Goal: Task Accomplishment & Management: Use online tool/utility

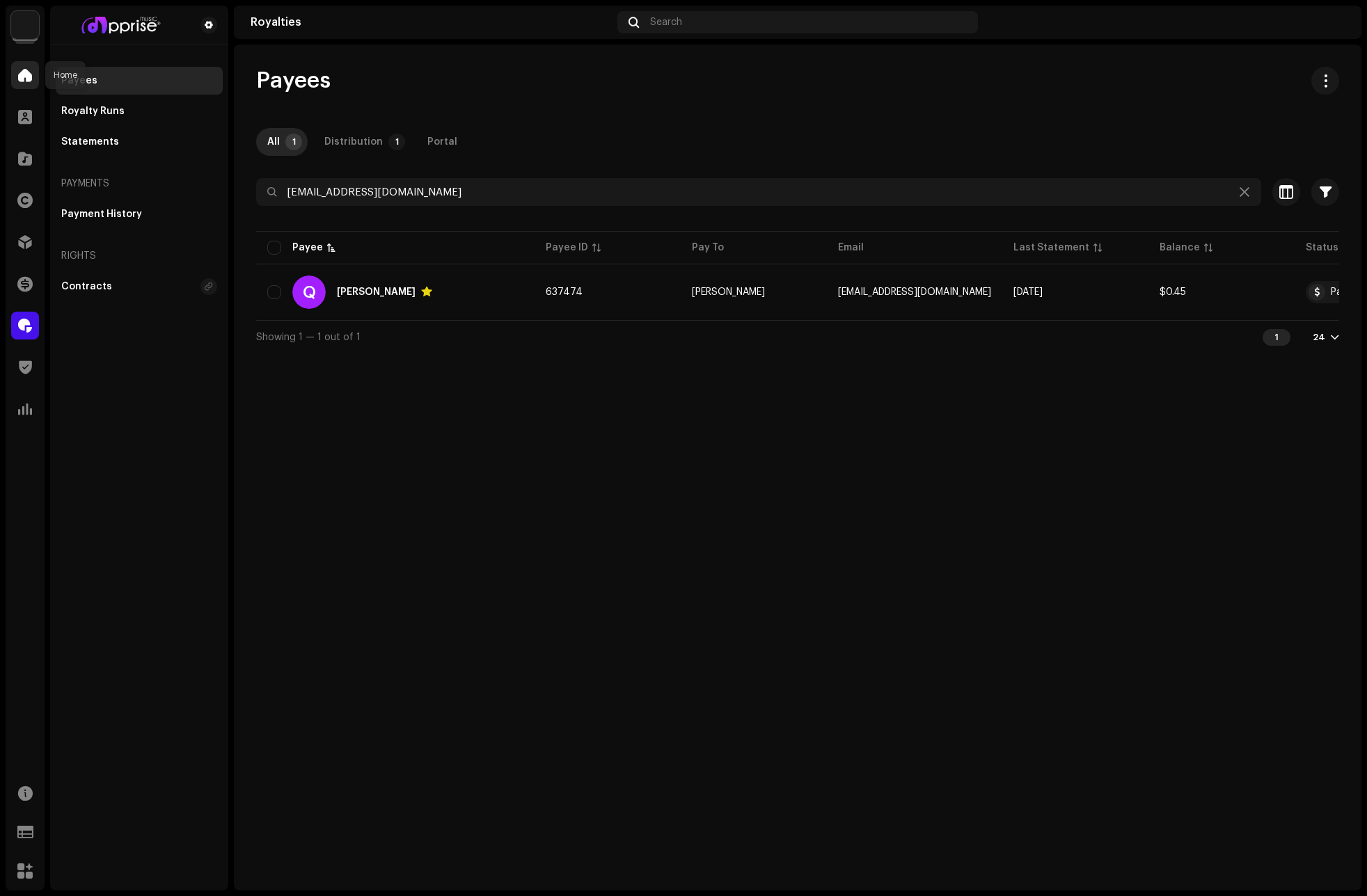
click at [21, 79] on span at bounding box center [25, 75] width 14 height 11
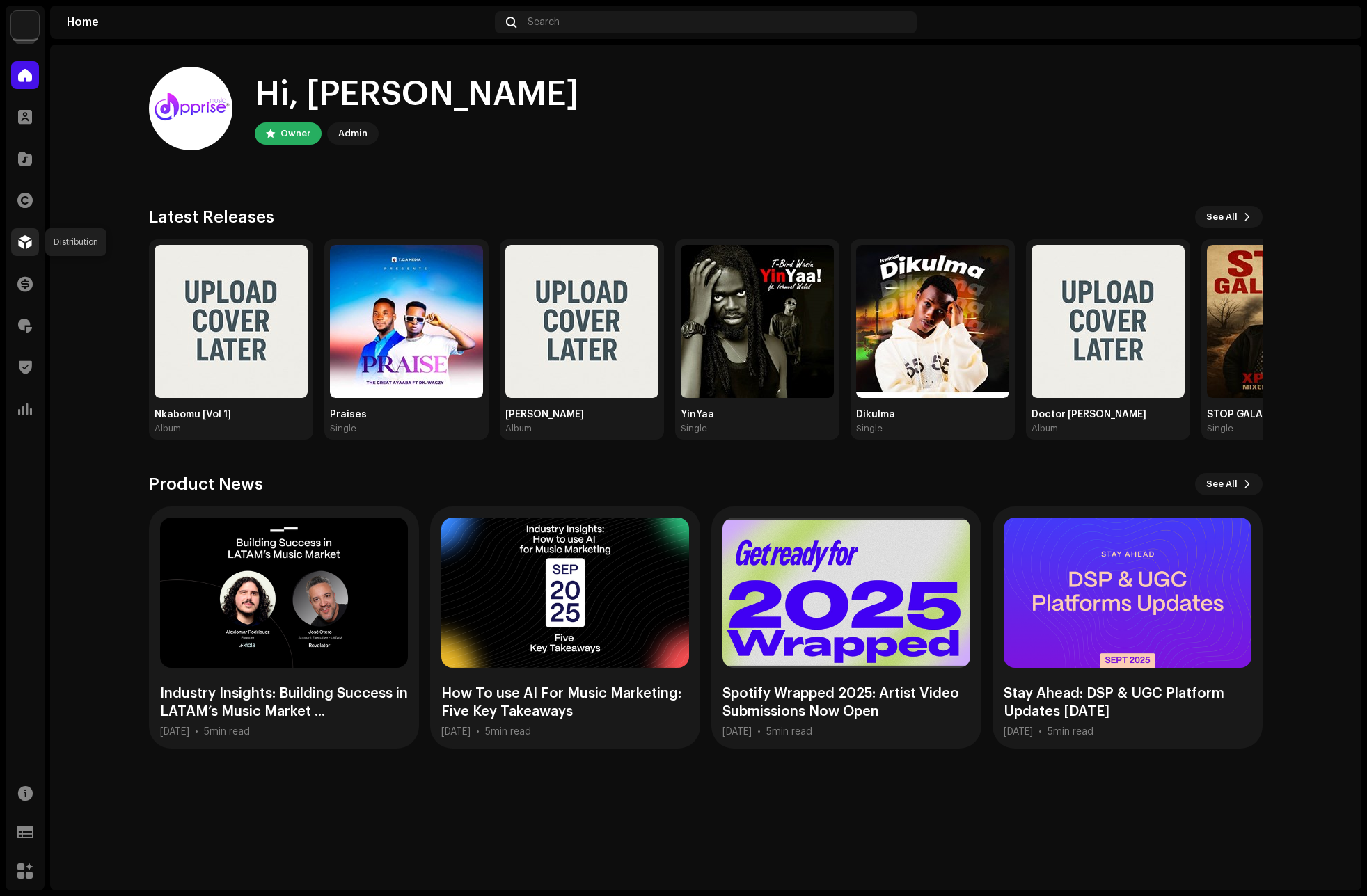
click at [18, 239] on div at bounding box center [25, 242] width 28 height 28
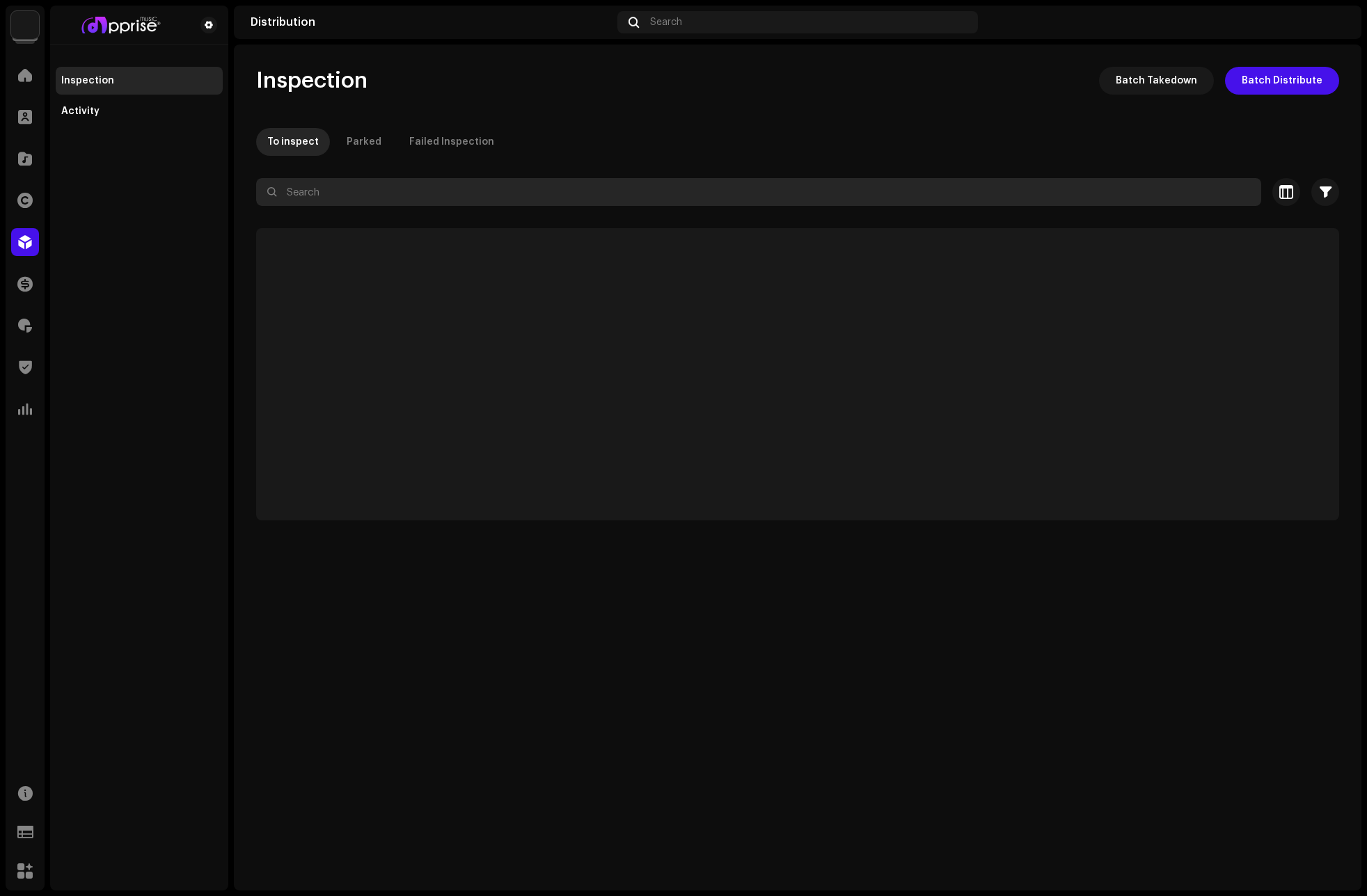
paste input "T-Bird Wasiu"
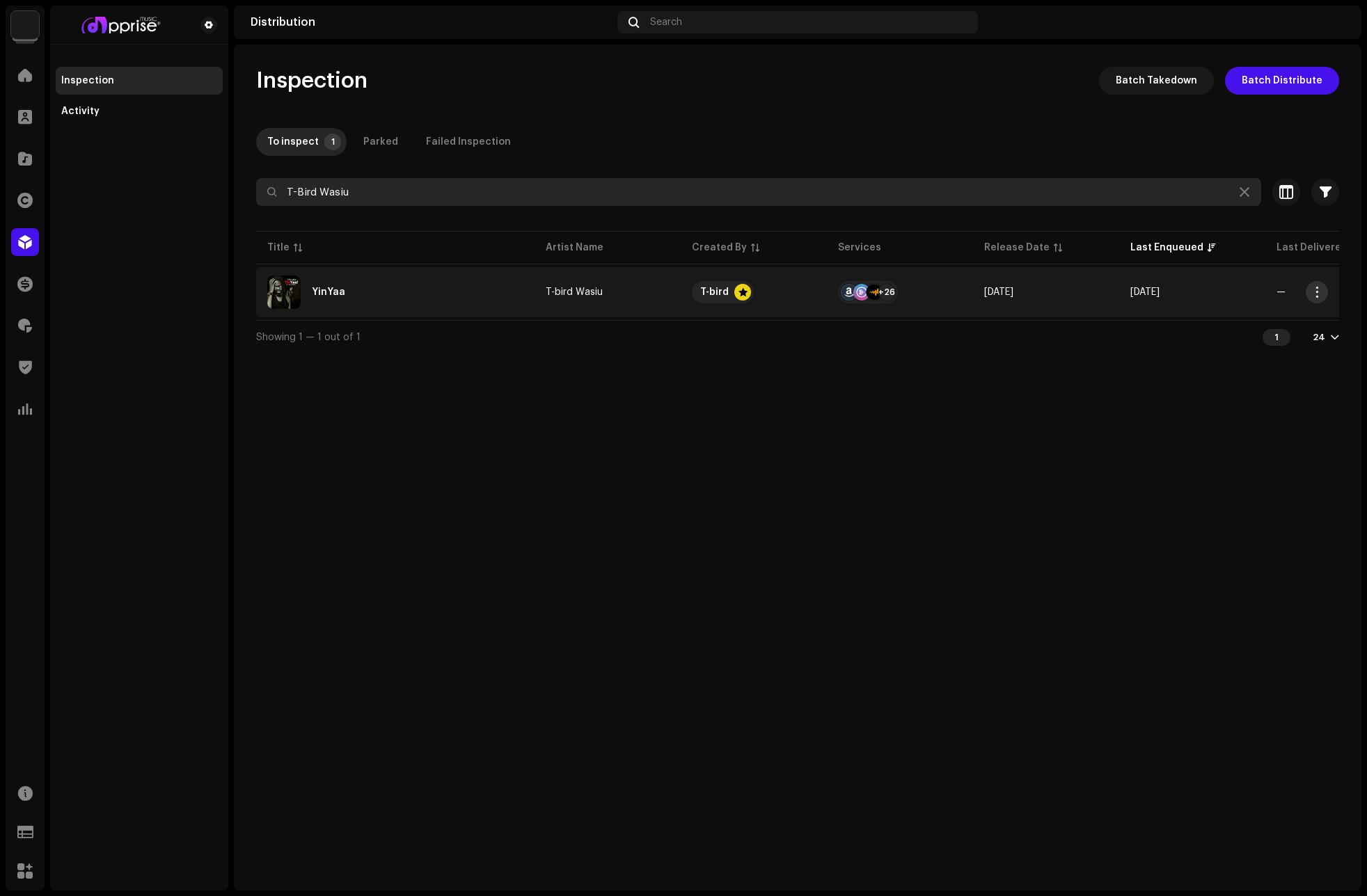
type input "T-Bird Wasiu"
click at [1314, 288] on span "button" at bounding box center [1318, 292] width 11 height 11
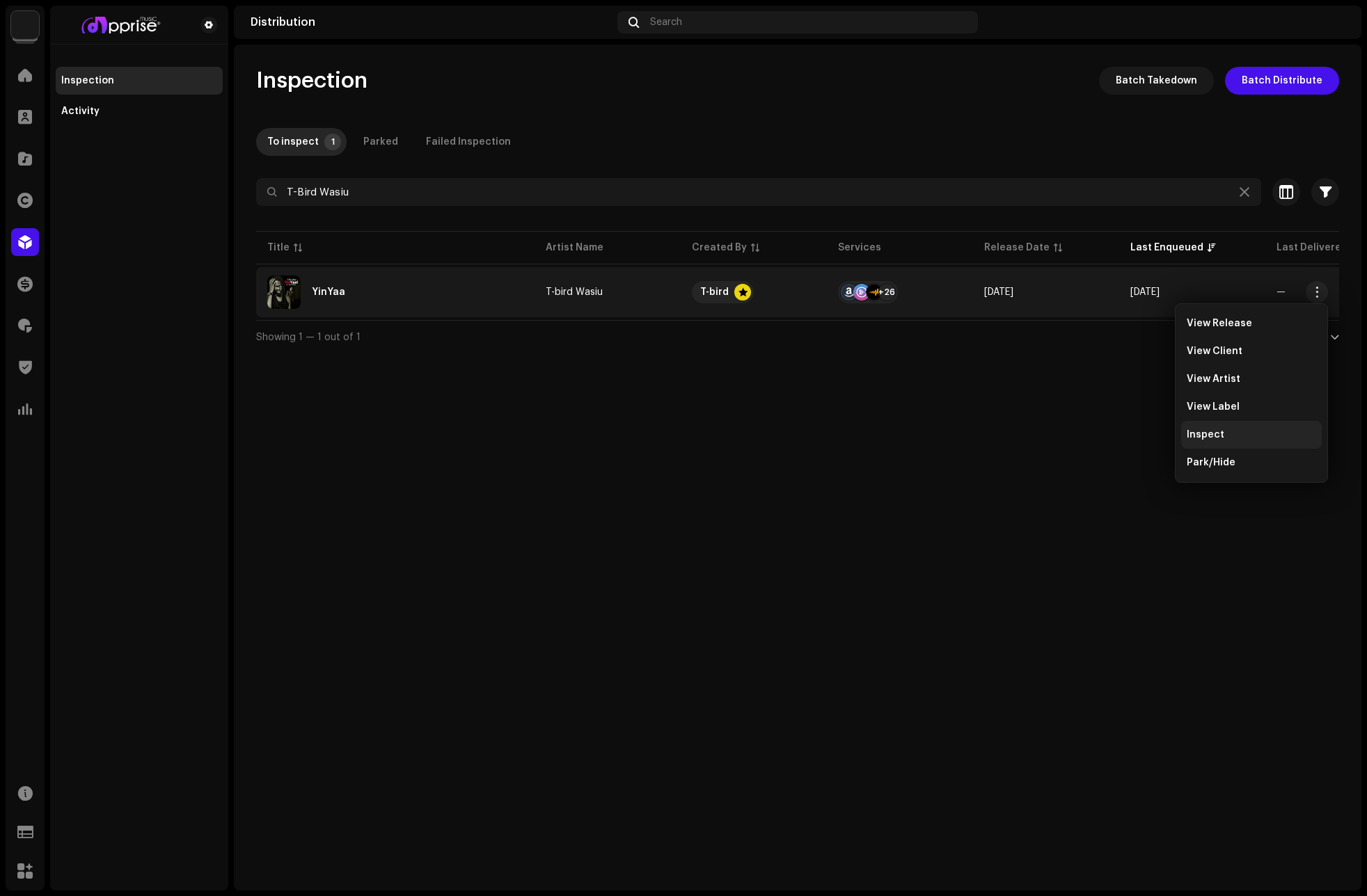
click at [1205, 436] on span "Inspect" at bounding box center [1205, 435] width 38 height 11
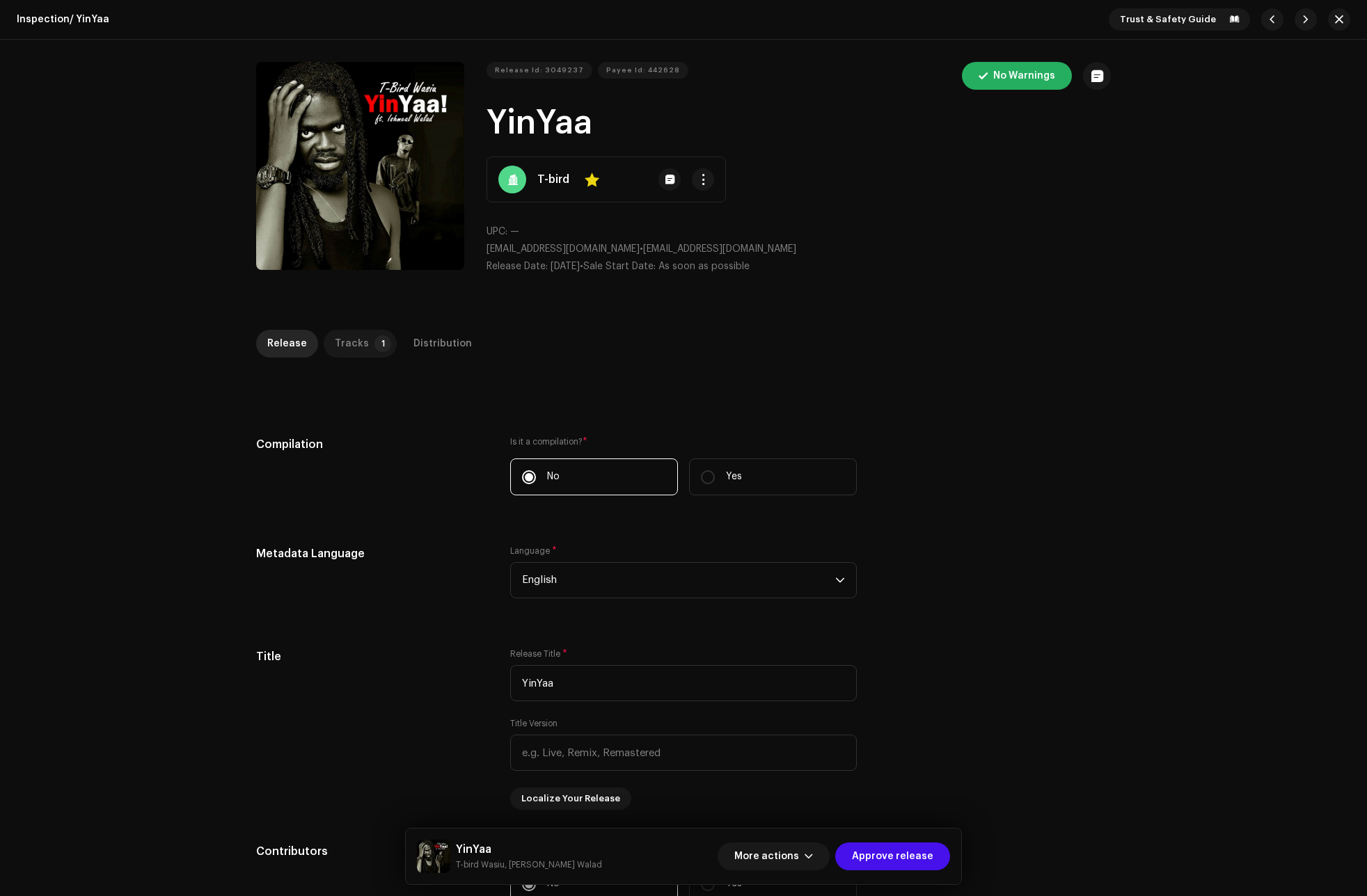
click at [378, 348] on p-badge "1" at bounding box center [383, 344] width 17 height 17
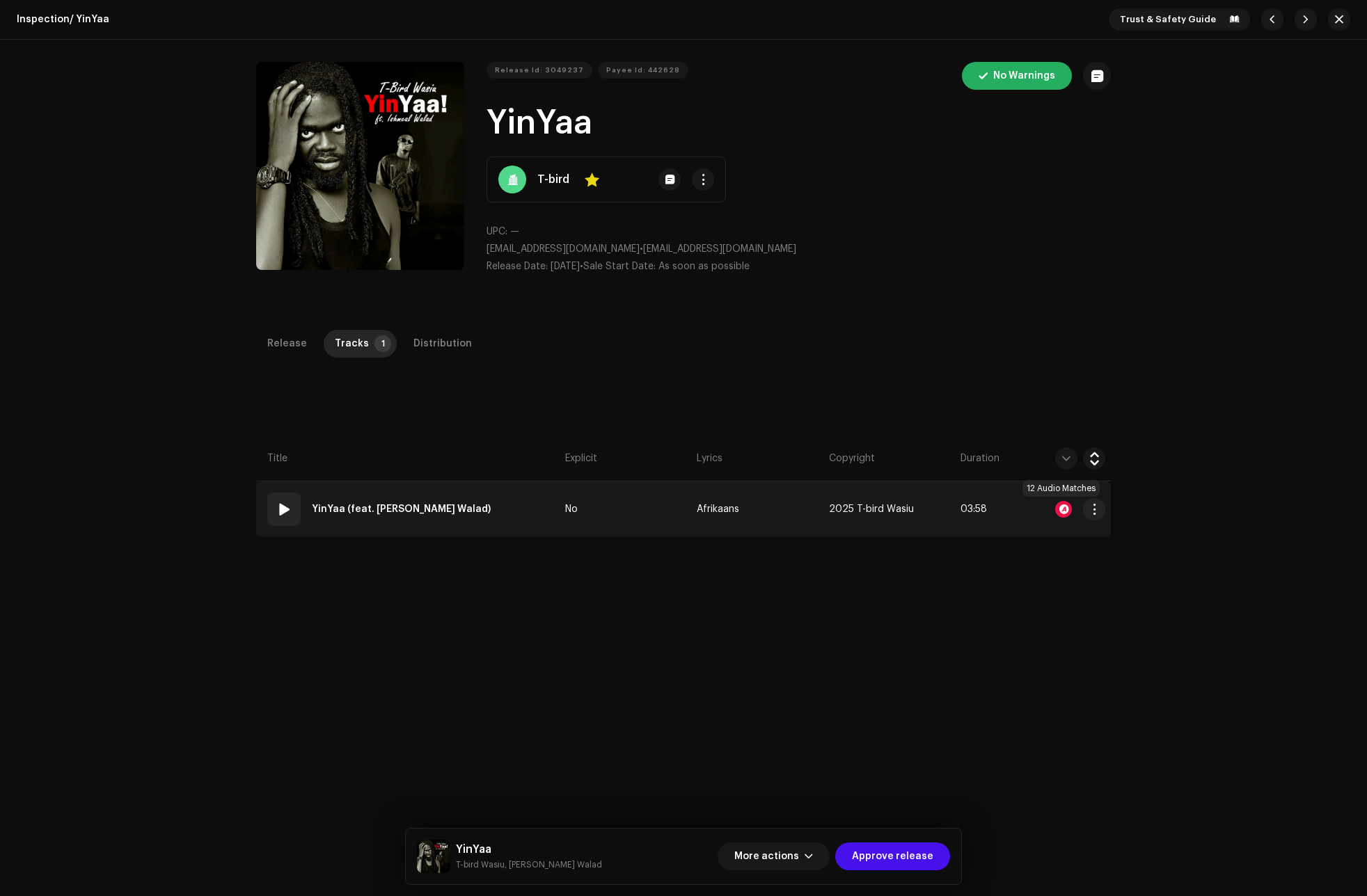
click at [1062, 505] on div at bounding box center [1063, 510] width 17 height 17
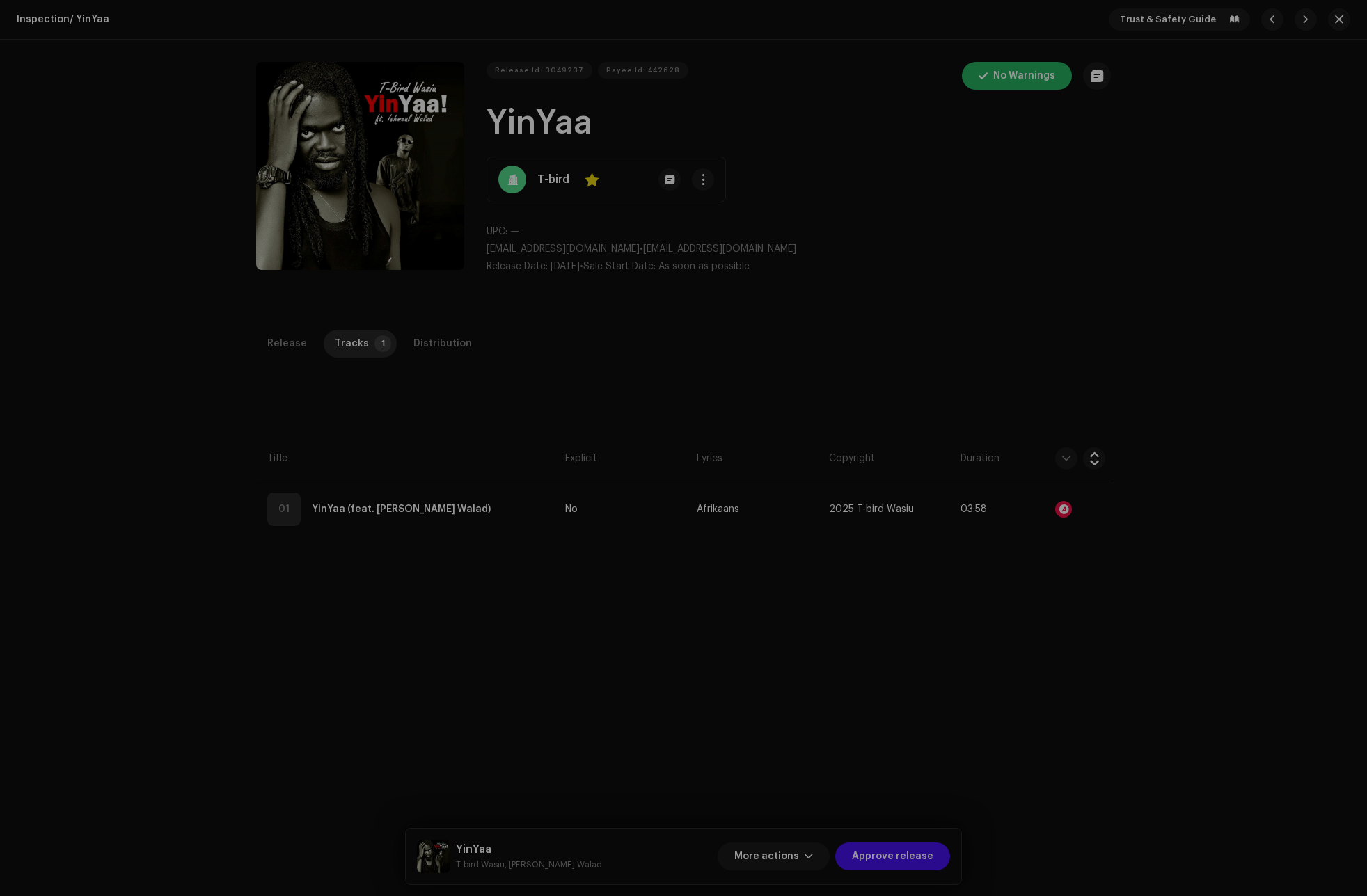
click at [988, 345] on div "Audio Recognition by Remix/Sample 12 All results require review/listening to av…" at bounding box center [683, 448] width 1367 height 896
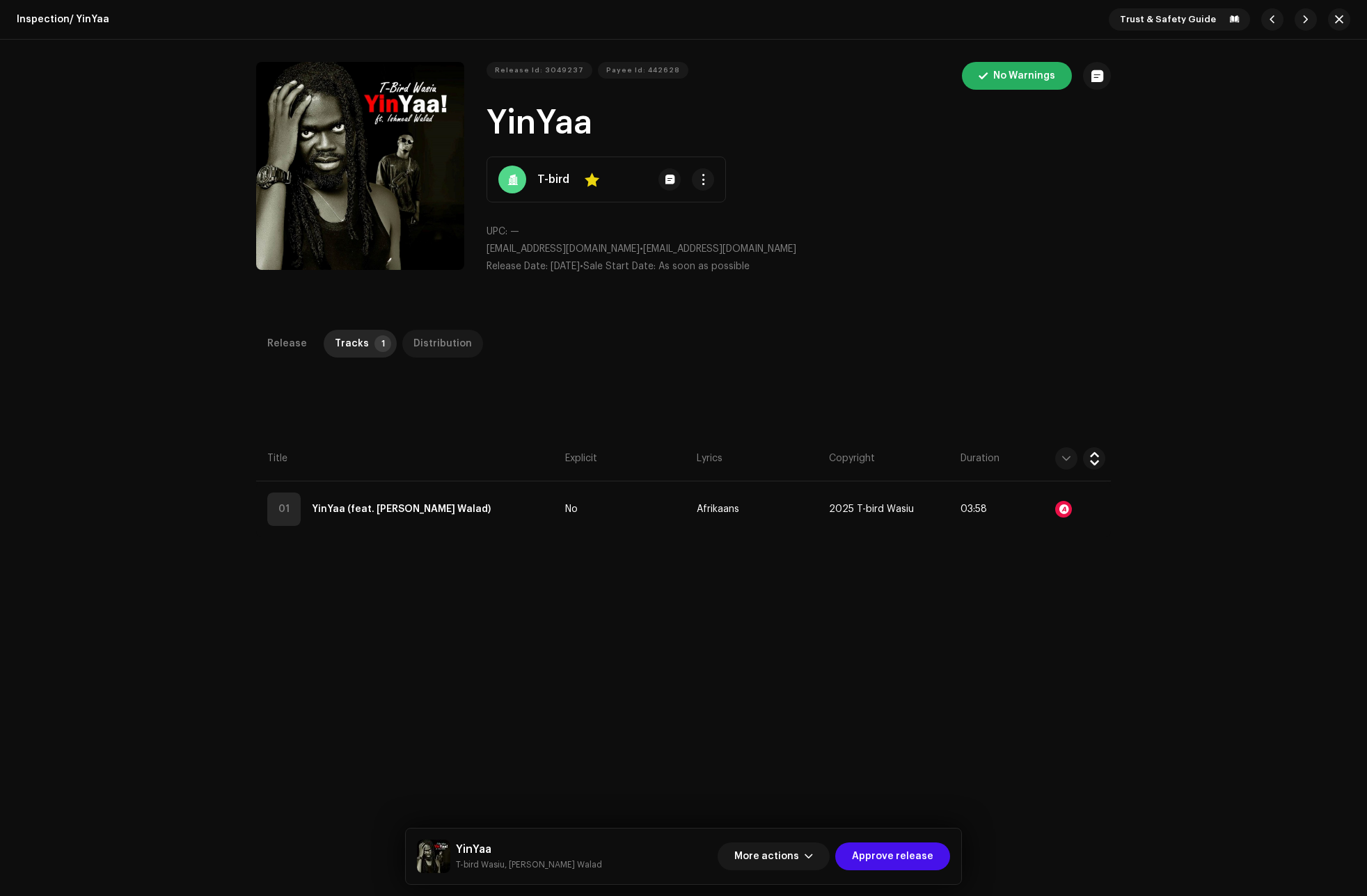
click at [452, 337] on div "Distribution" at bounding box center [443, 344] width 59 height 28
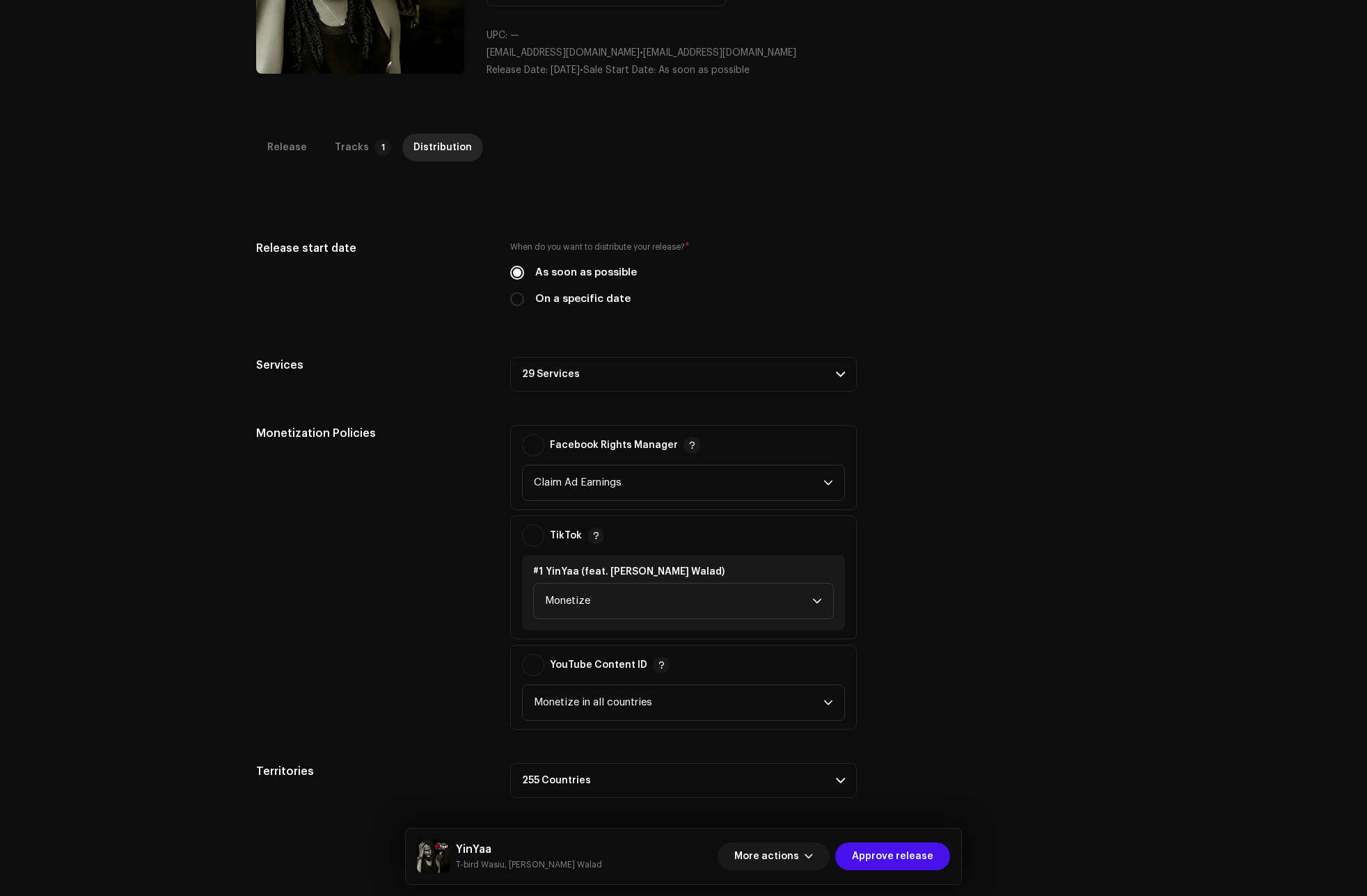
scroll to position [278, 0]
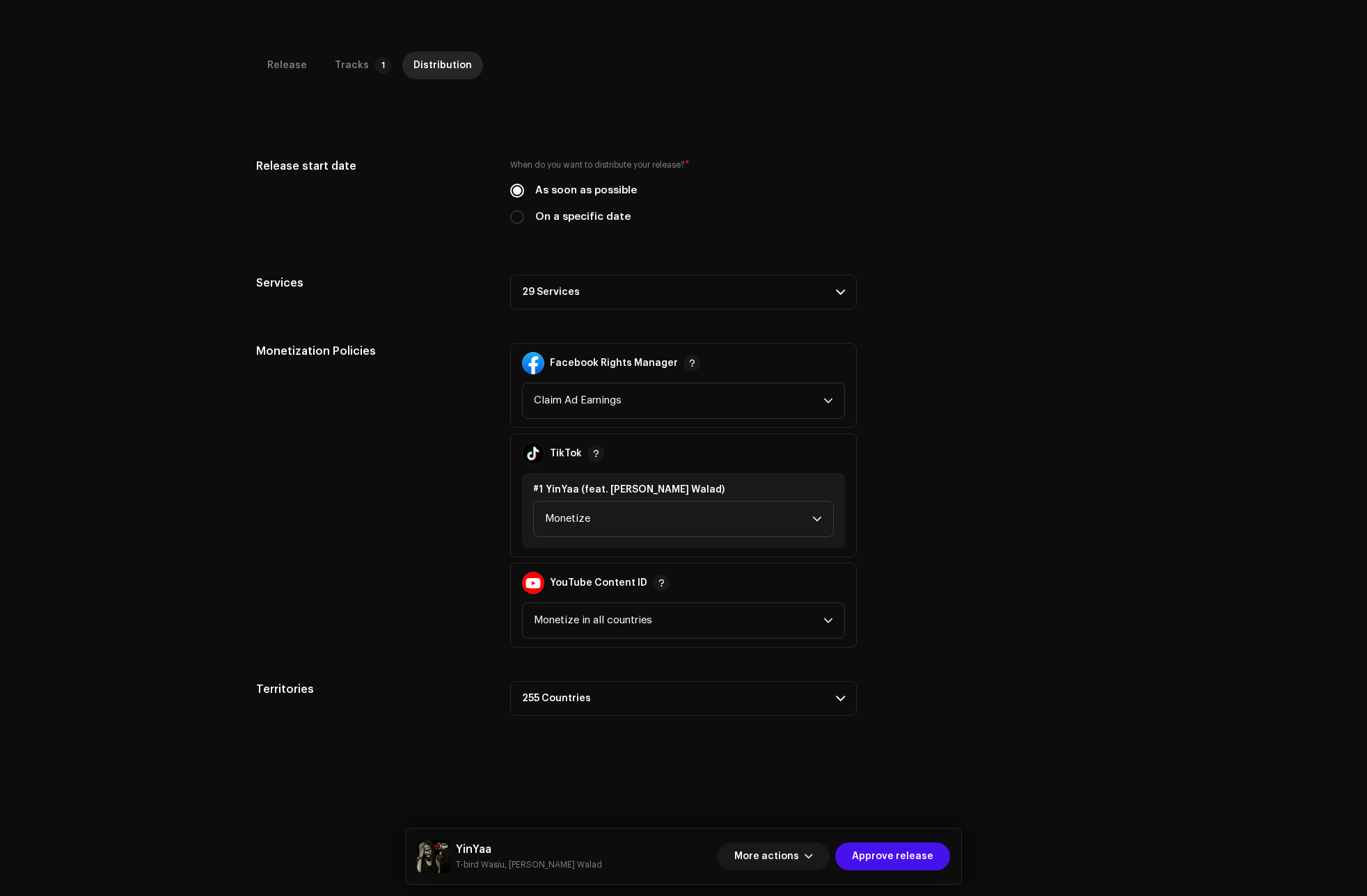
click at [556, 292] on p-accordion-header "29 Services" at bounding box center [683, 292] width 347 height 35
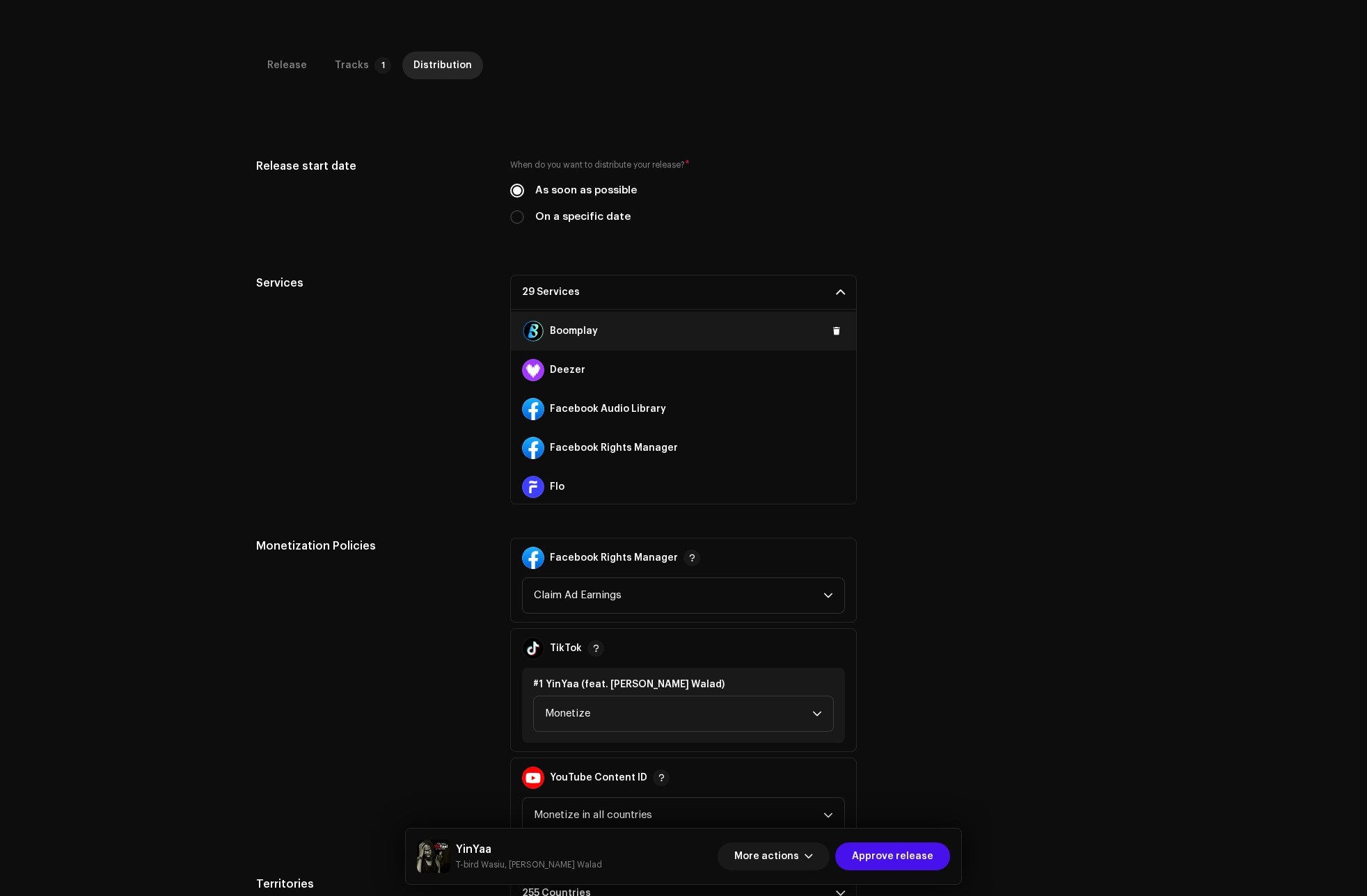
scroll to position [209, 0]
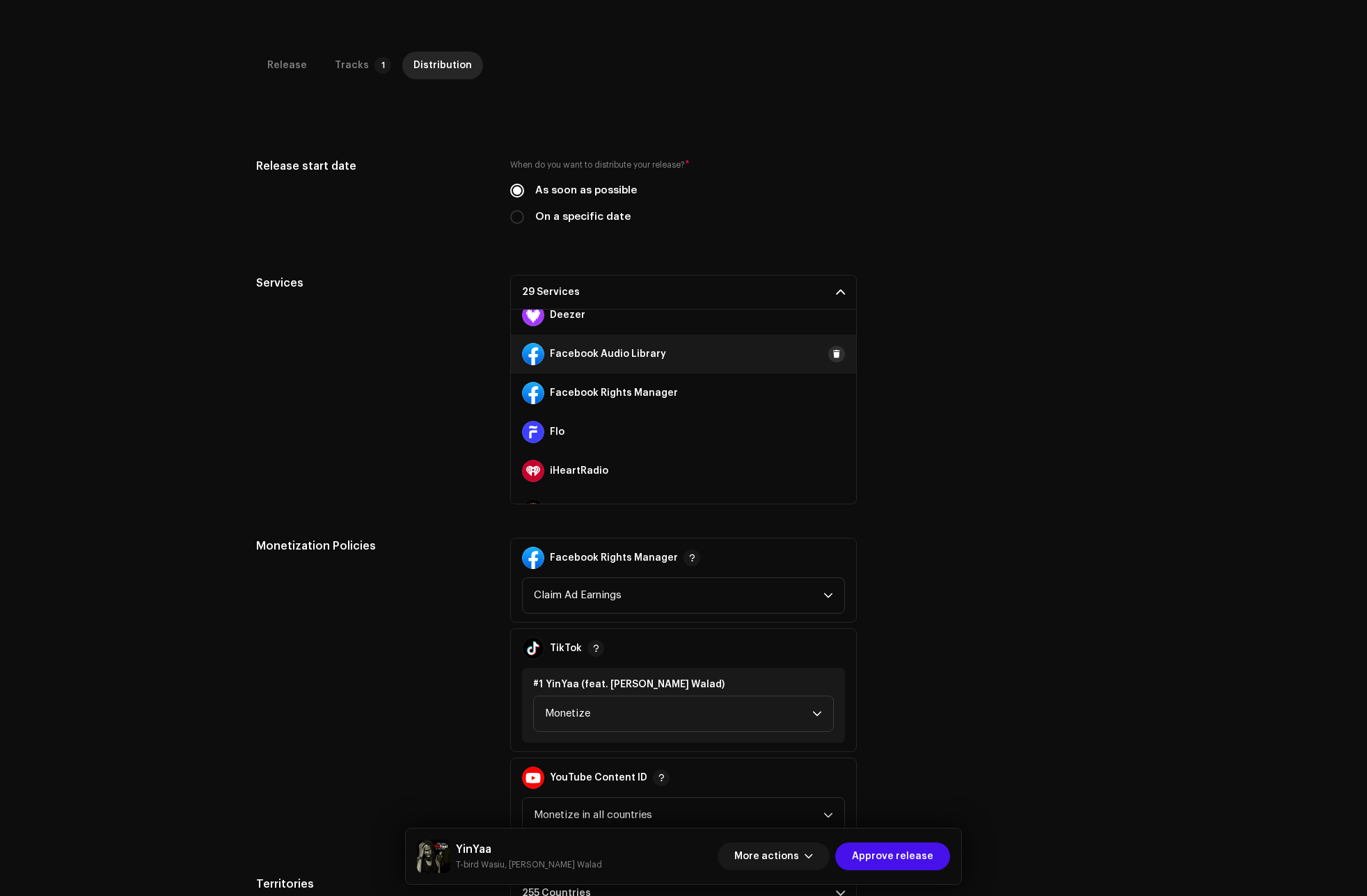
click at [832, 351] on span at bounding box center [836, 354] width 9 height 11
click at [828, 395] on button at bounding box center [837, 393] width 17 height 17
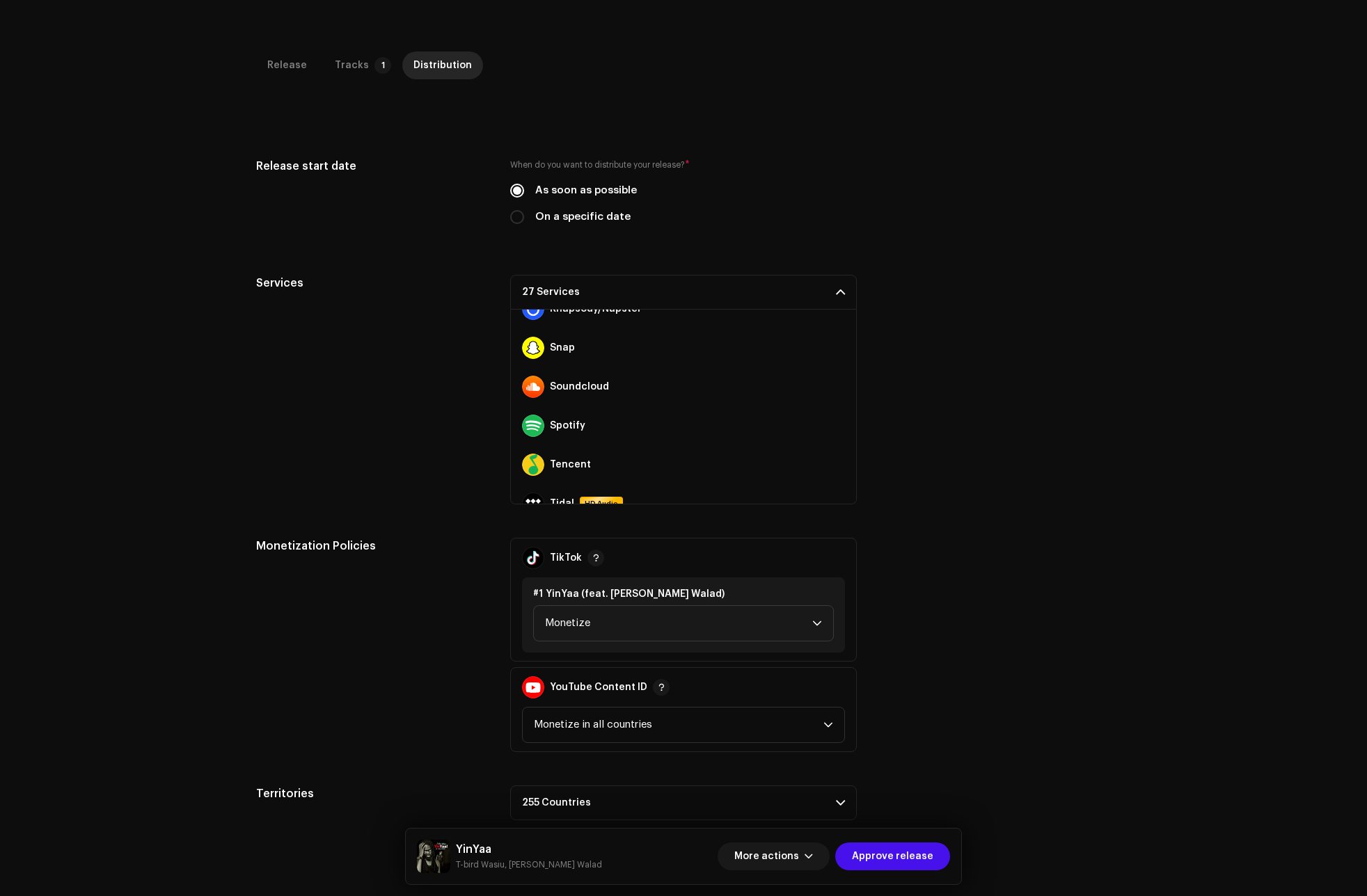
scroll to position [765, 0]
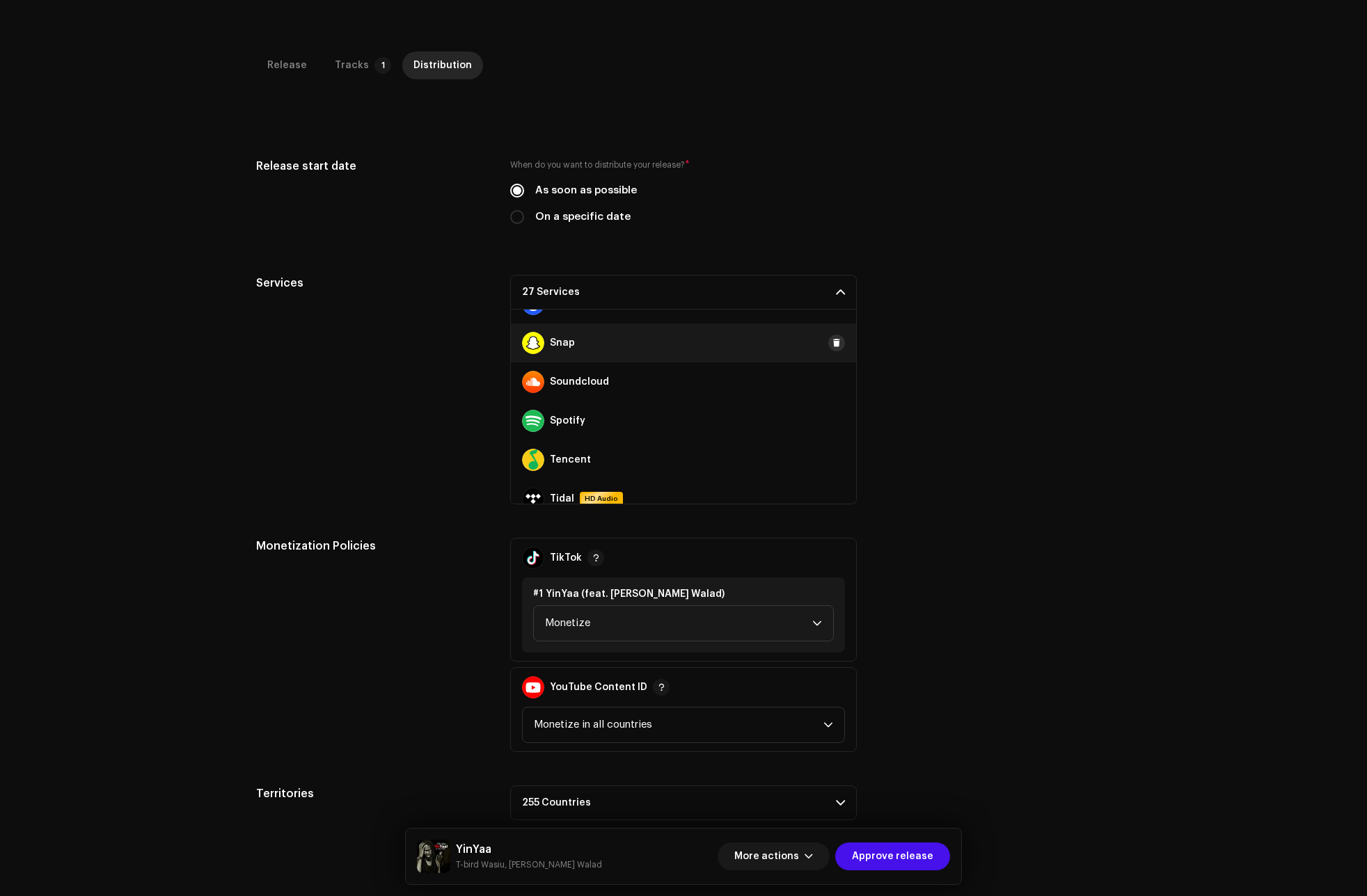
click at [832, 344] on span at bounding box center [836, 343] width 9 height 11
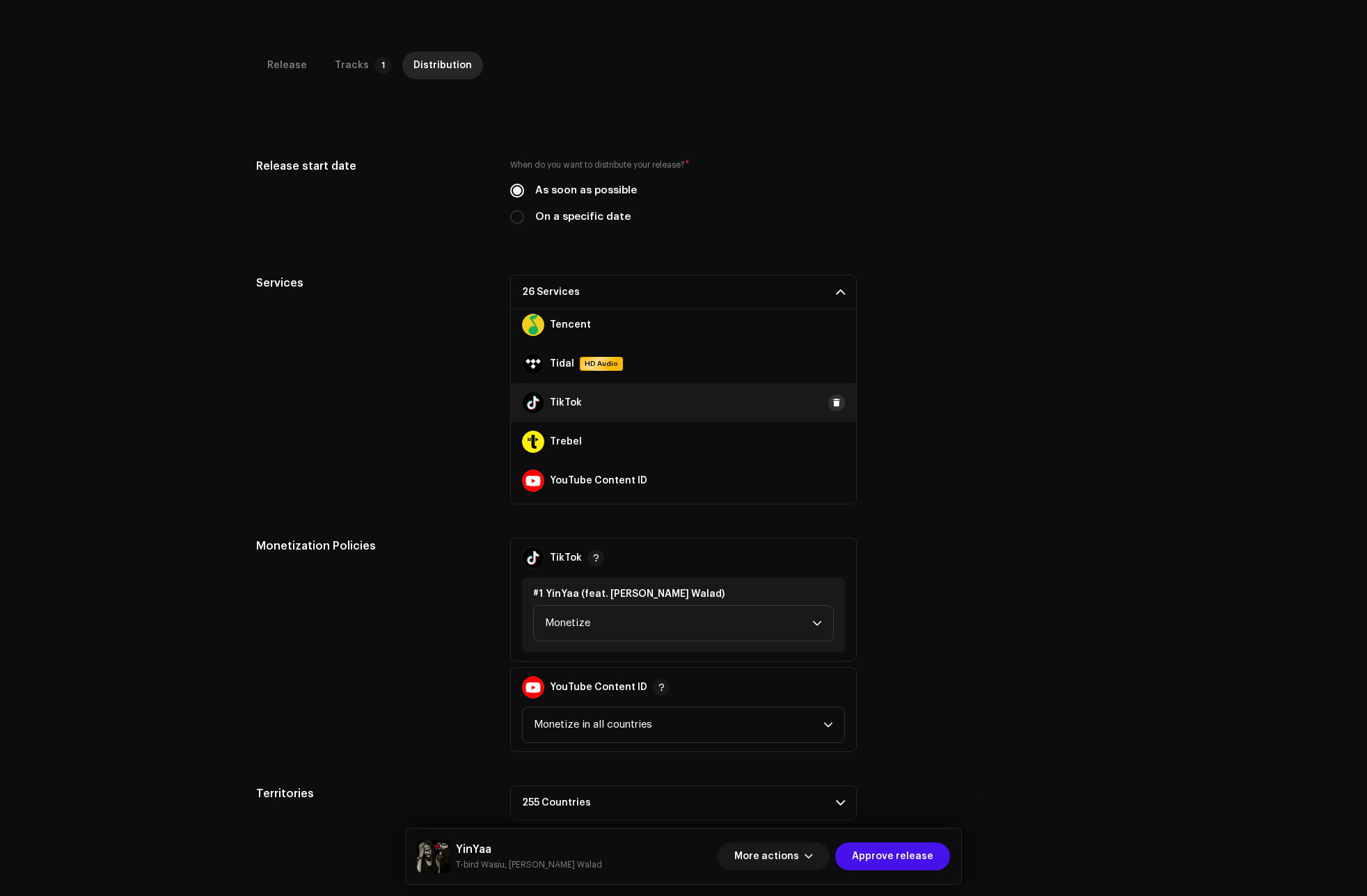
scroll to position [935, 0]
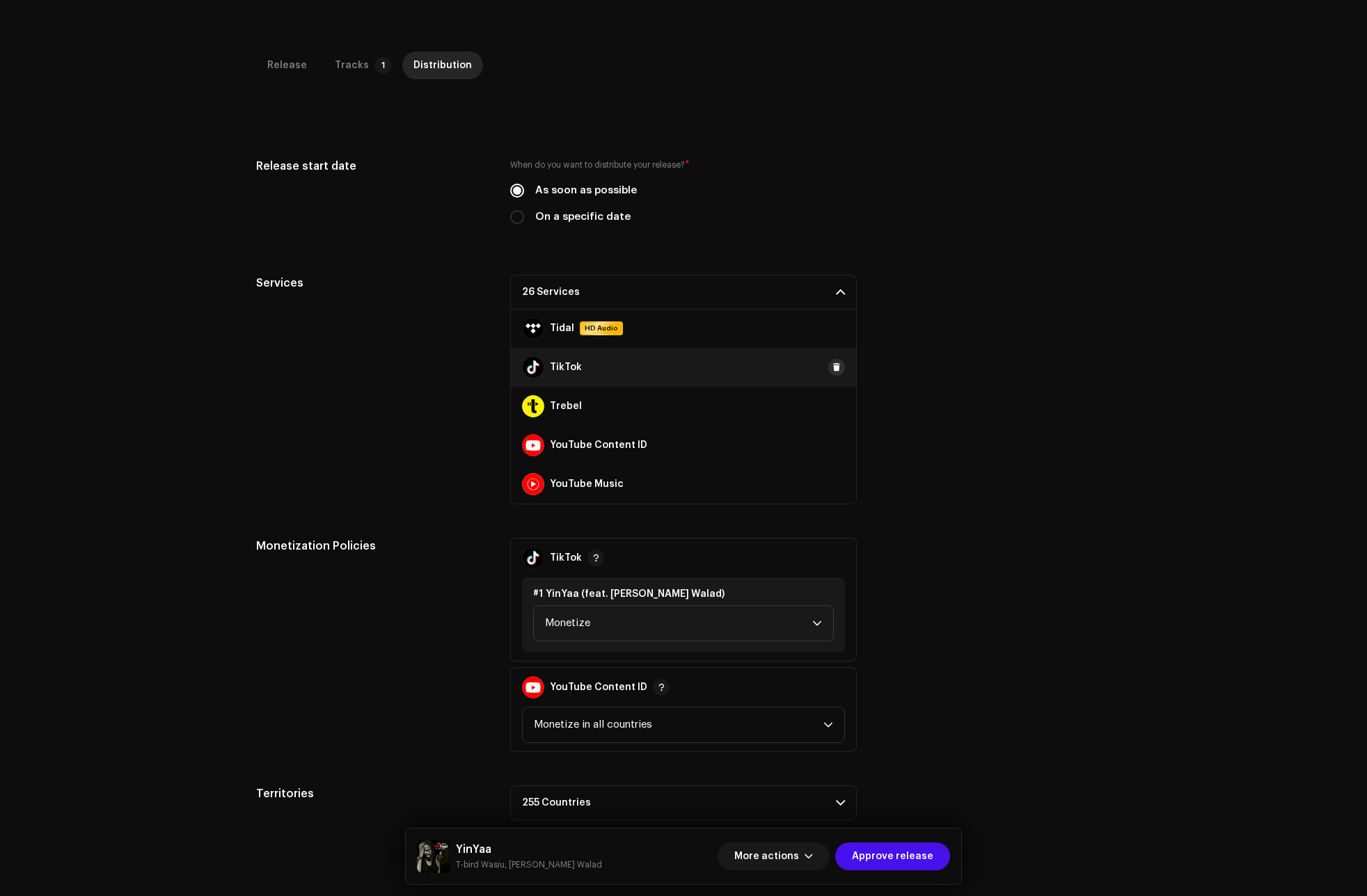
click at [832, 365] on span at bounding box center [836, 367] width 9 height 11
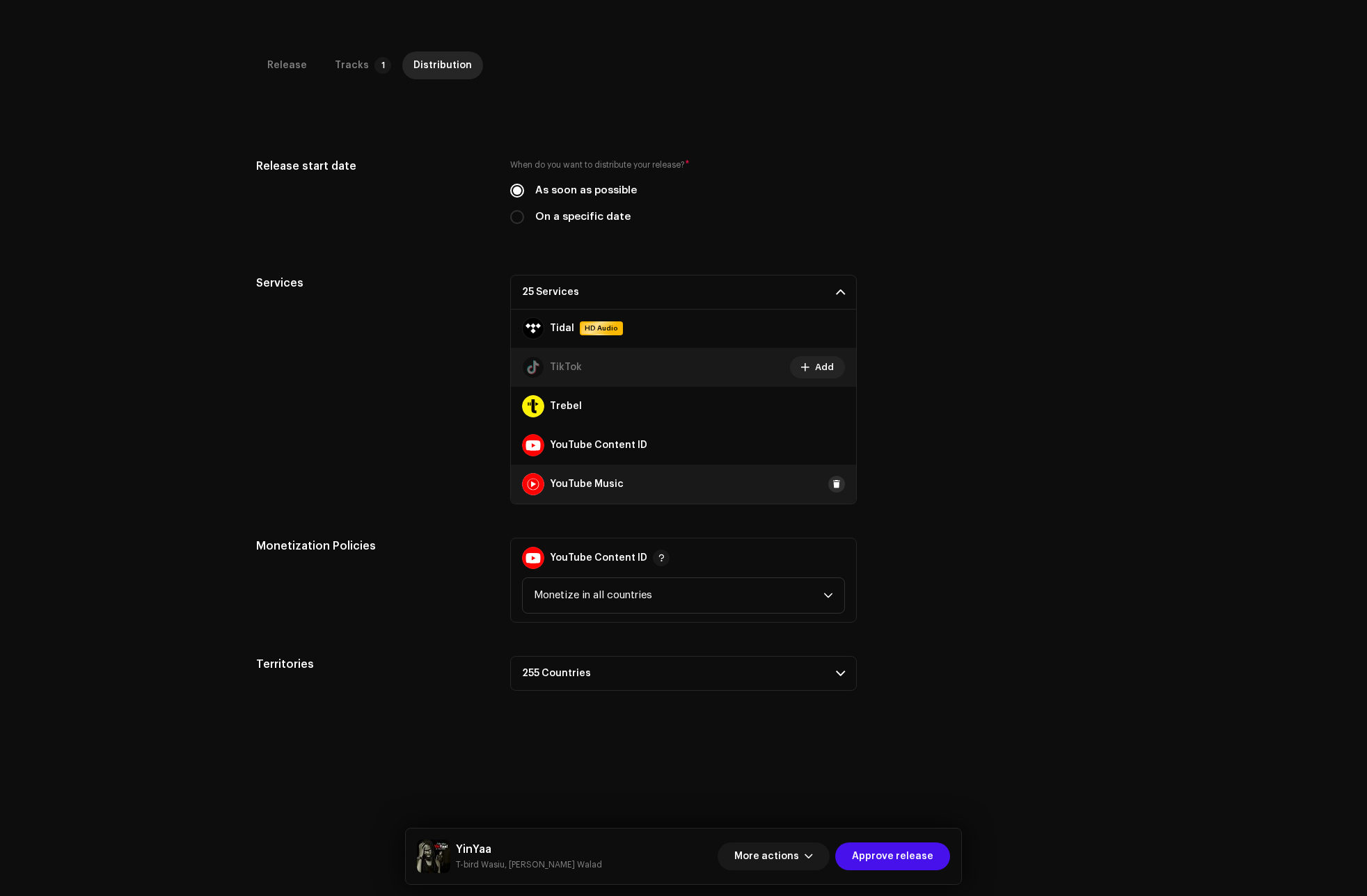
click at [832, 480] on span at bounding box center [836, 484] width 9 height 11
click at [889, 852] on span "Approve release" at bounding box center [892, 857] width 81 height 28
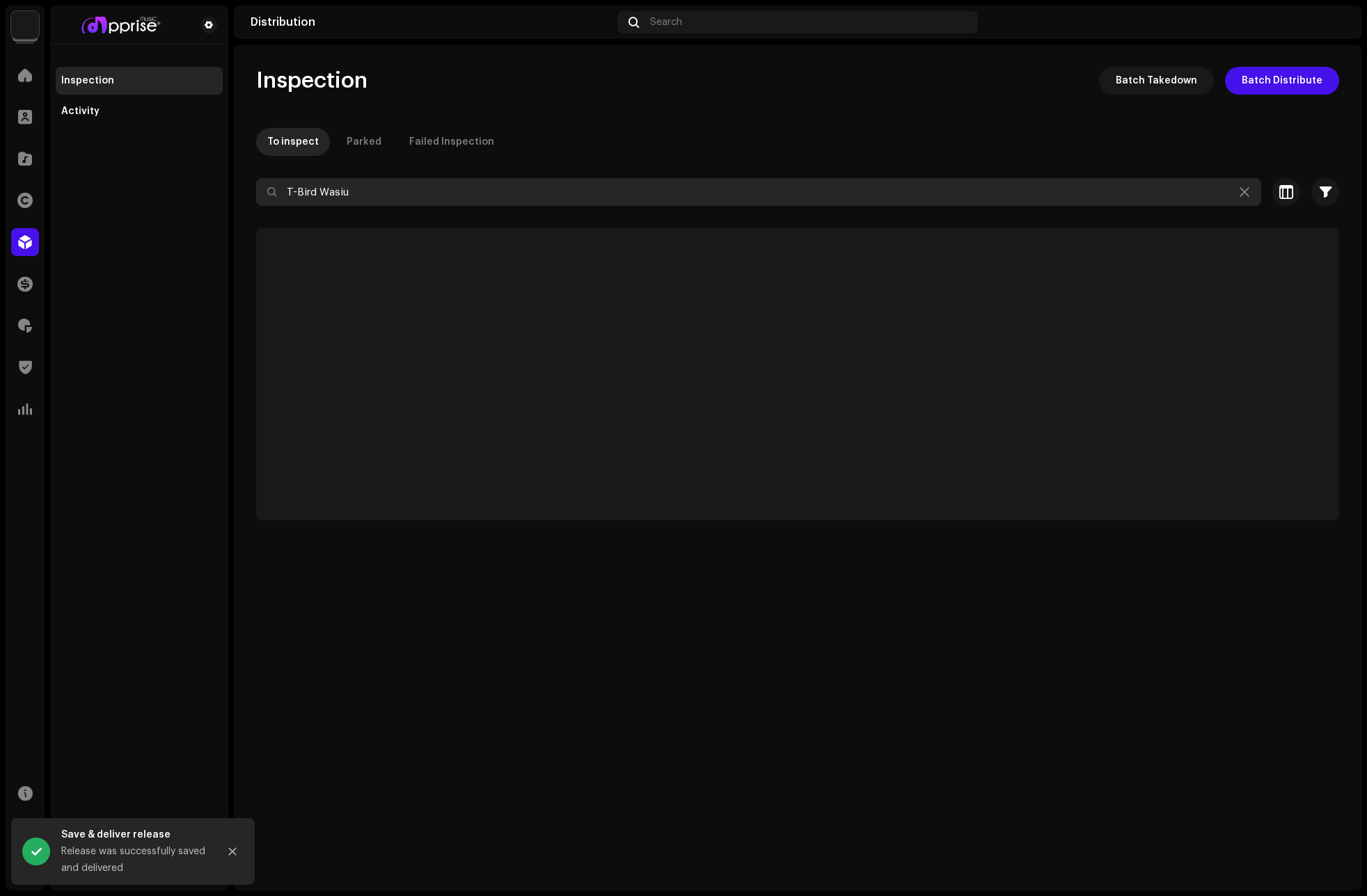
drag, startPoint x: 355, startPoint y: 192, endPoint x: 233, endPoint y: 195, distance: 122.0
click at [233, 195] on div "Apprise Music & Media Home Clients Catalog Rights Distribution Finance Royaltie…" at bounding box center [683, 448] width 1367 height 896
paste input "Yinyaa"
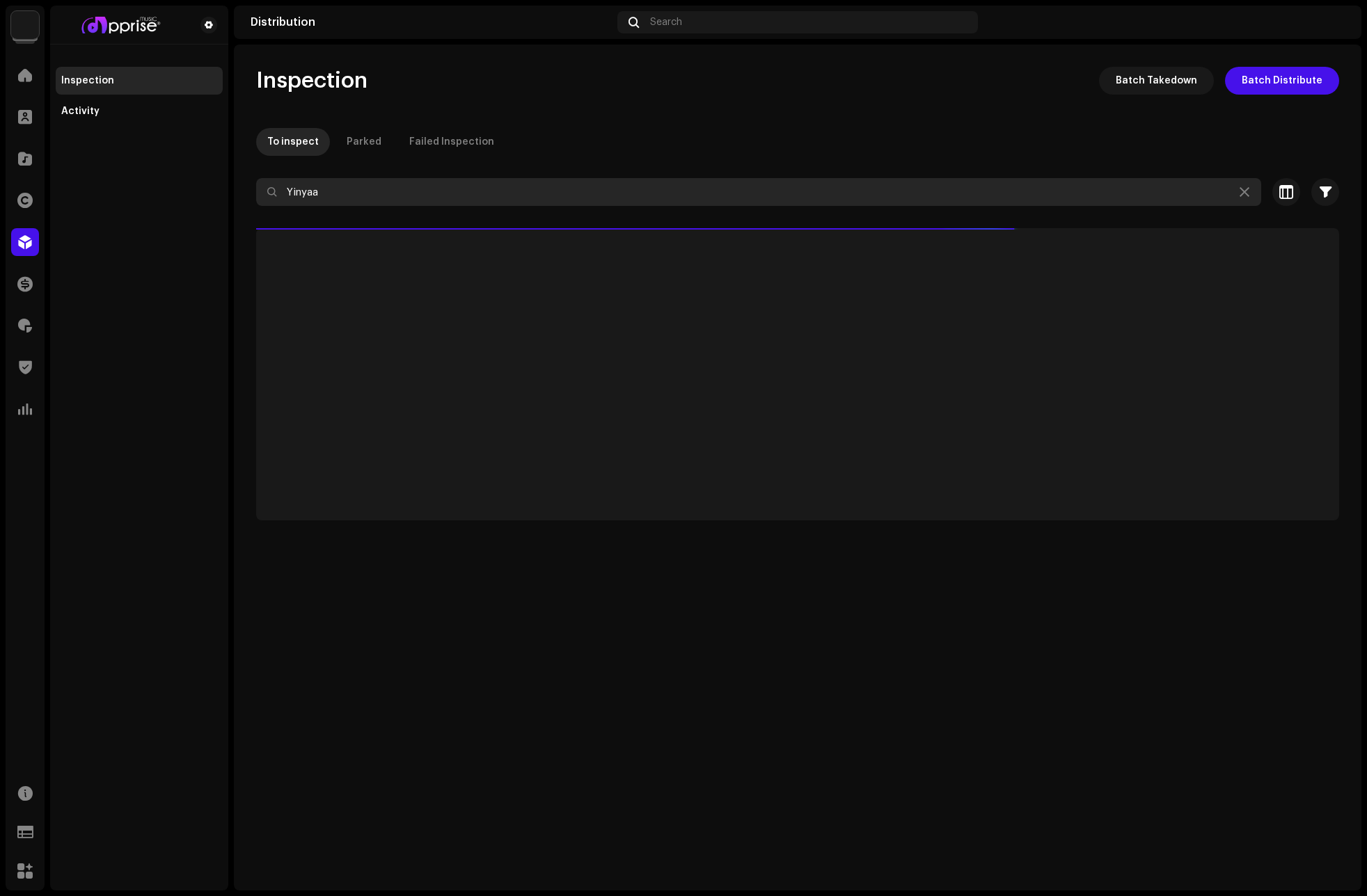
type input "Yinyaa"
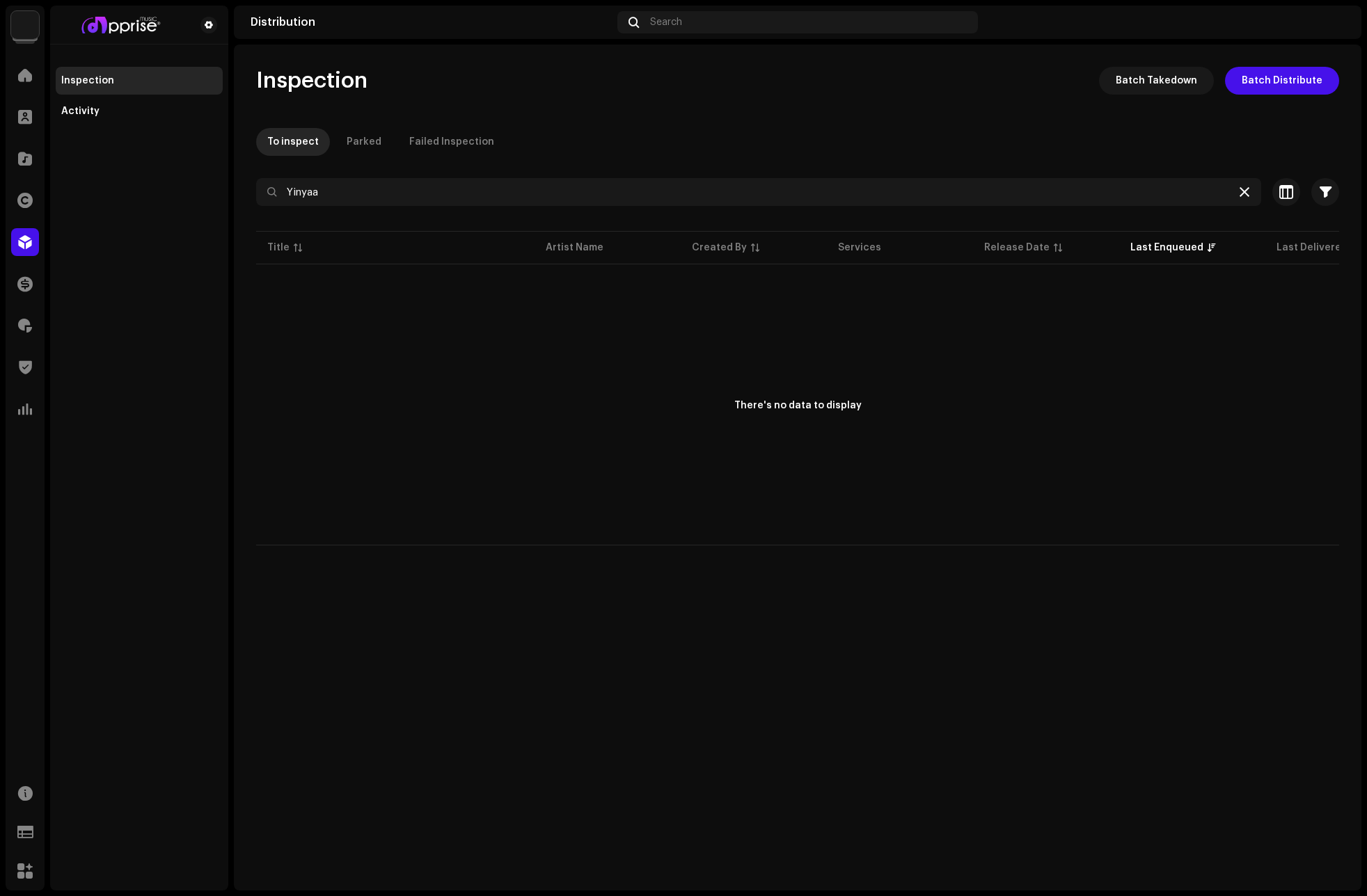
click at [1246, 198] on div at bounding box center [1245, 192] width 17 height 17
click at [1246, 193] on icon at bounding box center [1244, 192] width 10 height 11
click at [23, 77] on span at bounding box center [25, 75] width 14 height 11
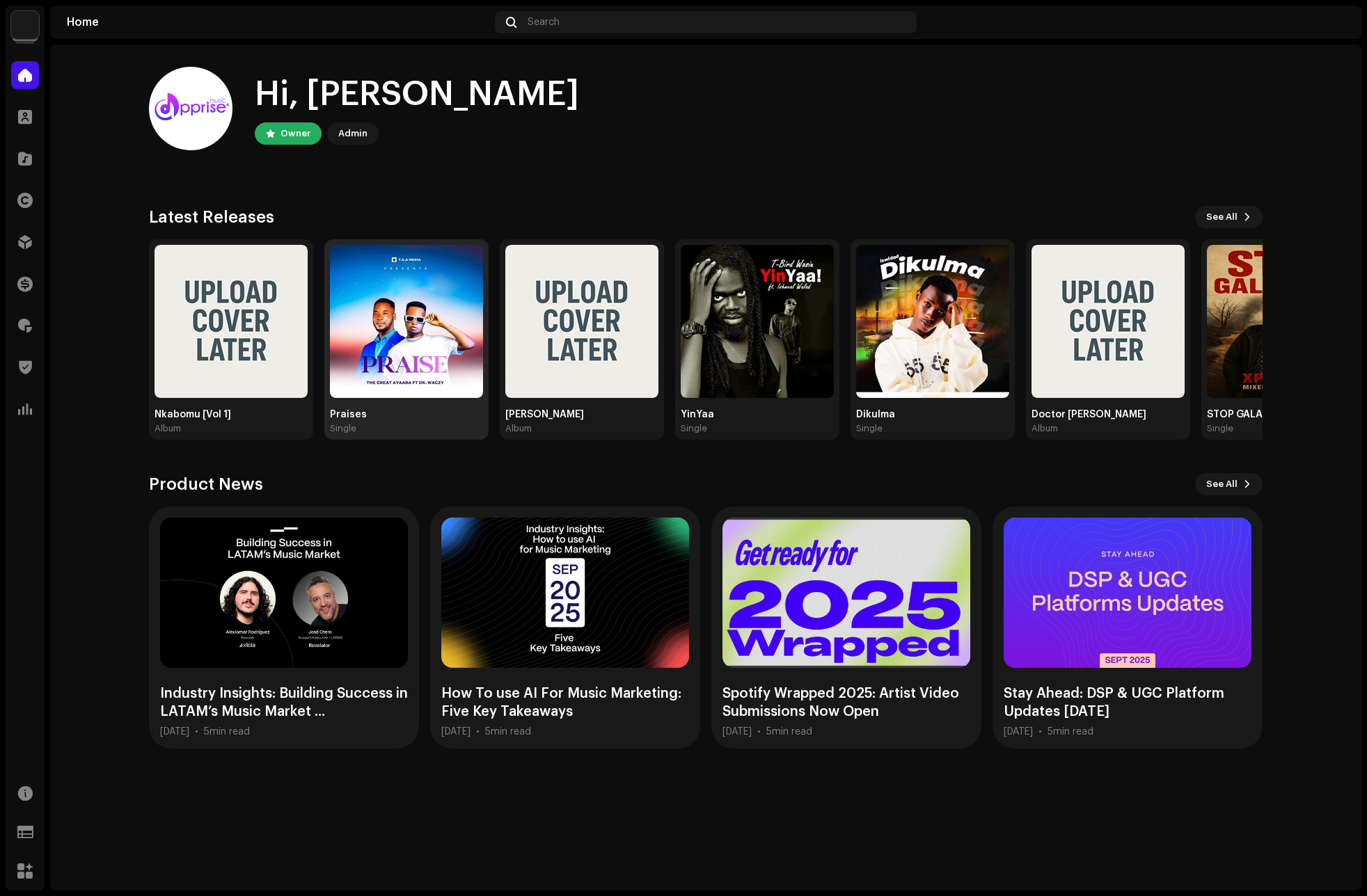
click at [418, 303] on img at bounding box center [406, 321] width 153 height 153
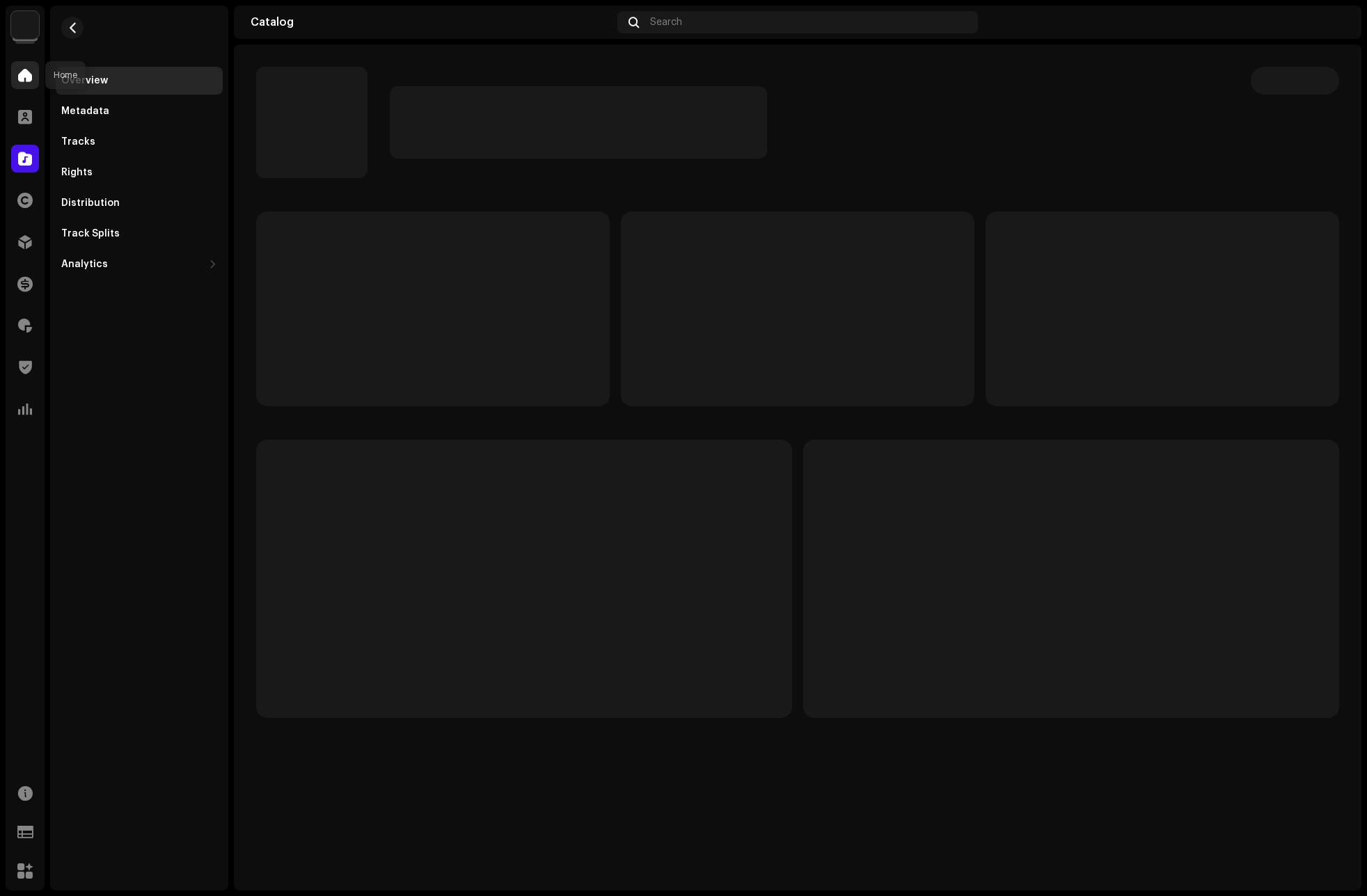
click at [22, 77] on span at bounding box center [25, 75] width 14 height 11
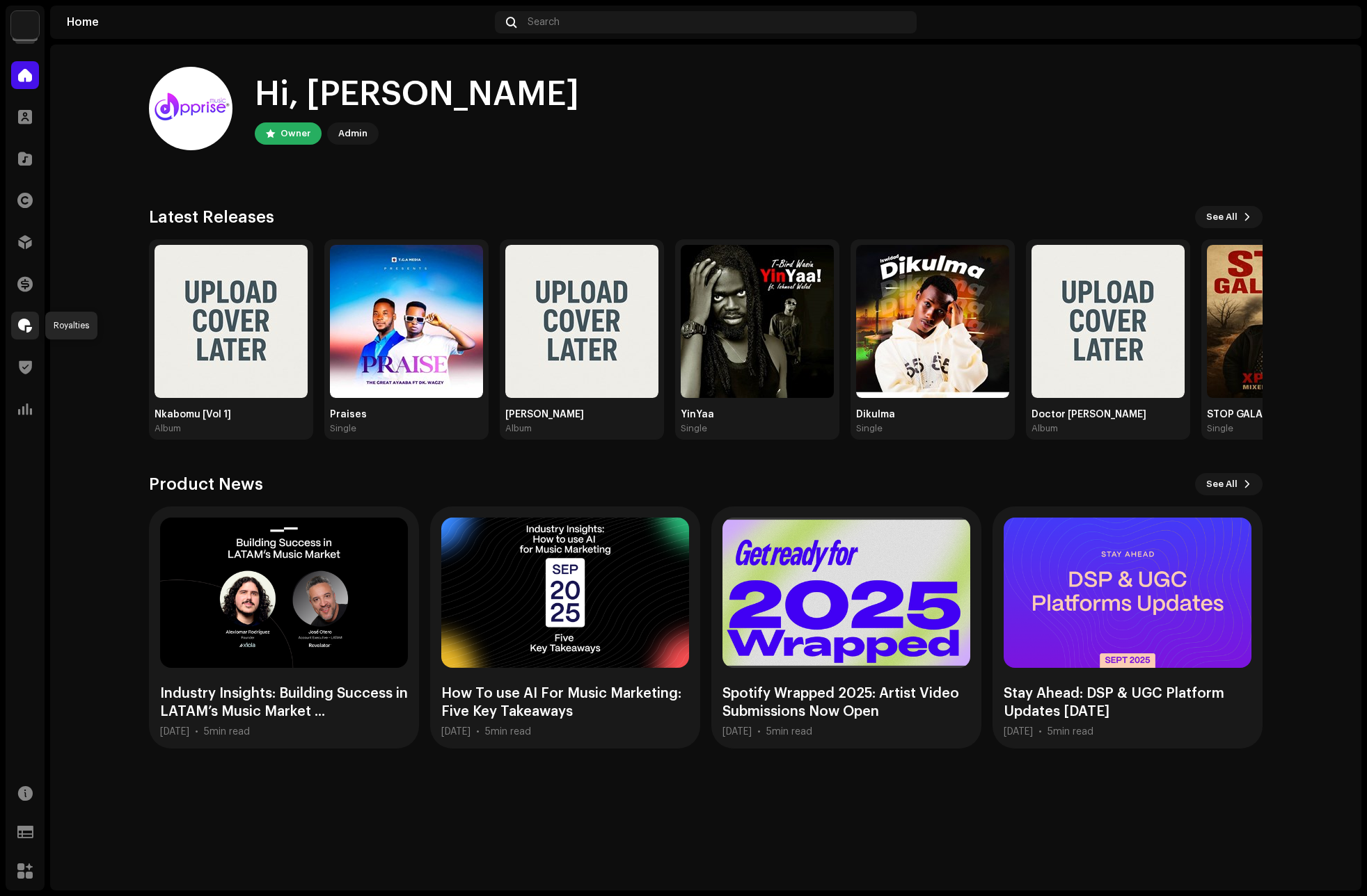
click at [29, 323] on span at bounding box center [25, 325] width 14 height 11
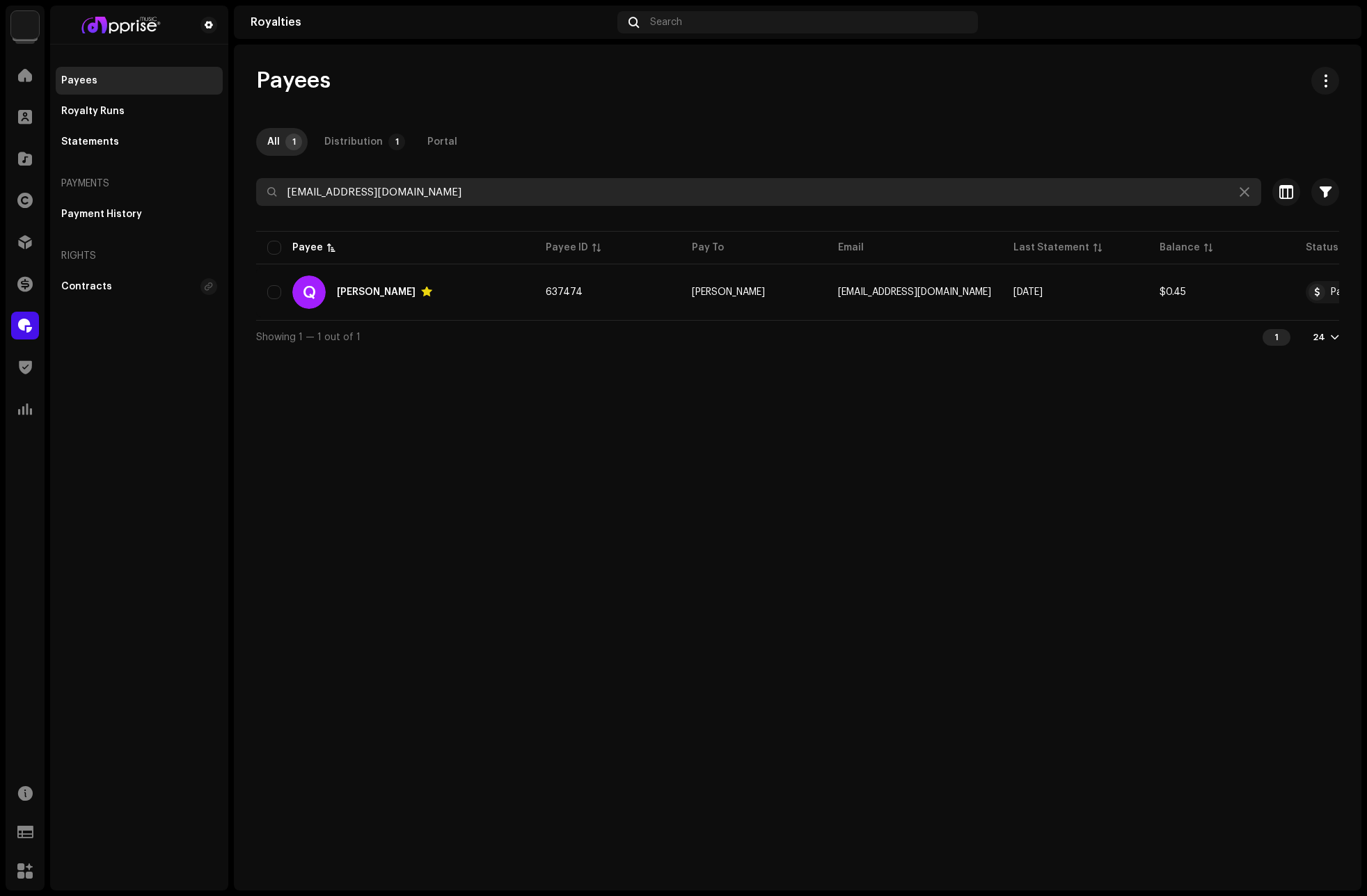
click at [1234, 198] on input "qofishakur@gmail.com" at bounding box center [758, 192] width 1005 height 28
click at [1239, 195] on icon at bounding box center [1244, 192] width 10 height 11
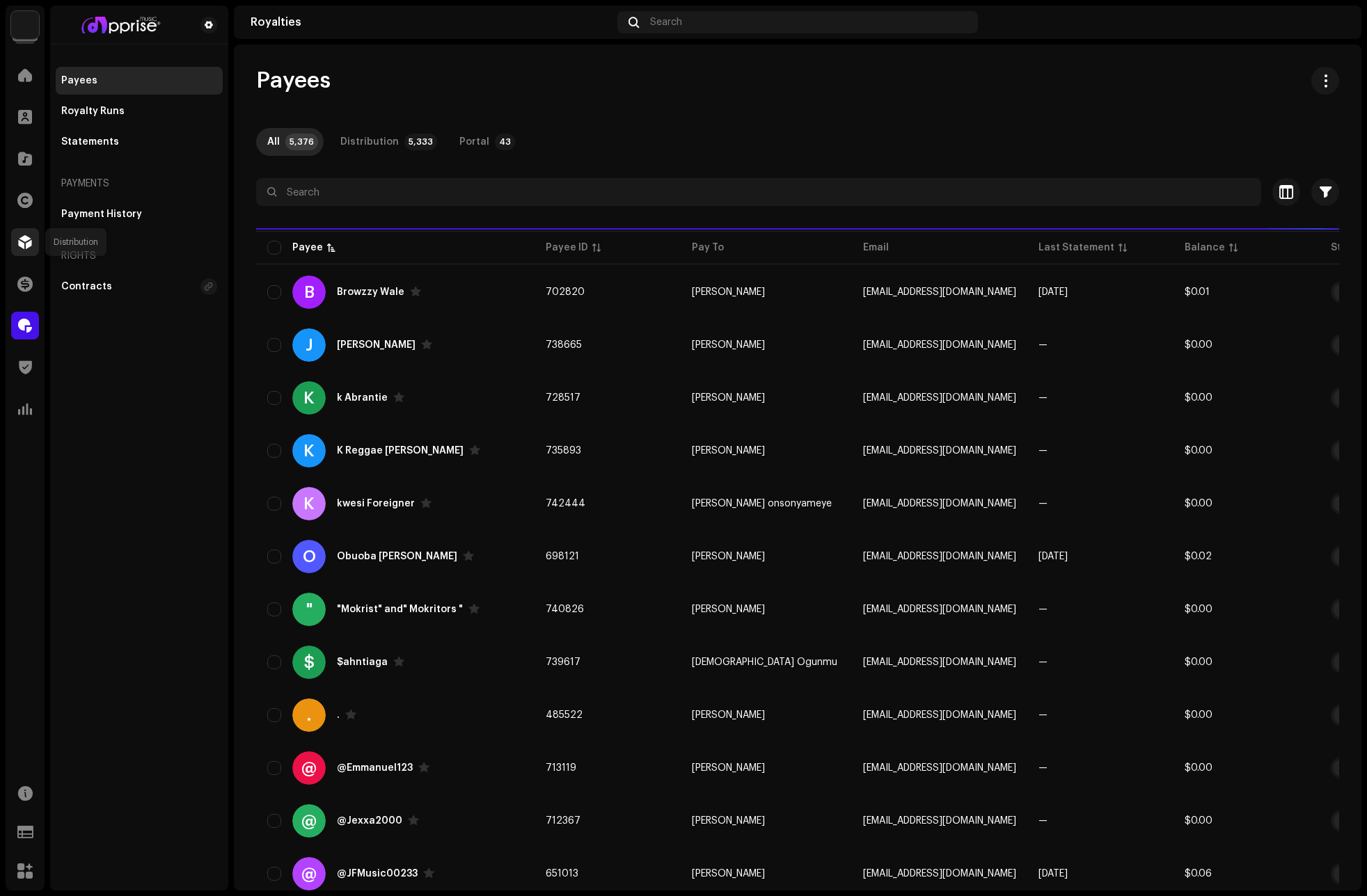
click at [29, 239] on span at bounding box center [25, 242] width 14 height 11
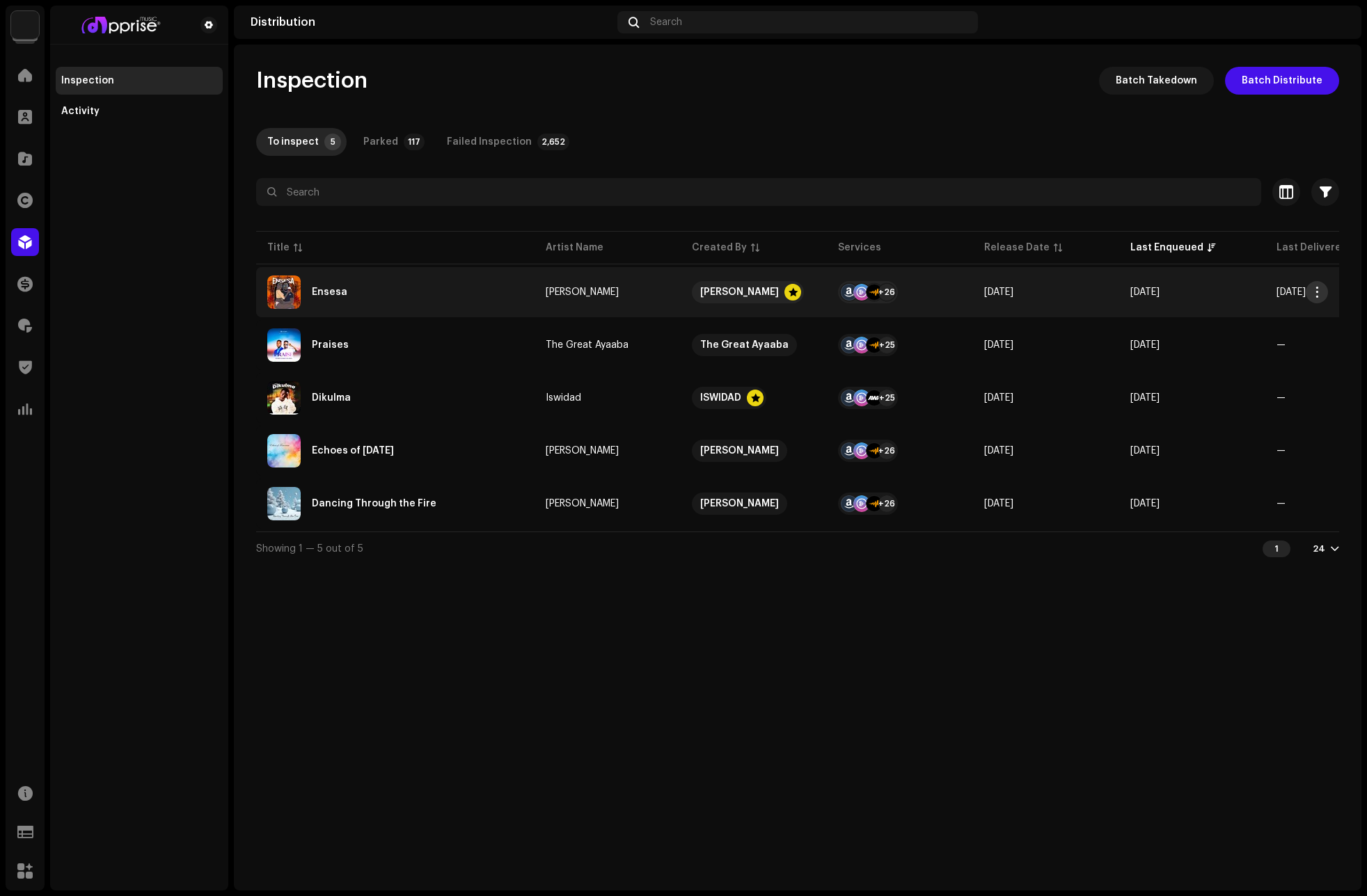
click at [1318, 290] on span "button" at bounding box center [1318, 292] width 11 height 11
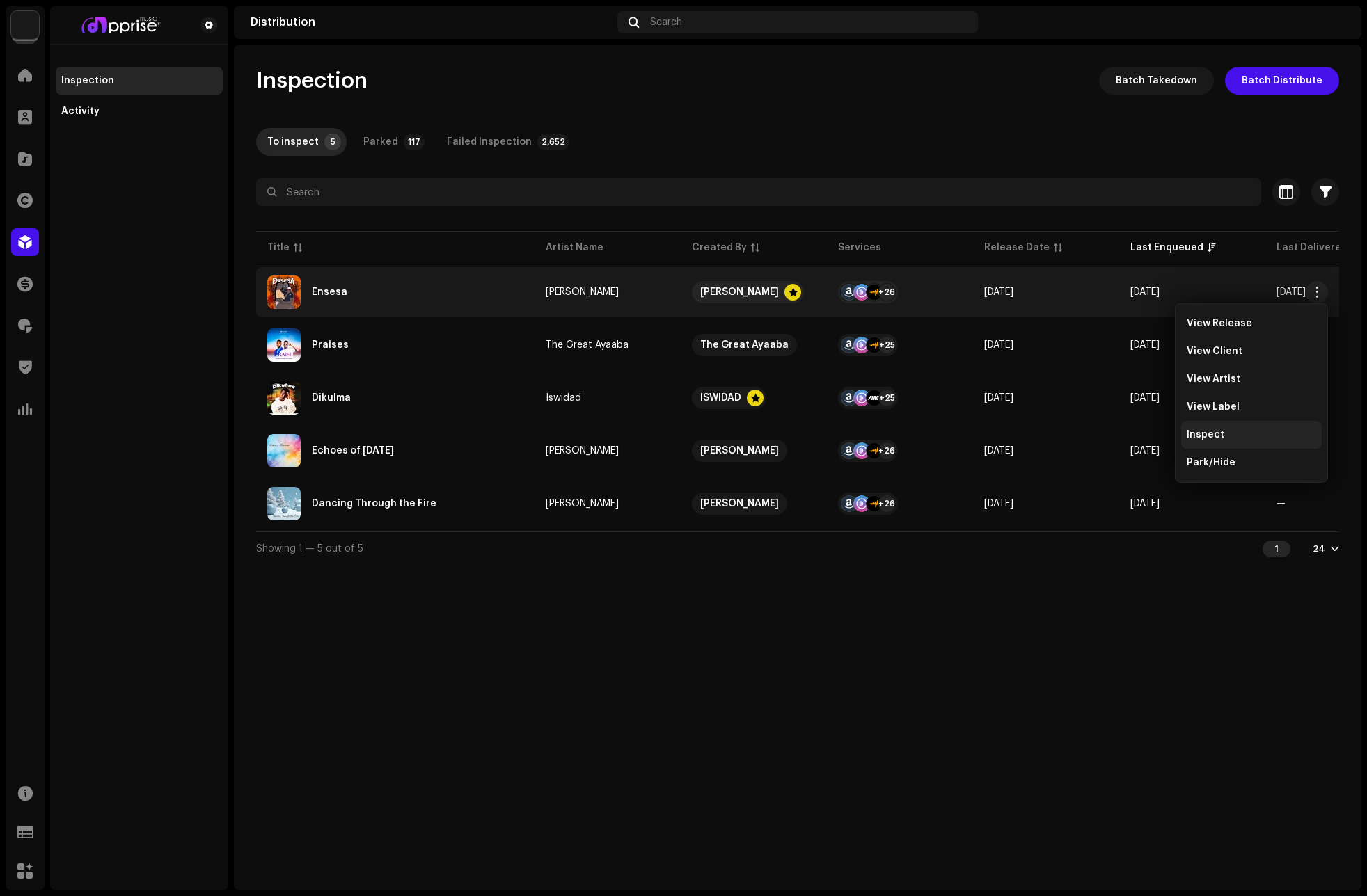
click at [1219, 435] on span "Inspect" at bounding box center [1205, 435] width 38 height 11
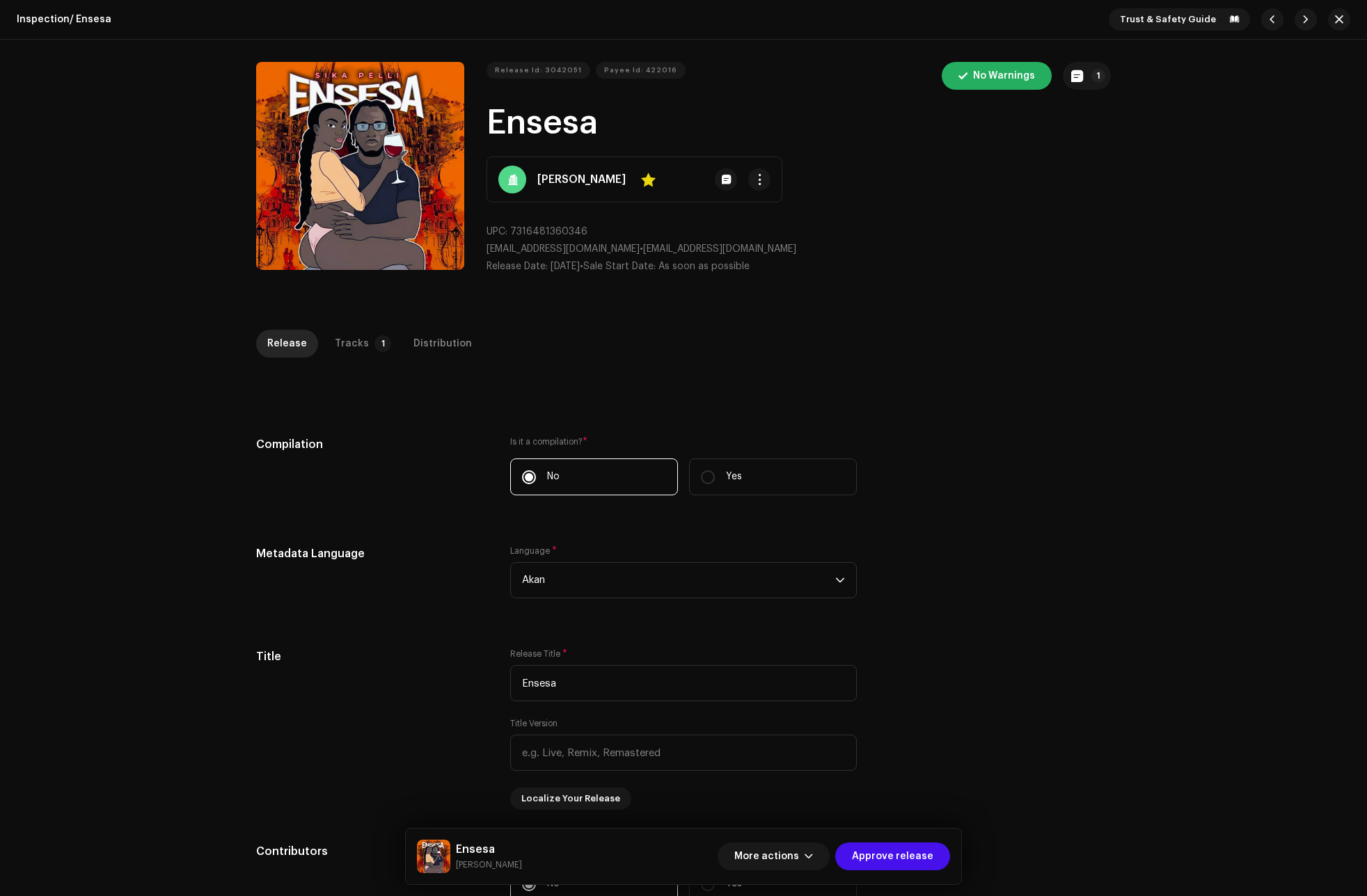
click at [910, 841] on div "More actions Approve release" at bounding box center [834, 856] width 233 height 33
click at [361, 341] on p-tab "Tracks 1" at bounding box center [360, 344] width 73 height 28
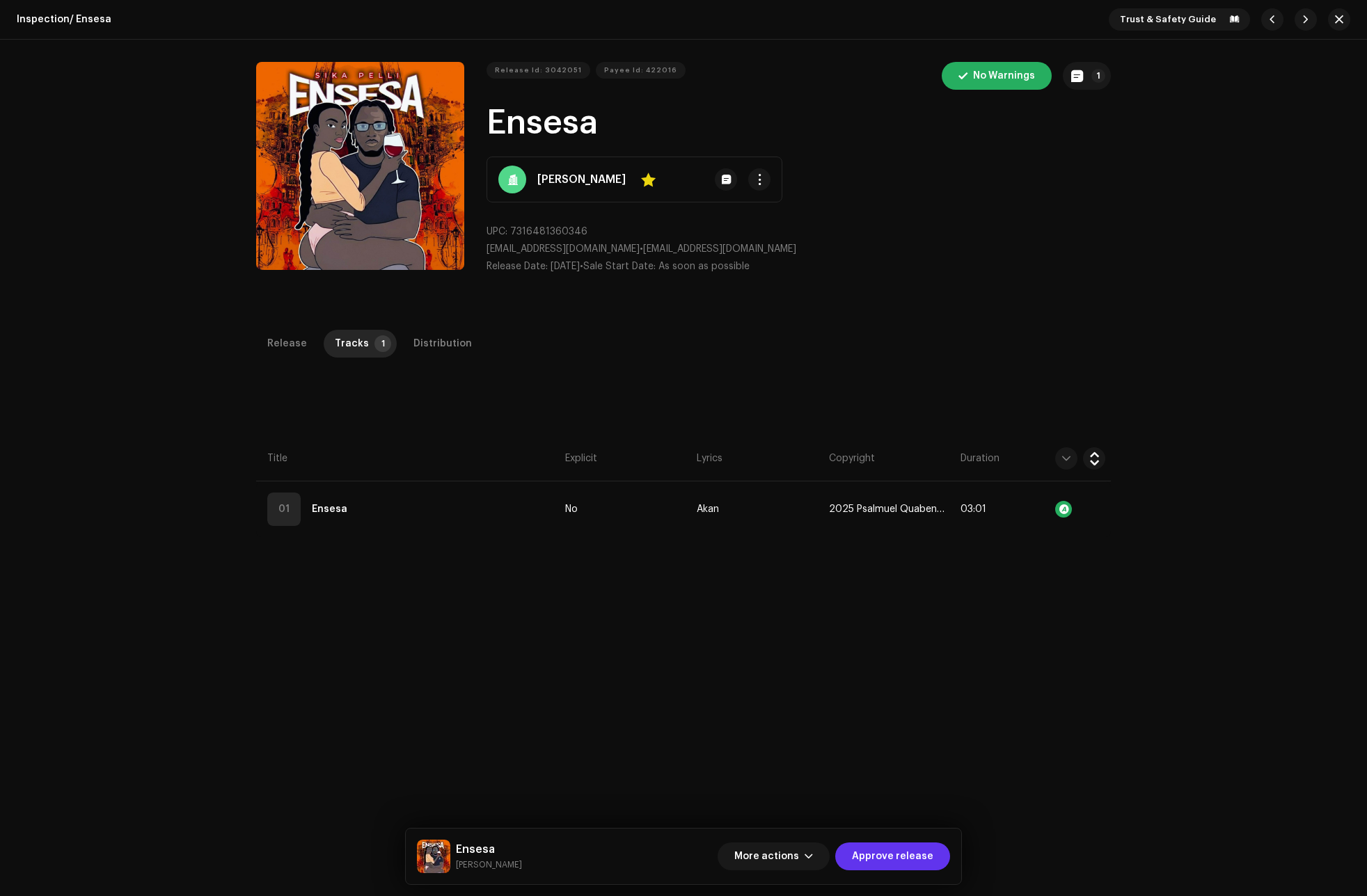
click at [908, 860] on span "Approve release" at bounding box center [892, 857] width 81 height 28
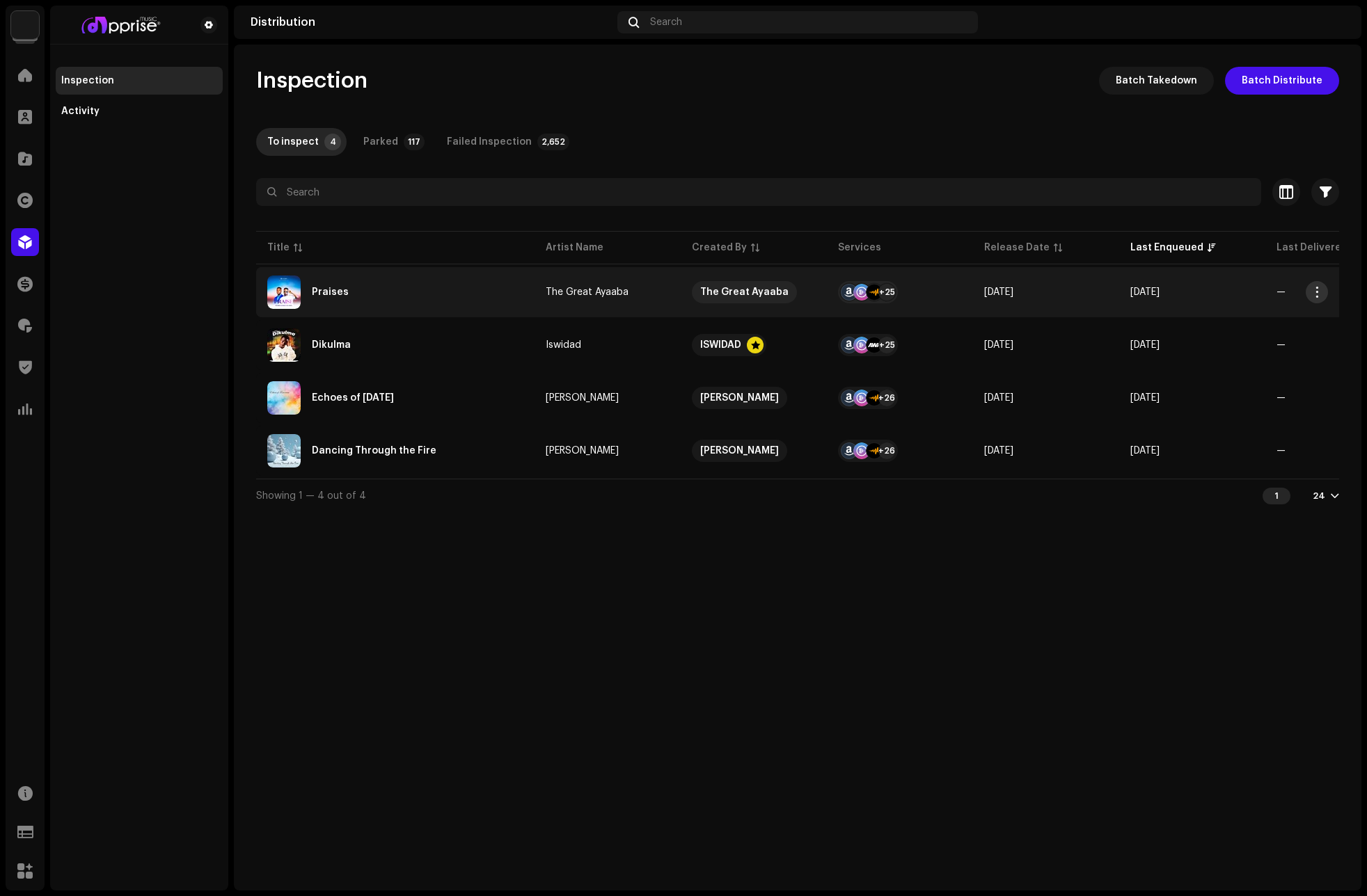
click at [1314, 287] on span "button" at bounding box center [1318, 292] width 11 height 11
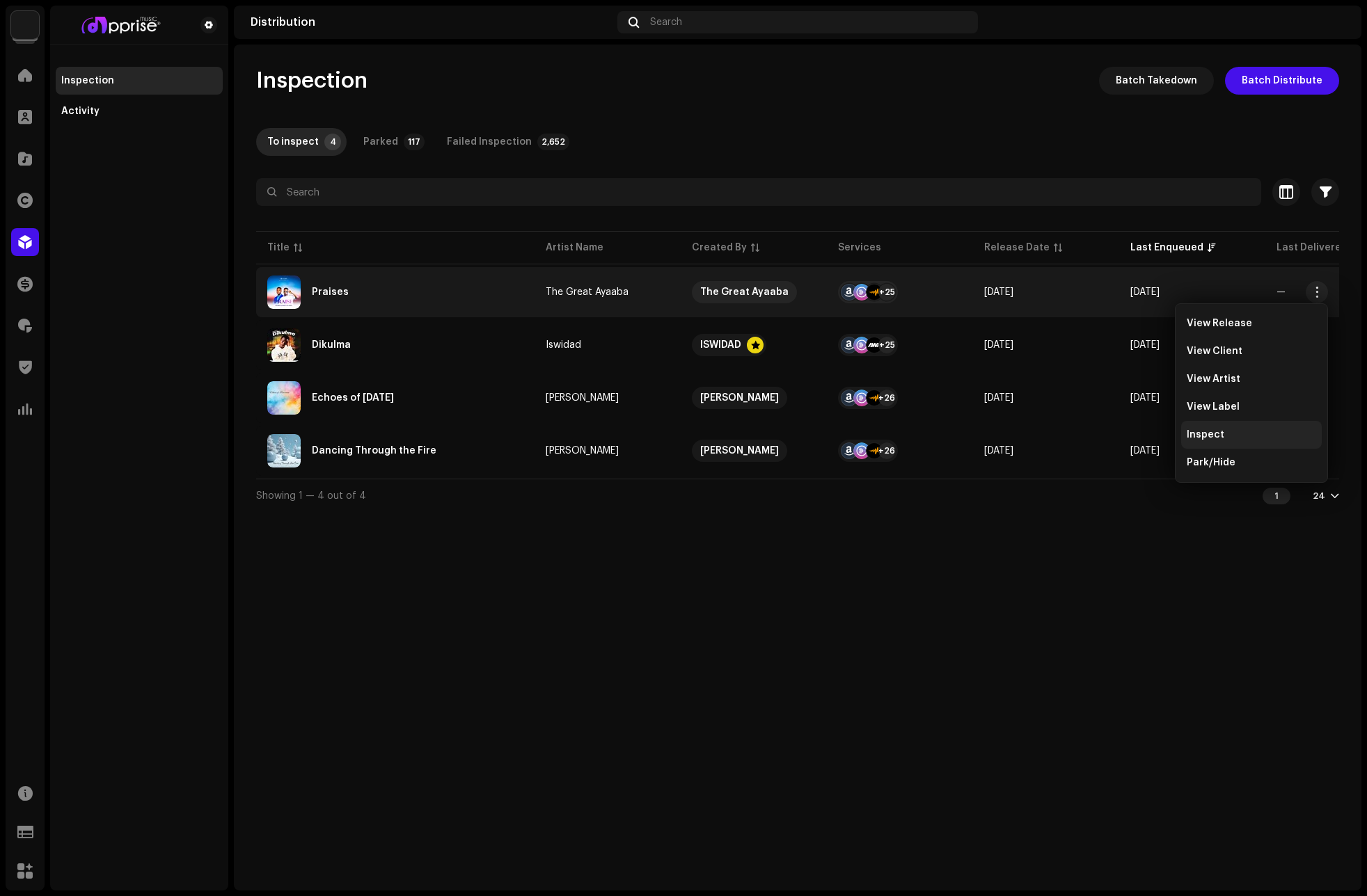
click at [1224, 432] on div "Inspect" at bounding box center [1252, 435] width 130 height 11
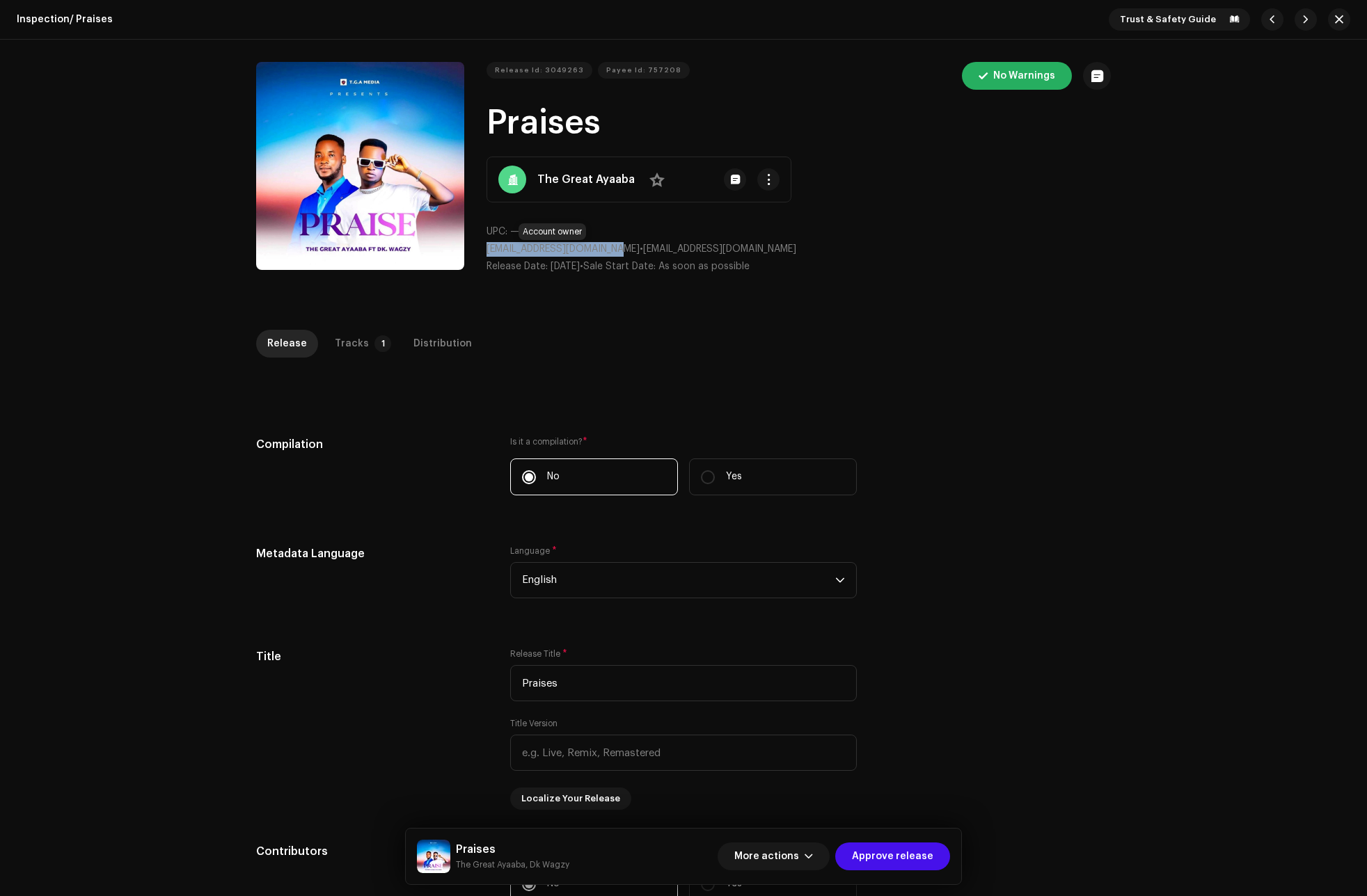
drag, startPoint x: 620, startPoint y: 251, endPoint x: 485, endPoint y: 250, distance: 135.0
click at [487, 250] on span "ayaabamichael02@gmail.com" at bounding box center [563, 249] width 153 height 10
copy span "ayaabamichael02@gmail.com"
click at [650, 179] on span at bounding box center [657, 179] width 15 height 11
click at [1051, 234] on p "UPC: —" at bounding box center [799, 232] width 624 height 15
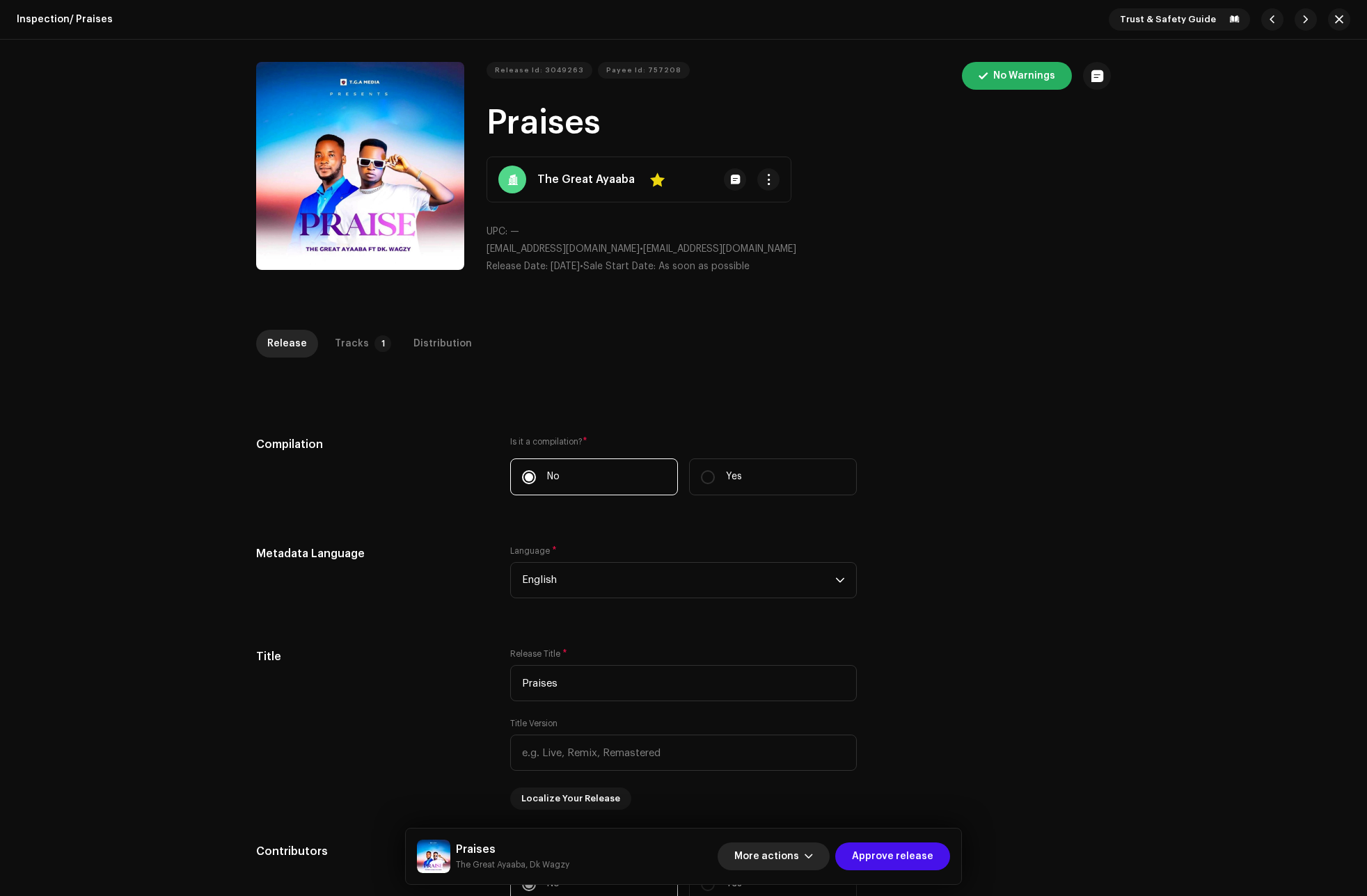
click at [812, 859] on span "button" at bounding box center [808, 857] width 9 height 11
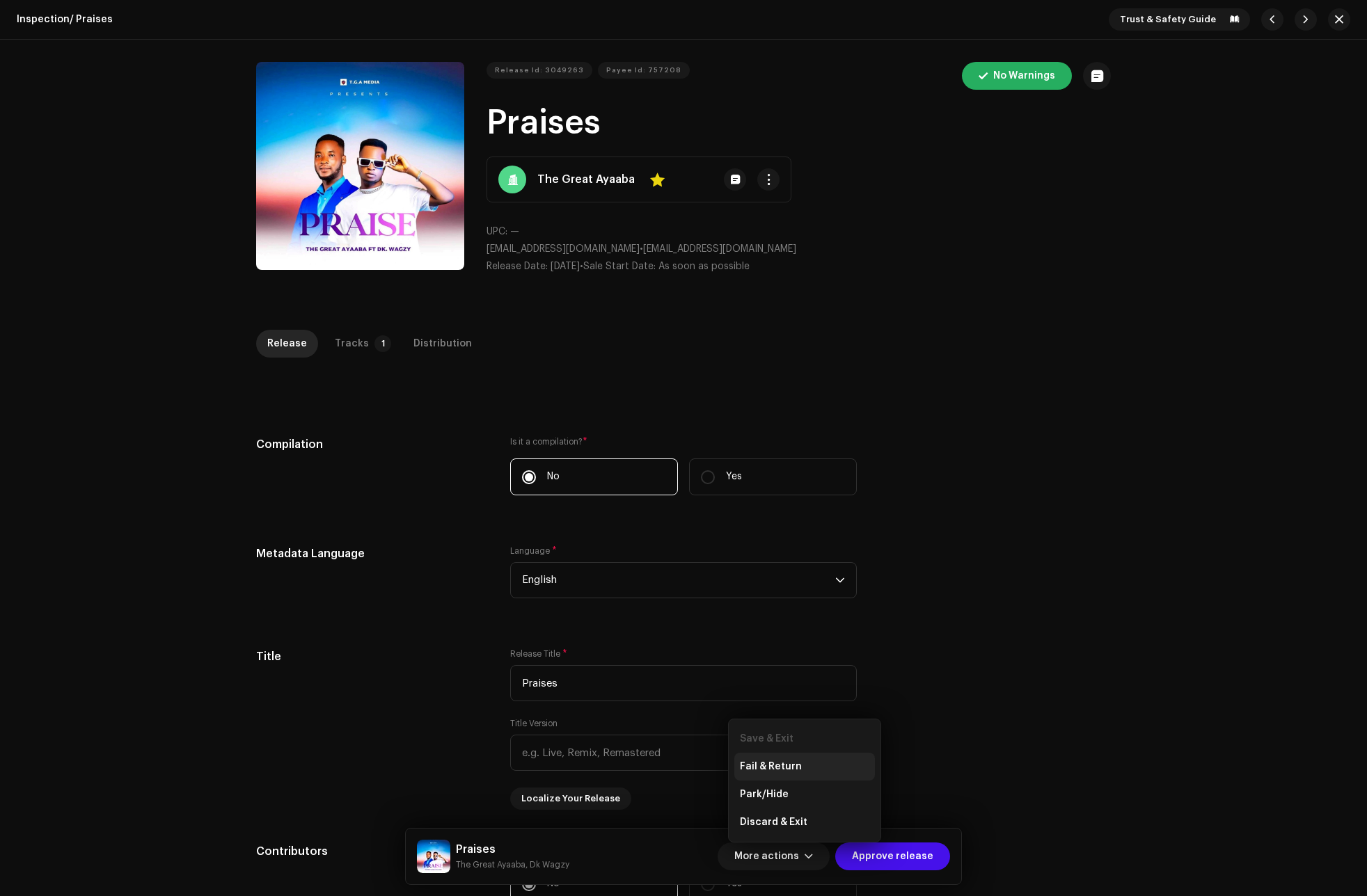
click at [774, 767] on span "Fail & Return" at bounding box center [770, 766] width 62 height 11
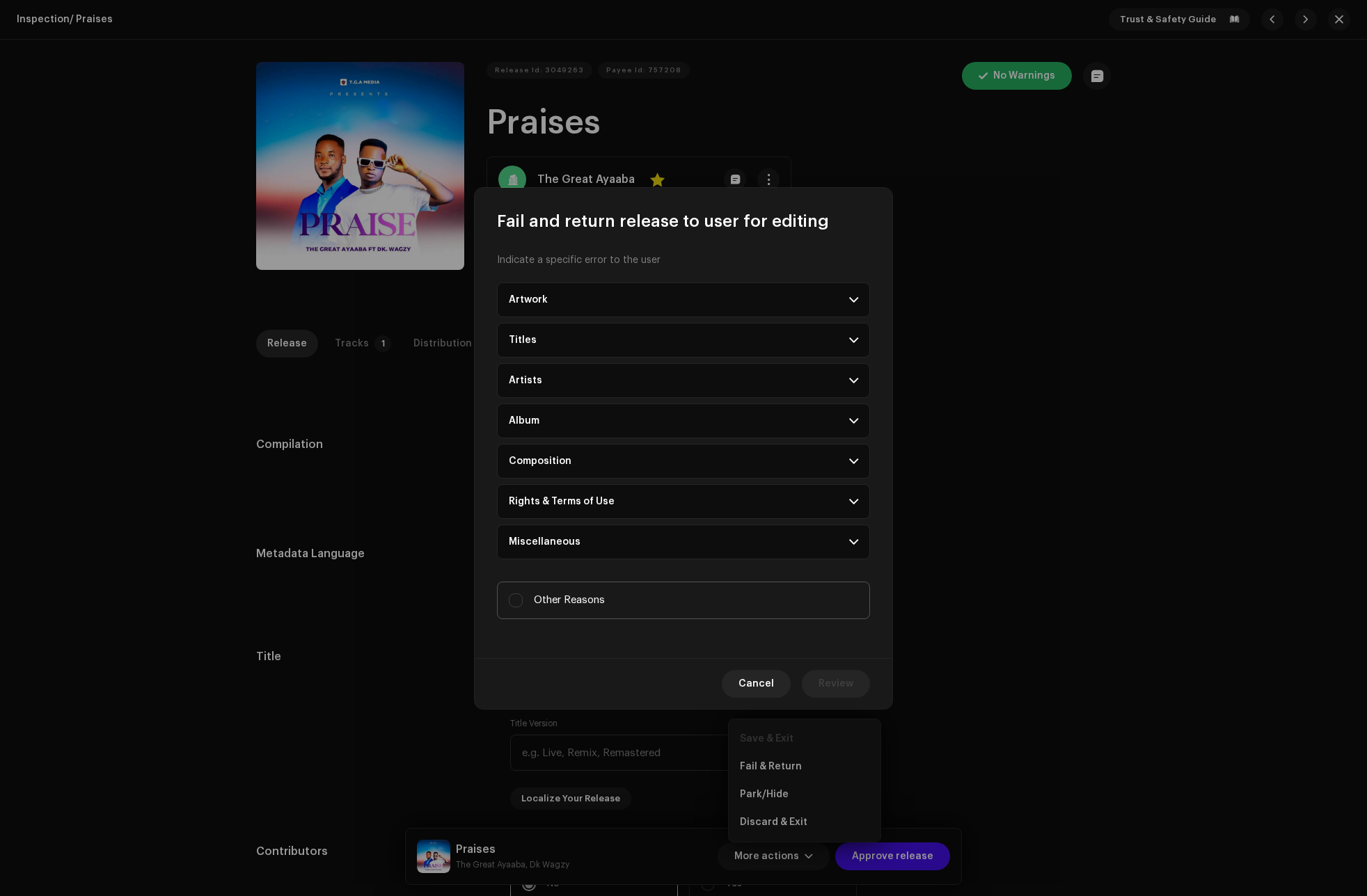
click at [536, 600] on span "Other Reasons" at bounding box center [570, 600] width 71 height 15
click at [522, 600] on input "Other Reasons" at bounding box center [515, 600] width 14 height 14
checkbox input "true"
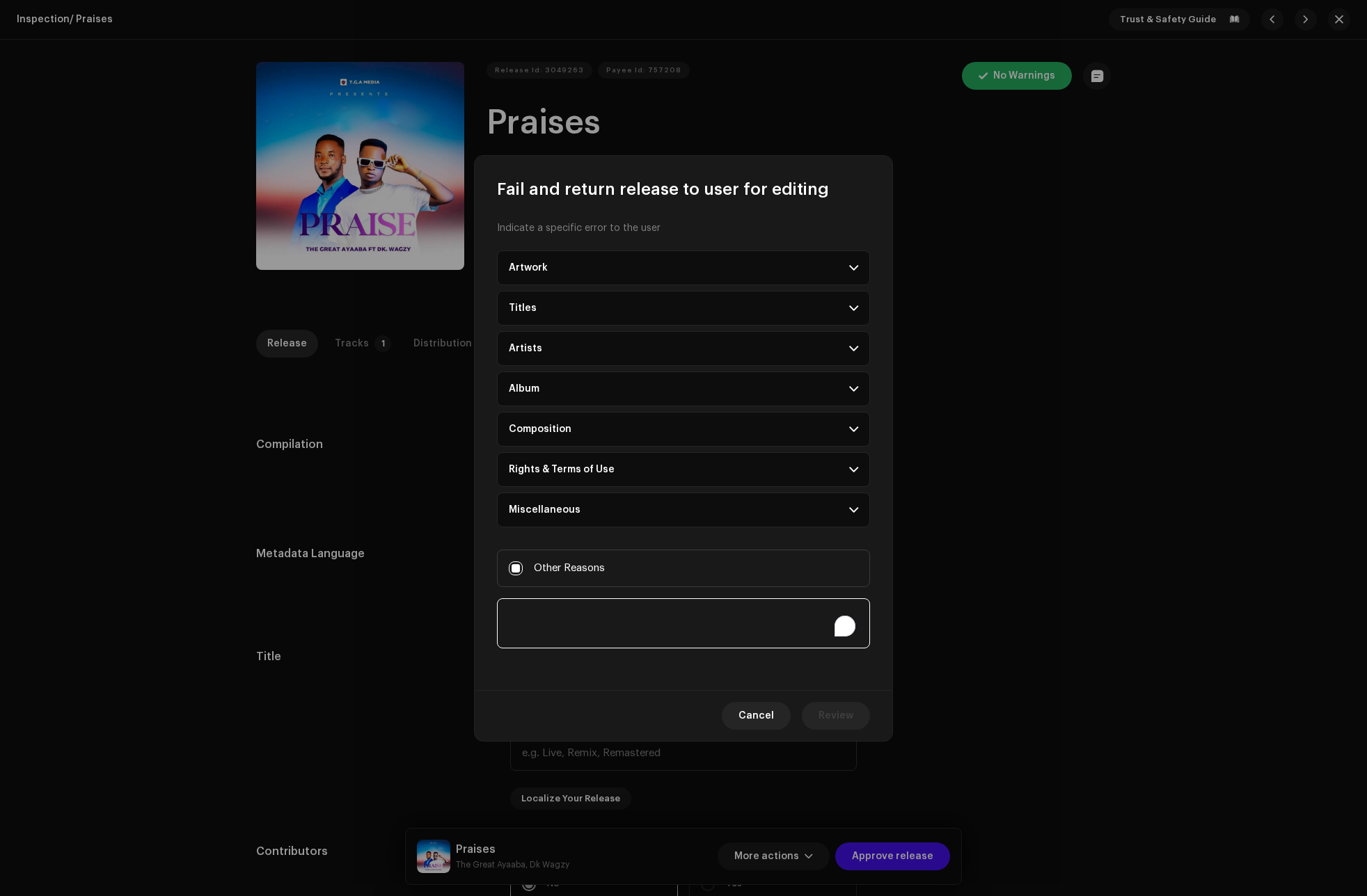
paste textarea "#1 CREATE PRO ACCOUNT Unlimited music releases with Advanced features Price: GH…"
type textarea "#1 CREATE PRO ACCOUNT Unlimited music releases with Advanced features Price: GH…"
click at [842, 711] on span "Review" at bounding box center [835, 716] width 35 height 28
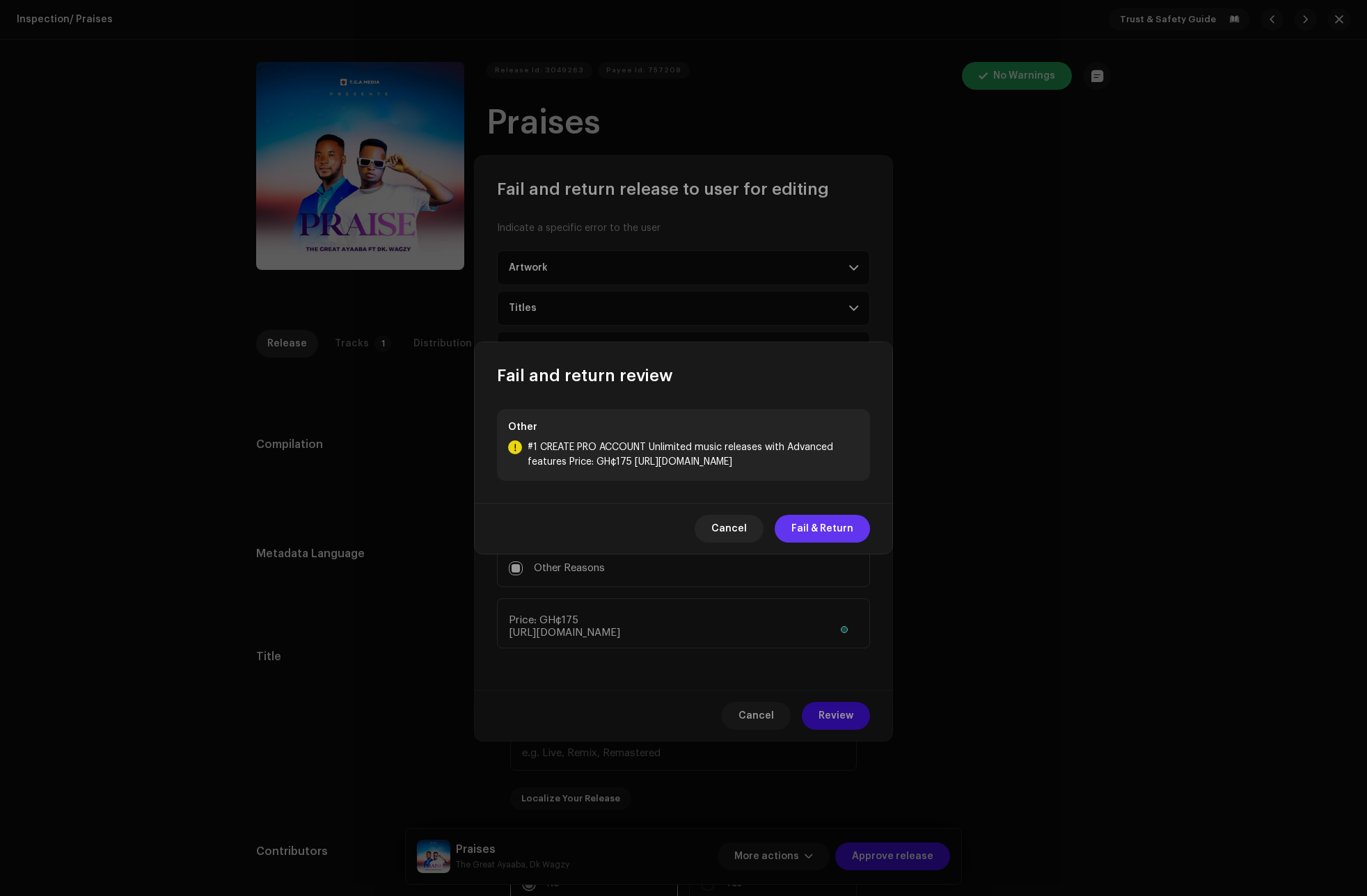
click at [830, 521] on span "Fail & Return" at bounding box center [822, 529] width 62 height 28
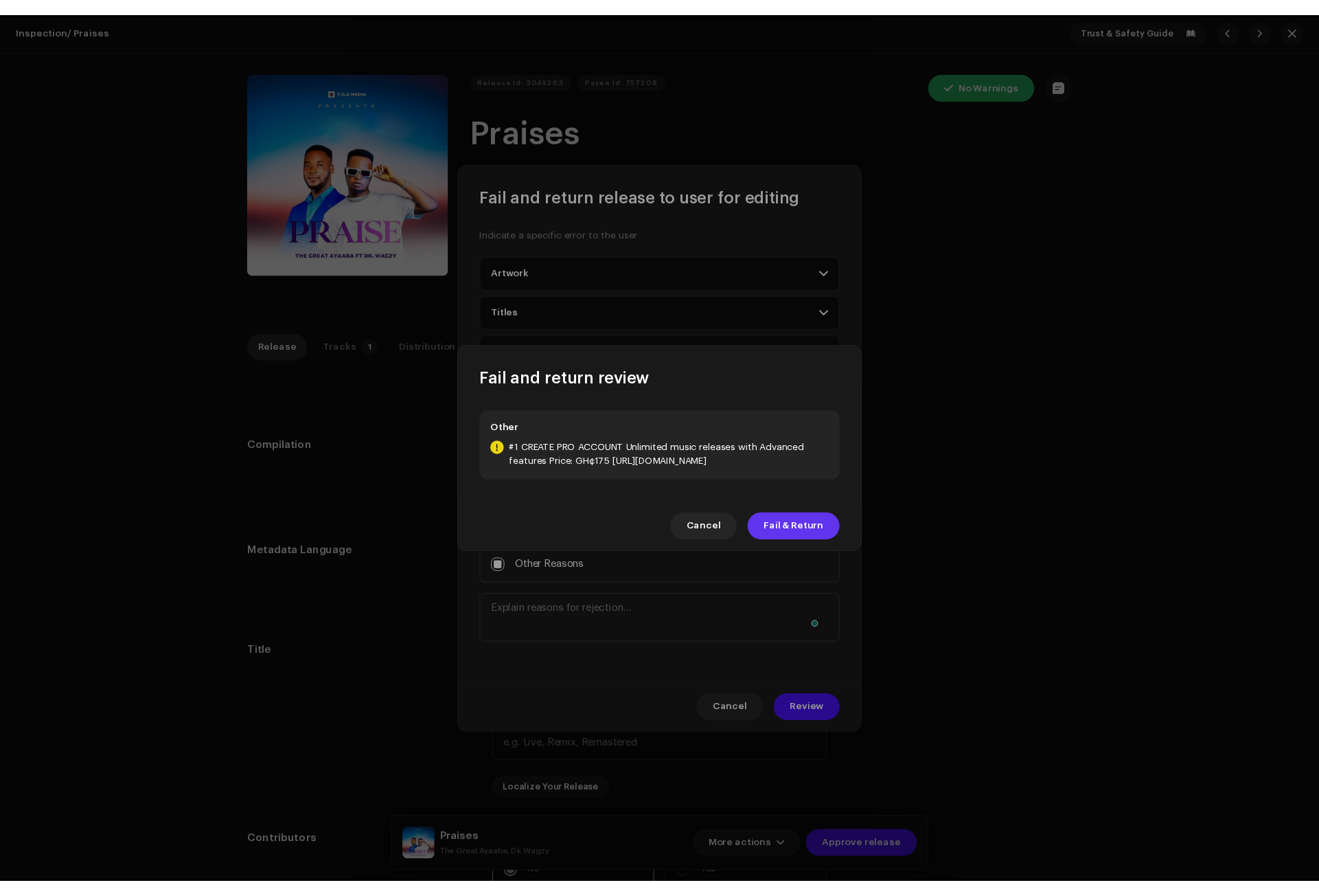
scroll to position [0, 0]
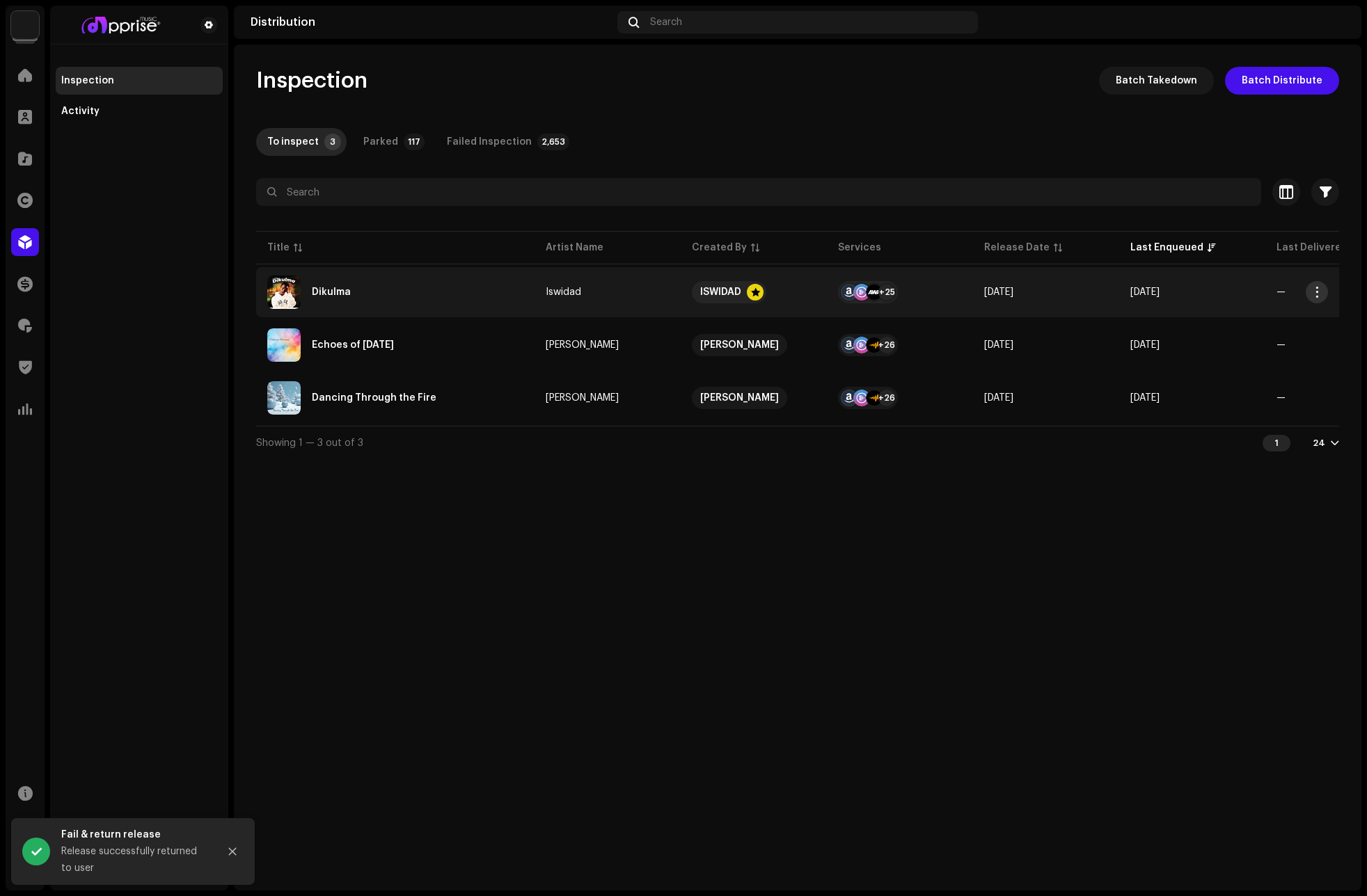
click at [1317, 290] on span "button" at bounding box center [1318, 292] width 11 height 11
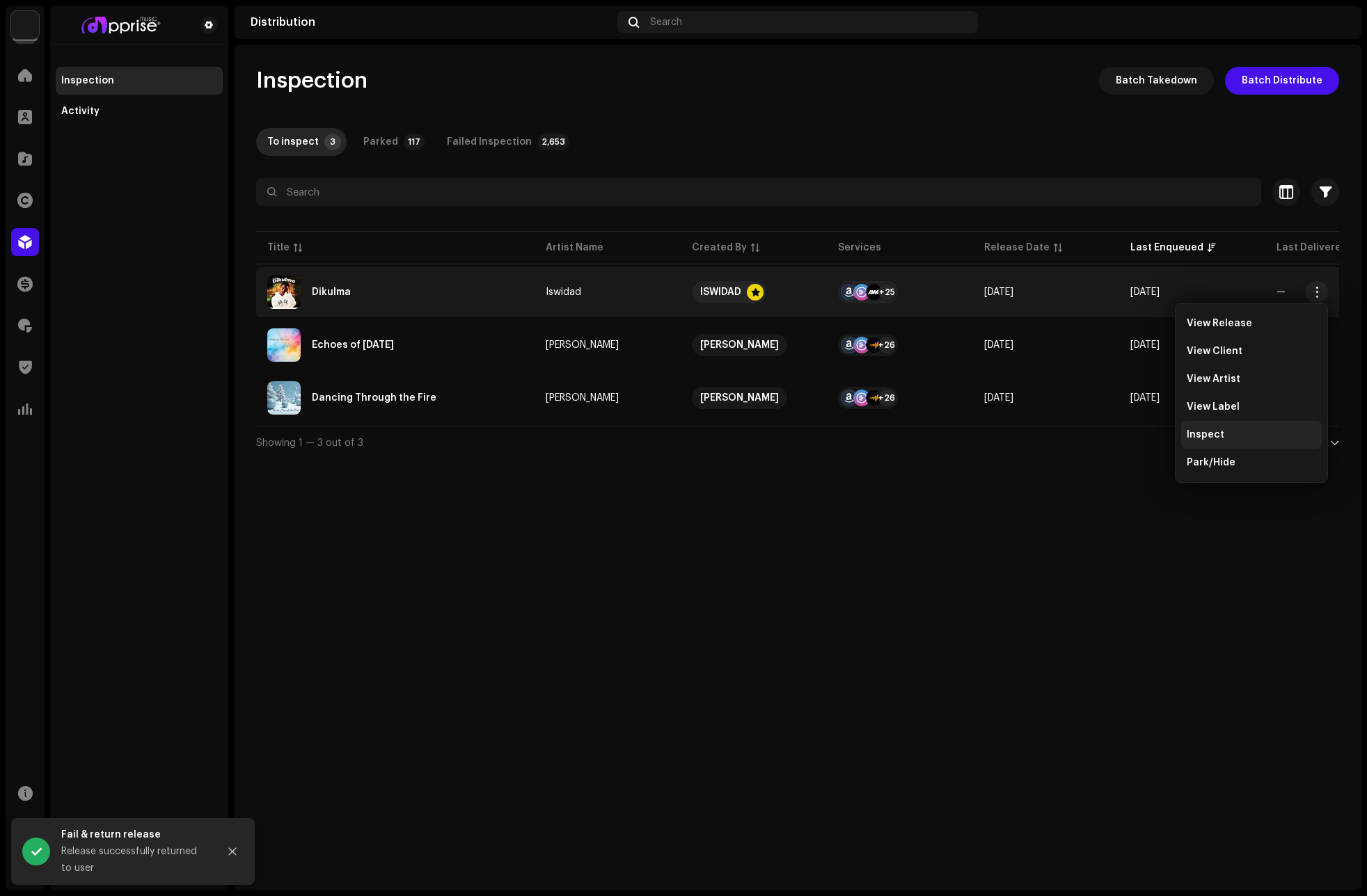
click at [1214, 438] on span "Inspect" at bounding box center [1205, 435] width 38 height 11
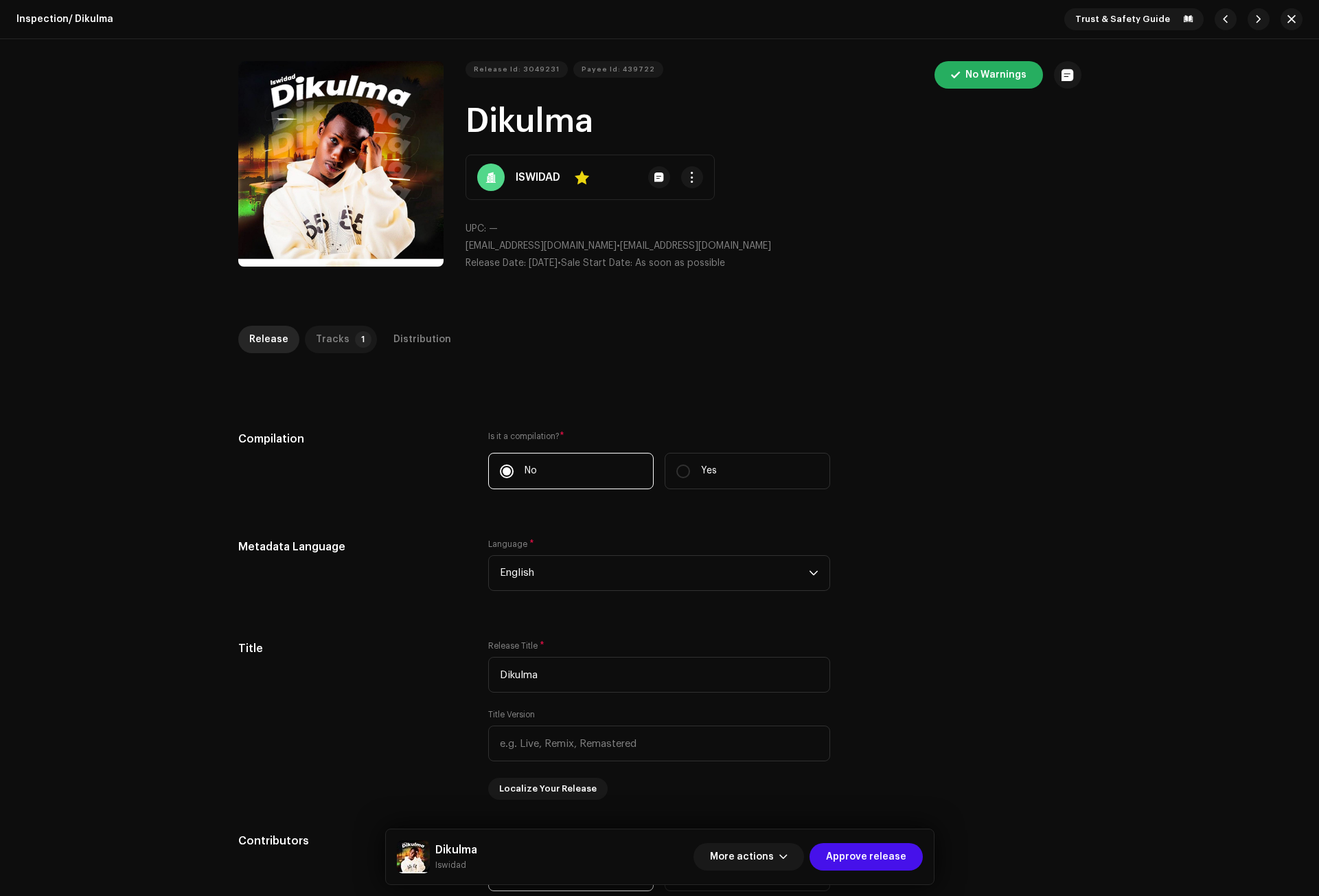
click at [330, 336] on div "Tracks" at bounding box center [332, 339] width 34 height 27
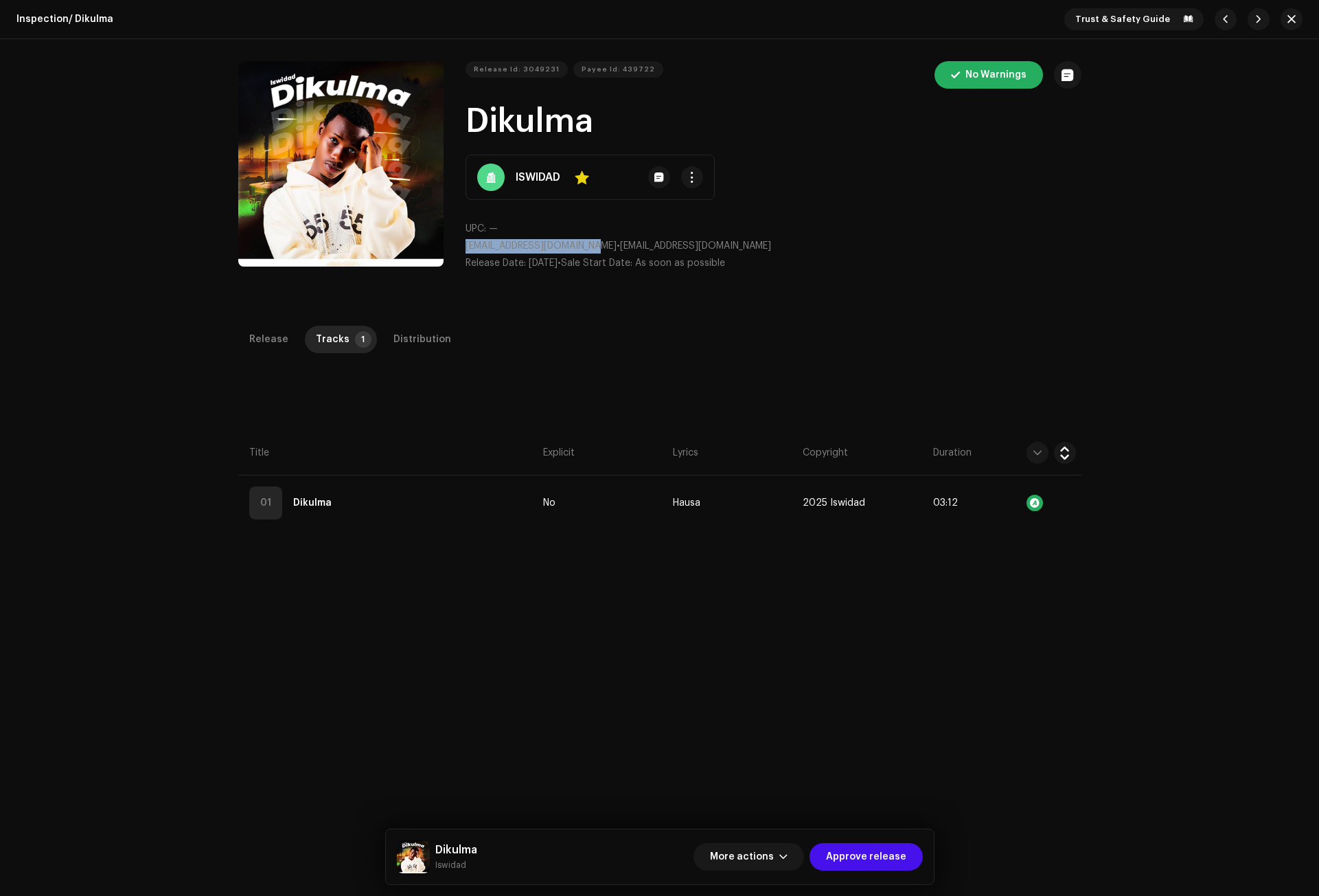
drag, startPoint x: 593, startPoint y: 247, endPoint x: 457, endPoint y: 247, distance: 136.0
click at [457, 247] on div "Release Id: 3049231 Payee Id: 439722 No Warnings Dikulma ISWIDAD Yes UPC: — wid…" at bounding box center [660, 171] width 843 height 220
copy span "widadabdulai655@gmail.com"
click at [788, 854] on span "button" at bounding box center [783, 856] width 8 height 11
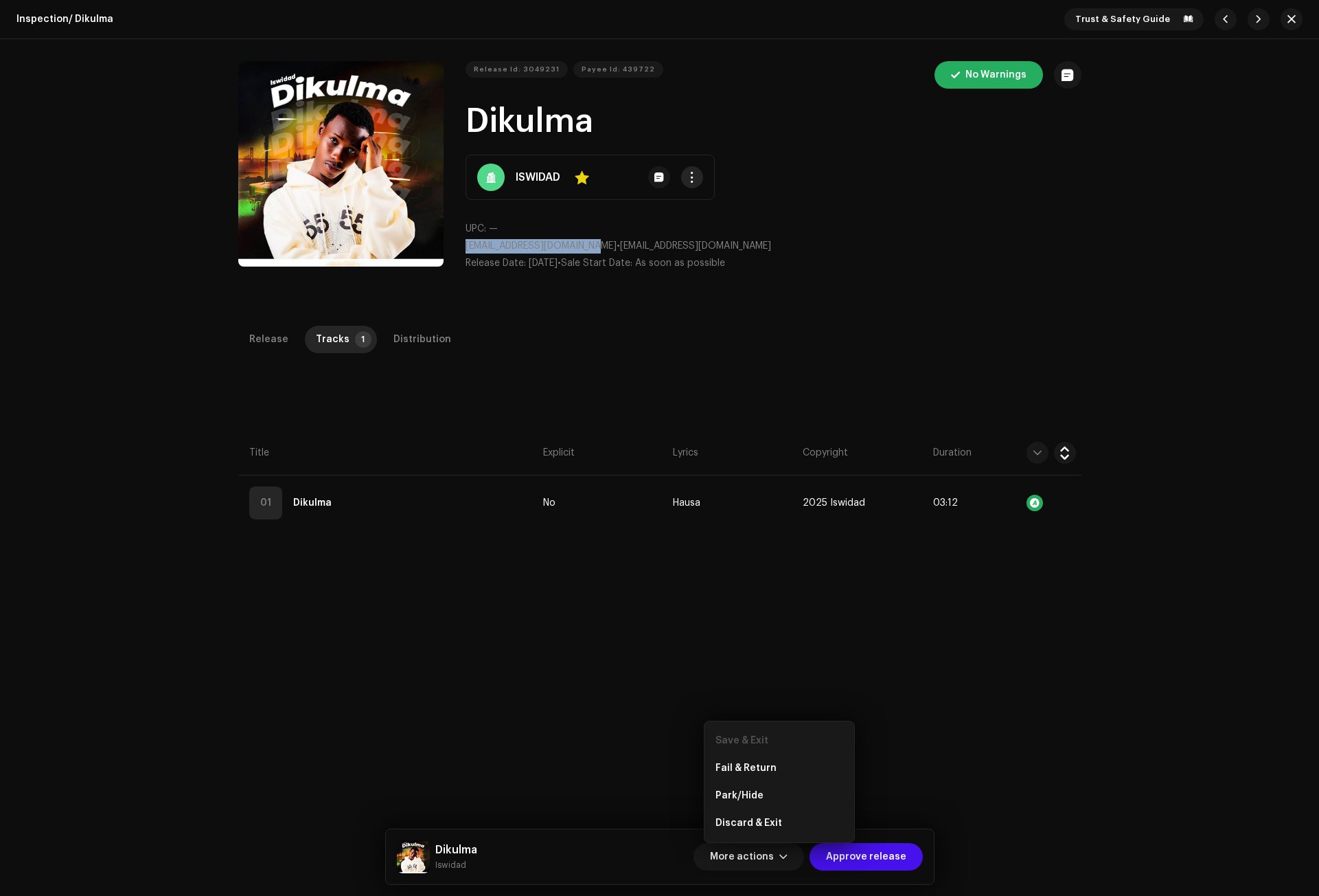
click at [687, 175] on span "button" at bounding box center [692, 177] width 11 height 11
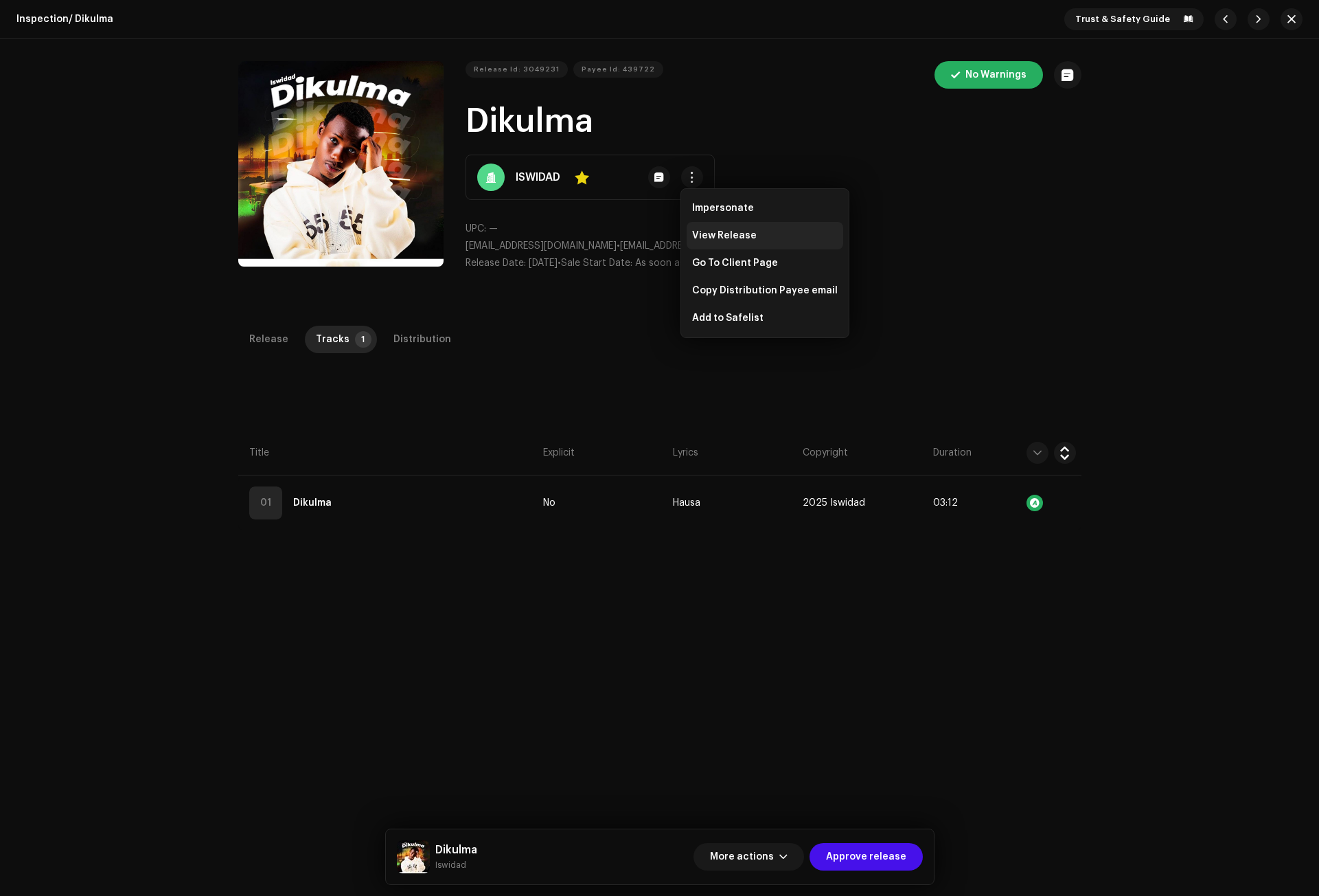
click at [702, 239] on span "View Release" at bounding box center [724, 236] width 65 height 11
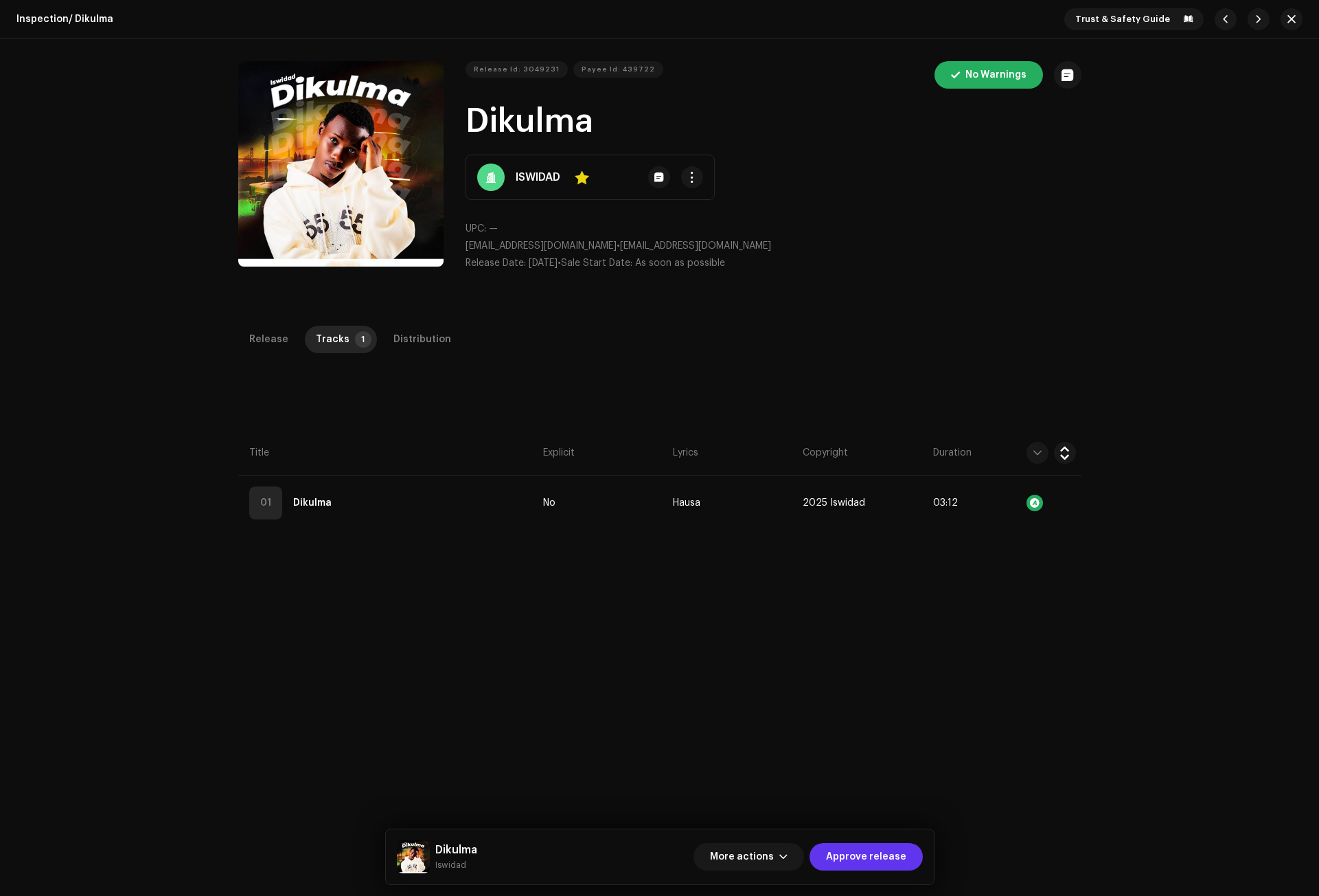
click at [861, 855] on span "Approve release" at bounding box center [866, 856] width 80 height 27
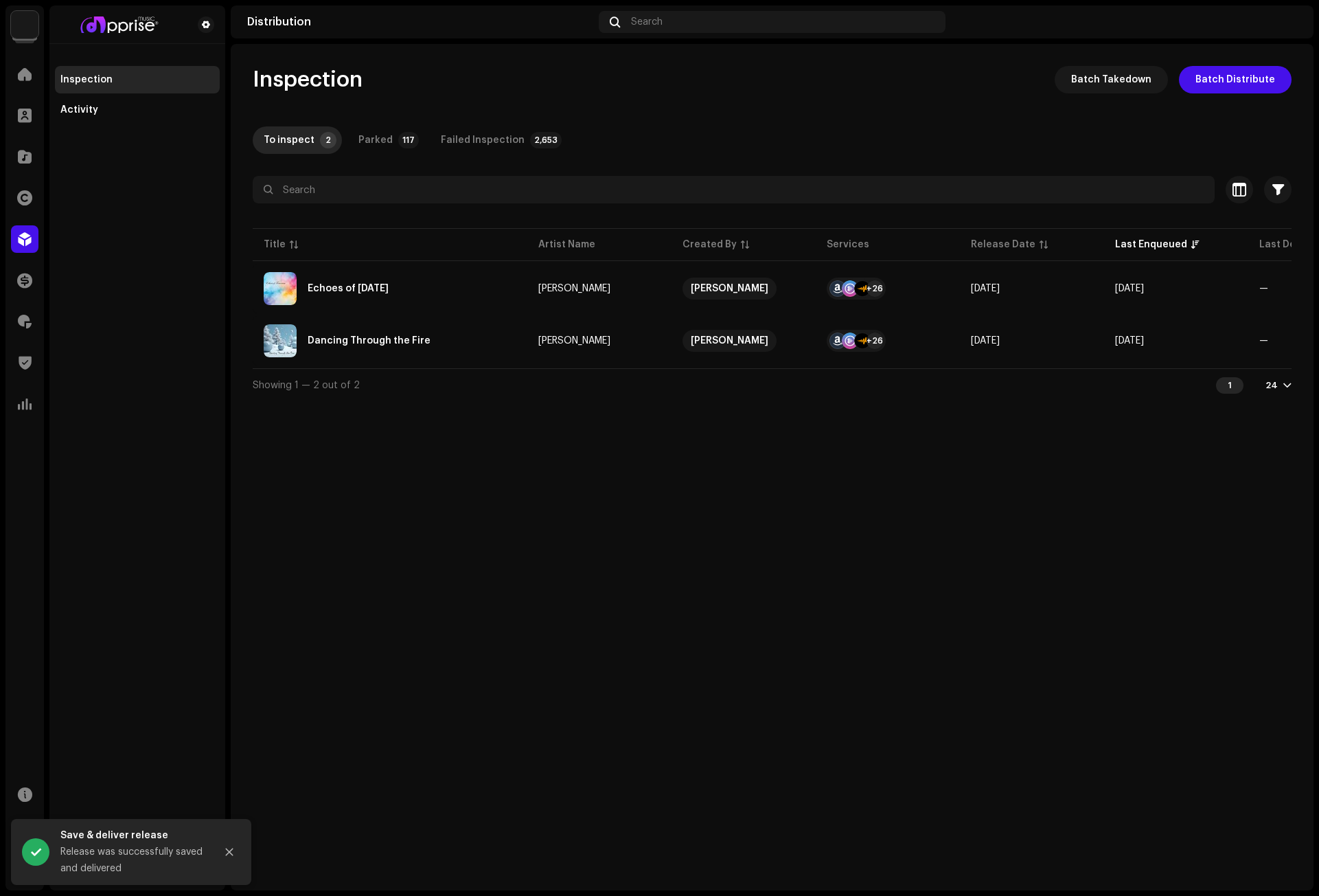
click at [753, 602] on div "Inspection Batch Takedown Batch Distribute To inspect 2 Parked 117 Failed Inspe…" at bounding box center [772, 467] width 1083 height 846
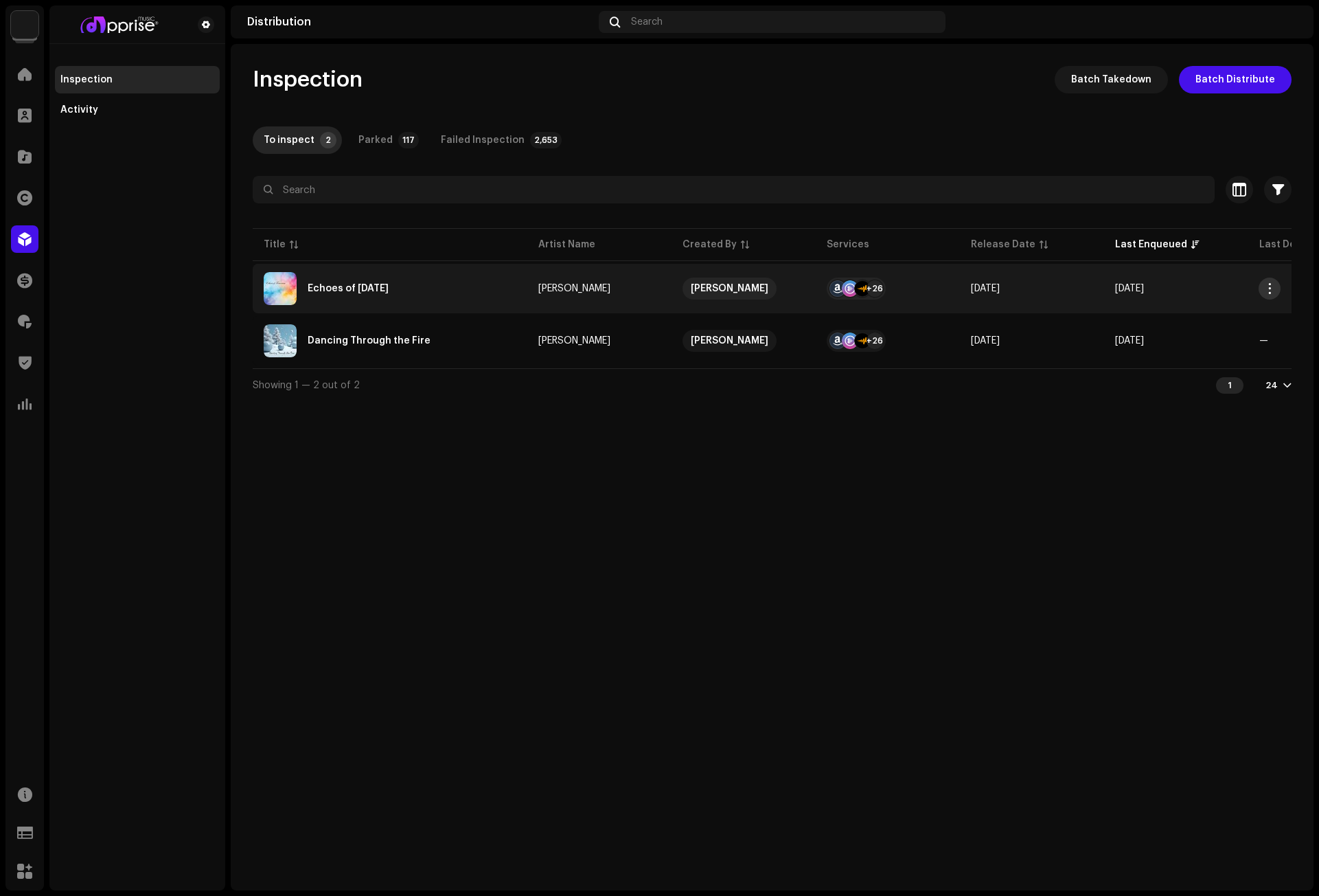
click at [1269, 284] on span "button" at bounding box center [1270, 288] width 11 height 11
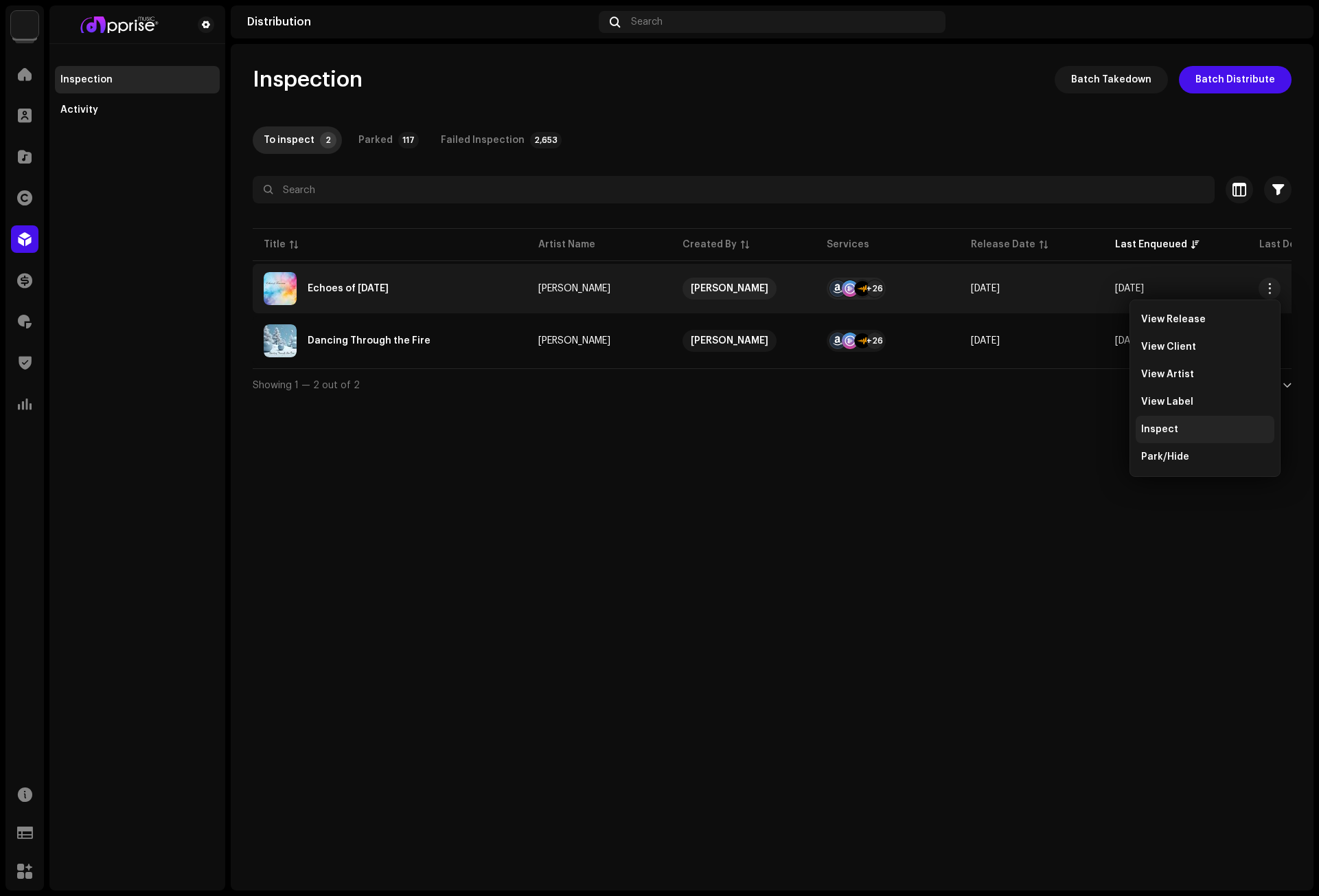
click at [1176, 426] on div "Inspect" at bounding box center [1205, 429] width 128 height 11
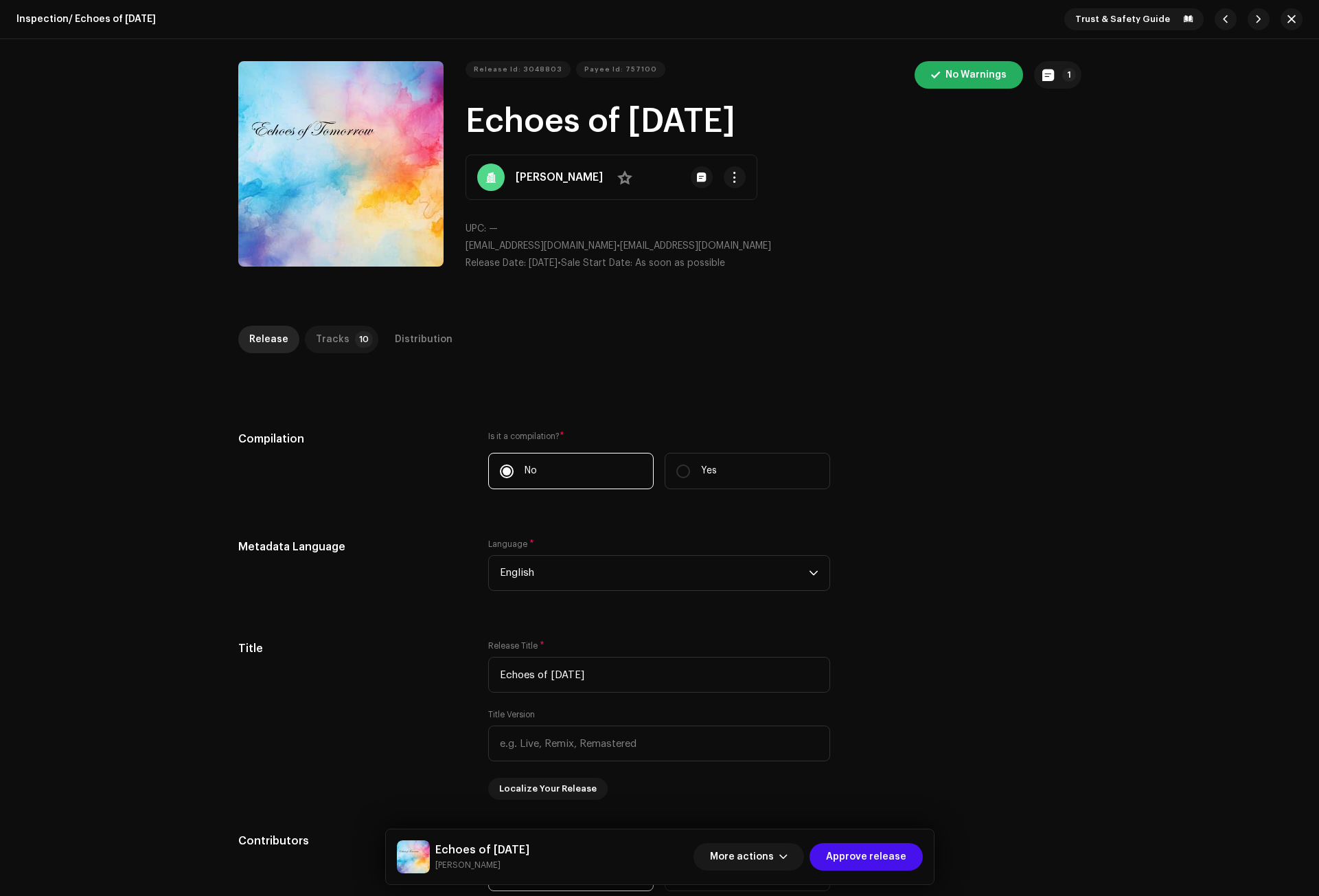
click at [348, 330] on p-tab "Tracks 10" at bounding box center [342, 339] width 73 height 27
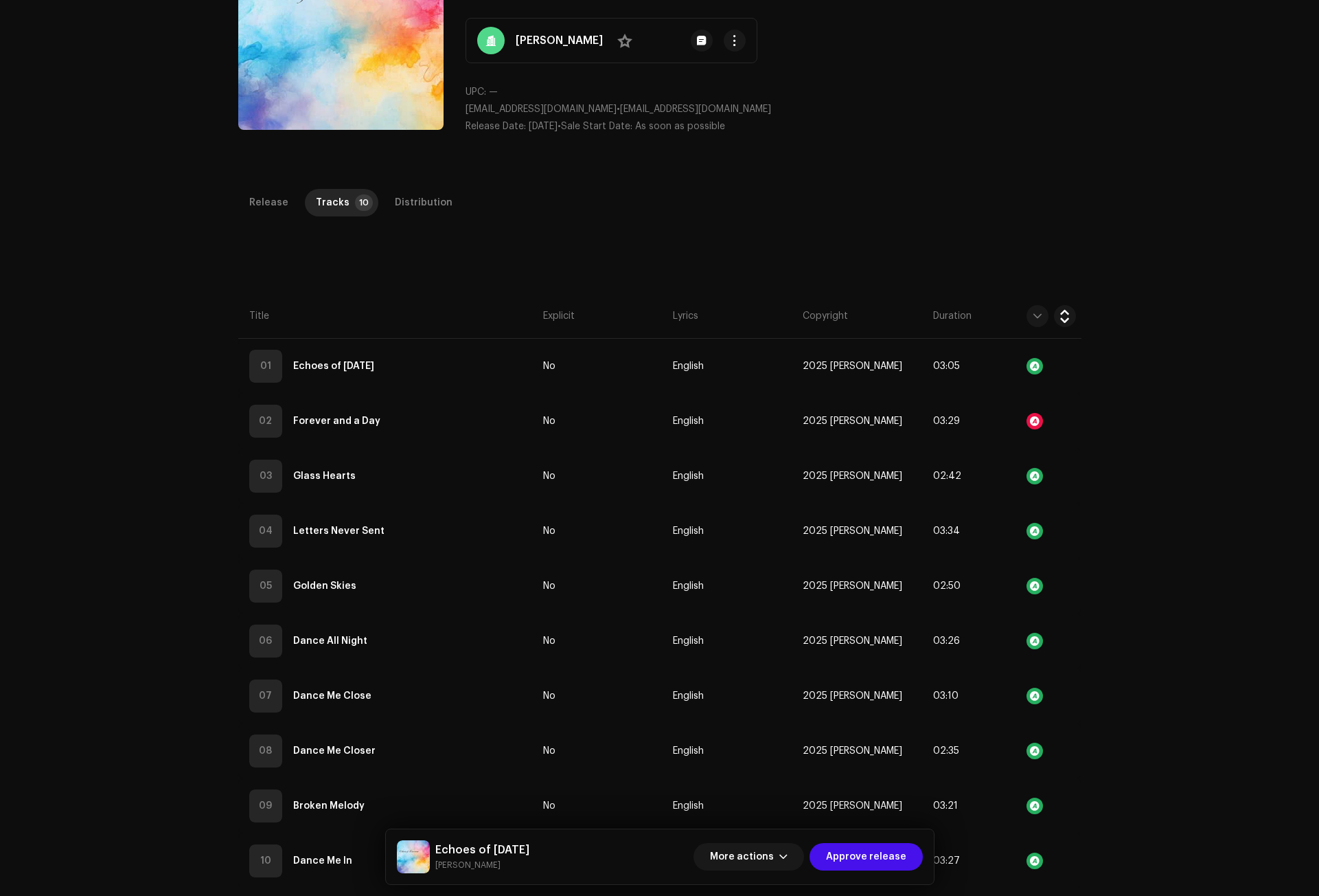
scroll to position [120, 0]
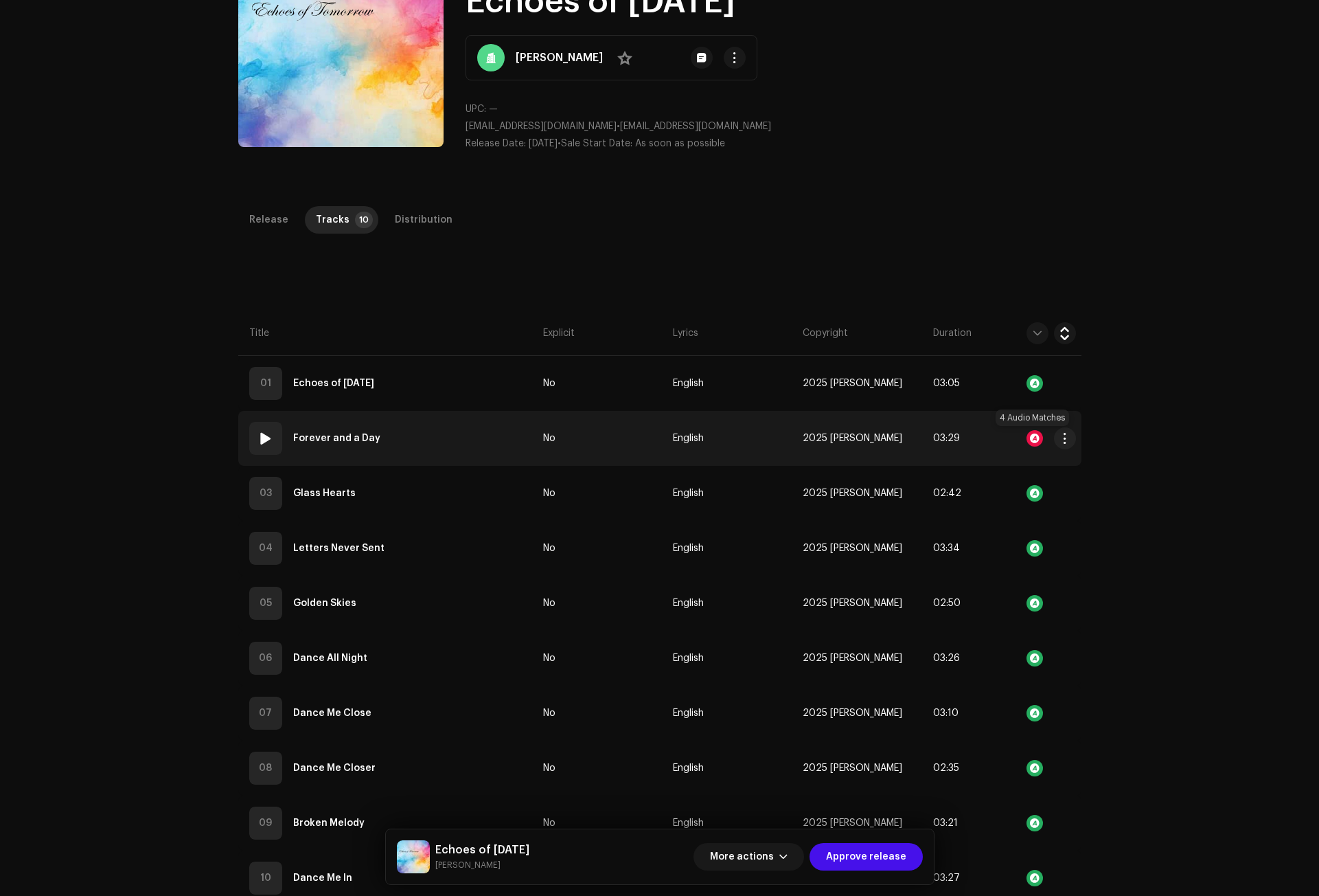
click at [1034, 436] on div at bounding box center [1035, 438] width 17 height 17
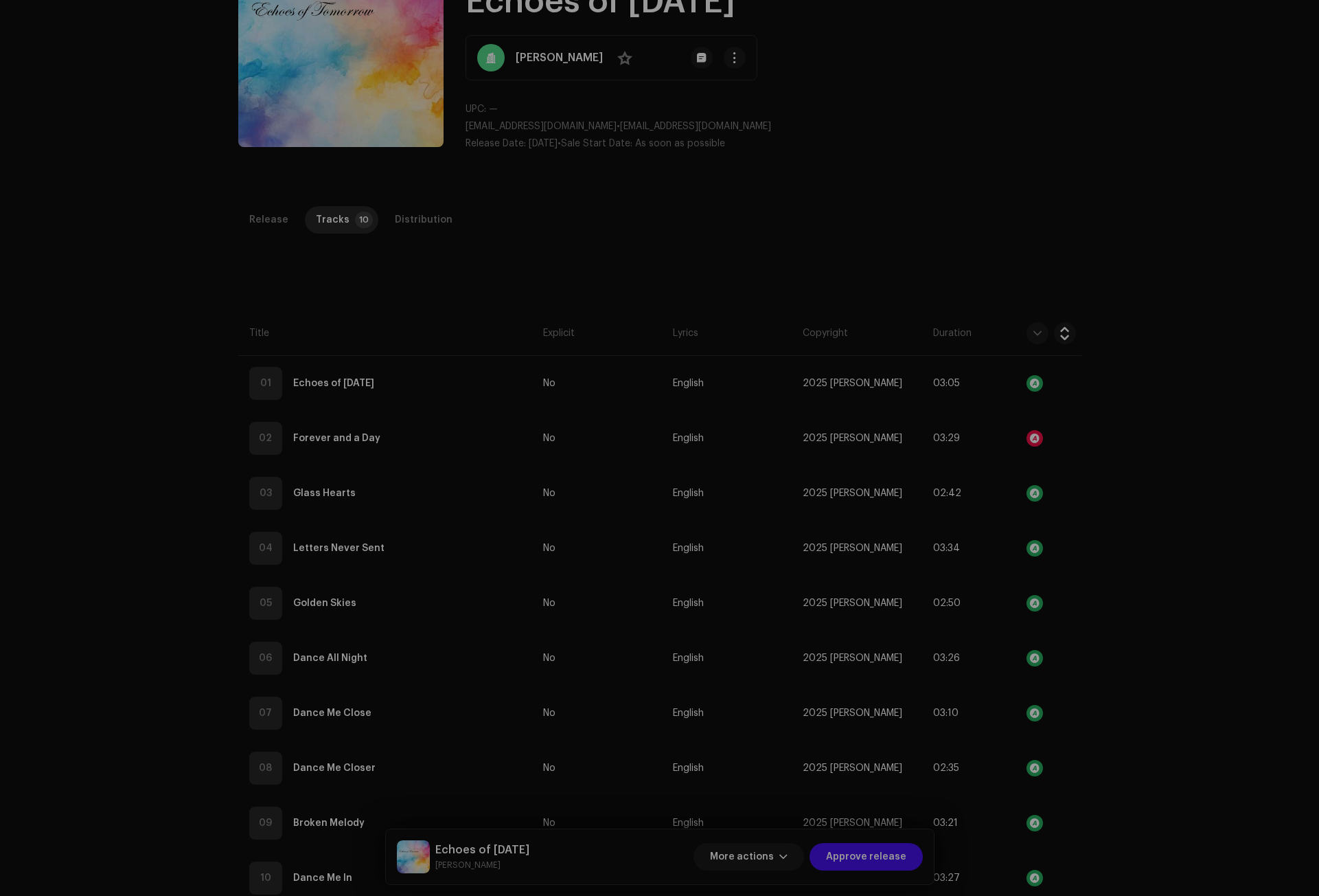
click at [1165, 416] on div "Audio Recognition by Cover Song 4 All results require review/listening to avoid…" at bounding box center [660, 448] width 1319 height 896
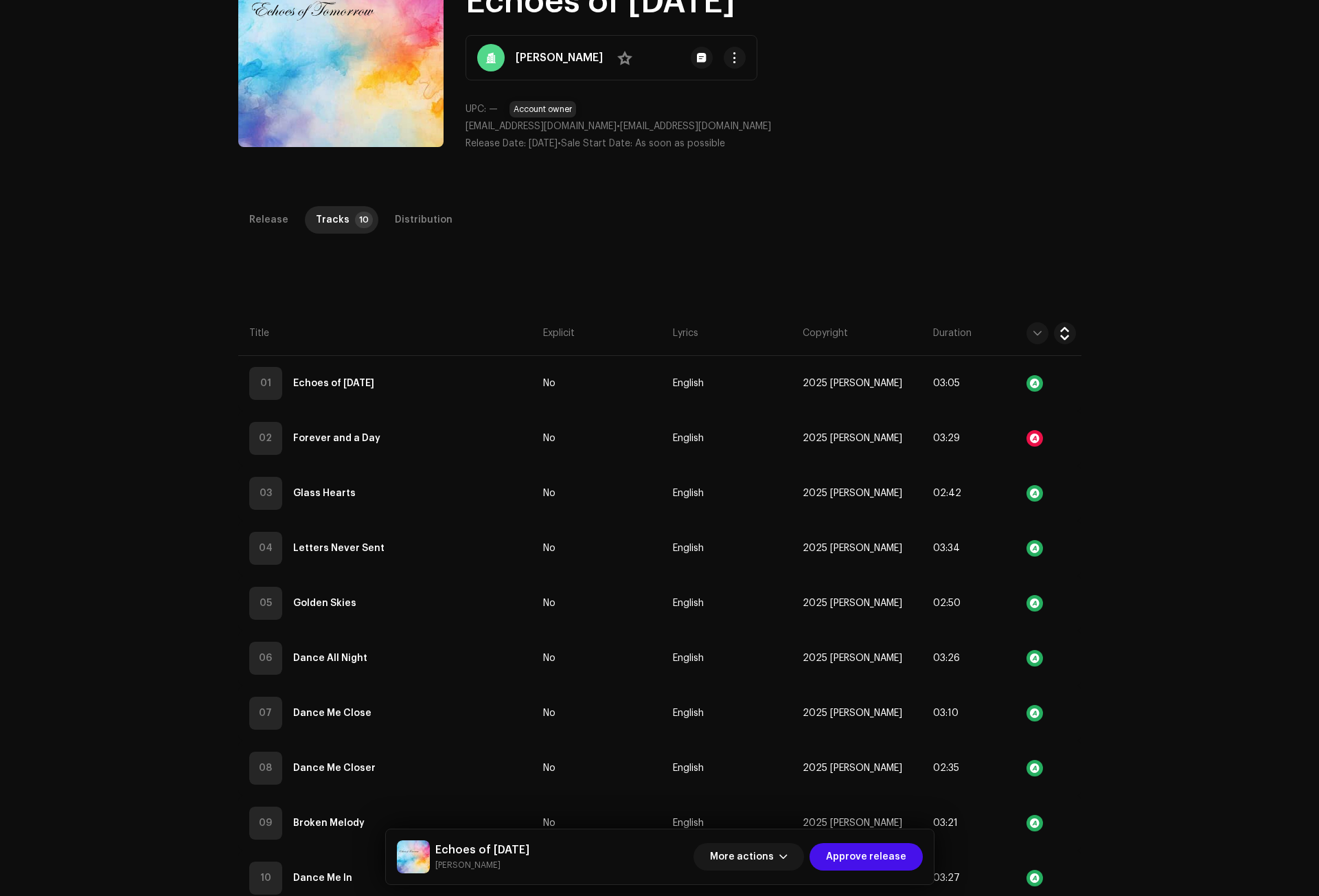
drag, startPoint x: 624, startPoint y: 127, endPoint x: 465, endPoint y: 127, distance: 159.0
click at [466, 127] on p "michaelotienomakokha@gmail.com • michaelotienomakokha@gmail.com" at bounding box center [774, 127] width 616 height 14
copy span "[EMAIL_ADDRESS][DOMAIN_NAME]"
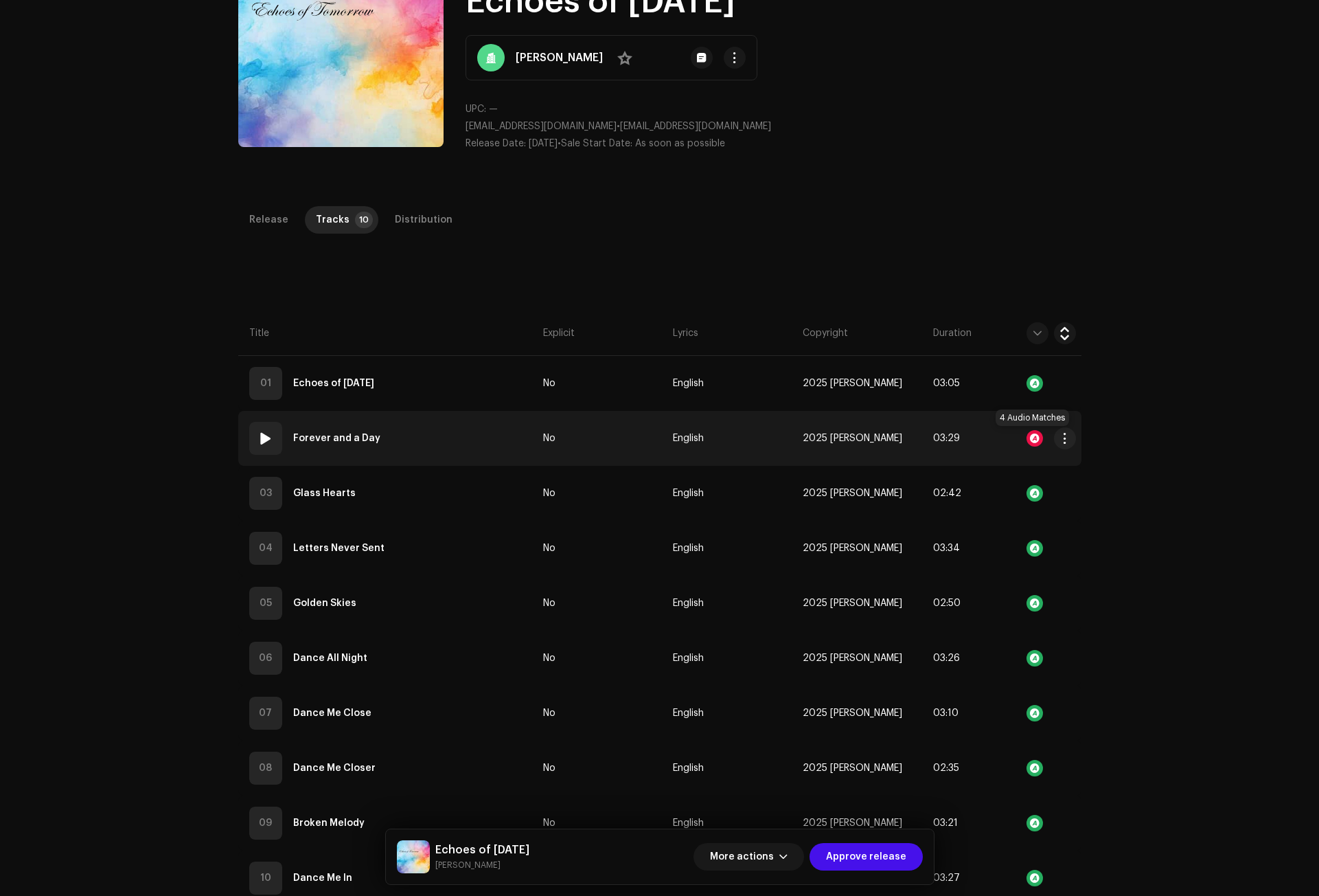
click at [1032, 435] on div at bounding box center [1035, 438] width 17 height 17
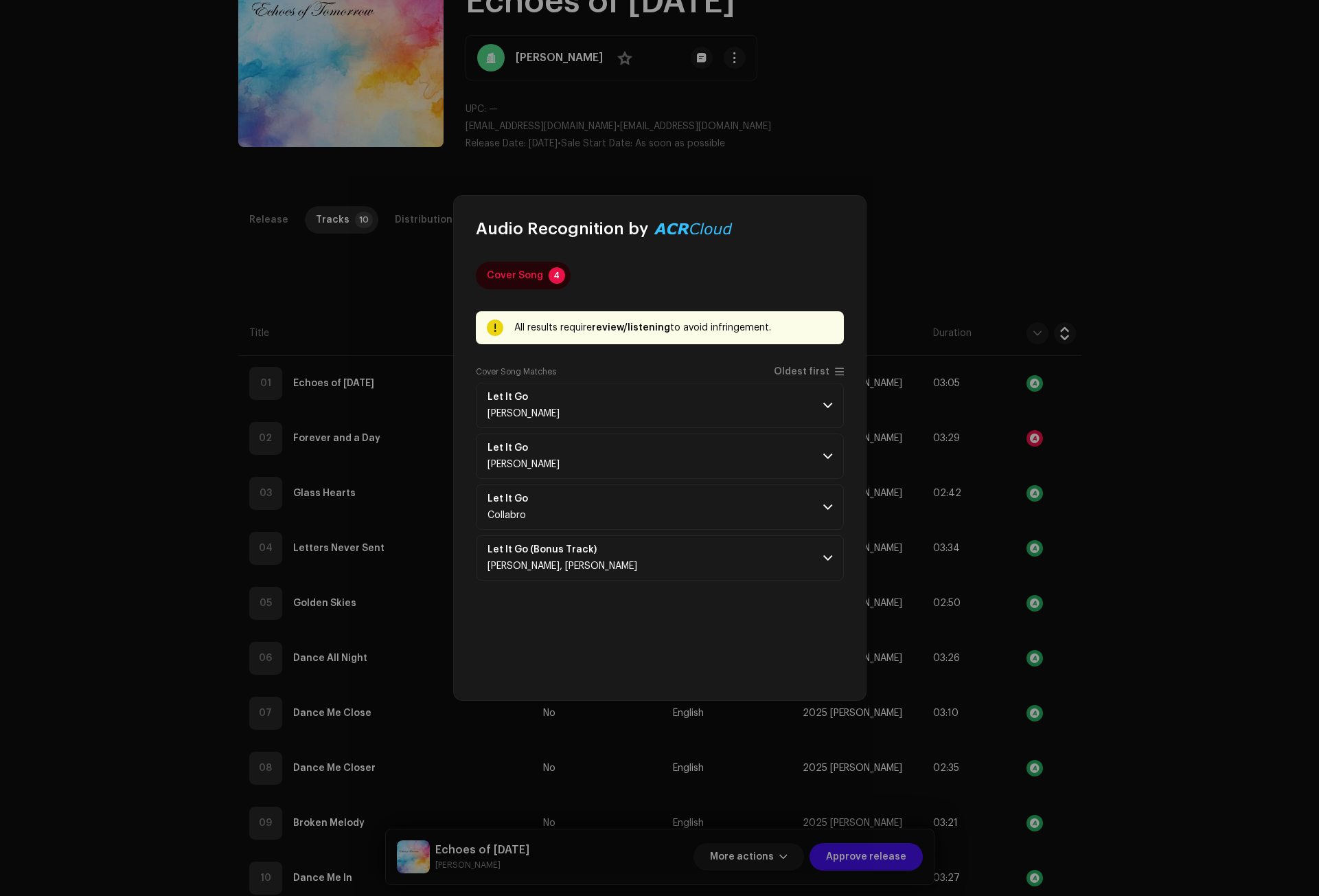
click at [709, 644] on div "Cover Song 4 All results require review/listening to avoid infringement. Remix/…" at bounding box center [660, 470] width 368 height 416
click at [824, 406] on span at bounding box center [828, 405] width 9 height 11
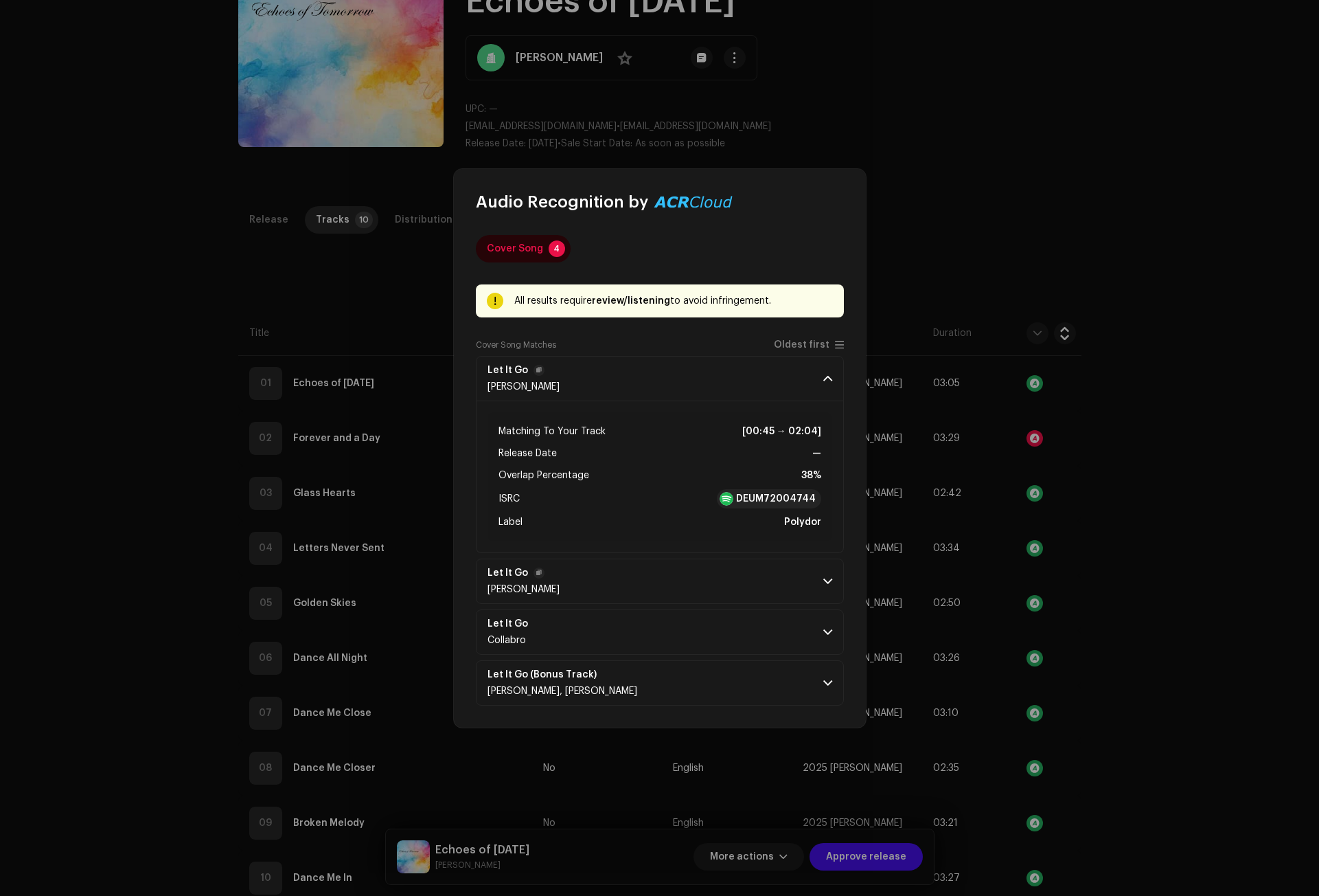
click at [825, 584] on span at bounding box center [828, 581] width 9 height 11
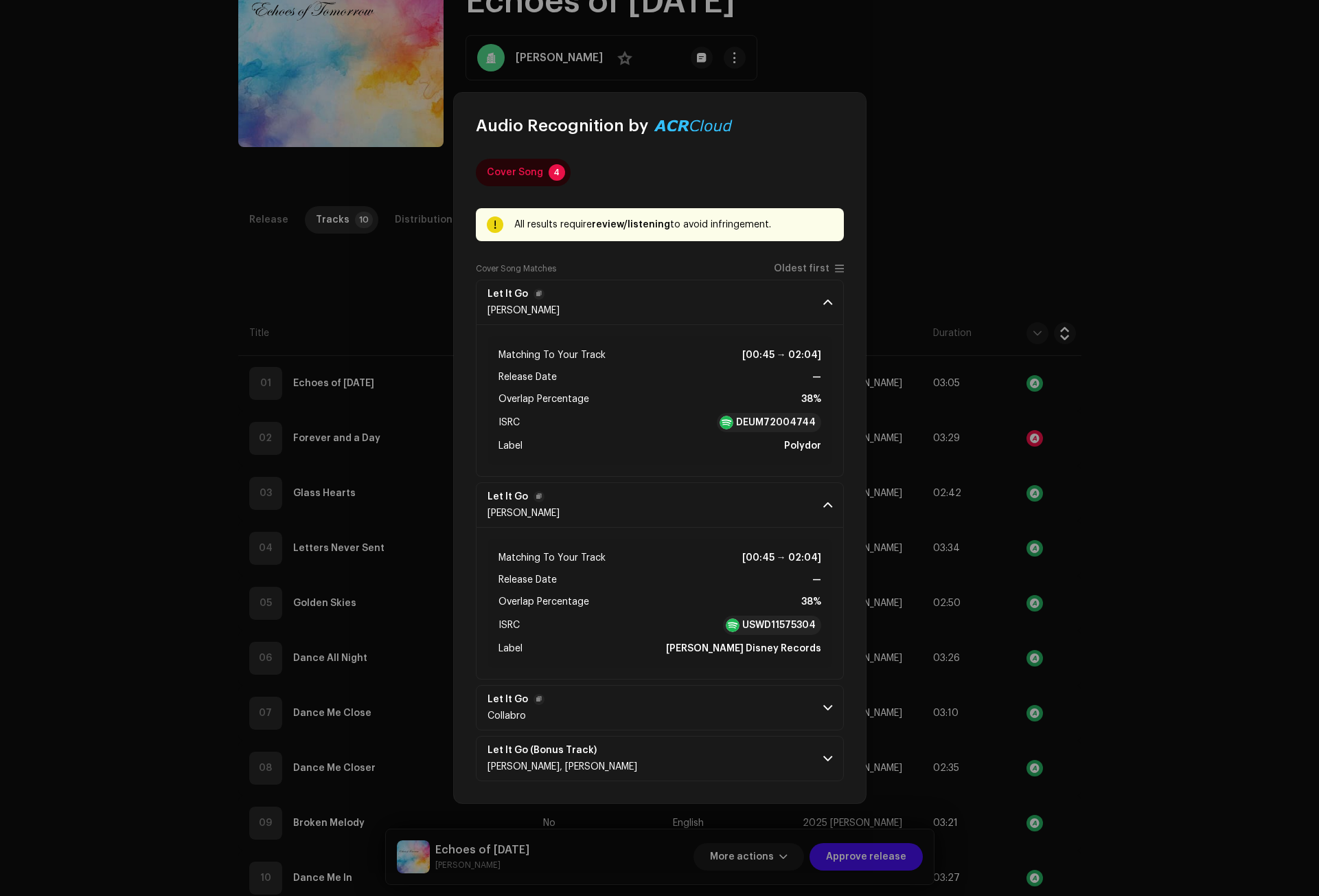
click at [827, 695] on p-accordion-header "Let It Go Collabro" at bounding box center [660, 707] width 368 height 45
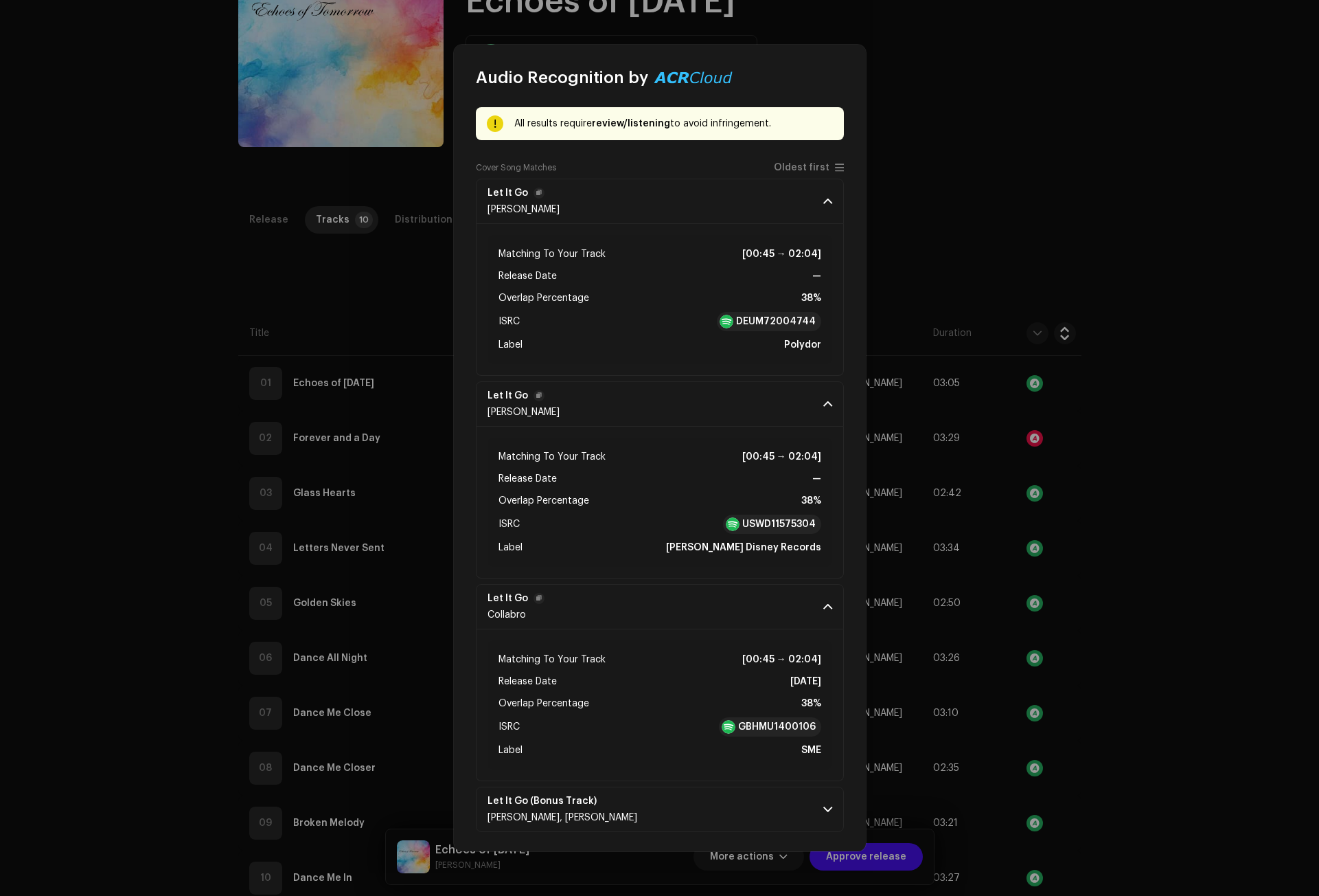
scroll to position [56, 0]
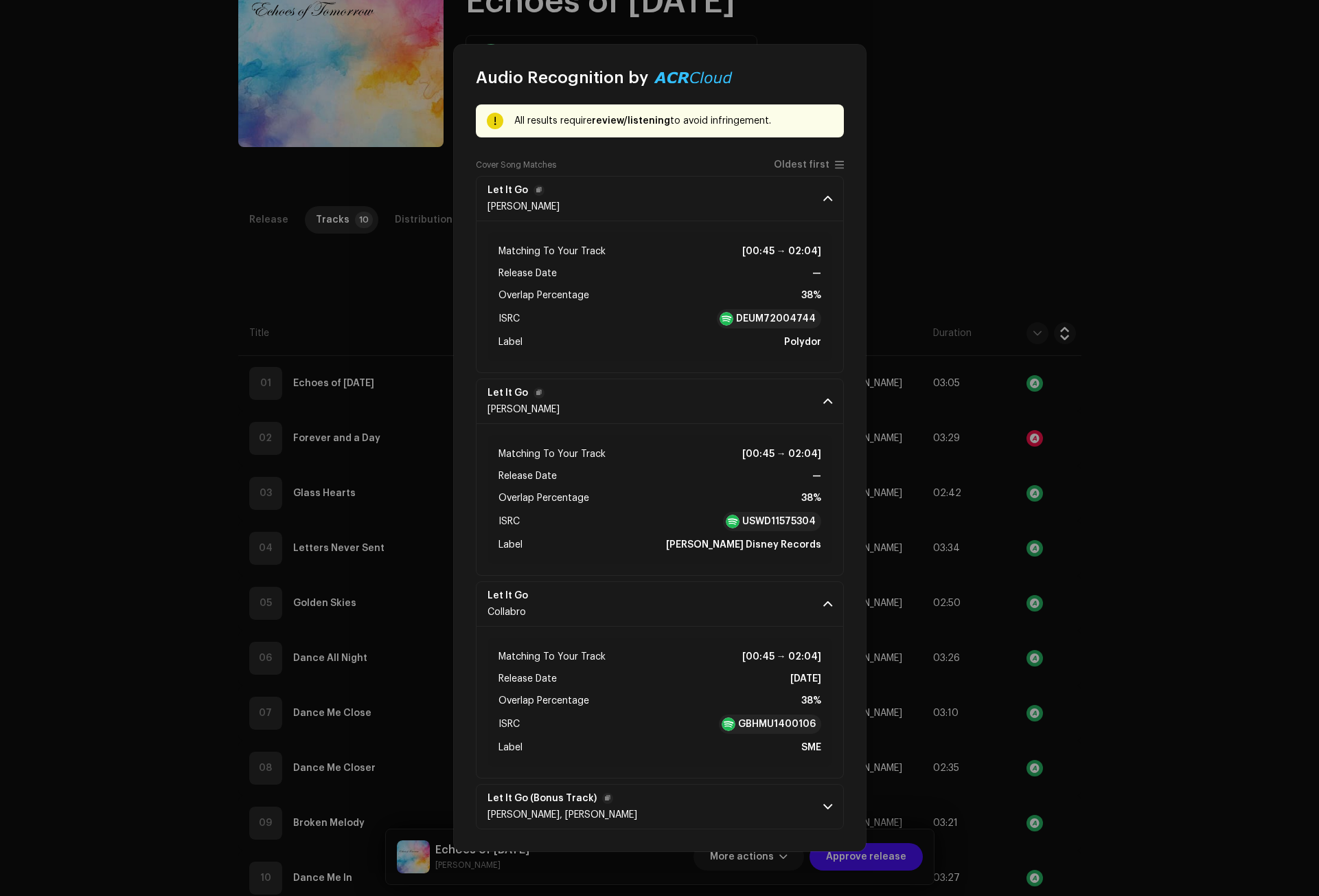
click at [826, 799] on p-accordion-header "Let It Go (Bonus Track) [PERSON_NAME], [PERSON_NAME]" at bounding box center [660, 806] width 368 height 45
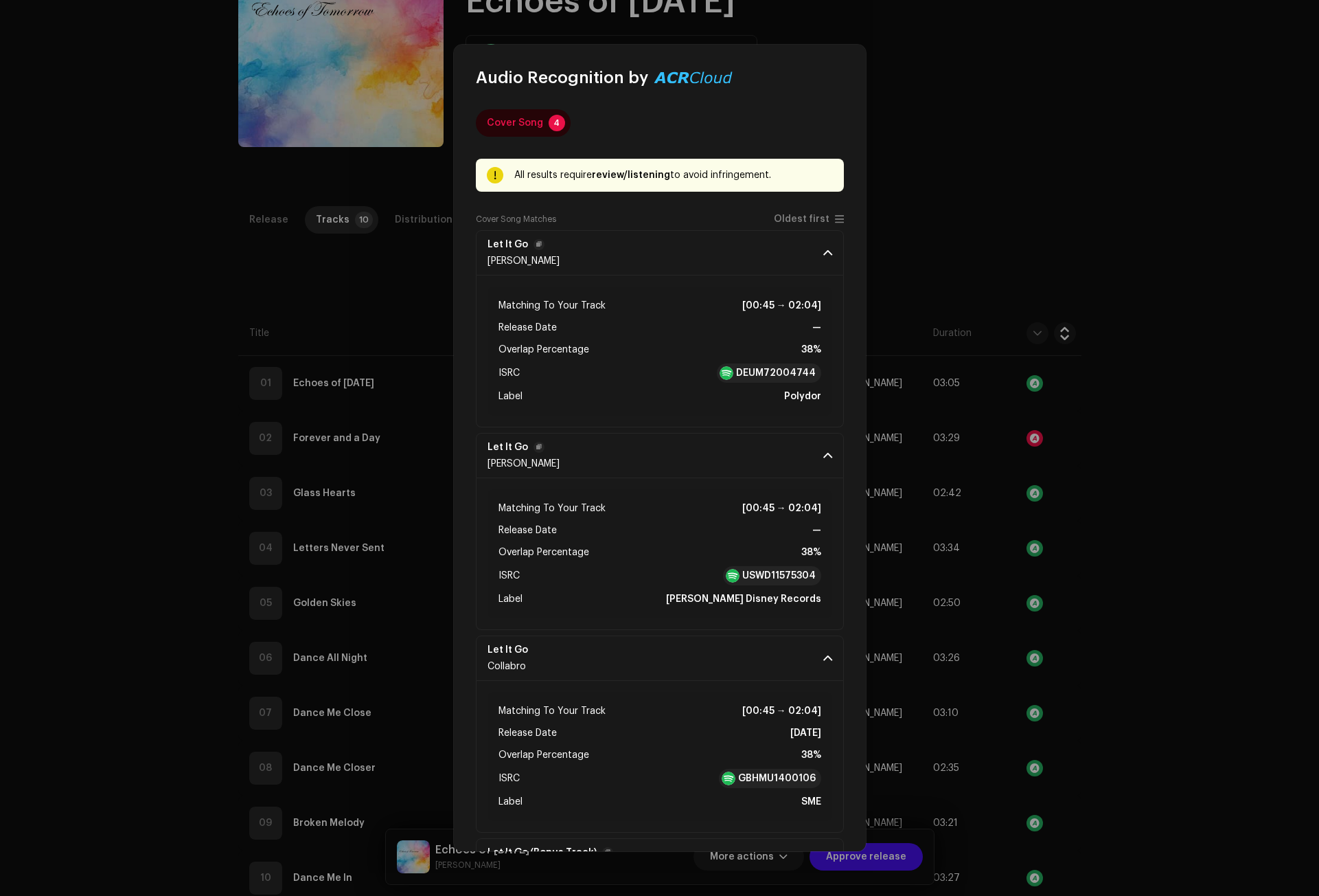
scroll to position [0, 0]
click at [759, 373] on strong "DEUM72004744" at bounding box center [776, 374] width 79 height 14
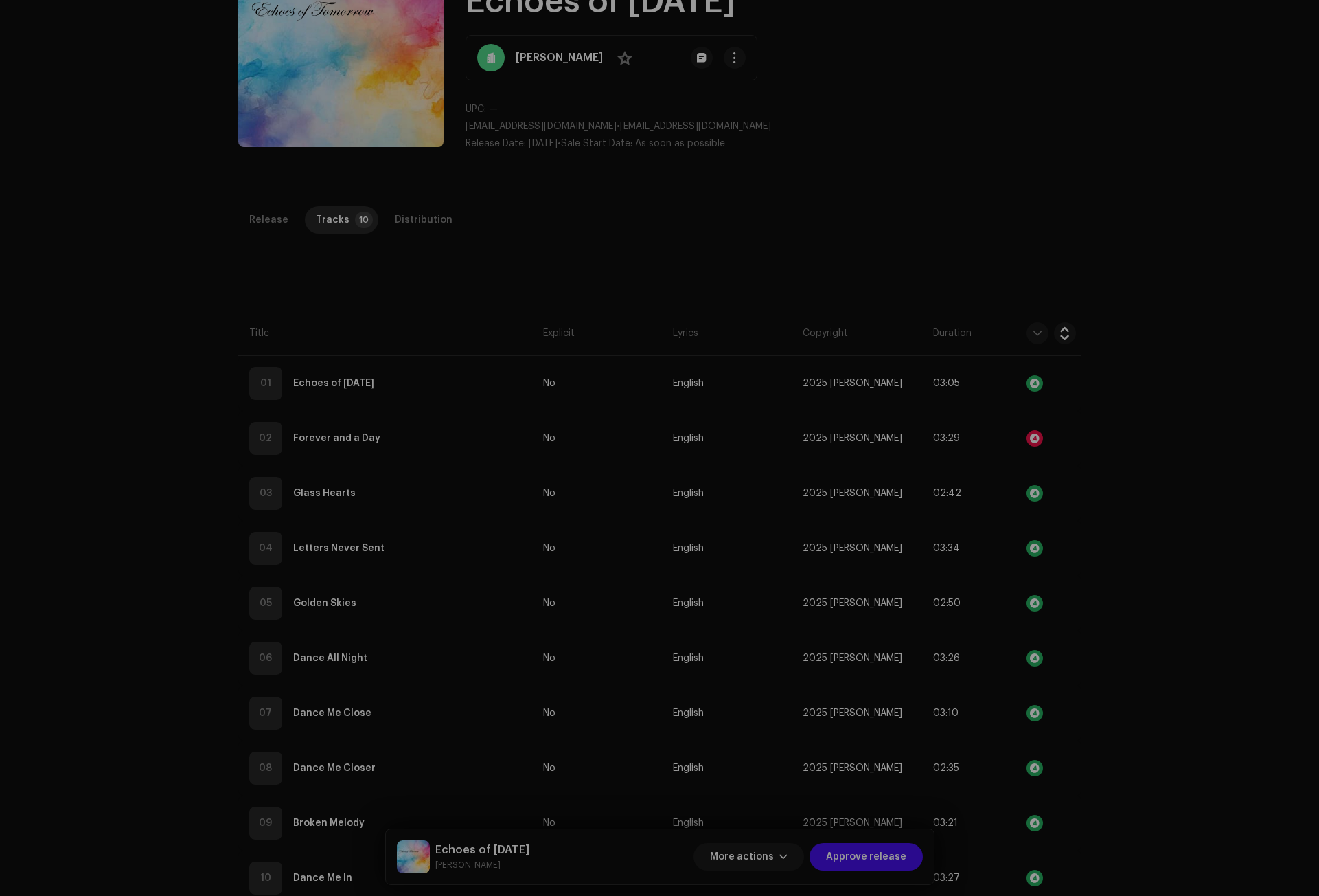
click at [357, 285] on div "Audio Recognition by Cover Song 4 All results require review/listening to avoid…" at bounding box center [660, 448] width 1319 height 896
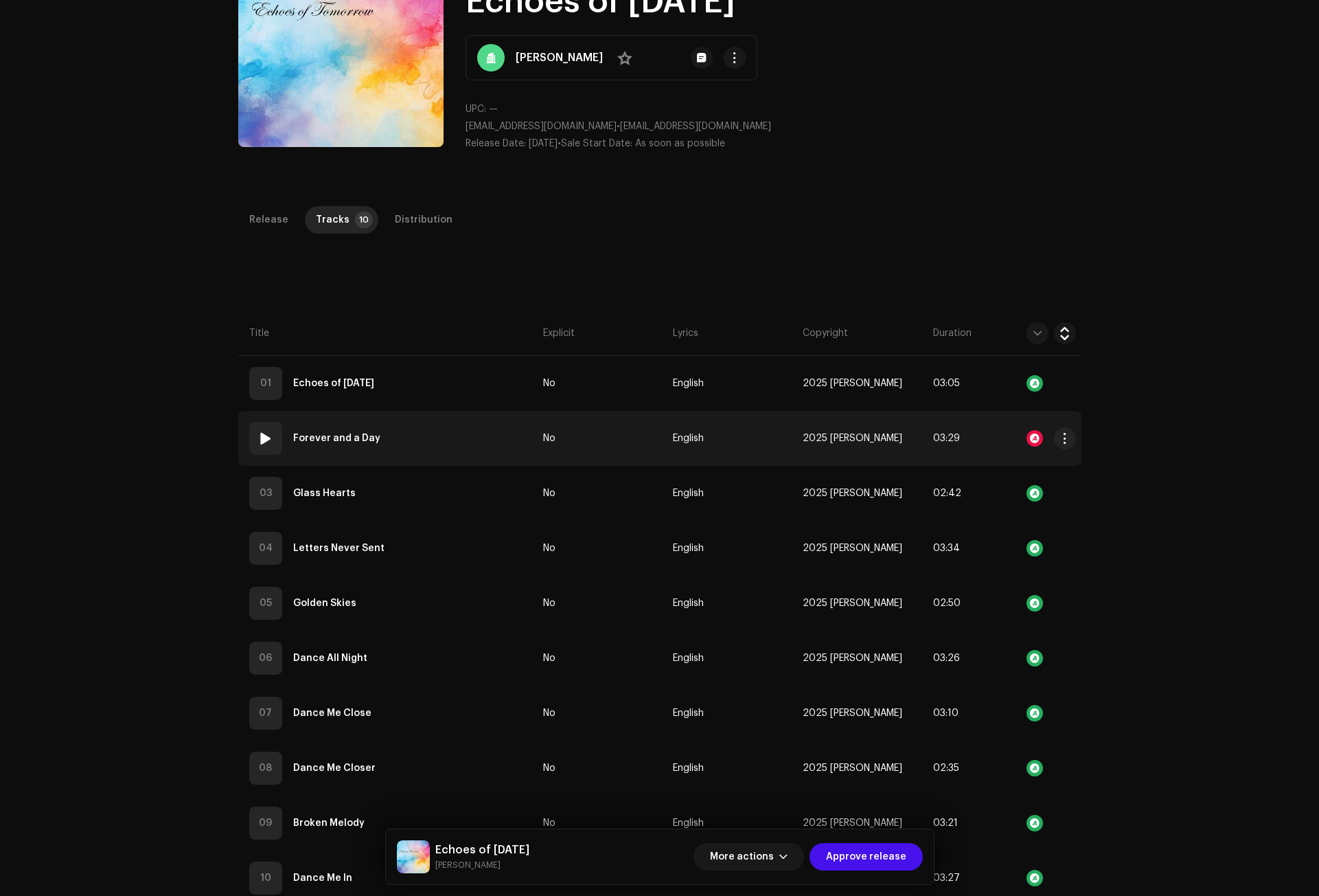
click at [259, 439] on span at bounding box center [266, 438] width 17 height 17
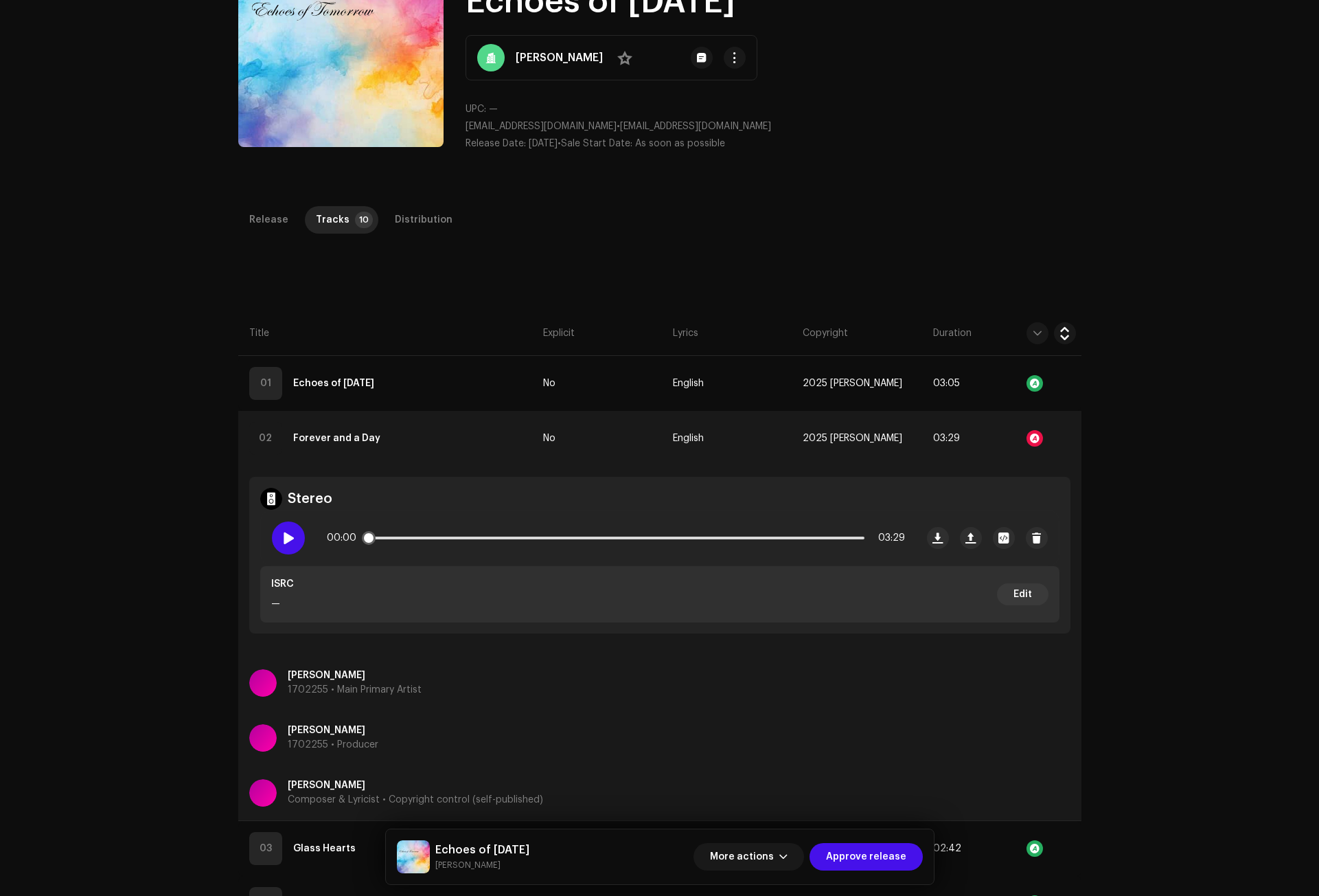
click at [285, 536] on span at bounding box center [287, 538] width 11 height 11
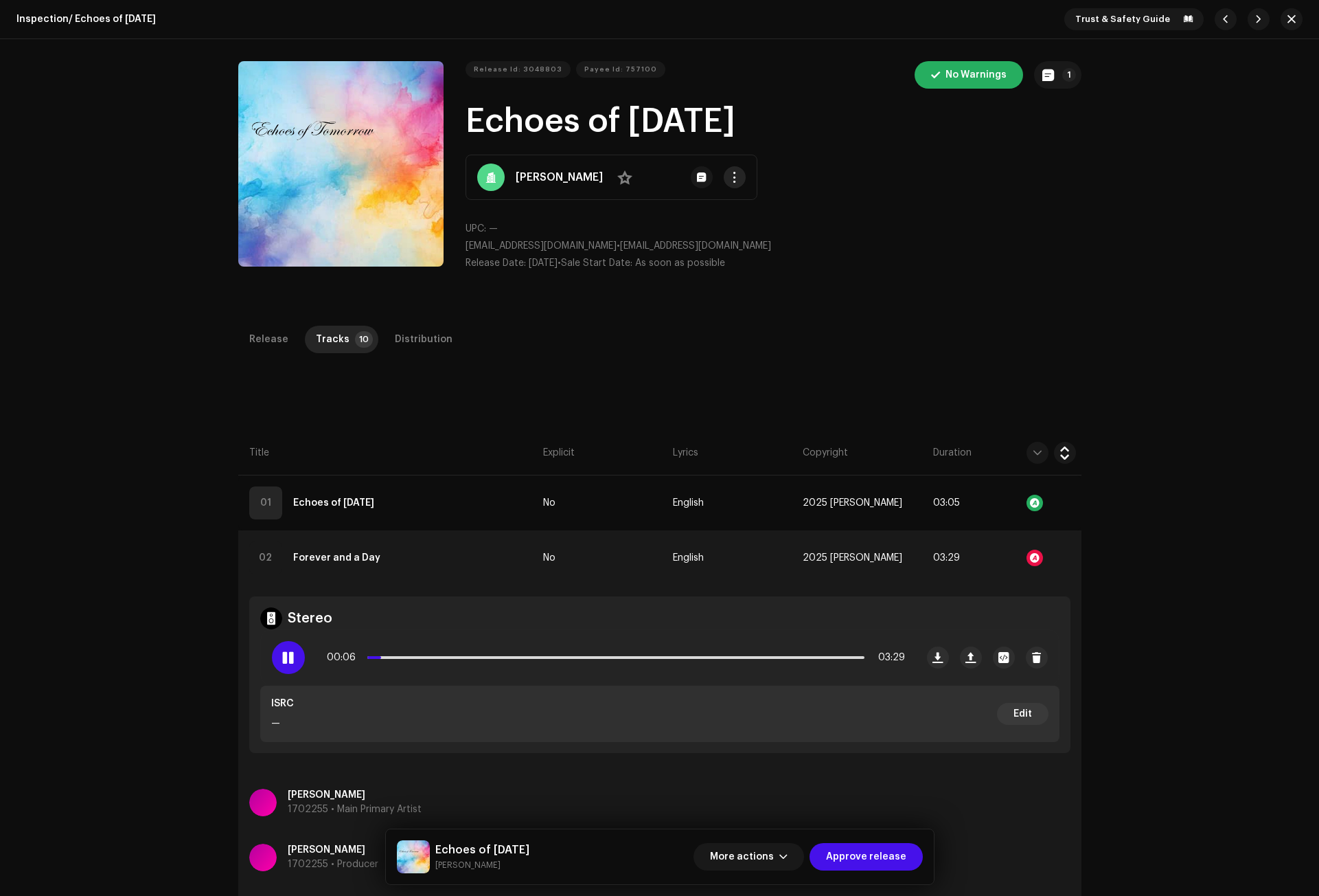
click at [730, 174] on span "button" at bounding box center [735, 177] width 11 height 11
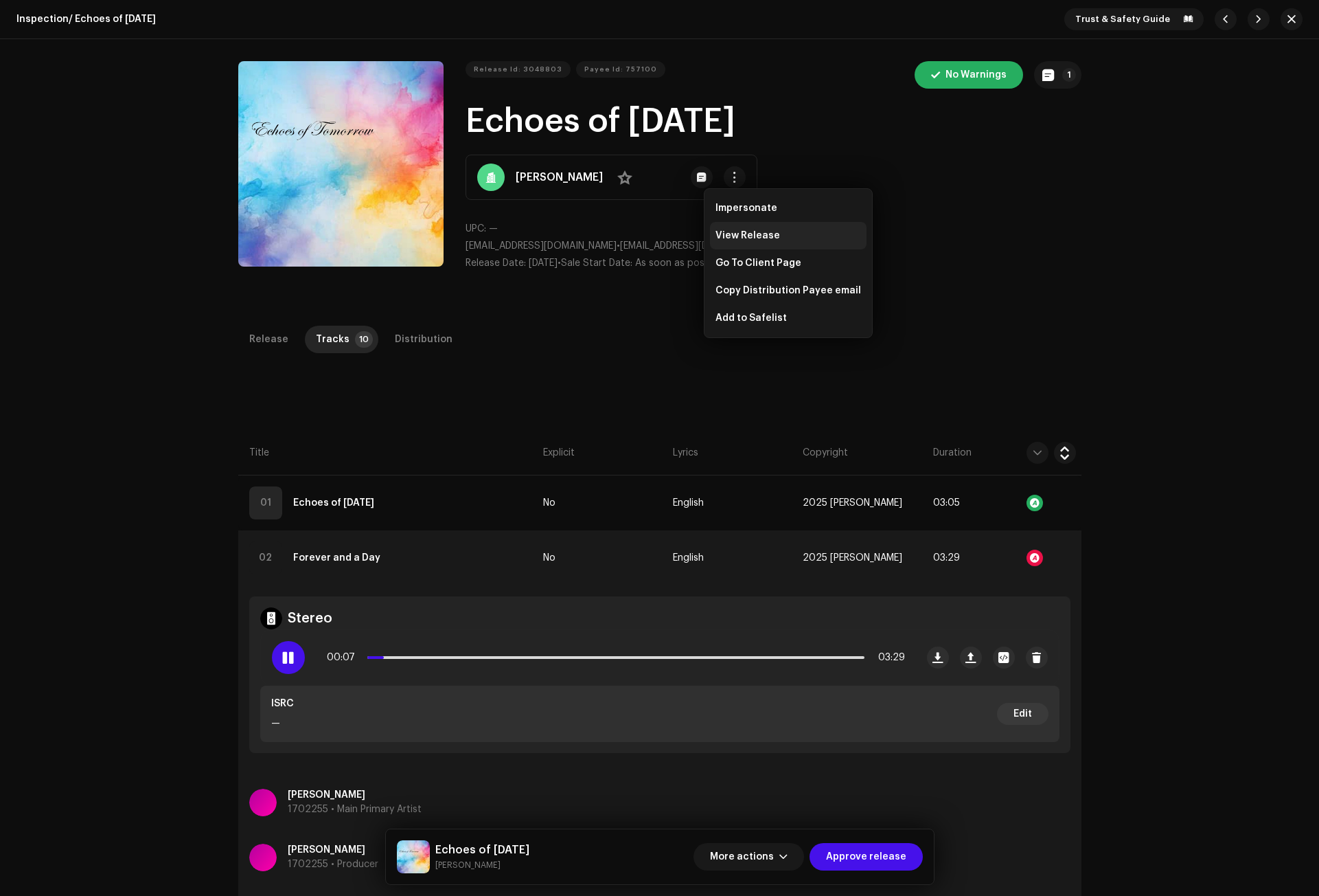
click at [751, 232] on span "View Release" at bounding box center [748, 236] width 65 height 11
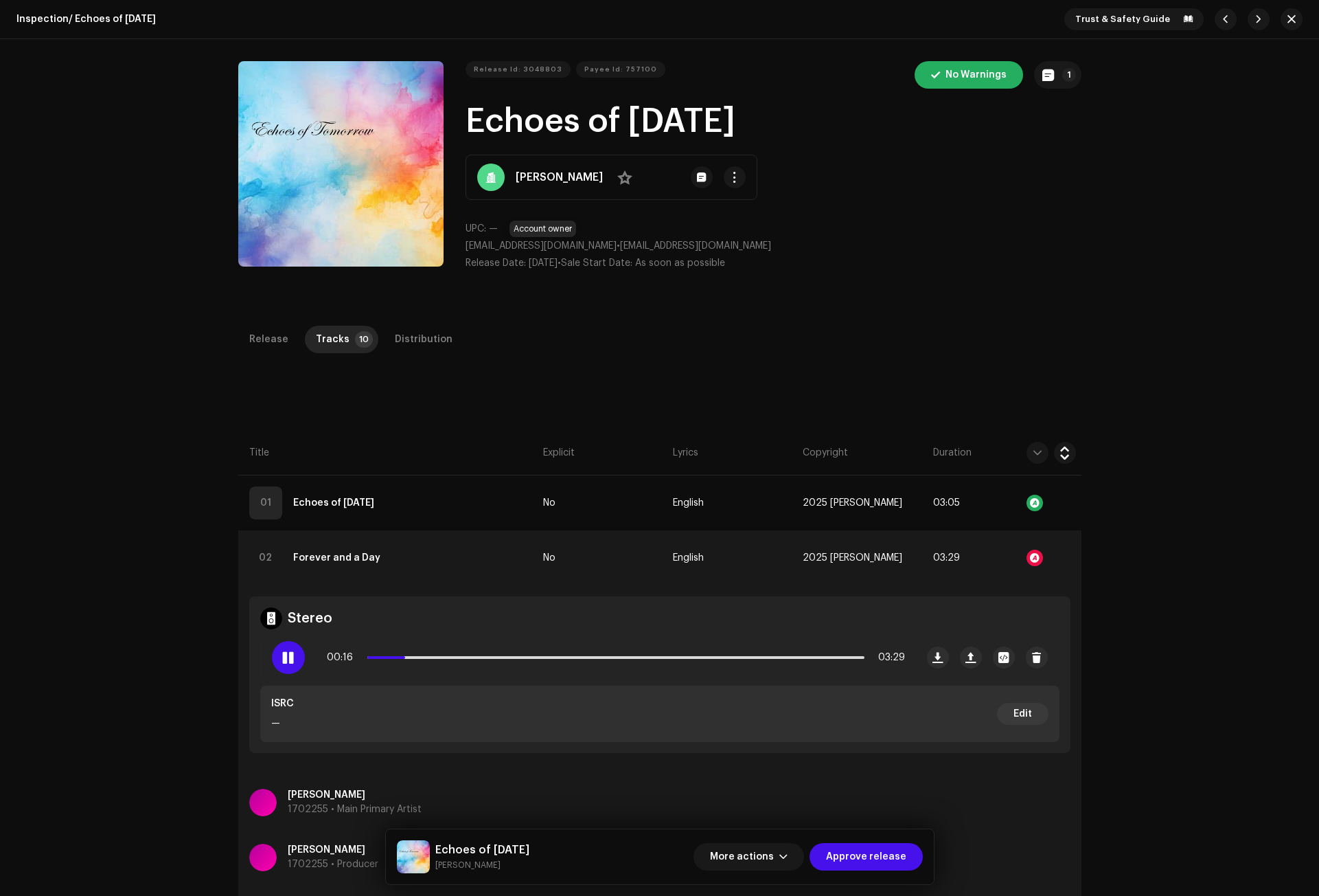
drag, startPoint x: 622, startPoint y: 242, endPoint x: 465, endPoint y: 245, distance: 157.0
click at [466, 245] on span "[EMAIL_ADDRESS][DOMAIN_NAME]" at bounding box center [541, 246] width 151 height 10
copy span "[EMAIL_ADDRESS][DOMAIN_NAME]"
click at [290, 660] on span at bounding box center [287, 657] width 11 height 11
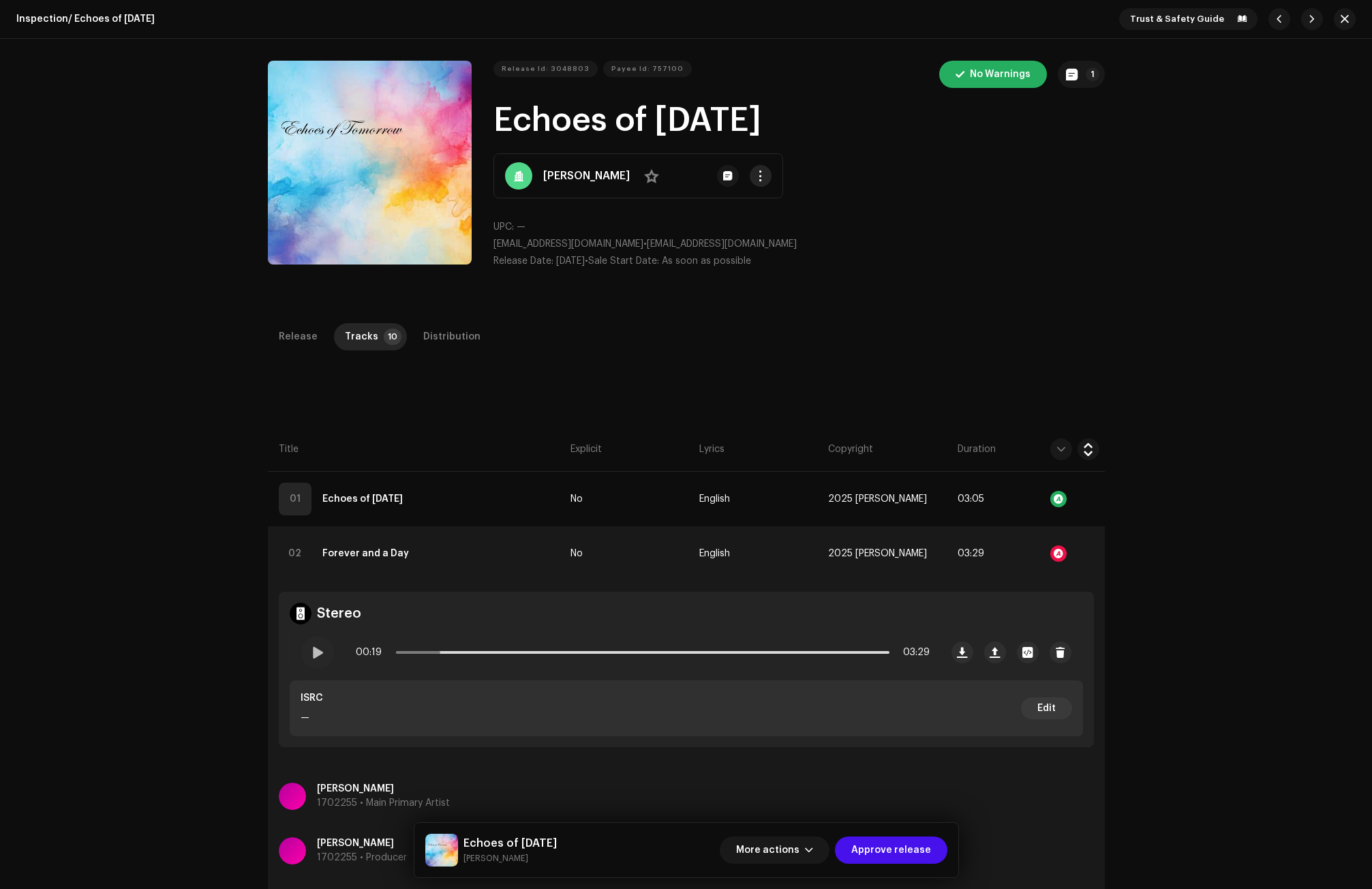
click at [755, 173] on span "button" at bounding box center [761, 176] width 11 height 11
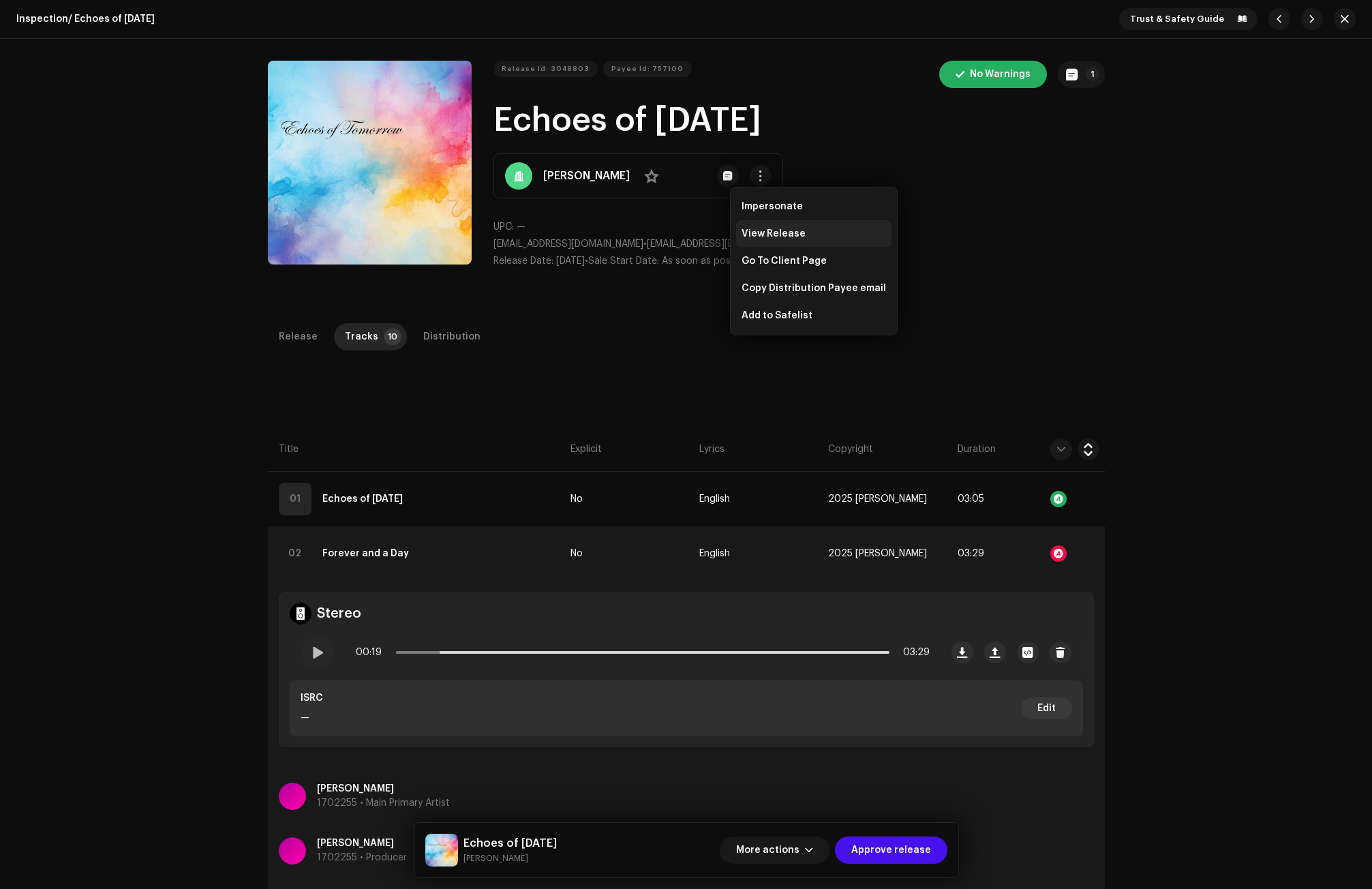
click at [759, 230] on span "View Release" at bounding box center [773, 234] width 64 height 11
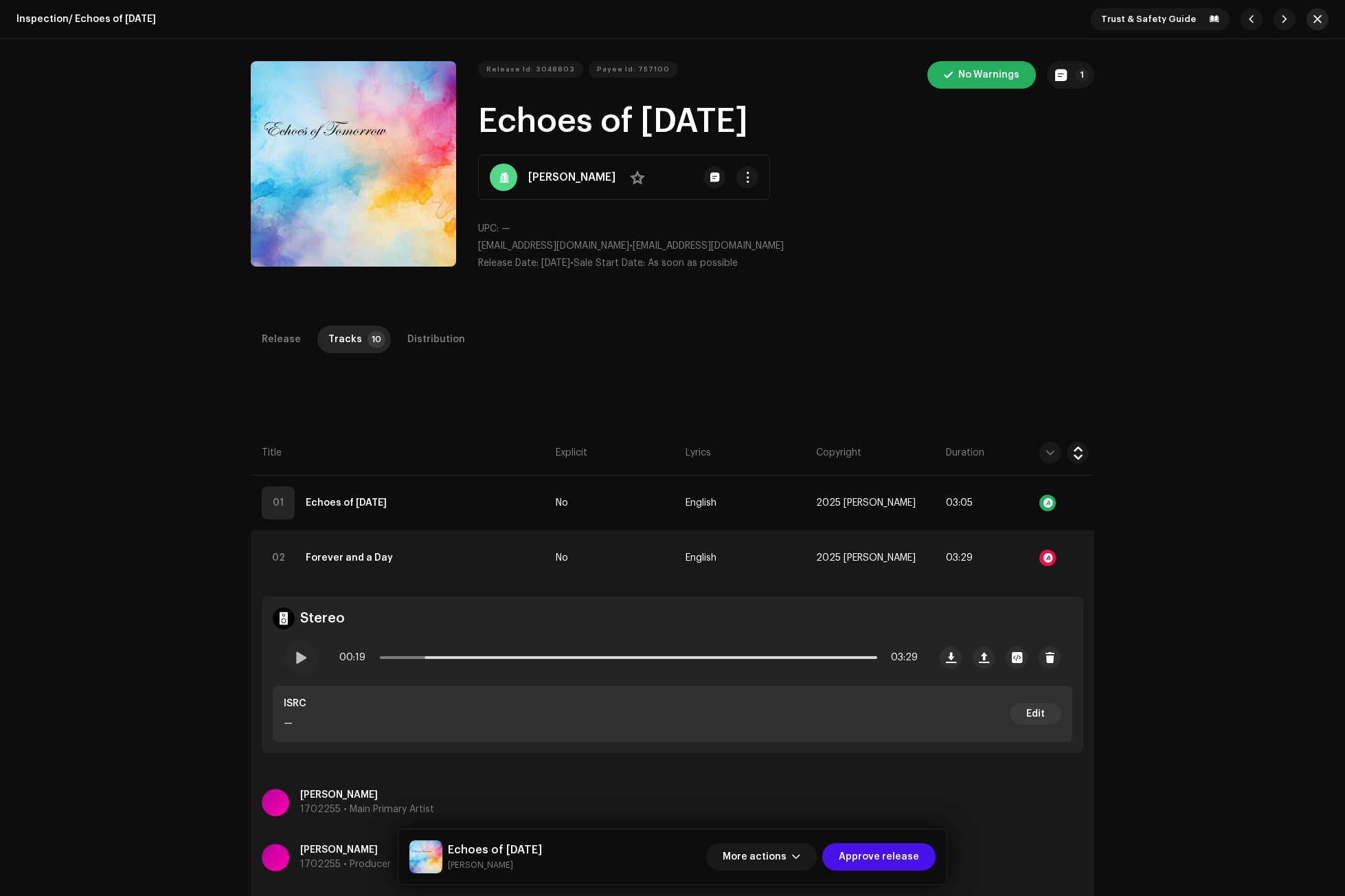
click at [1313, 22] on span "button" at bounding box center [1317, 19] width 8 height 11
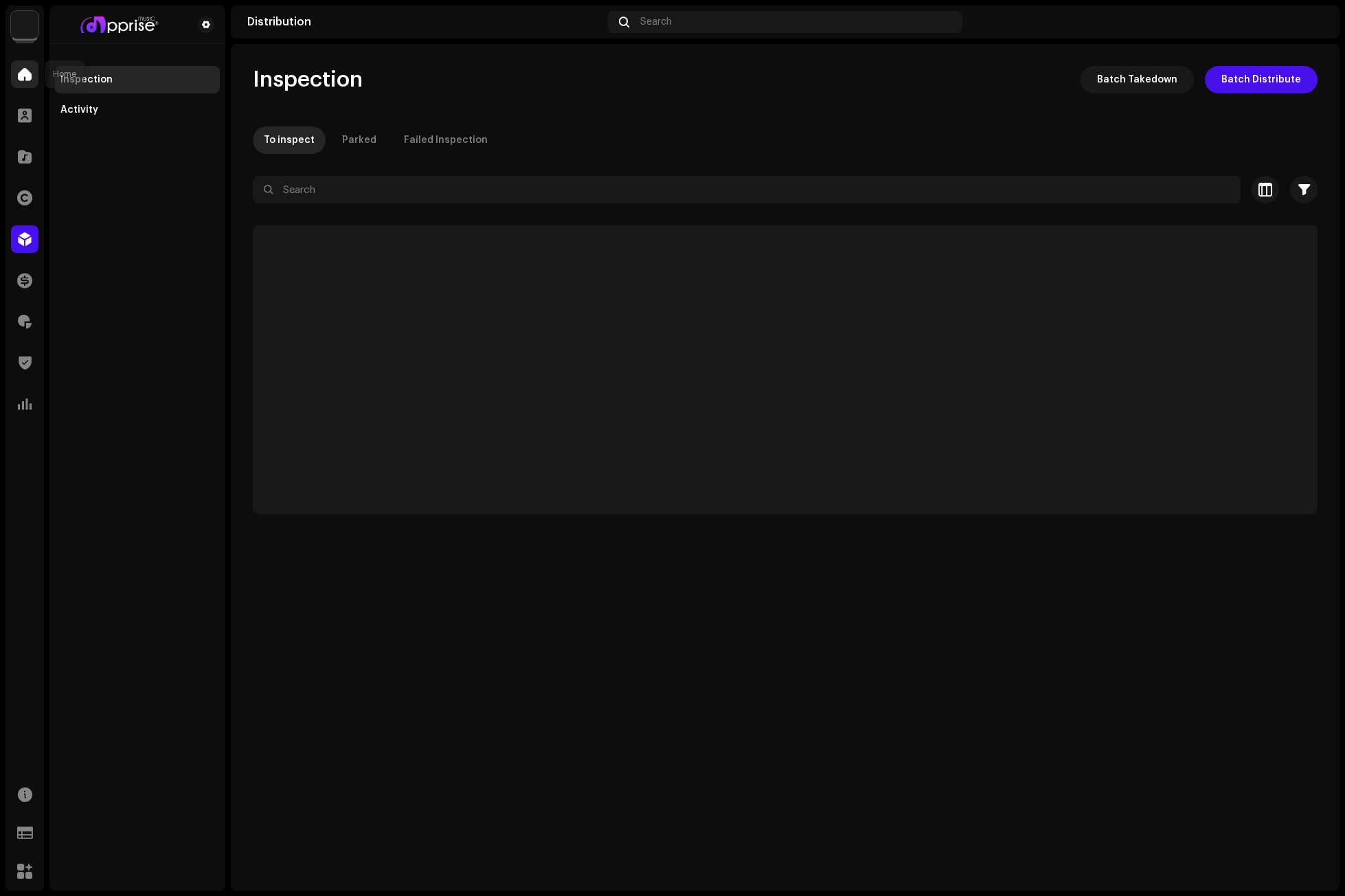
click at [25, 82] on div at bounding box center [24, 74] width 27 height 27
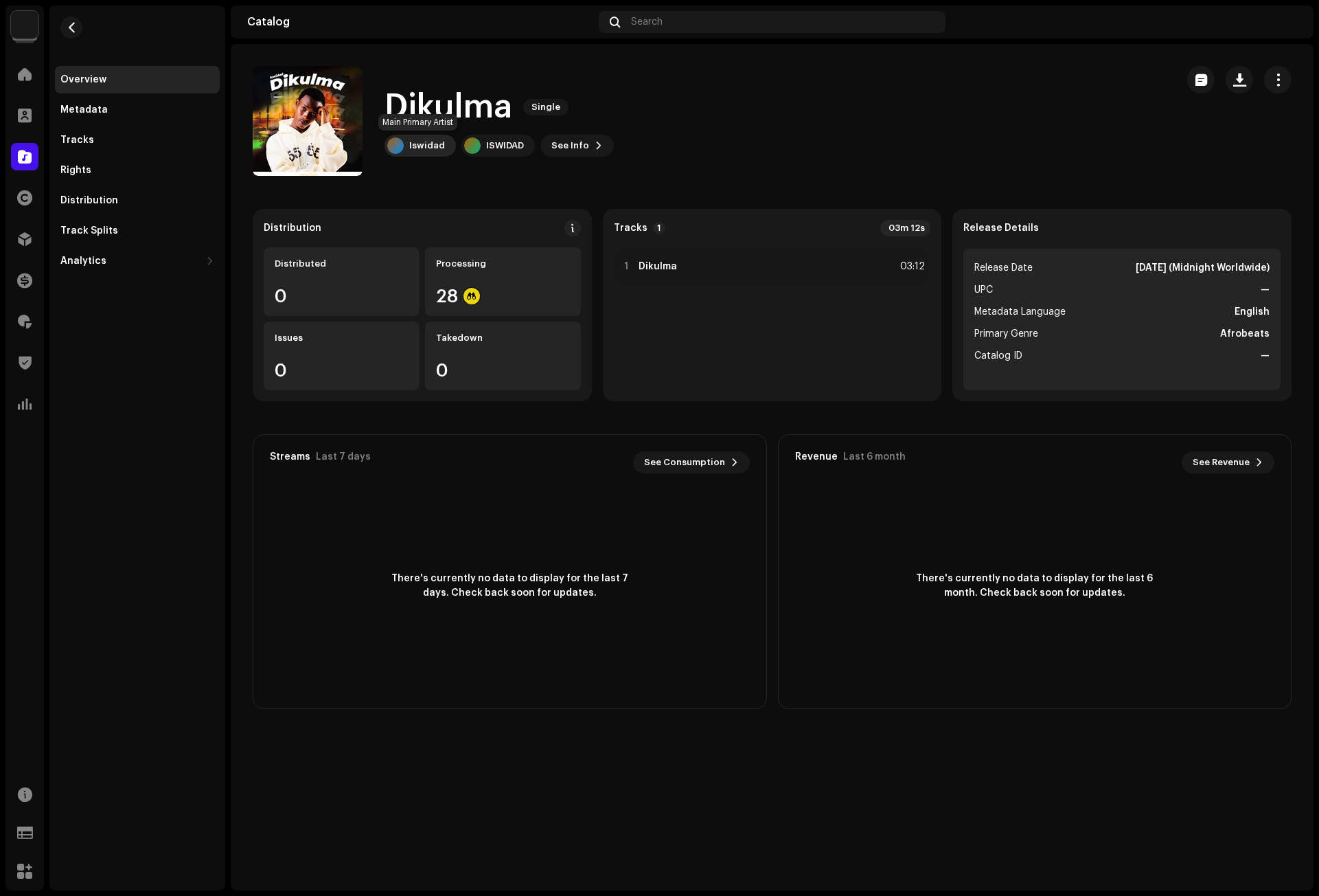
click at [426, 138] on div "Iswidad" at bounding box center [420, 146] width 72 height 22
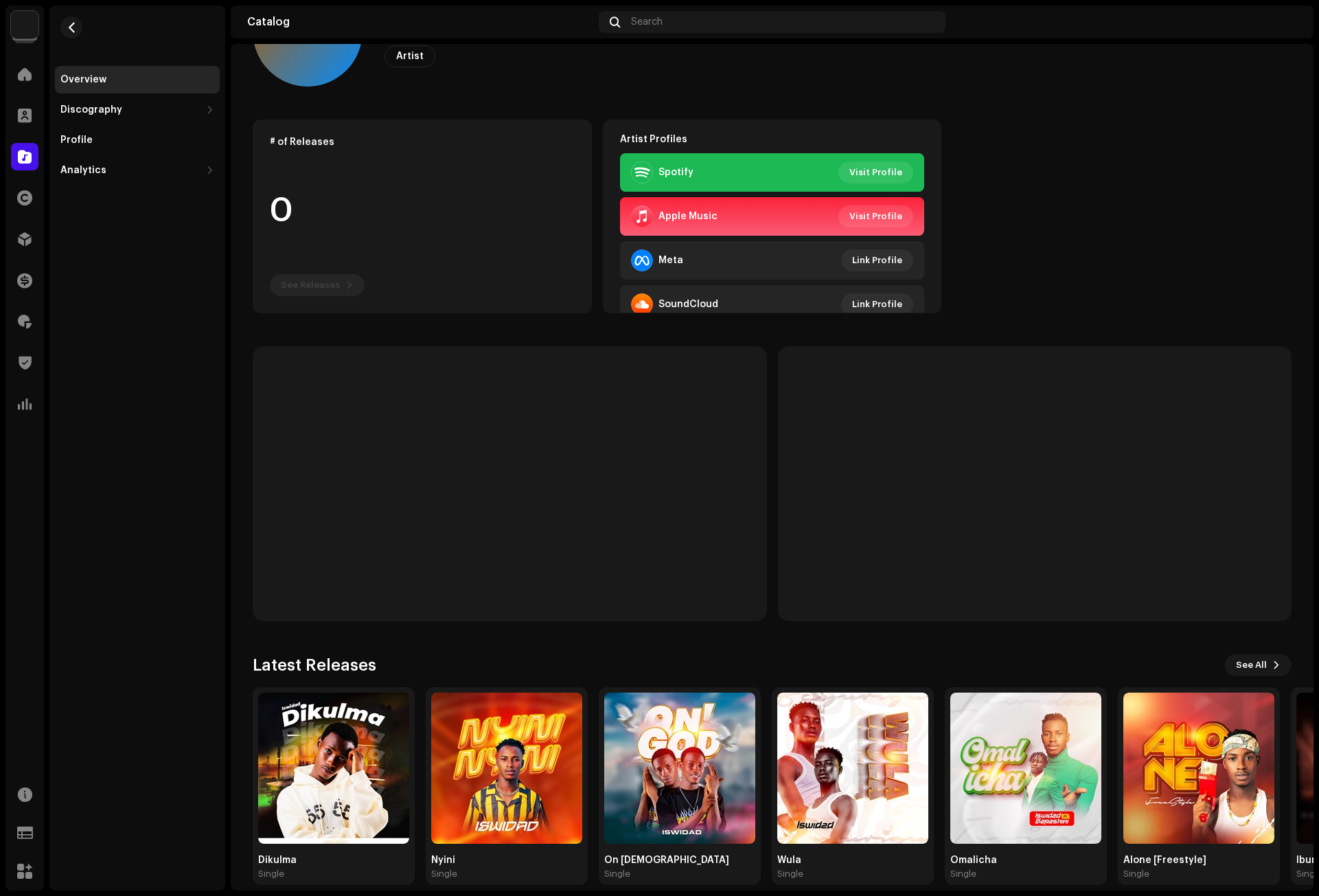
scroll to position [106, 0]
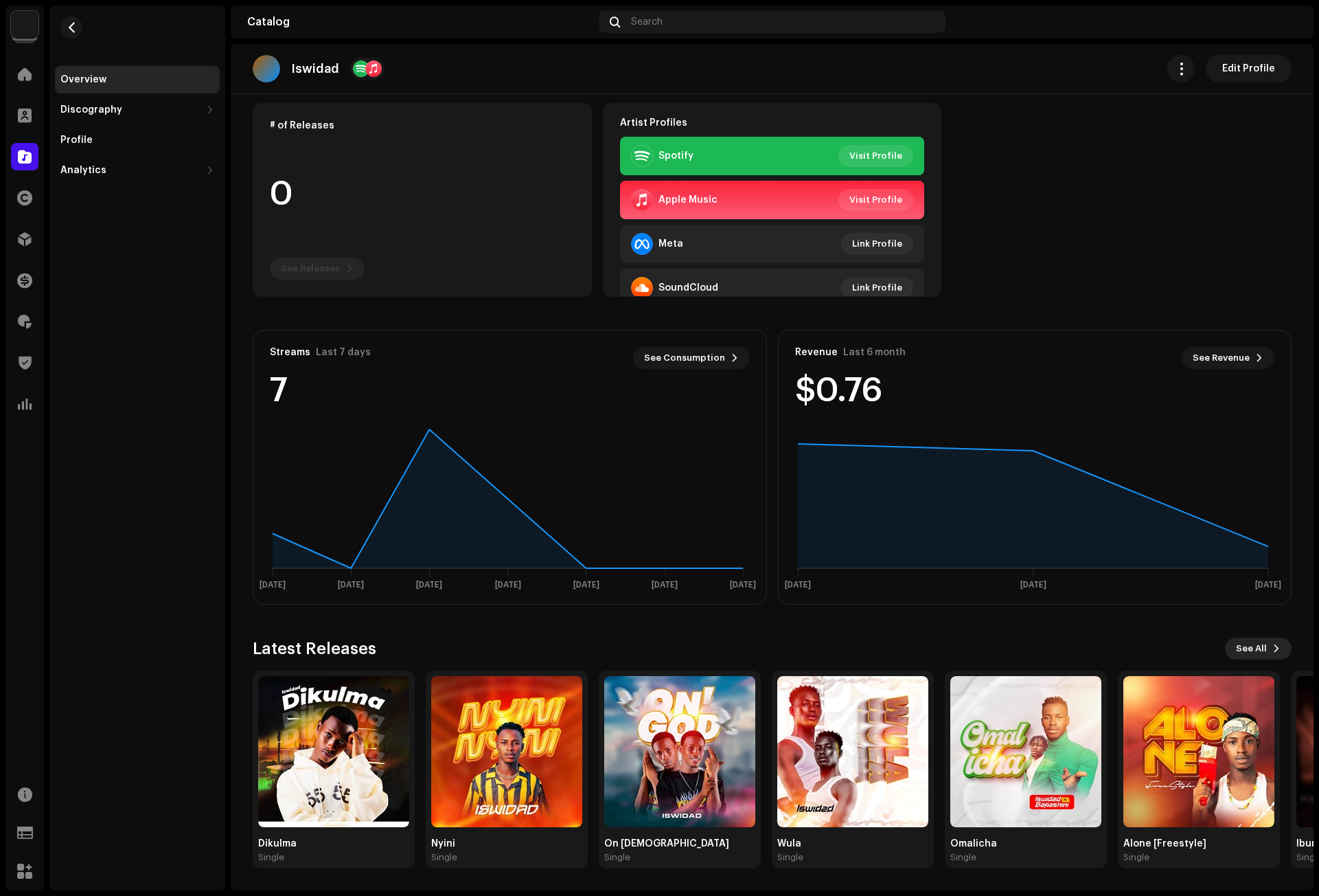
click at [1240, 649] on span "See All" at bounding box center [1251, 648] width 31 height 27
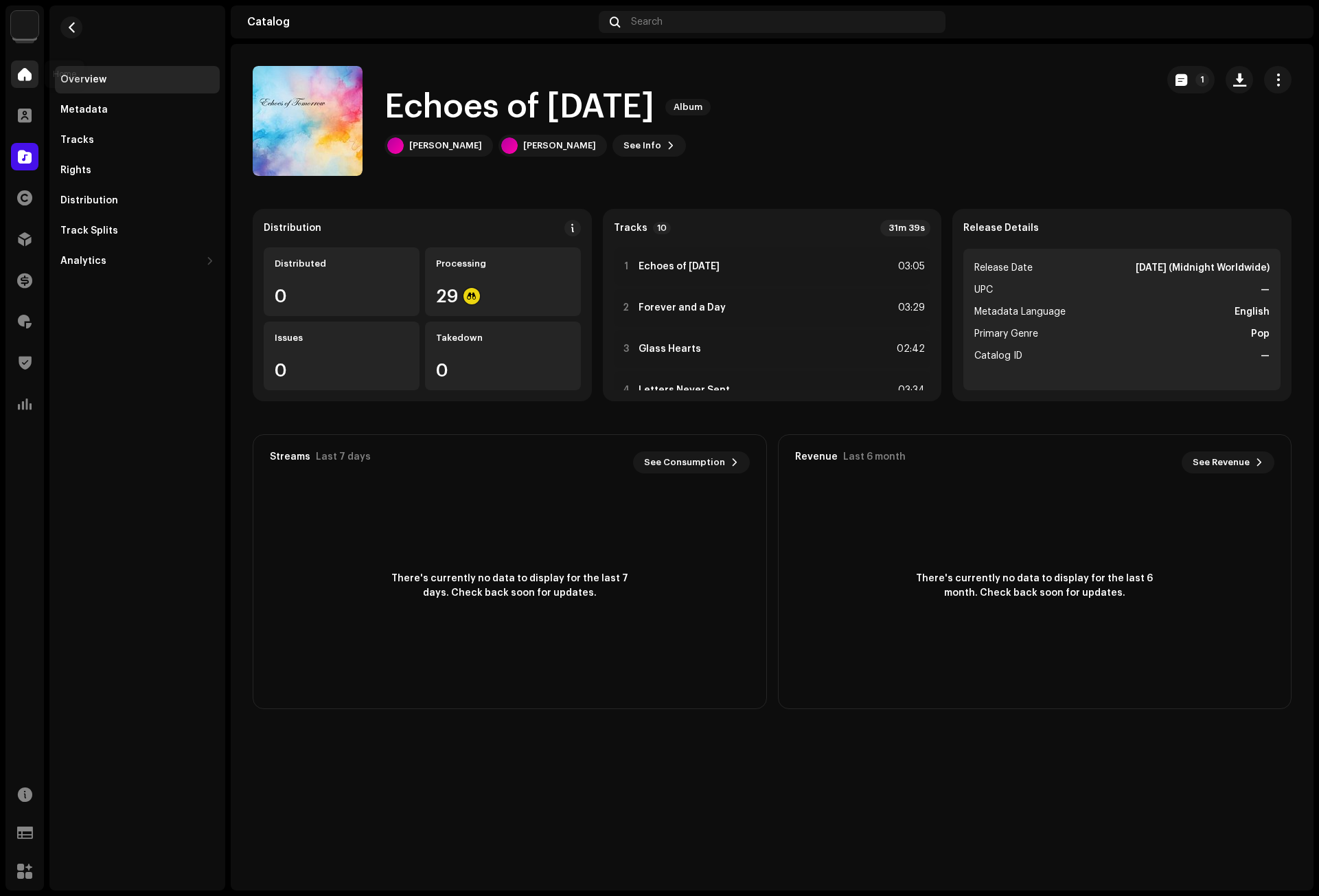
click at [29, 70] on span at bounding box center [24, 74] width 14 height 11
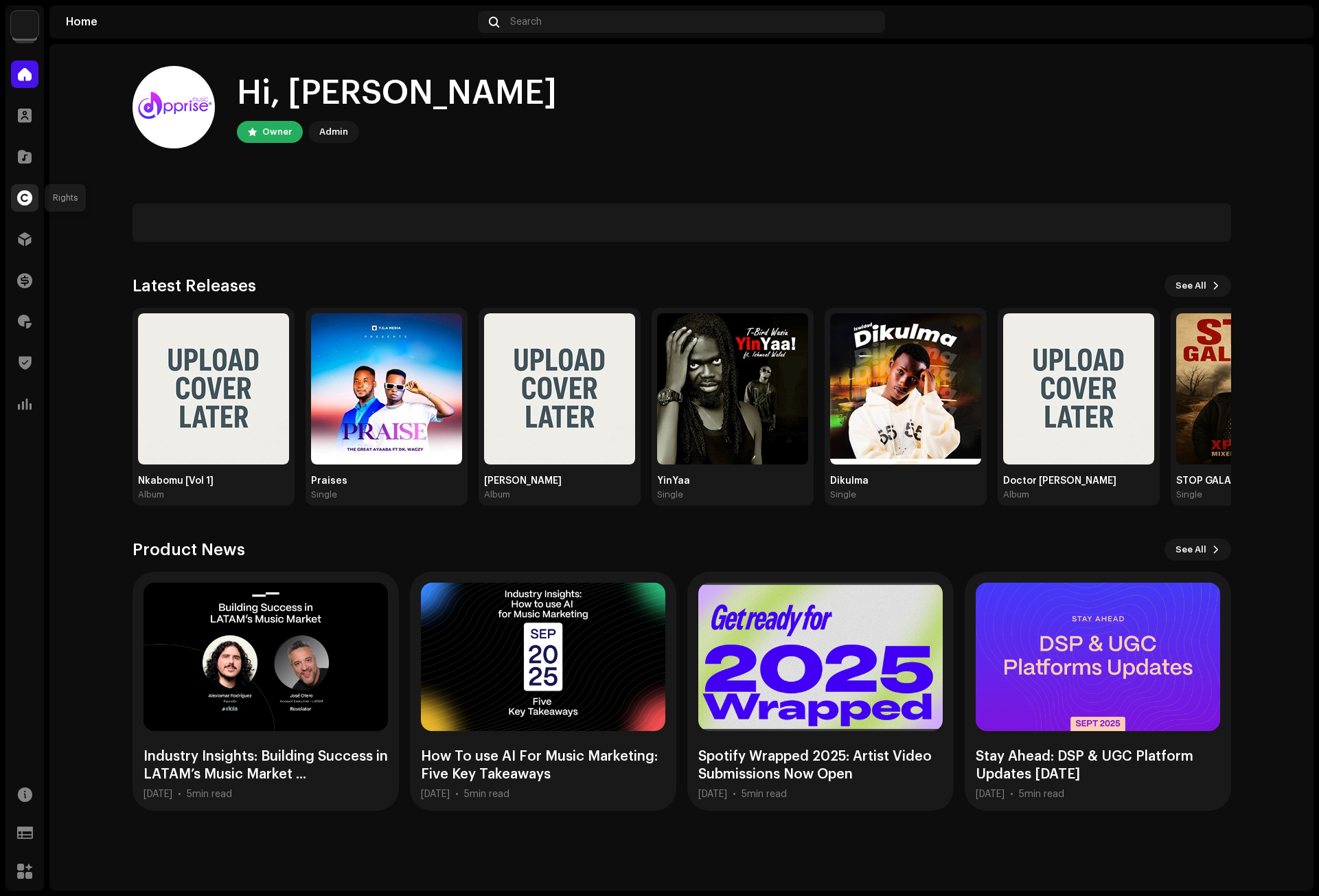
click at [25, 195] on span at bounding box center [25, 198] width 15 height 11
click at [27, 156] on span at bounding box center [24, 156] width 14 height 11
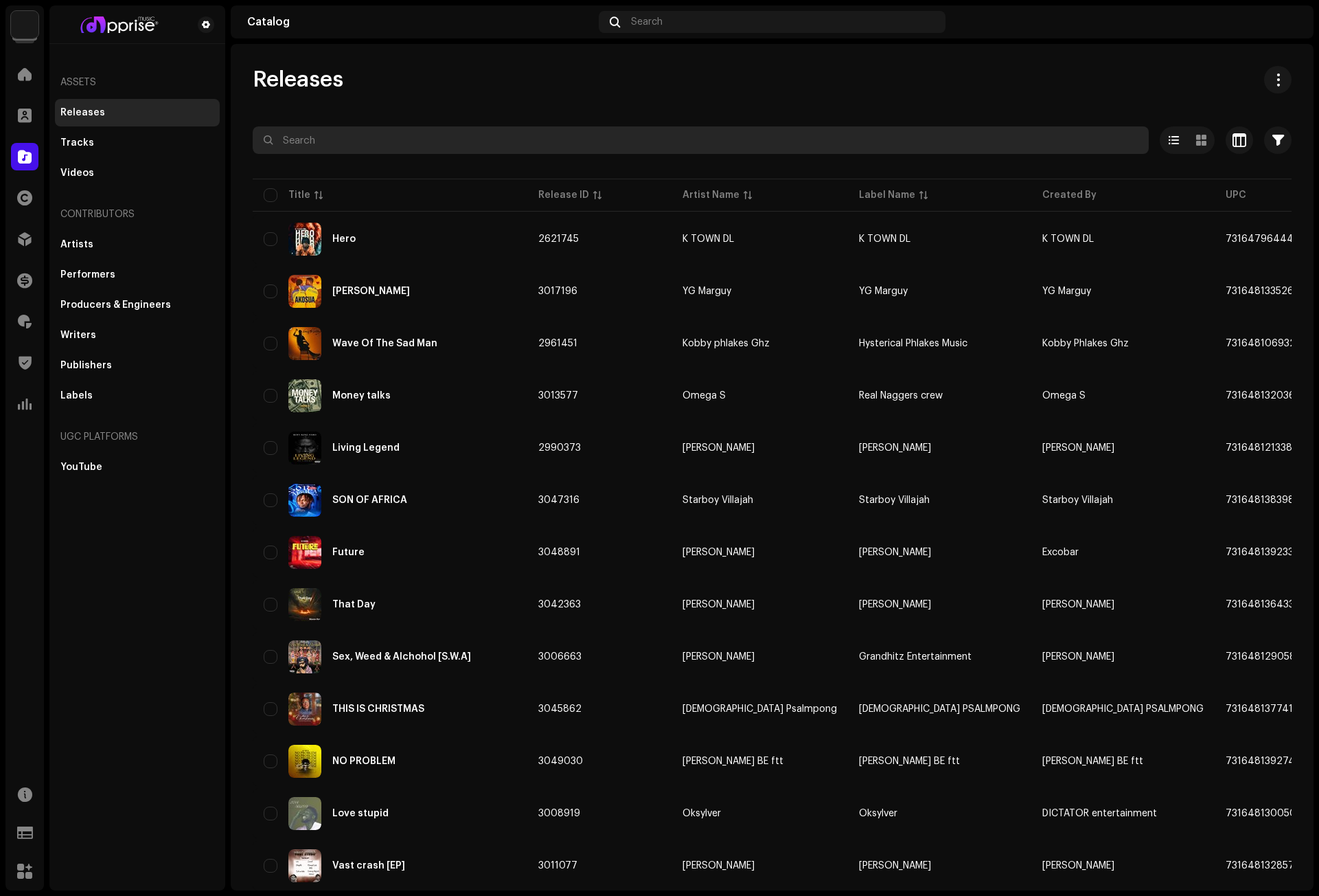
click at [321, 136] on input "text" at bounding box center [700, 140] width 896 height 27
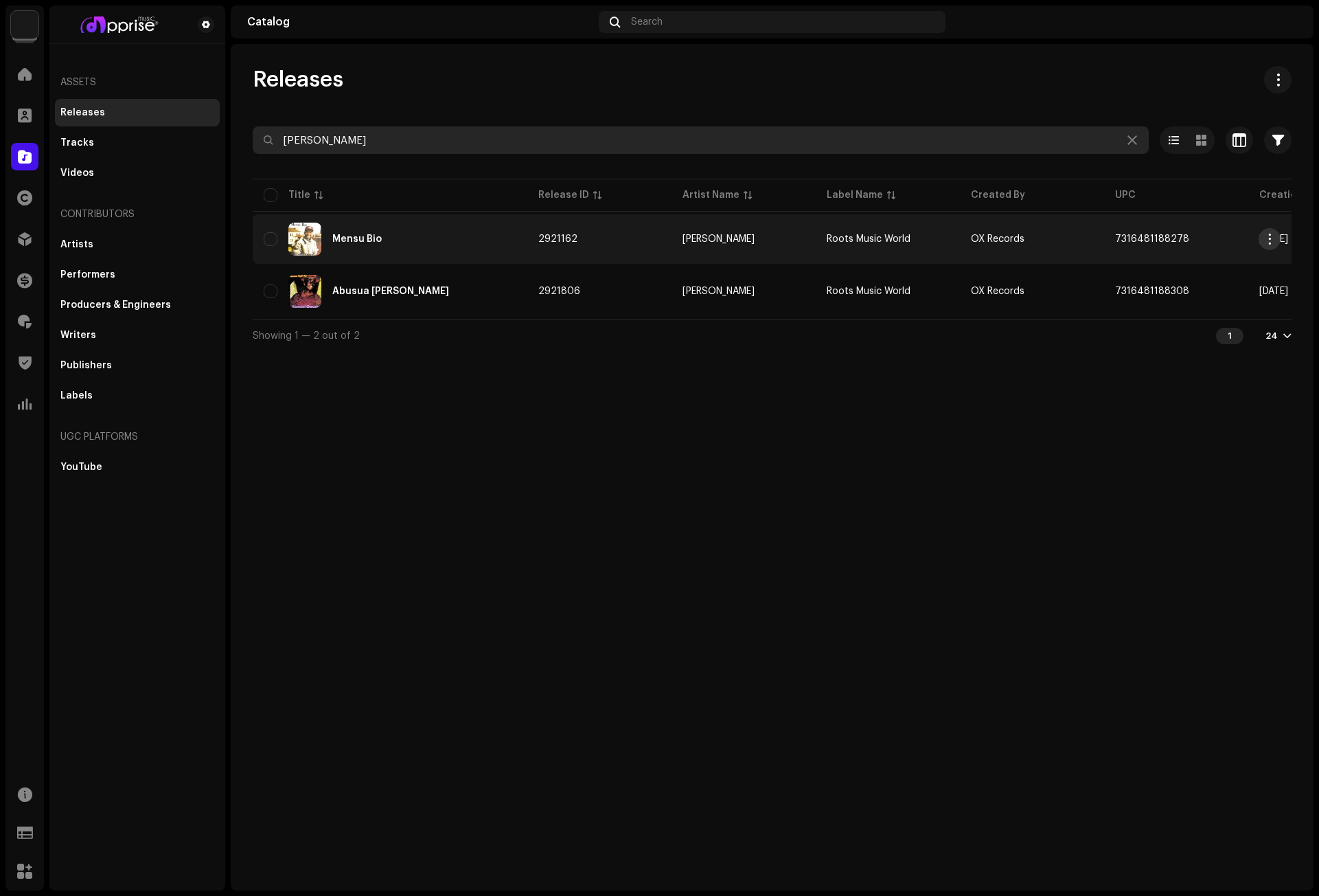
type input "[PERSON_NAME]"
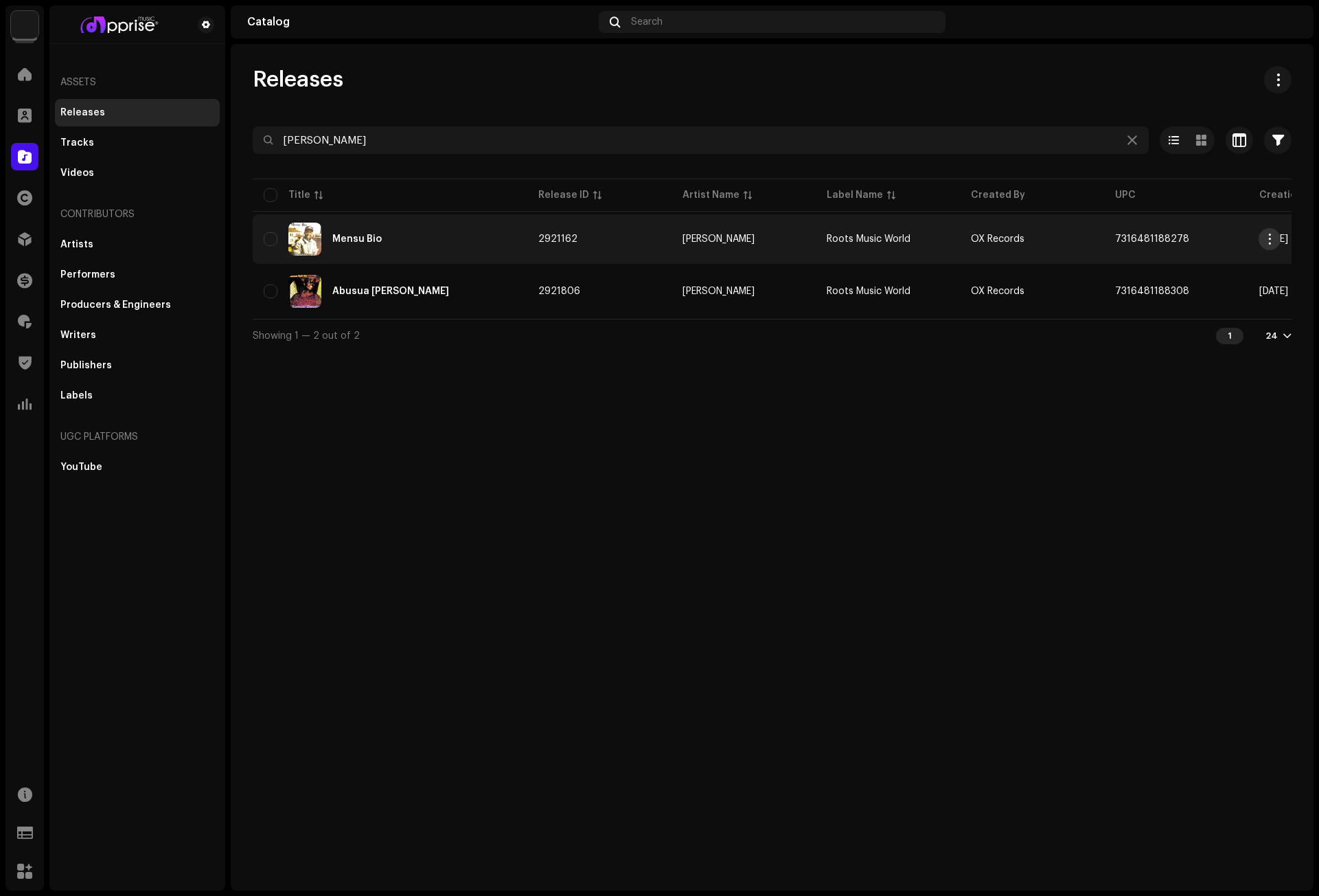
click at [1266, 236] on span "button" at bounding box center [1270, 239] width 11 height 11
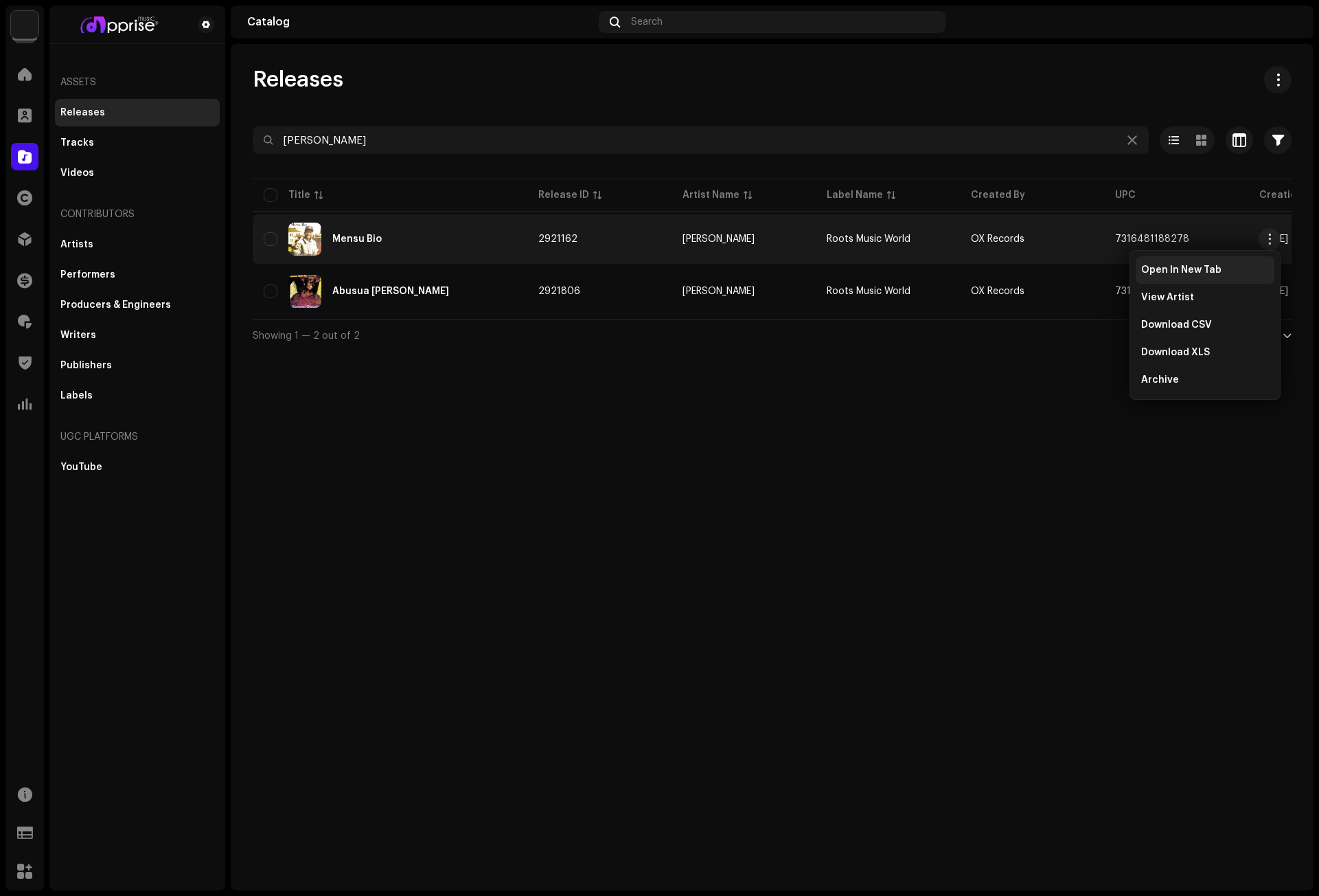
click at [1178, 270] on span "Open In New Tab" at bounding box center [1181, 270] width 80 height 11
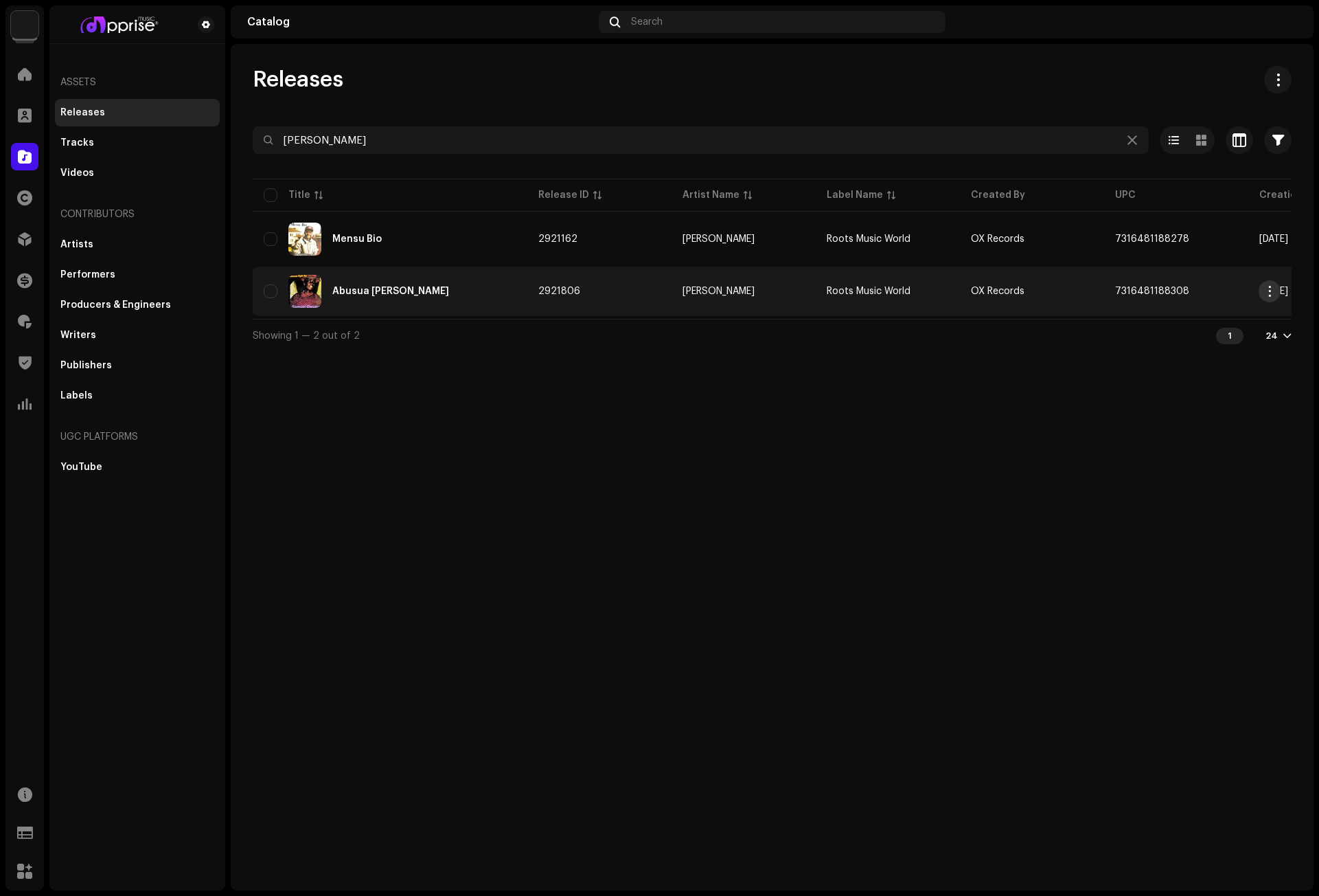
click at [1269, 294] on span "button" at bounding box center [1270, 291] width 11 height 11
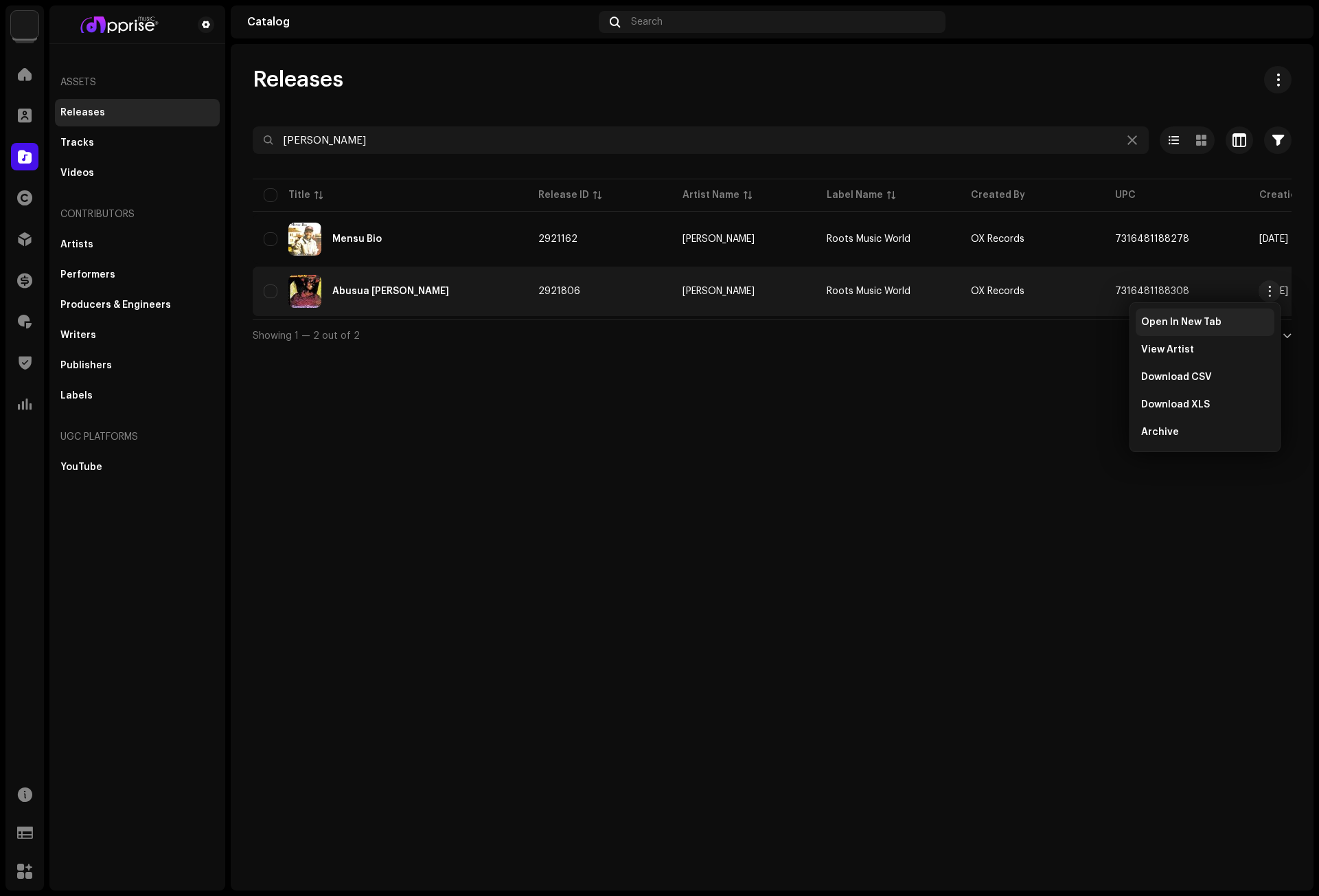
click at [1183, 320] on span "Open In New Tab" at bounding box center [1181, 322] width 80 height 11
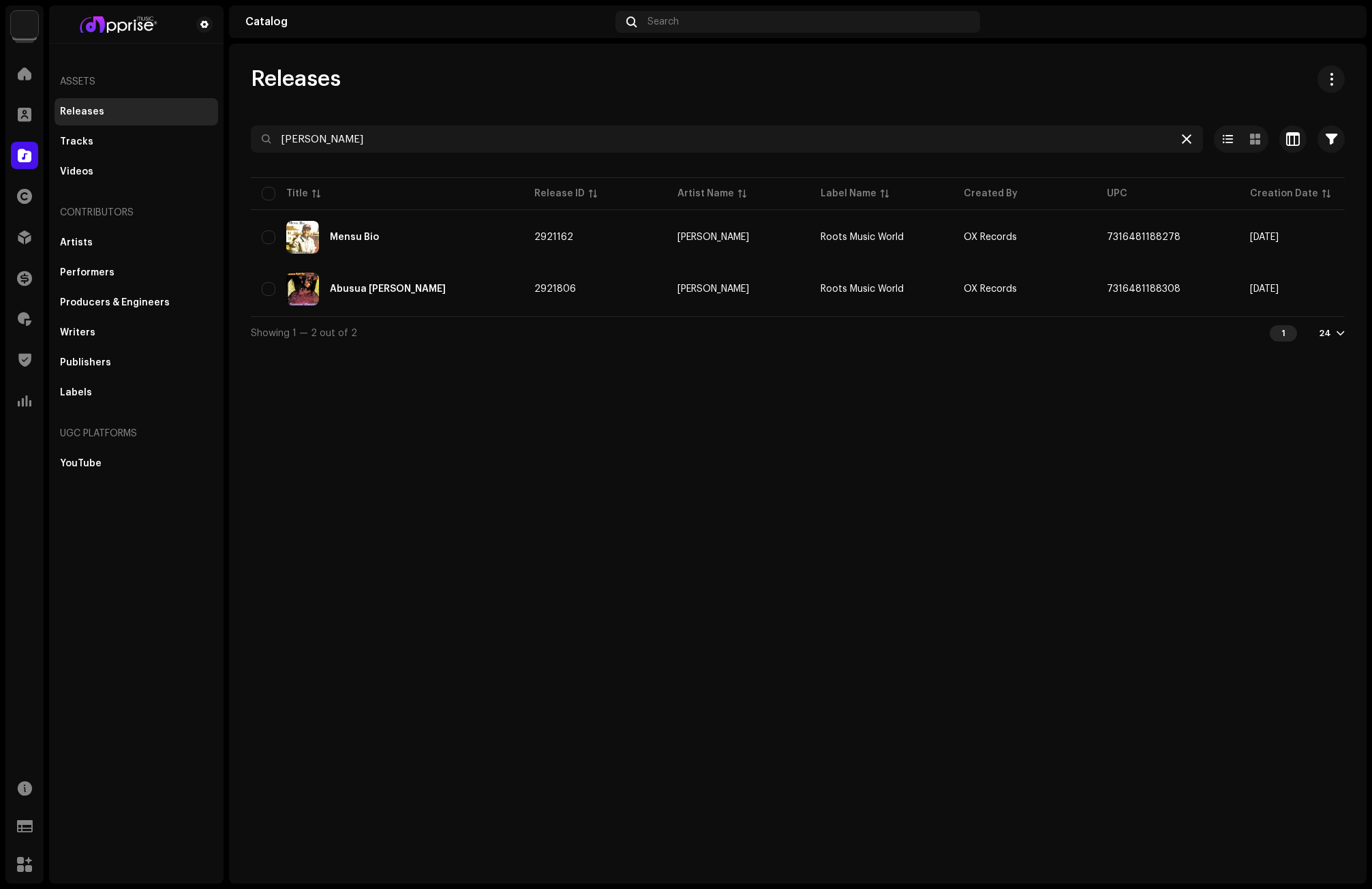
click at [1189, 136] on icon at bounding box center [1187, 139] width 10 height 11
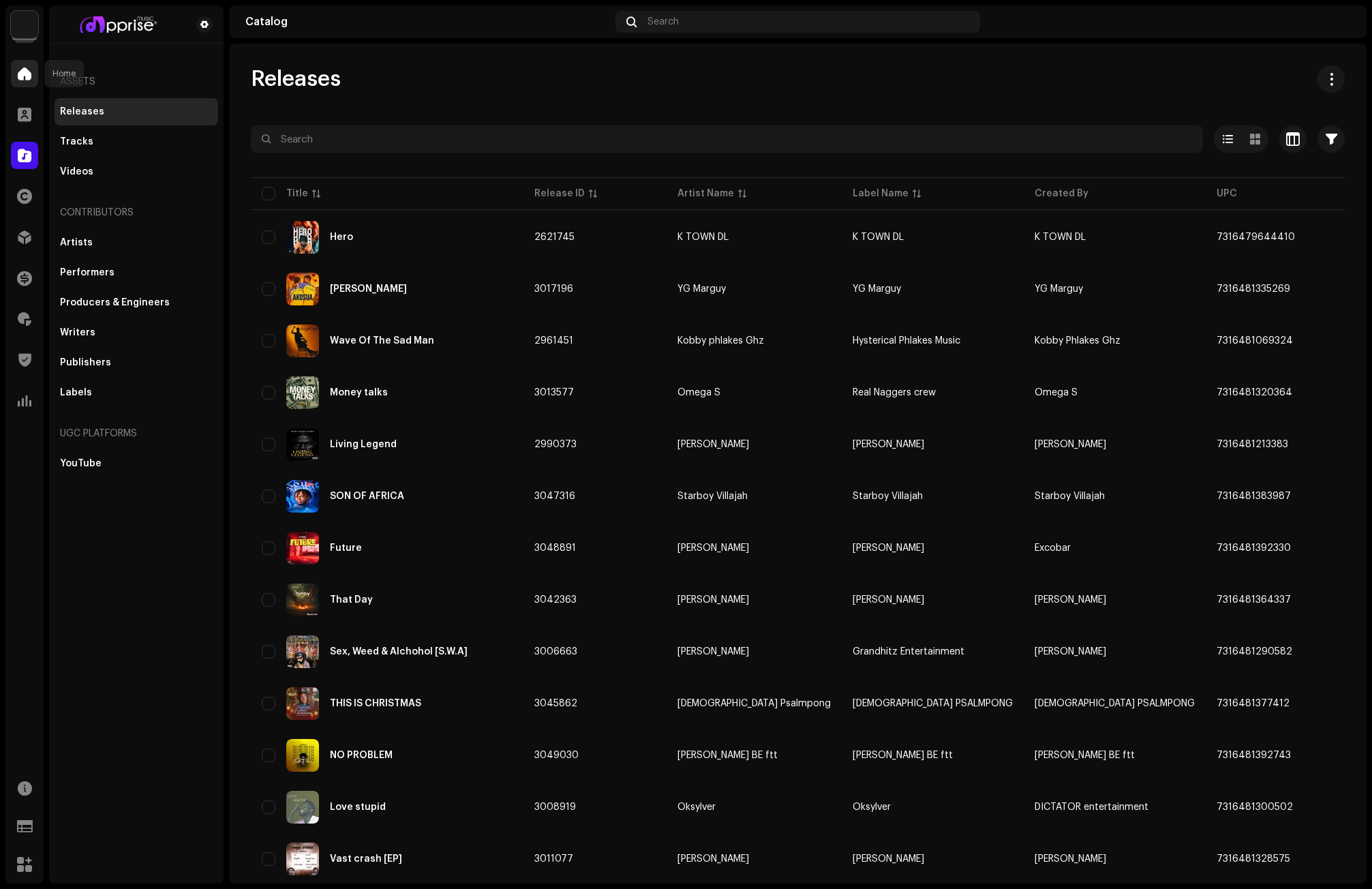
click at [14, 76] on div at bounding box center [24, 73] width 27 height 27
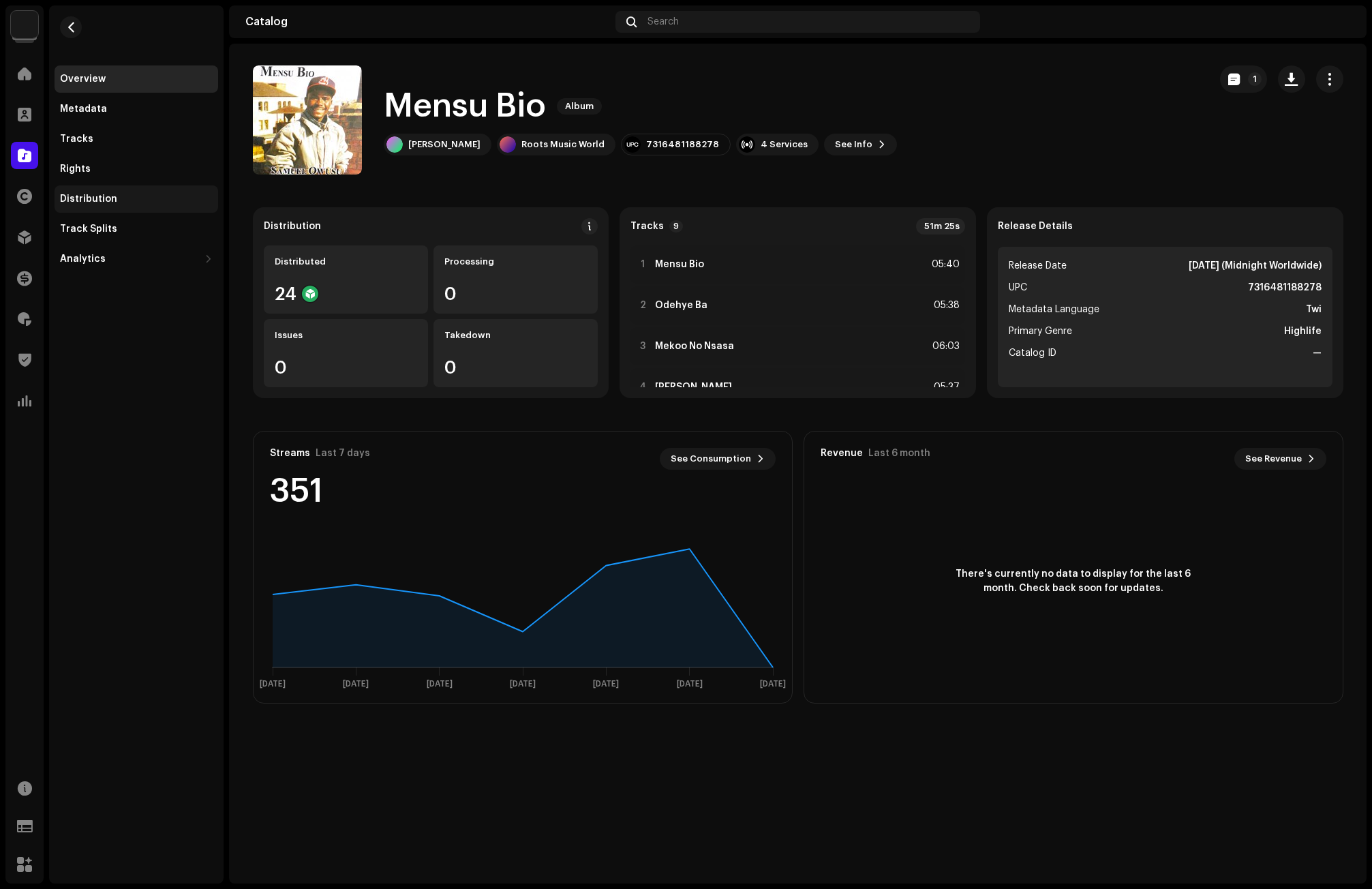
click at [101, 199] on div "Distribution" at bounding box center [89, 199] width 58 height 11
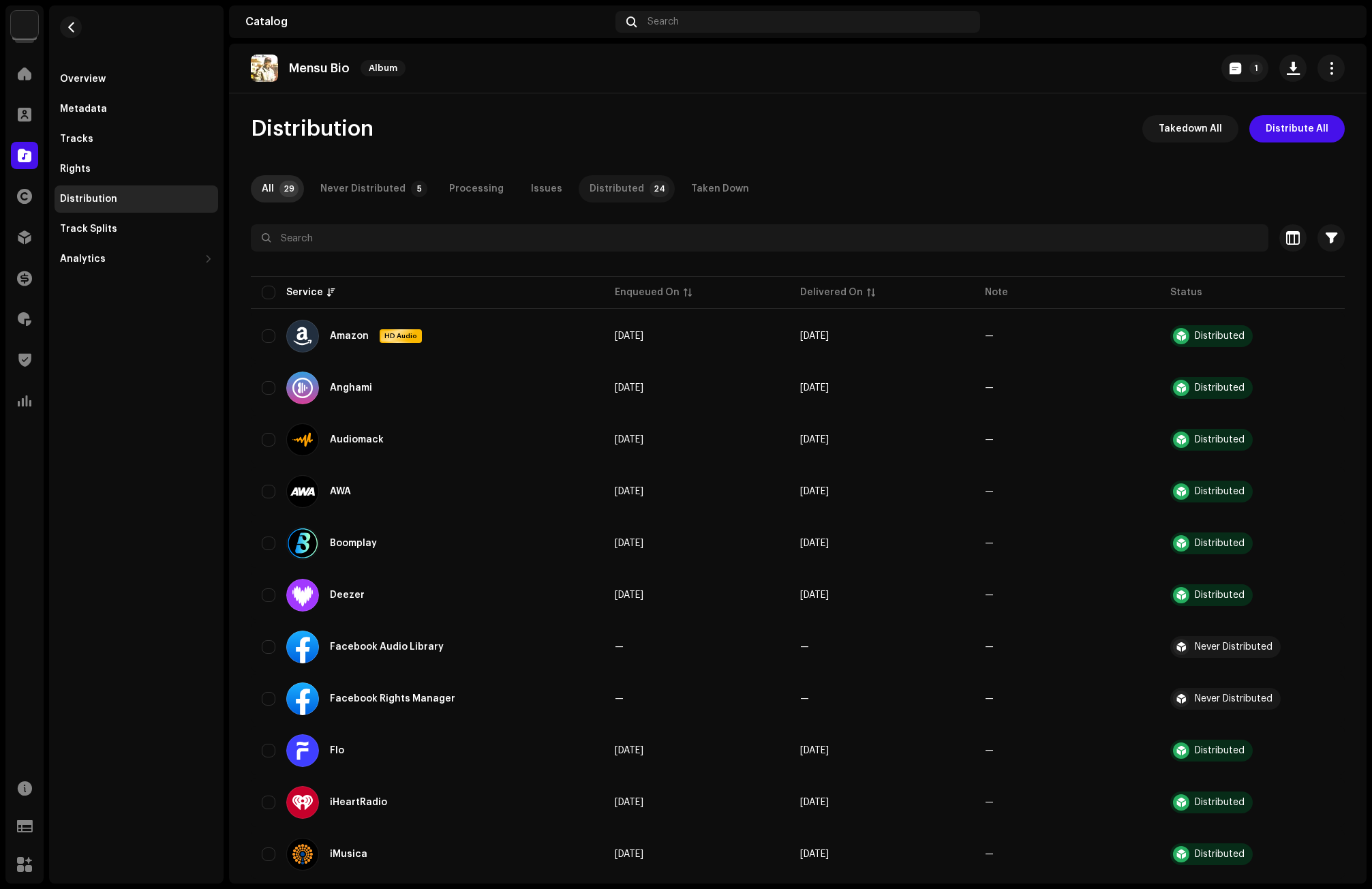
click at [601, 187] on div "Distributed" at bounding box center [617, 188] width 54 height 27
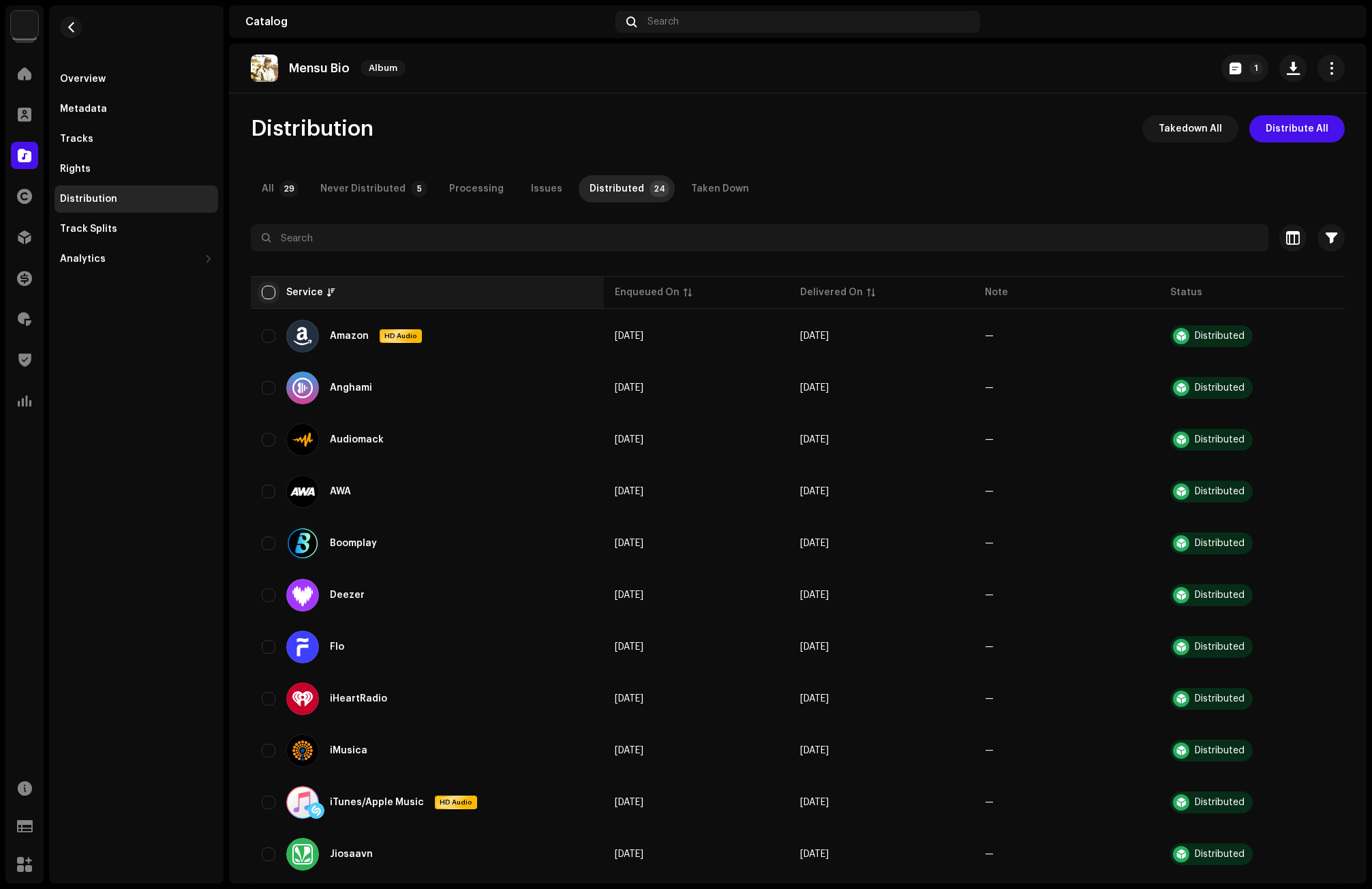
click at [268, 291] on input "checkbox" at bounding box center [269, 292] width 14 height 14
checkbox input "true"
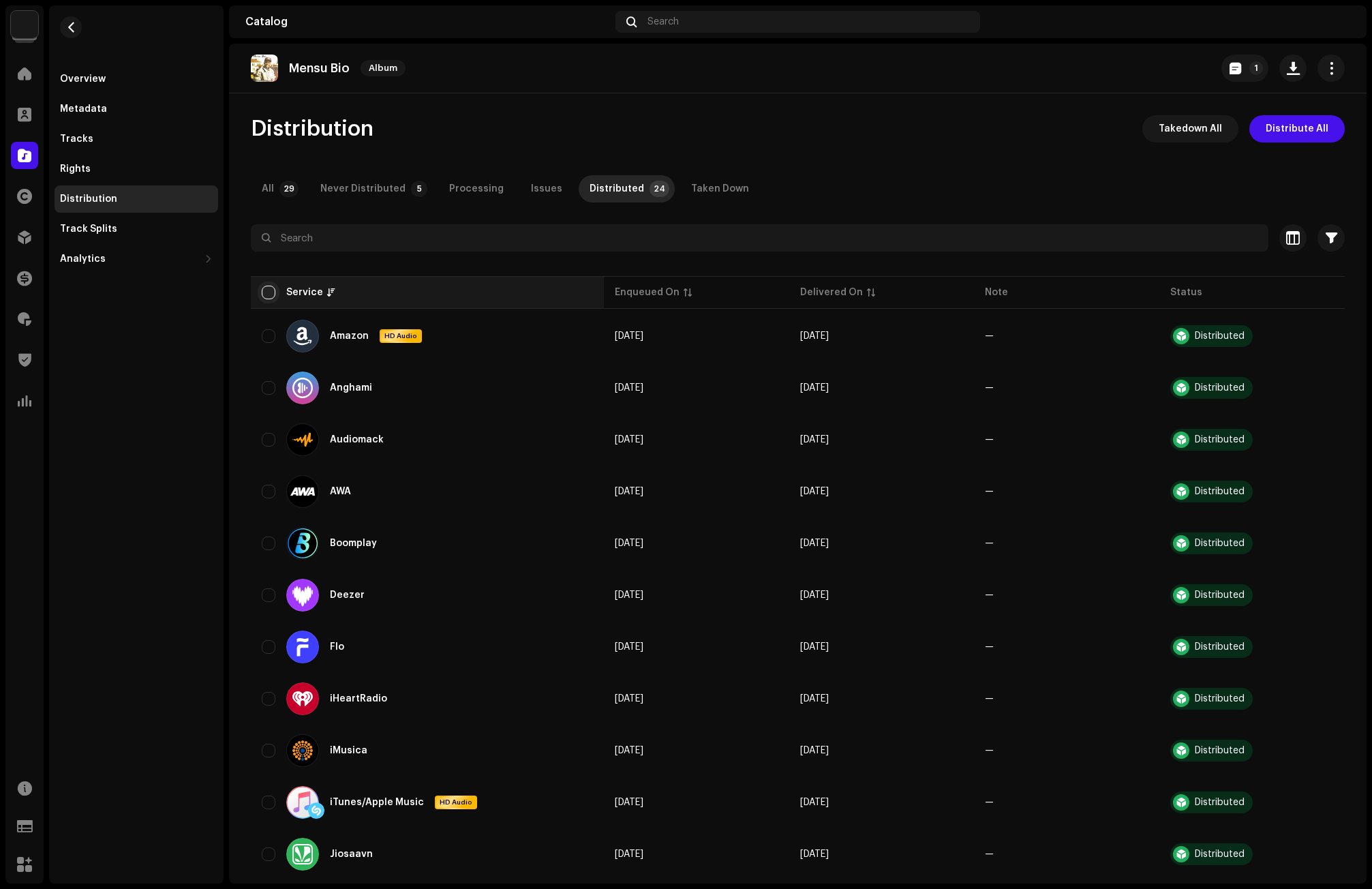
checkbox input "true"
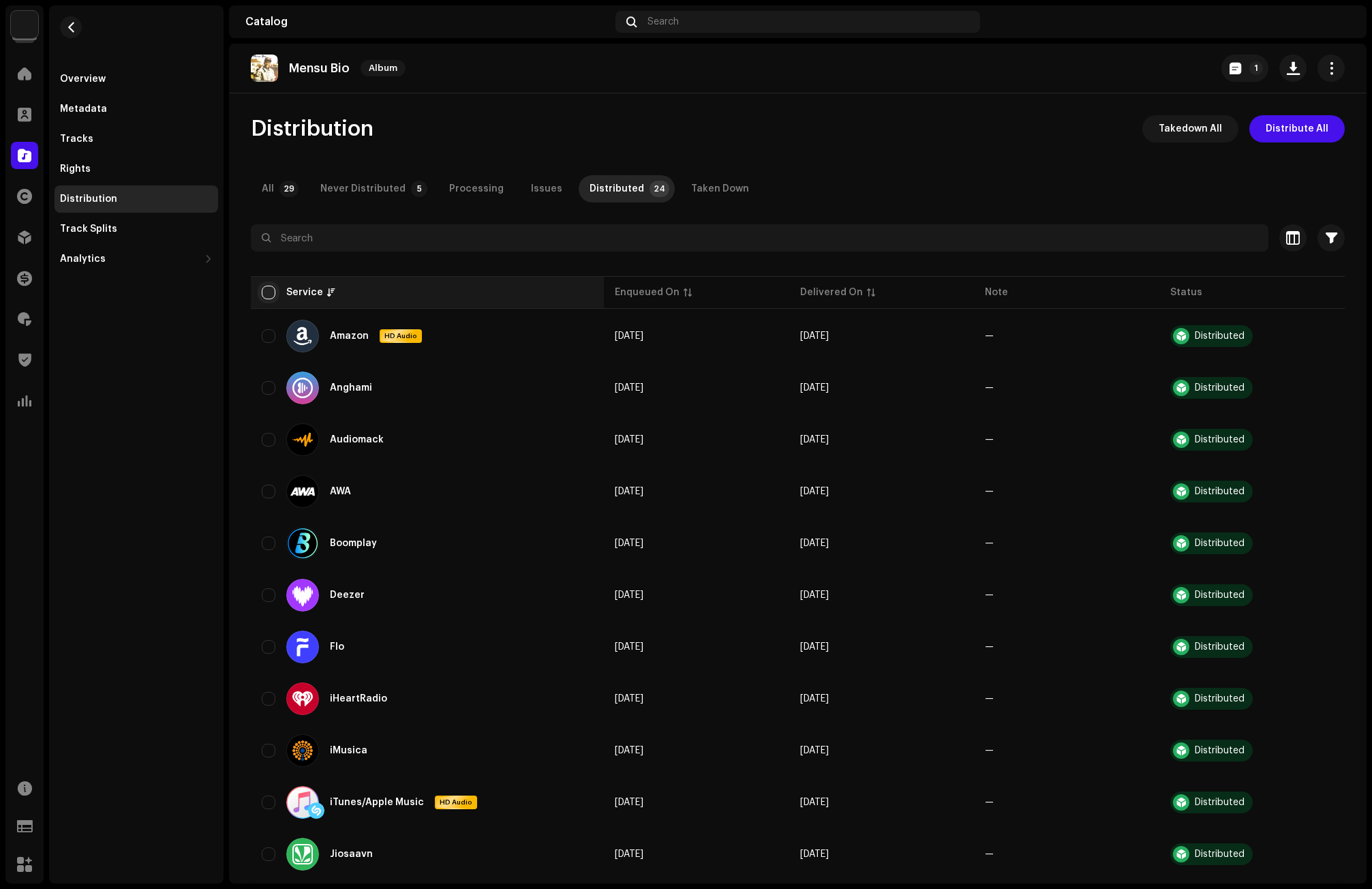
checkbox input "true"
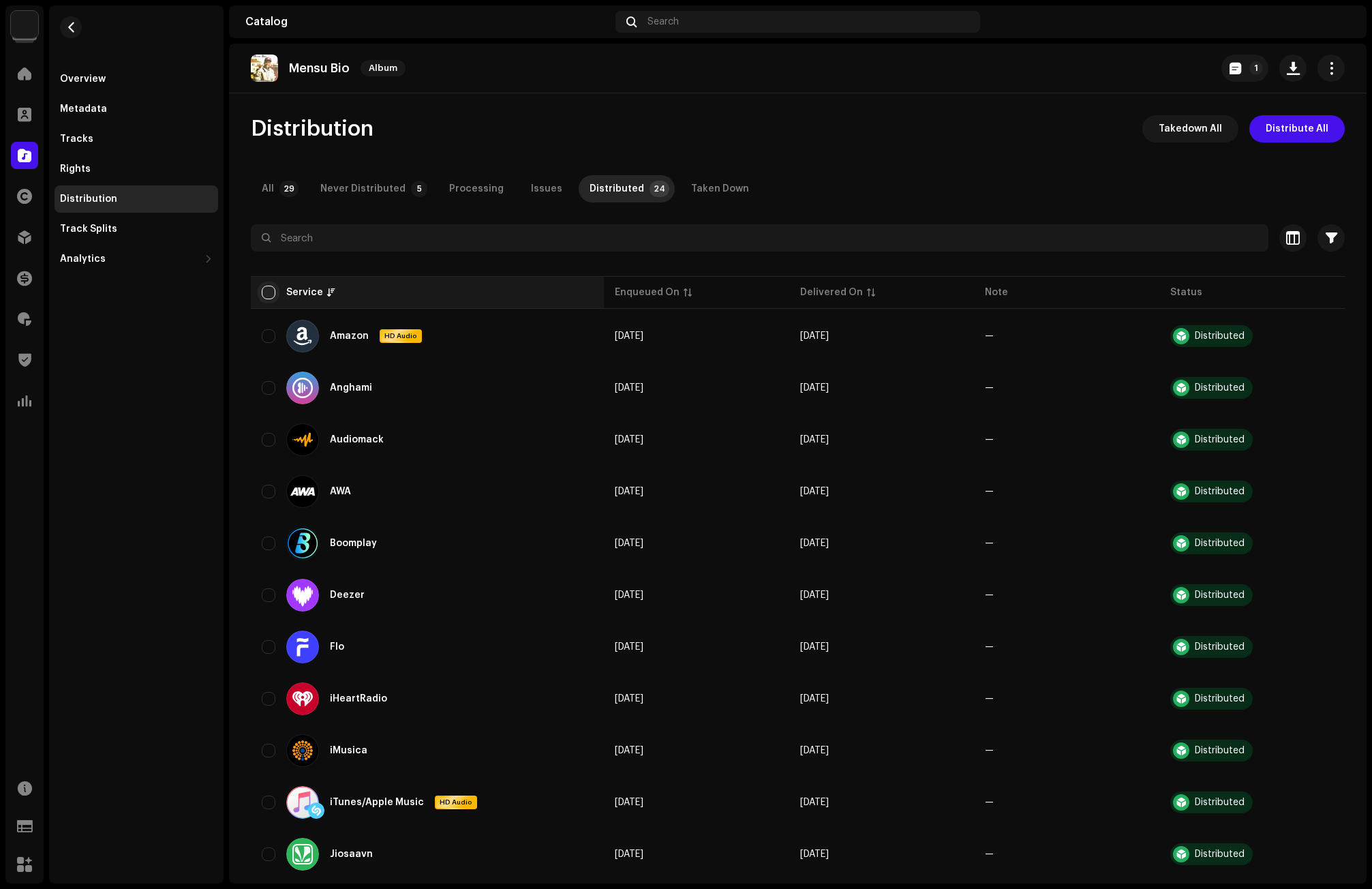
checkbox input "true"
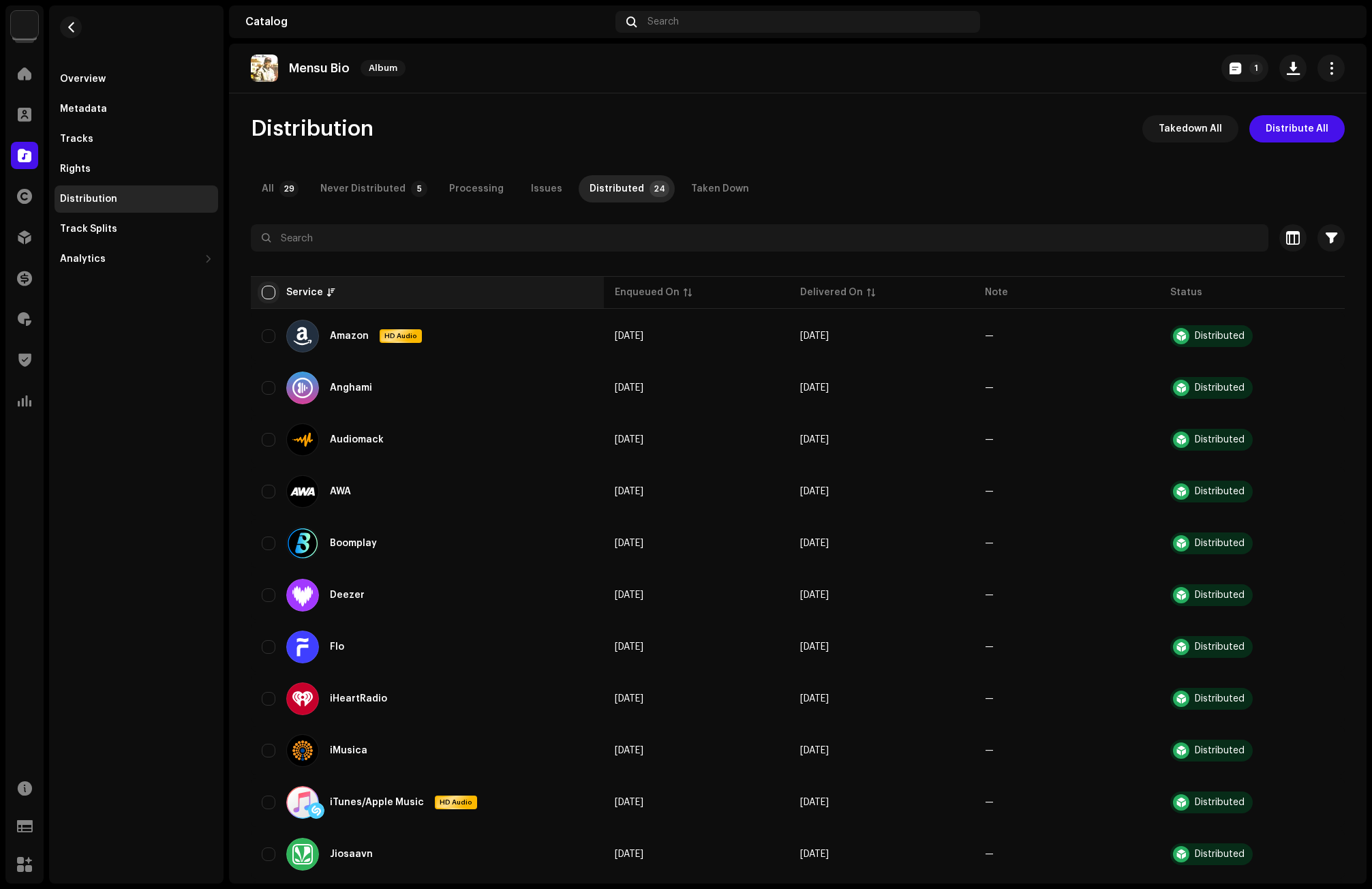
checkbox input "true"
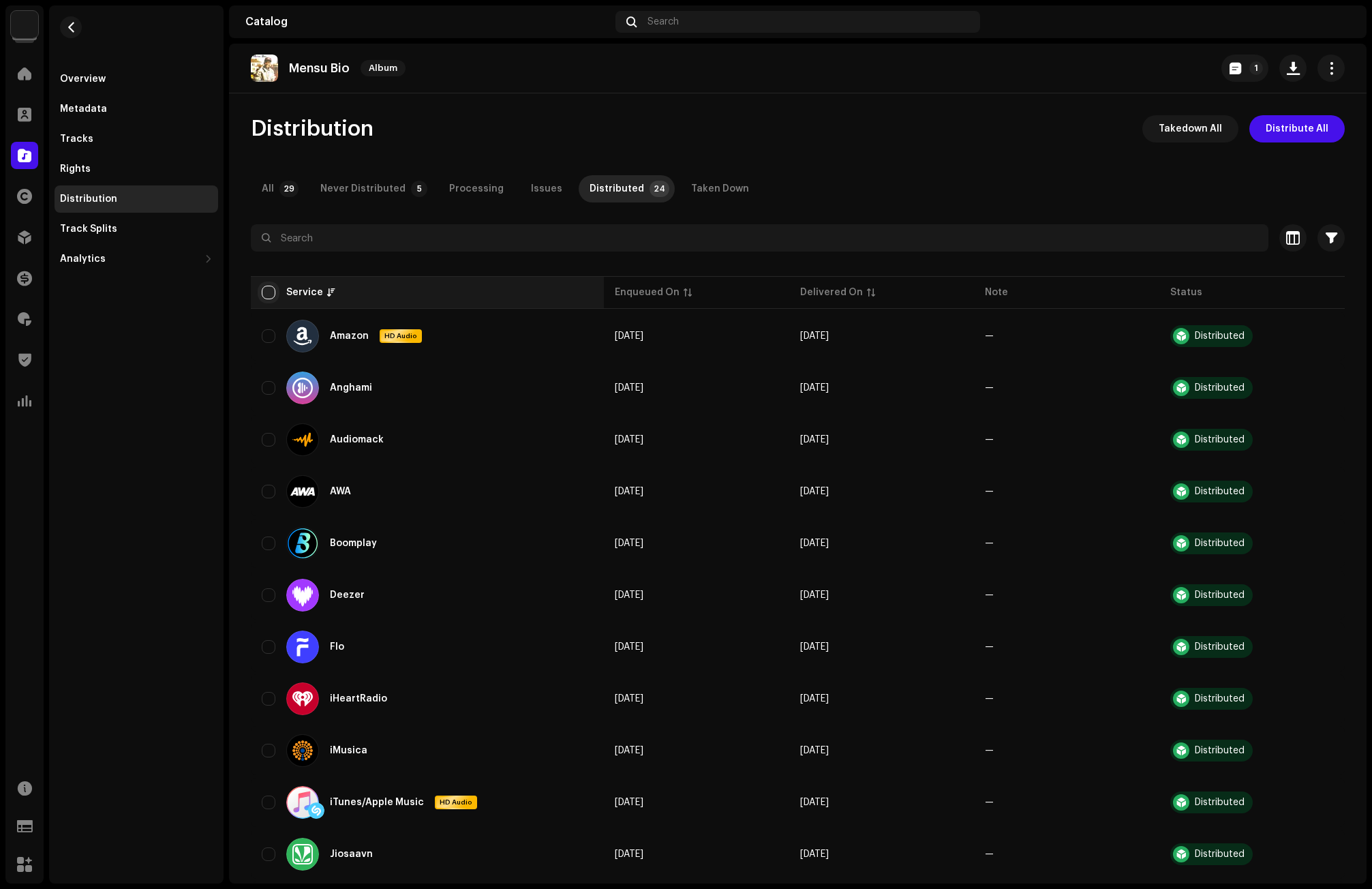
checkbox input "true"
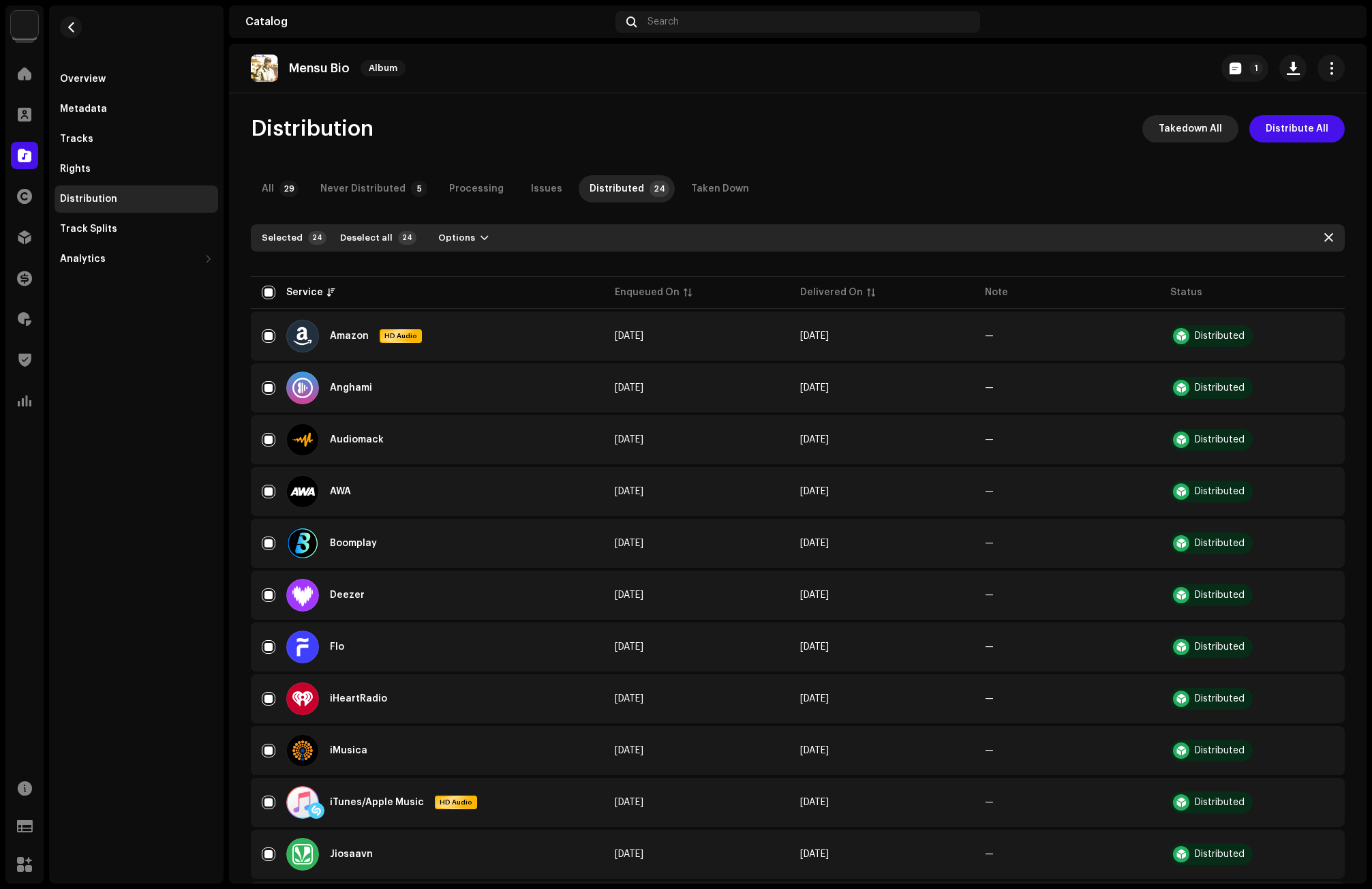
click at [1193, 125] on span "Takedown All" at bounding box center [1190, 129] width 64 height 27
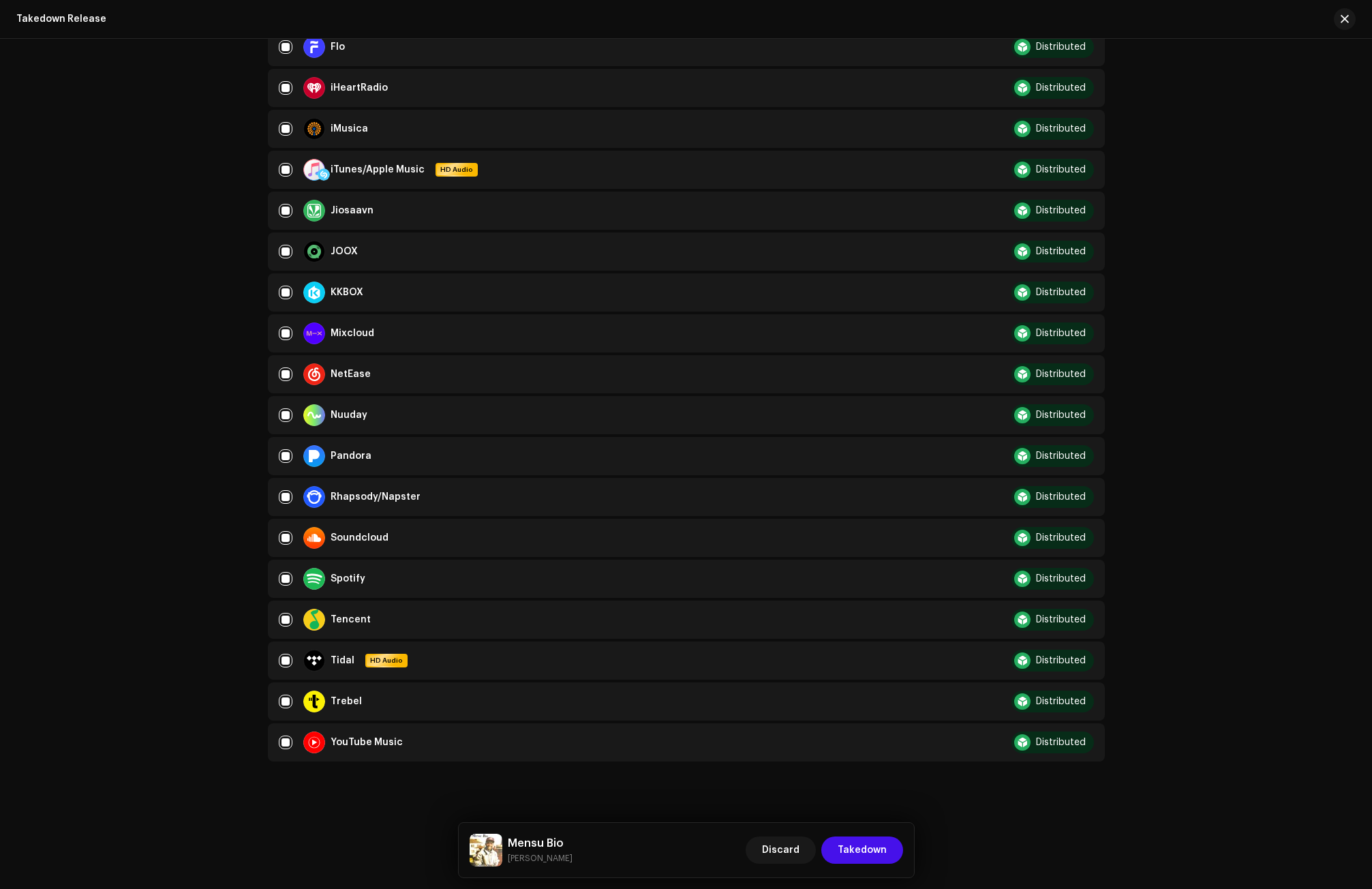
scroll to position [597, 0]
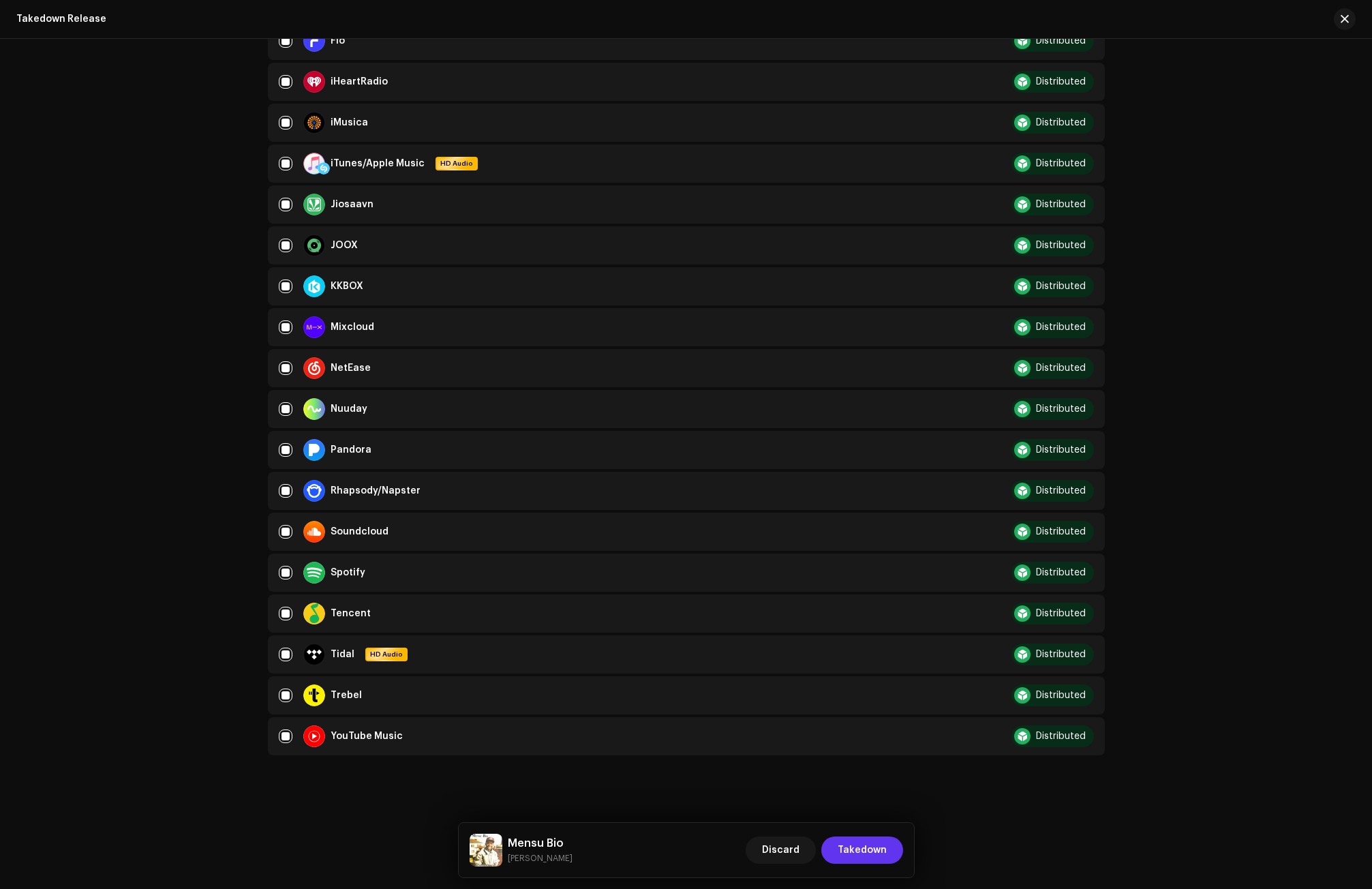
click at [869, 845] on span "Takedown" at bounding box center [862, 850] width 49 height 27
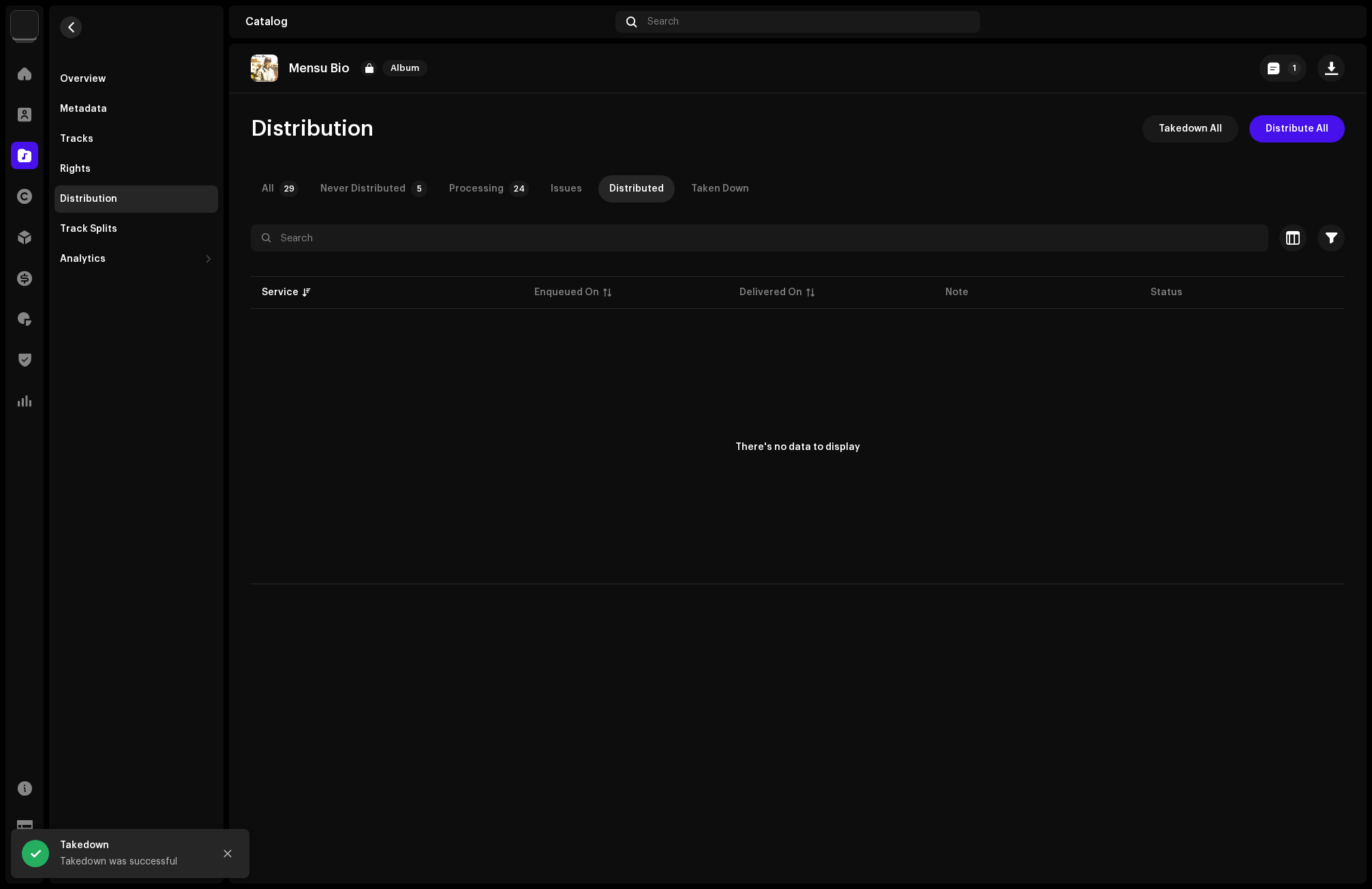
click at [72, 25] on span "button" at bounding box center [71, 27] width 11 height 11
click at [82, 83] on div "Overview" at bounding box center [82, 79] width 45 height 11
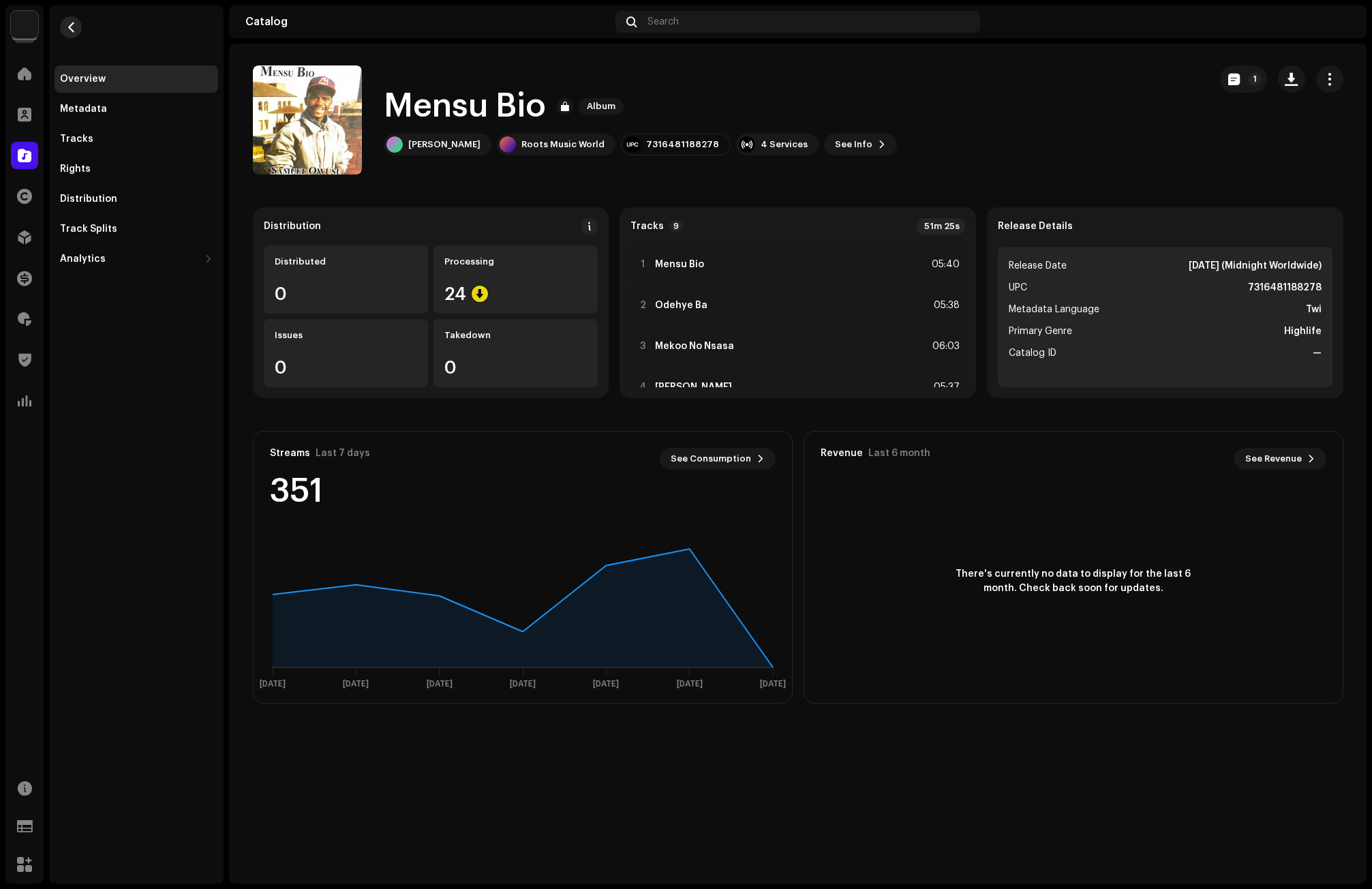
click at [72, 27] on span "button" at bounding box center [71, 27] width 11 height 11
click at [433, 143] on div "Samuel Owusu" at bounding box center [444, 145] width 72 height 11
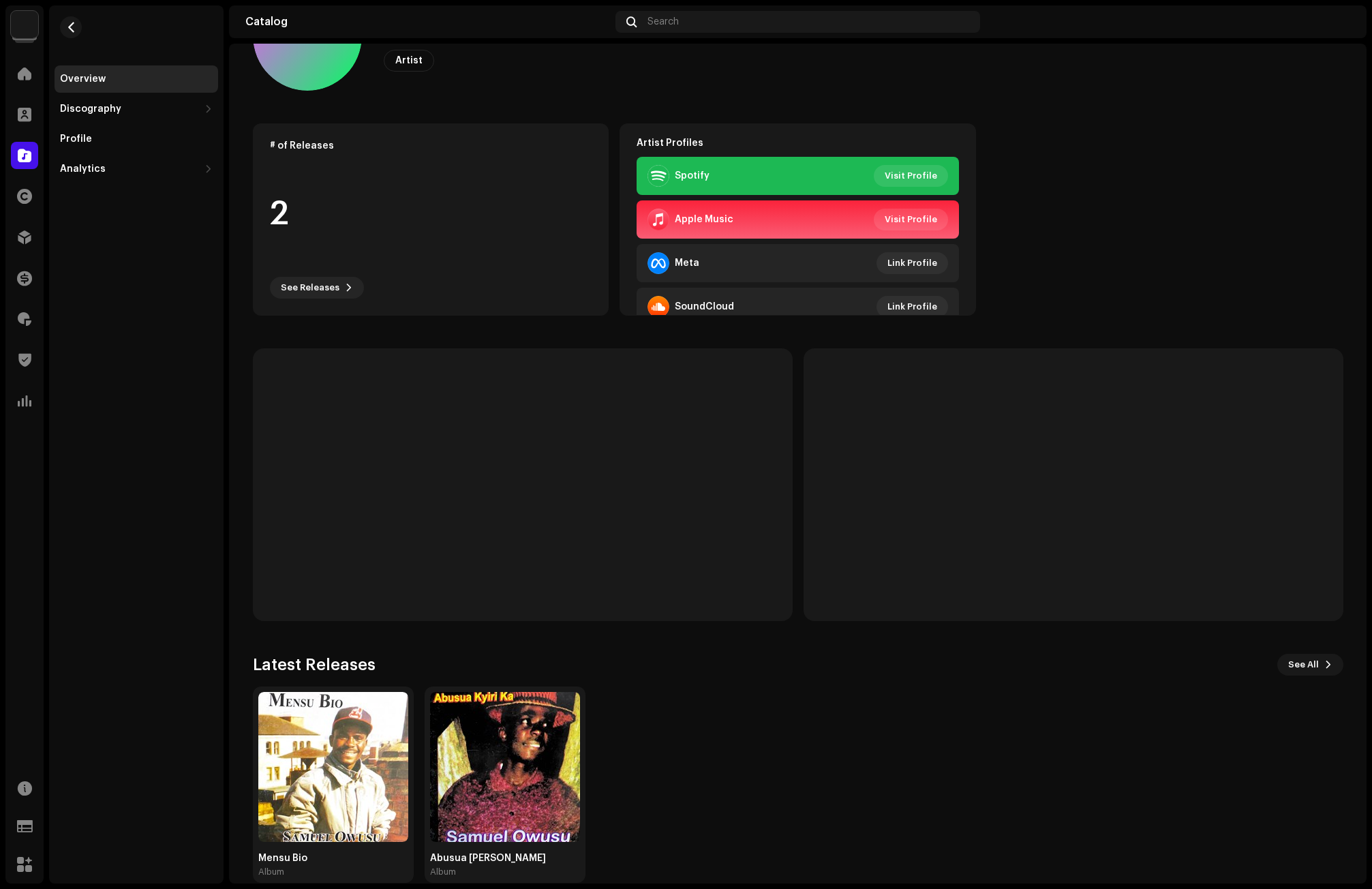
scroll to position [105, 0]
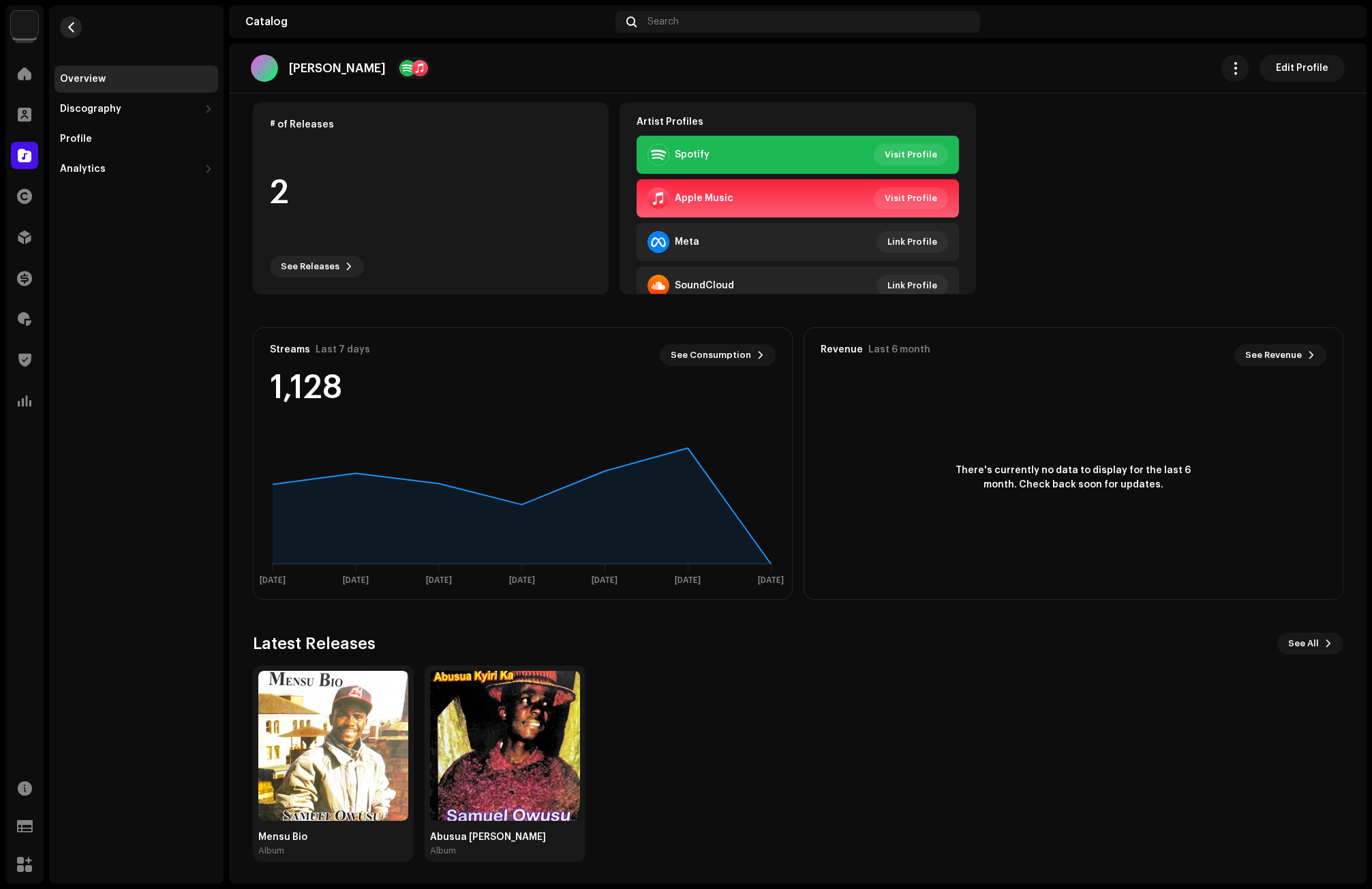
click at [68, 33] on button "button" at bounding box center [70, 27] width 22 height 22
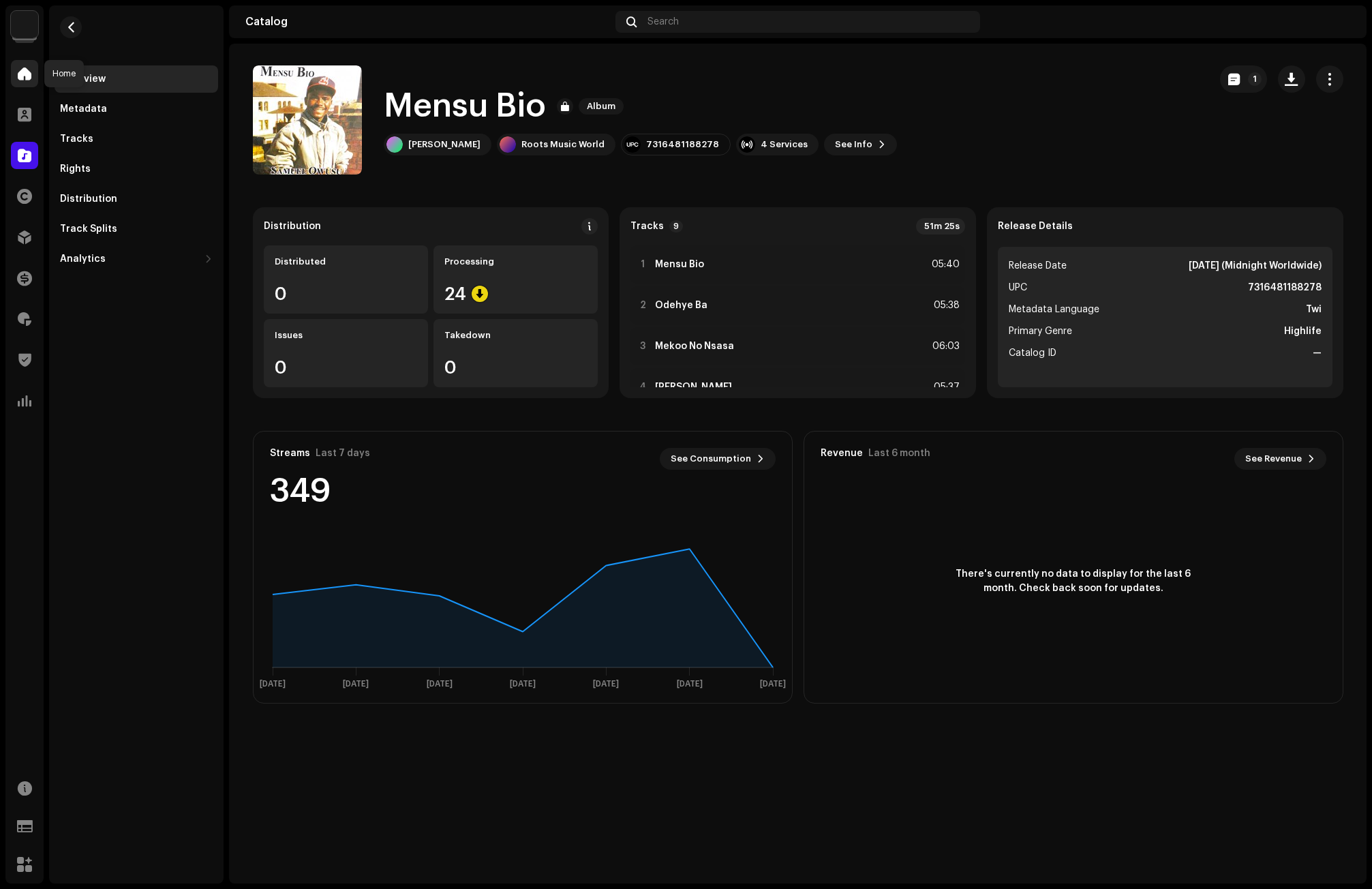
click at [26, 74] on span at bounding box center [24, 73] width 14 height 11
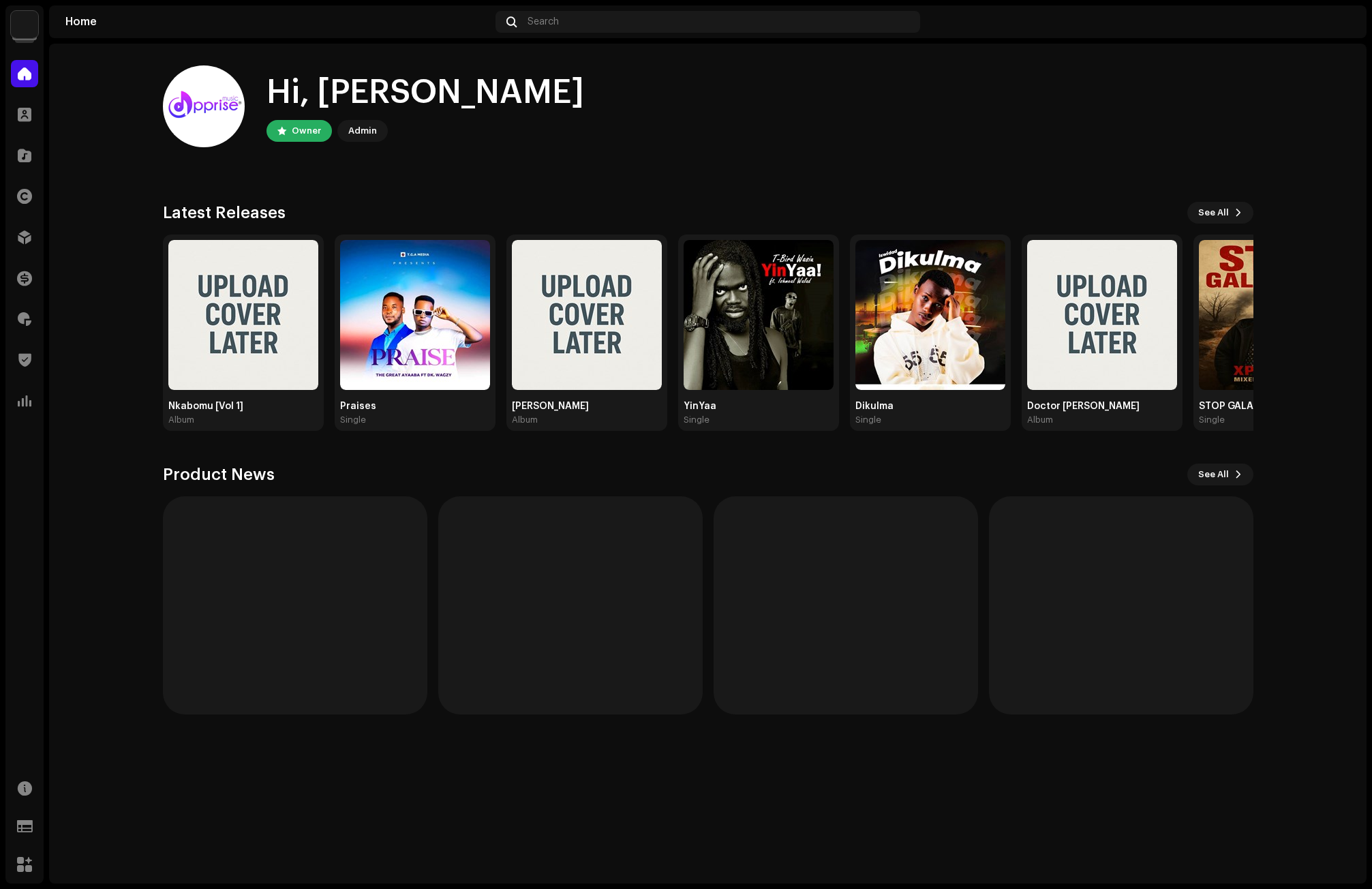
click at [1007, 129] on div "Hi, Michael Owner Admin" at bounding box center [708, 106] width 1090 height 82
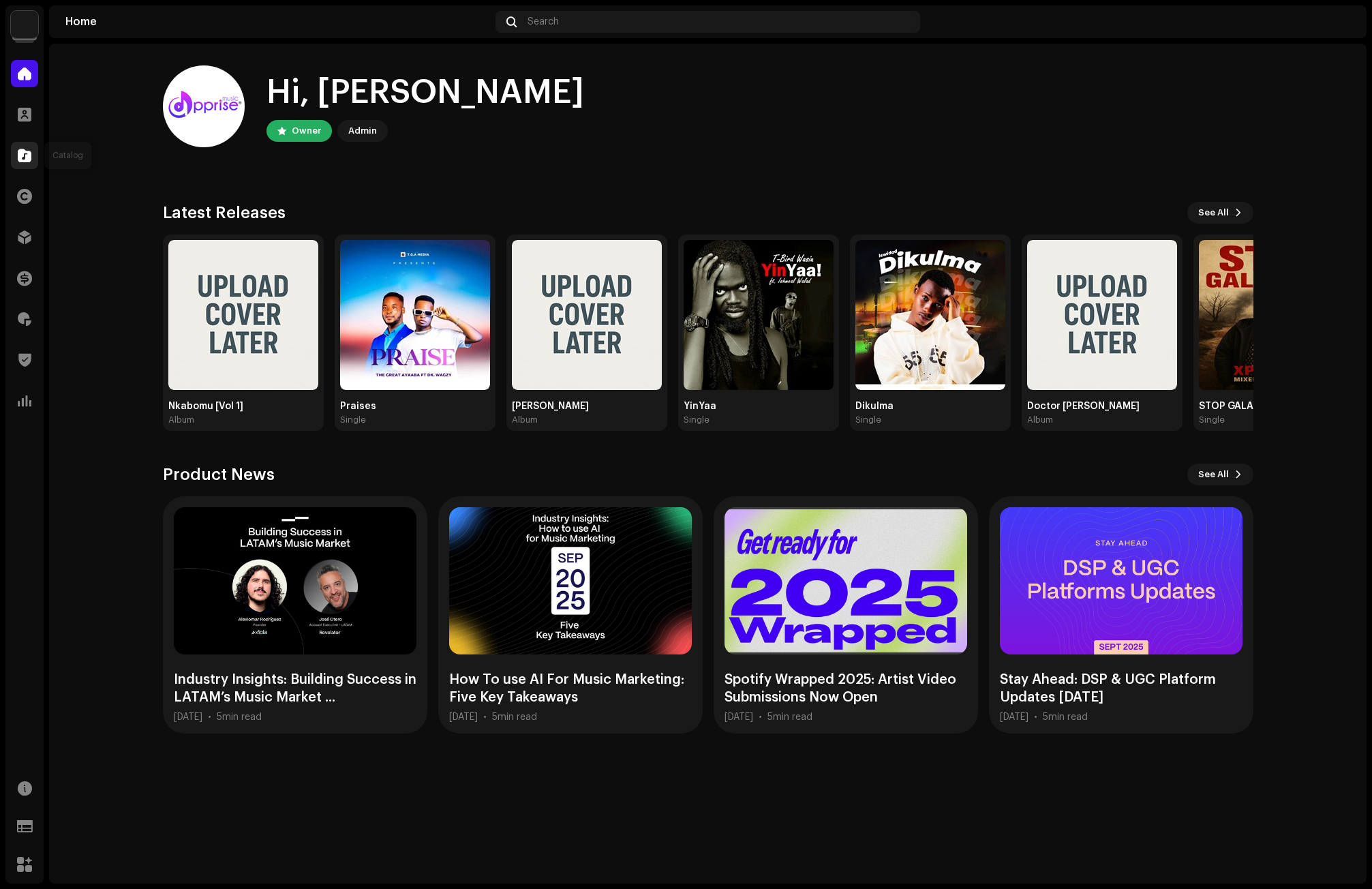
click at [25, 153] on span at bounding box center [24, 155] width 14 height 11
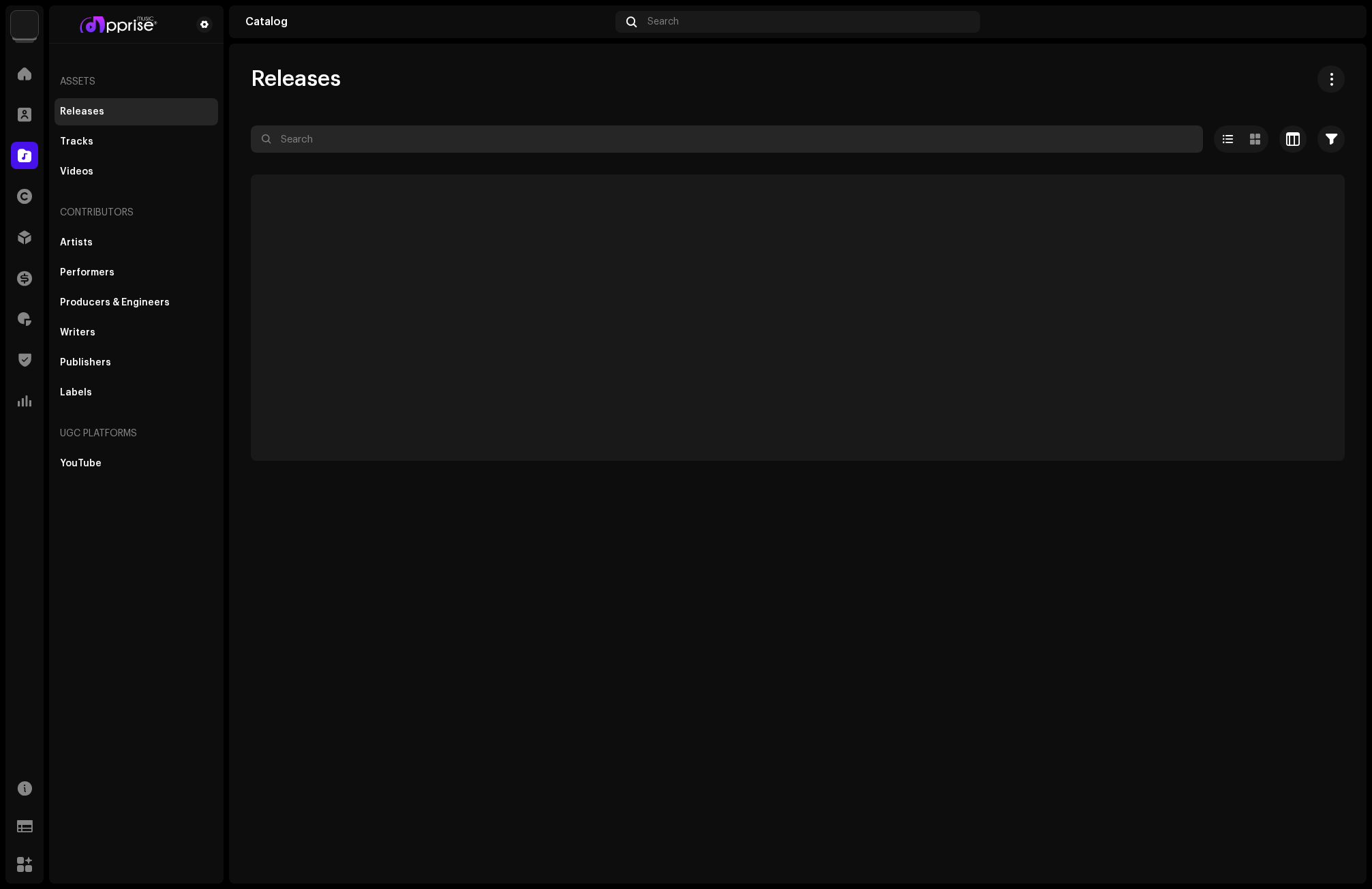
click at [340, 143] on input "text" at bounding box center [726, 139] width 952 height 27
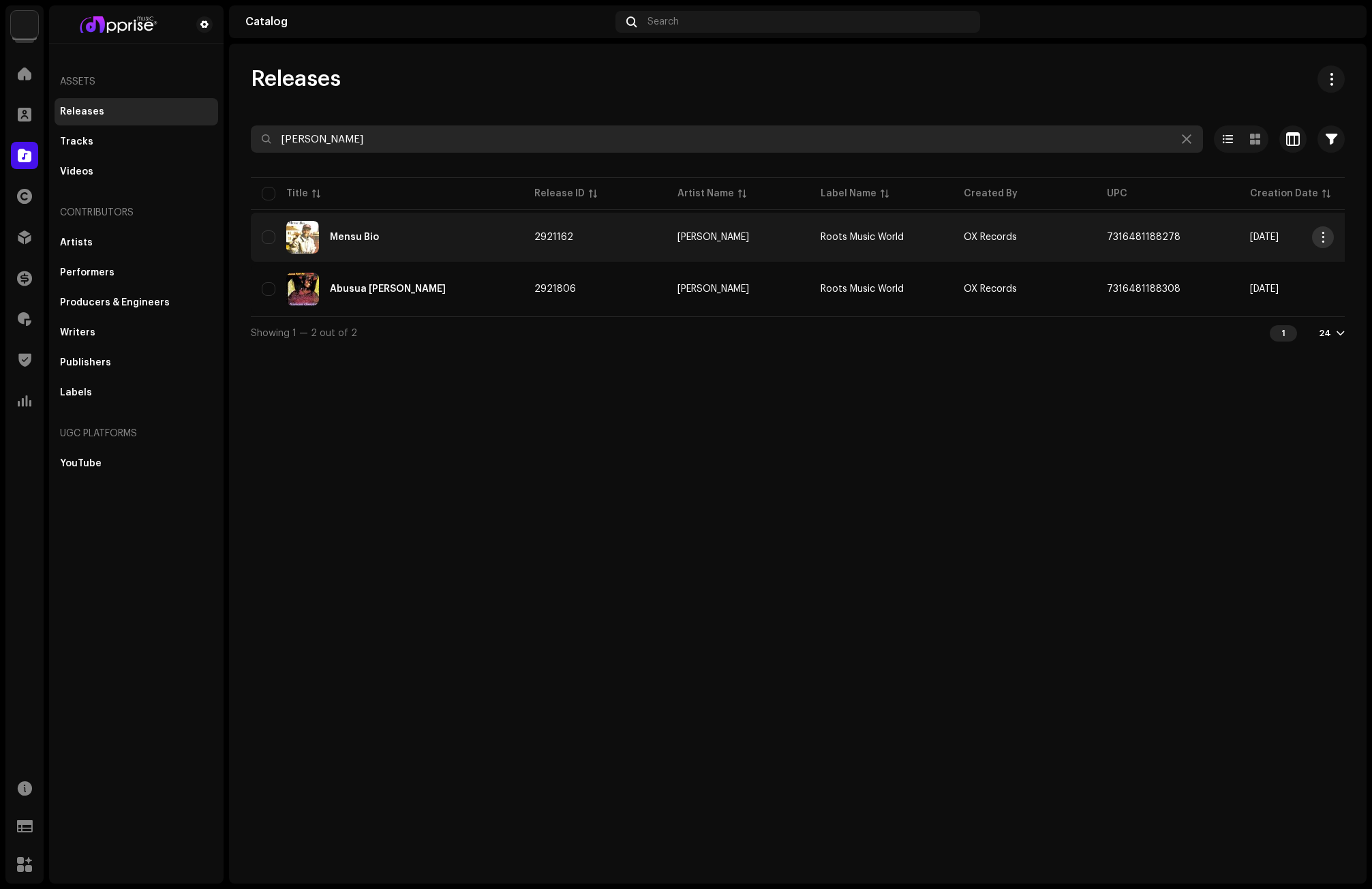
type input "samuel owusu"
click at [1308, 237] on span "button" at bounding box center [1324, 237] width 11 height 11
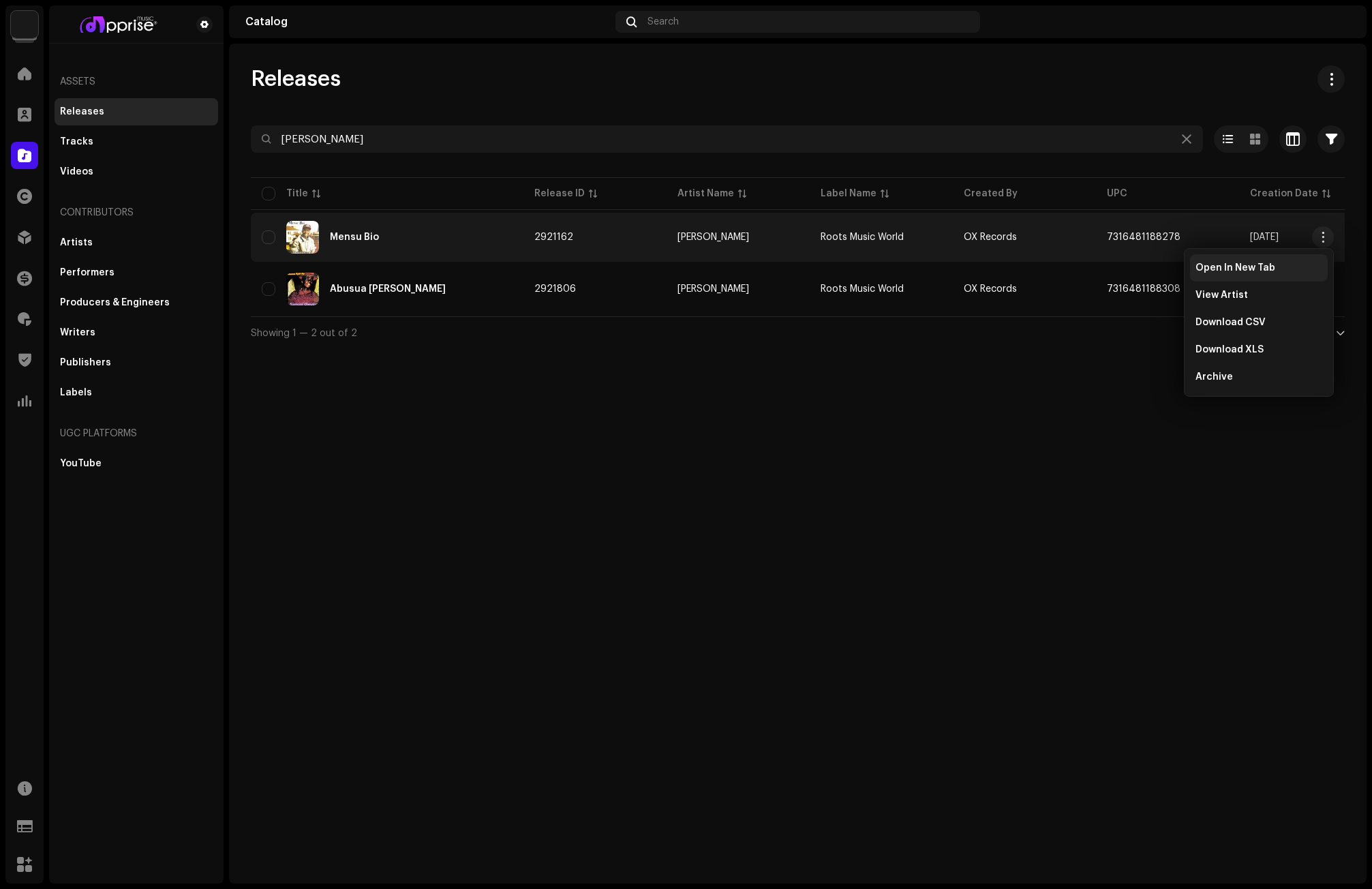
click at [1230, 265] on span "Open In New Tab" at bounding box center [1235, 268] width 79 height 11
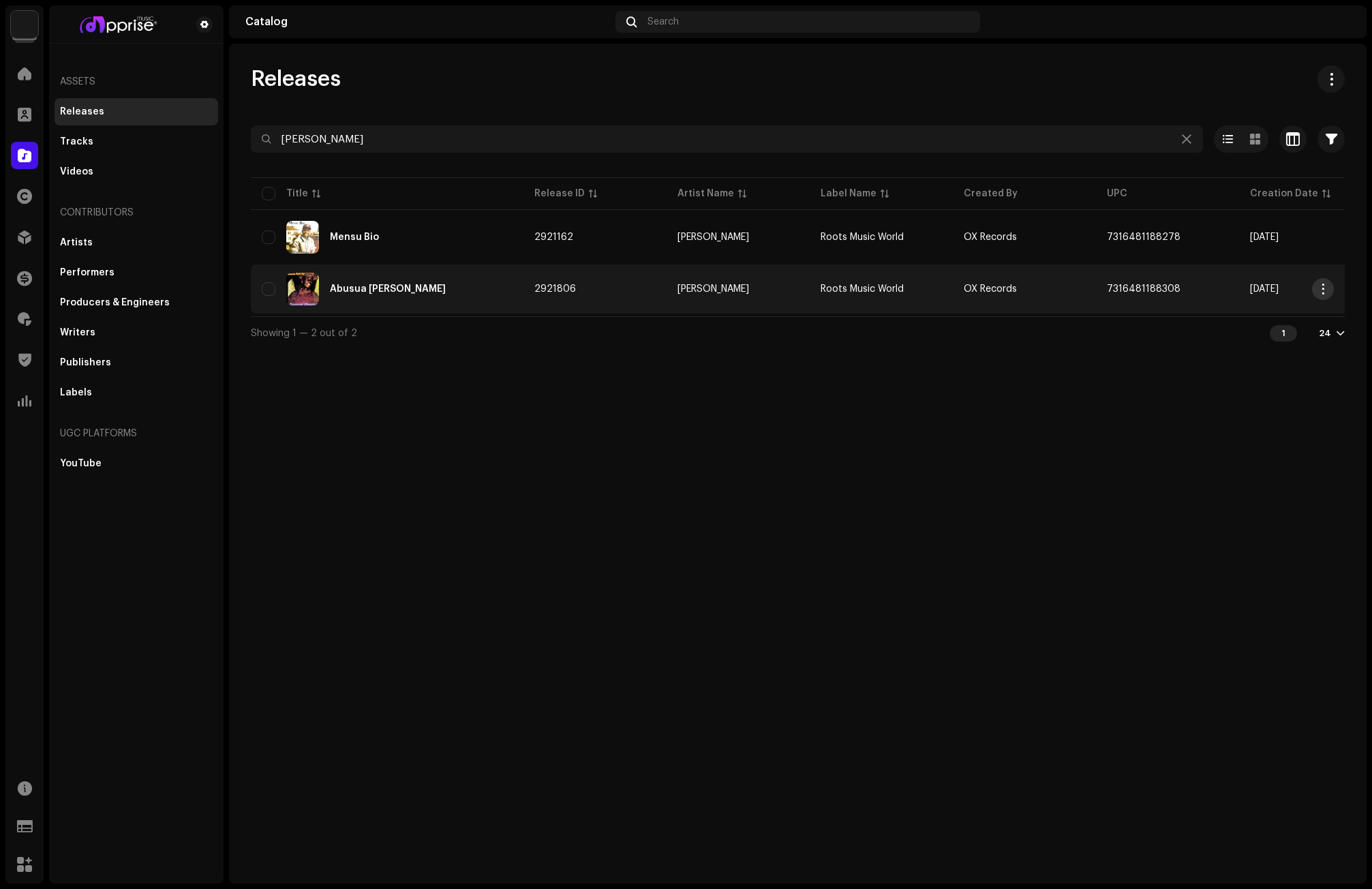
click at [1308, 286] on span "button" at bounding box center [1324, 289] width 11 height 11
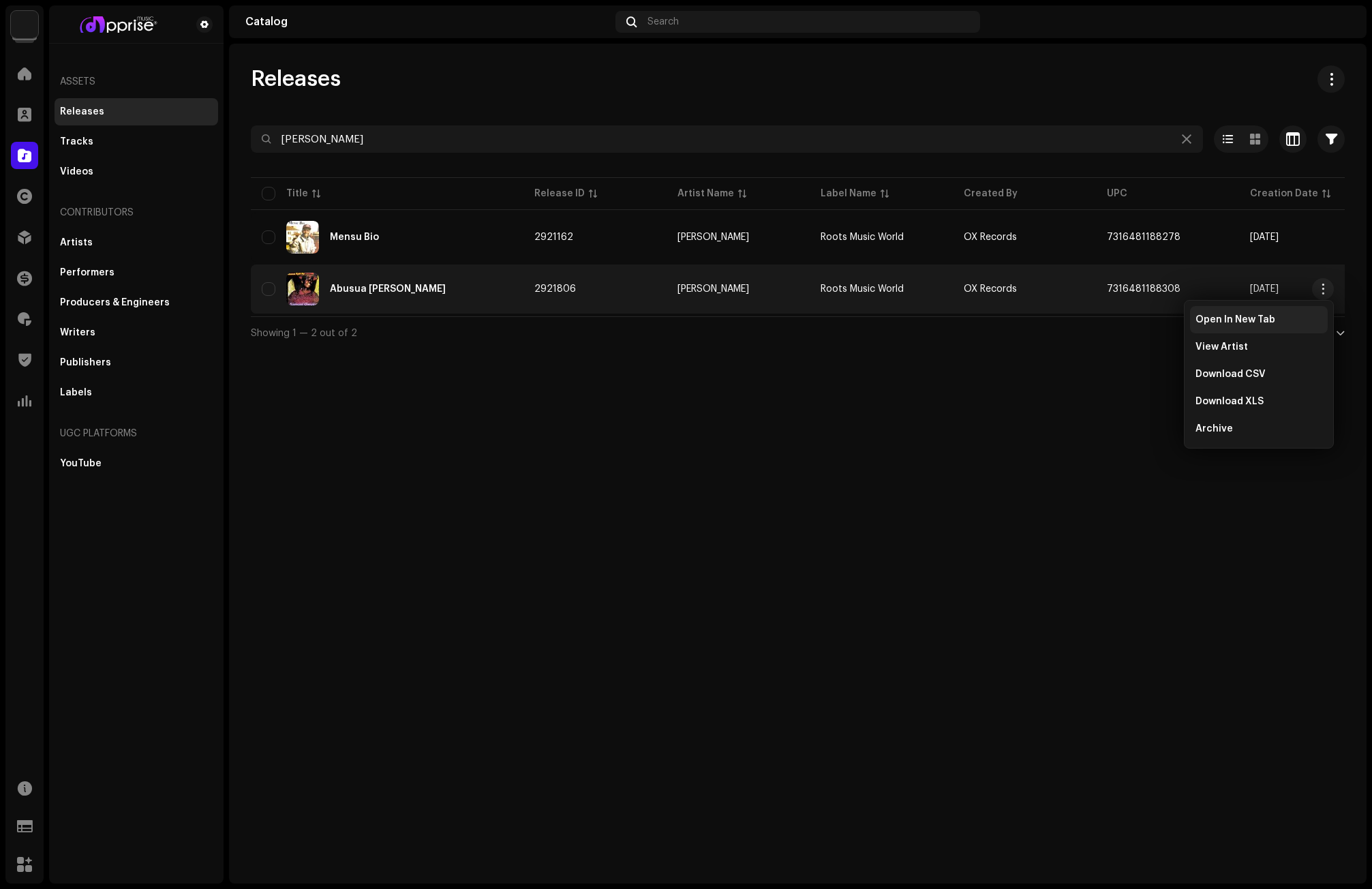
click at [1229, 326] on div "Open In New Tab" at bounding box center [1259, 319] width 138 height 27
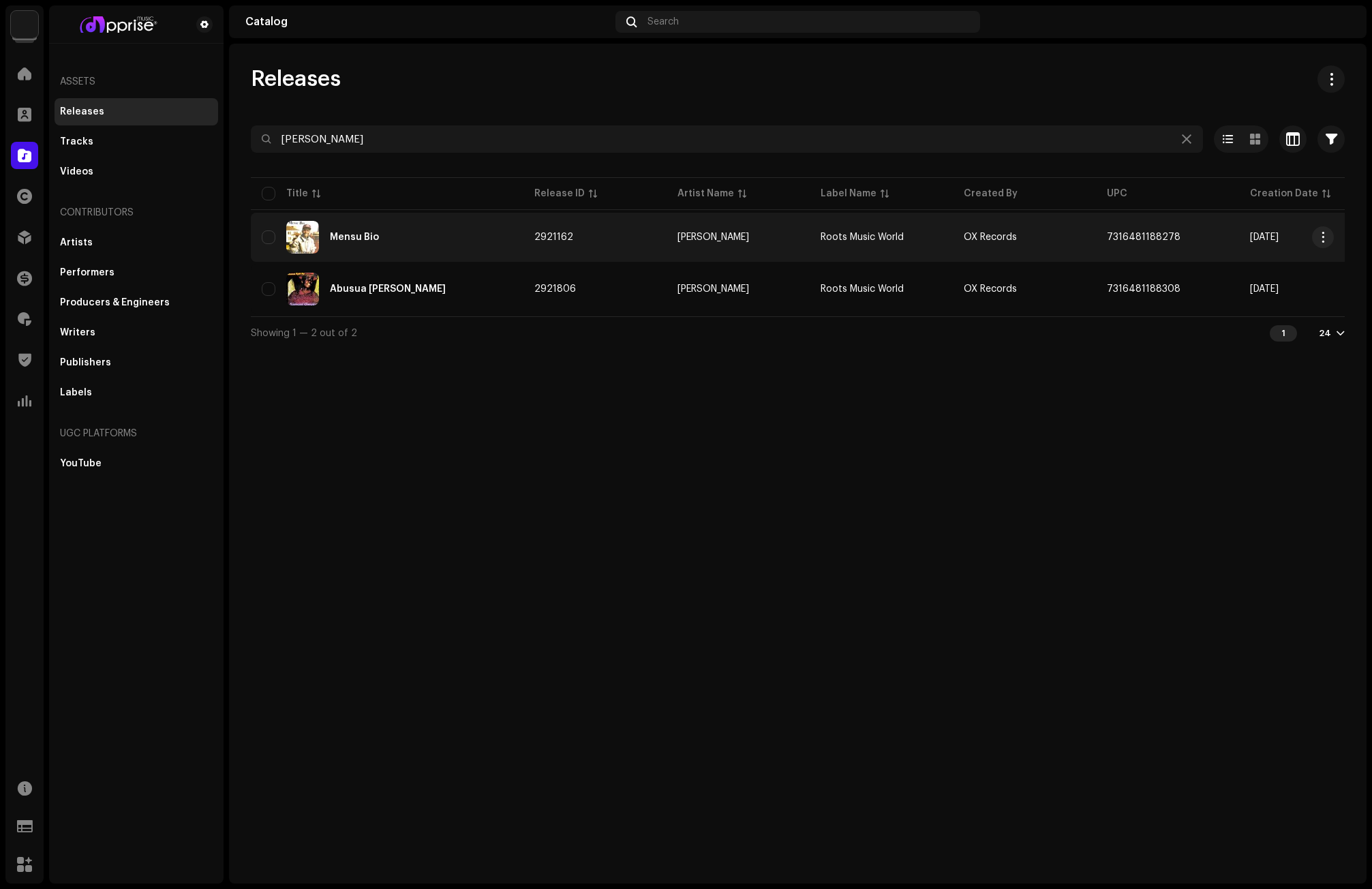
click at [359, 237] on div "Mensu Bio" at bounding box center [354, 237] width 49 height 10
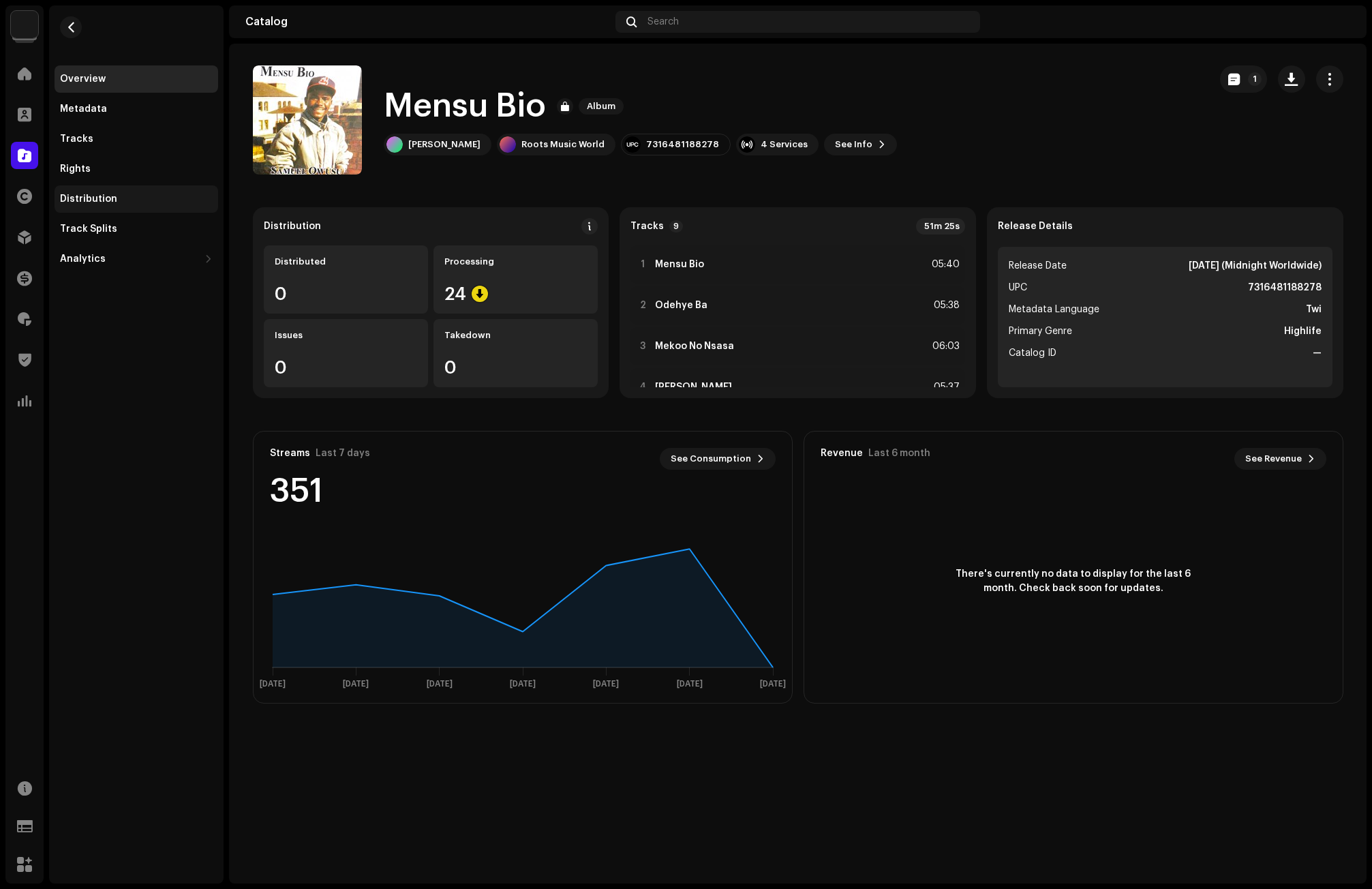
click at [69, 198] on div "Distribution" at bounding box center [89, 199] width 58 height 11
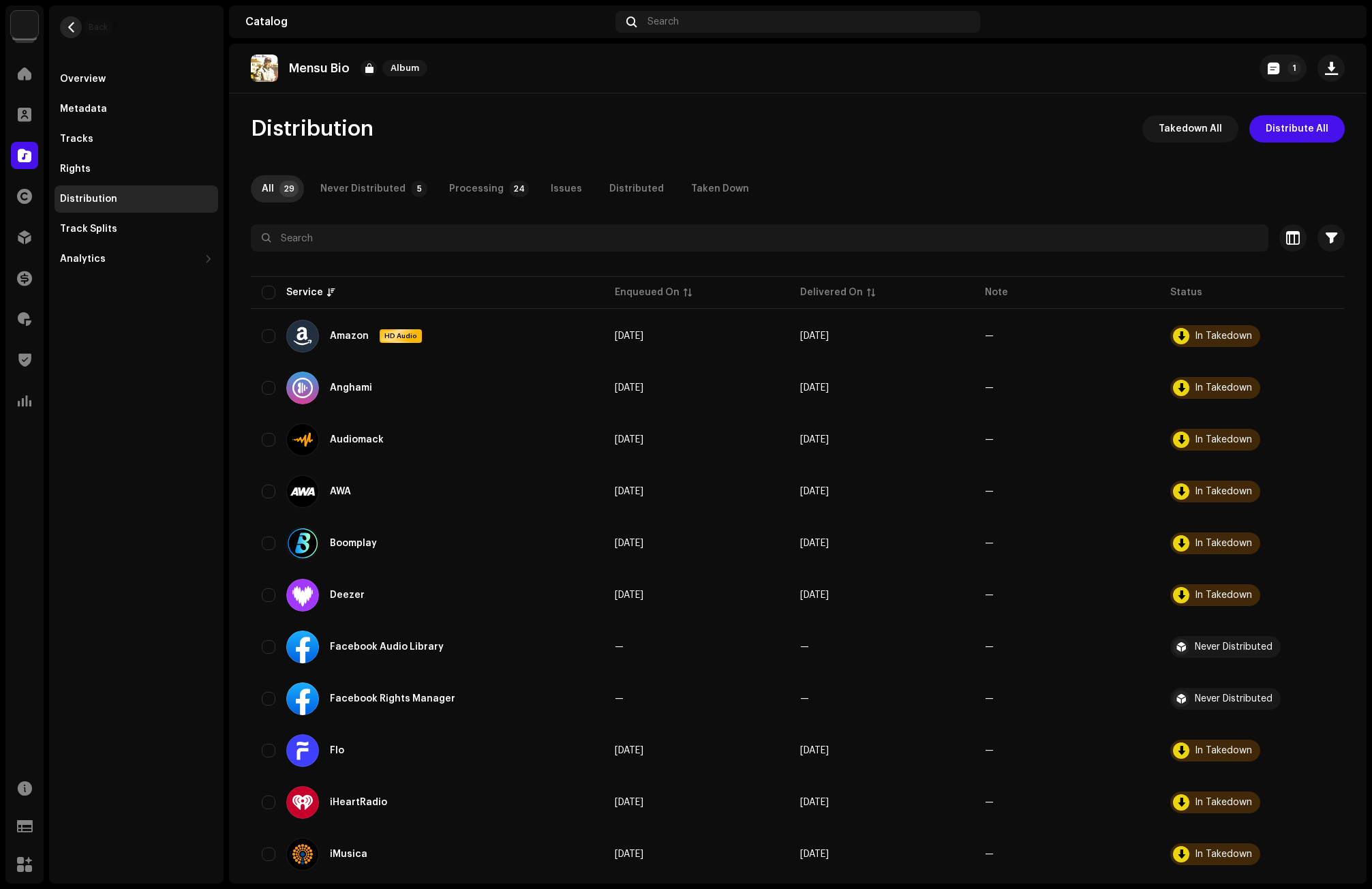
click at [69, 31] on span "button" at bounding box center [71, 27] width 11 height 11
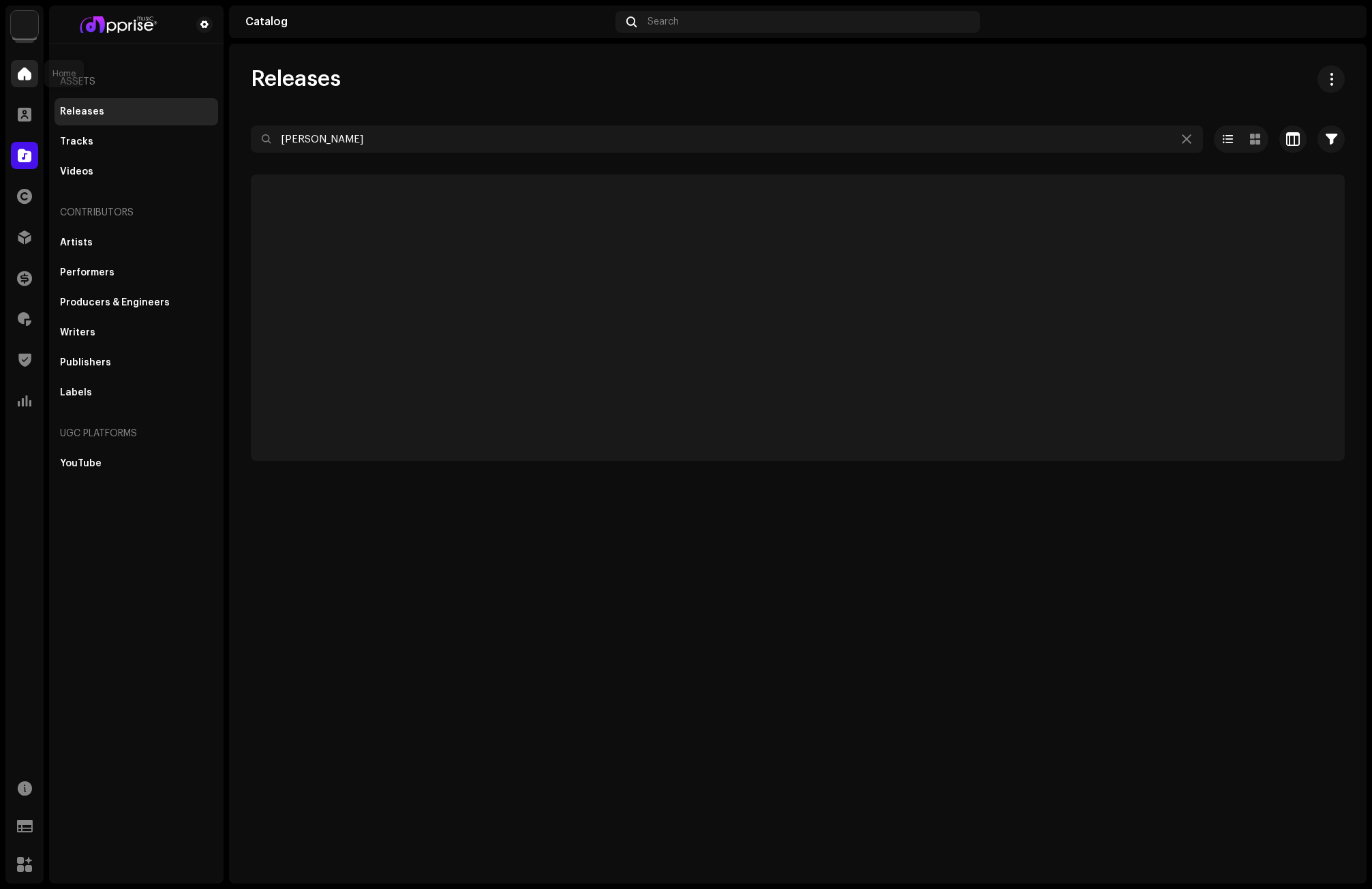
click at [22, 81] on div at bounding box center [24, 73] width 27 height 27
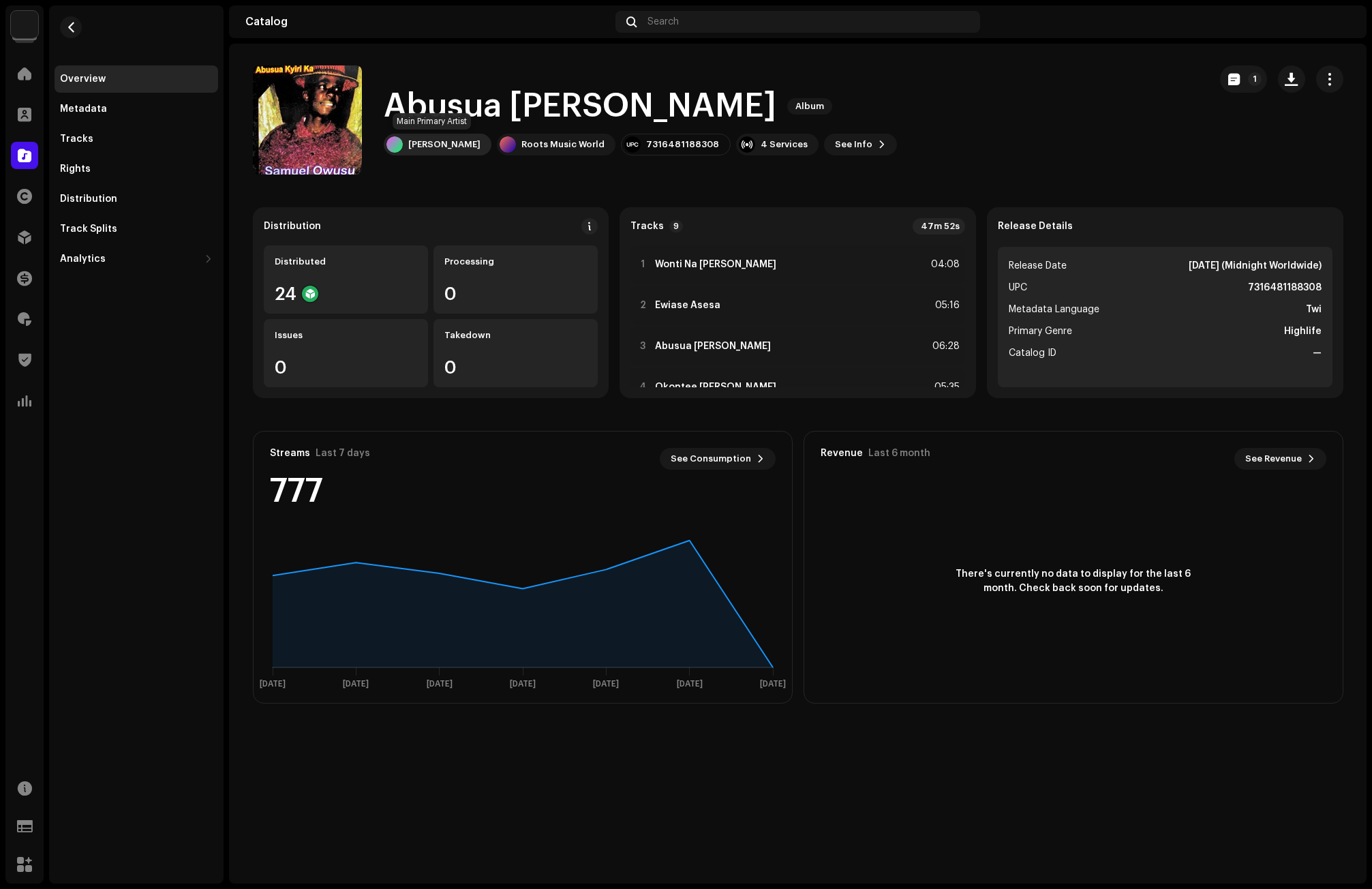
click at [425, 143] on div "[PERSON_NAME]" at bounding box center [444, 145] width 72 height 11
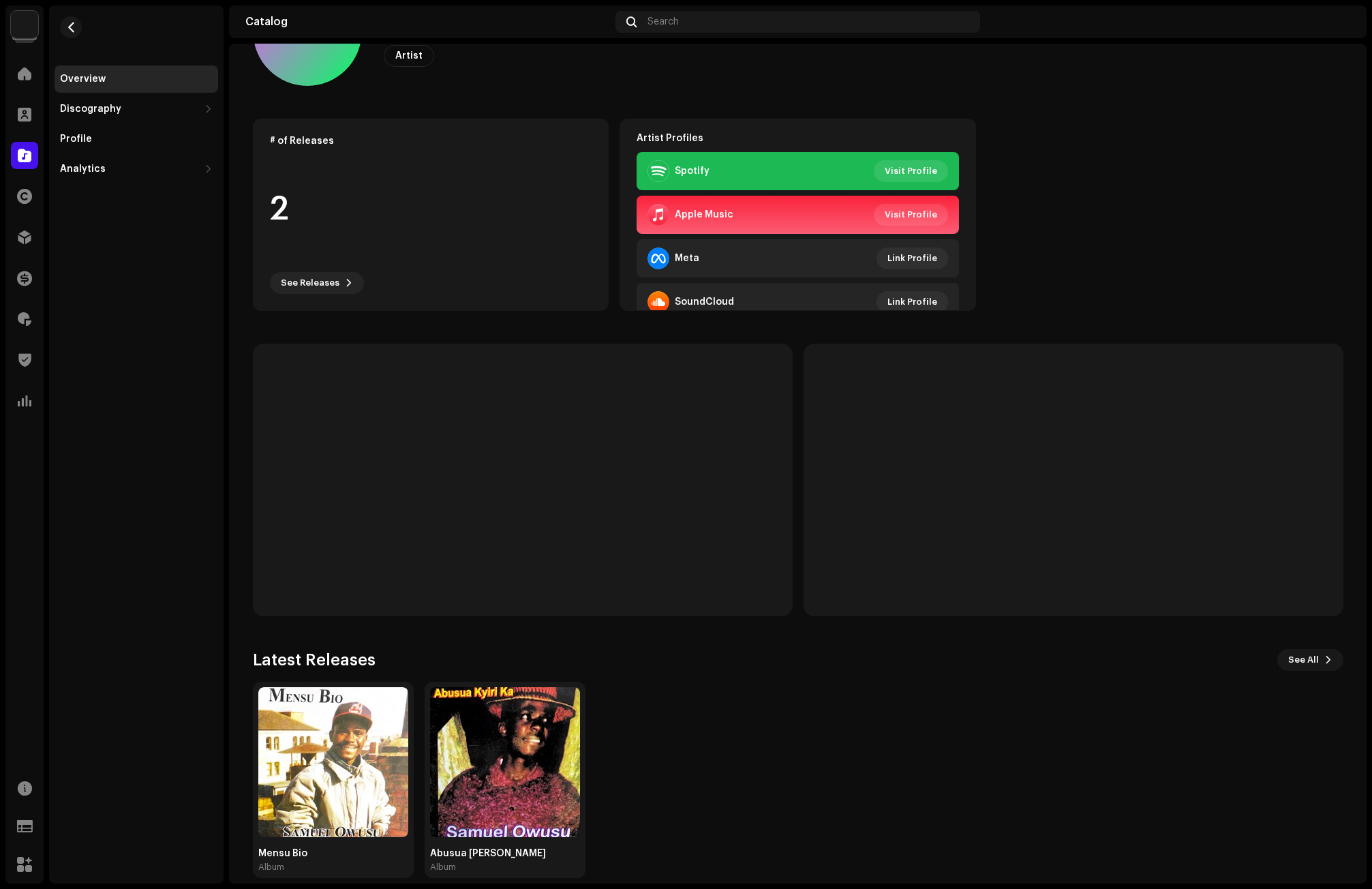
scroll to position [105, 0]
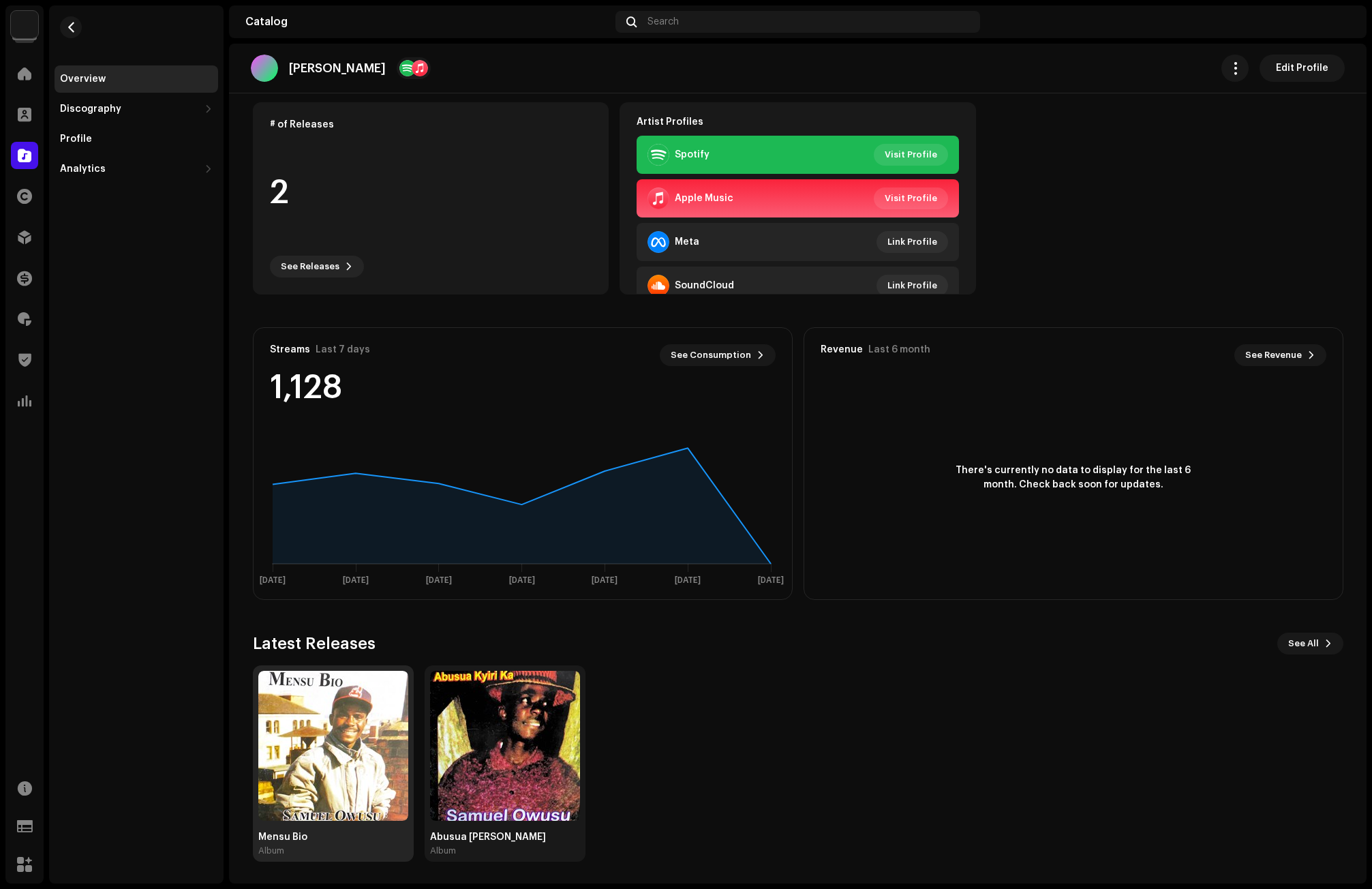
click at [366, 713] on img at bounding box center [333, 745] width 150 height 150
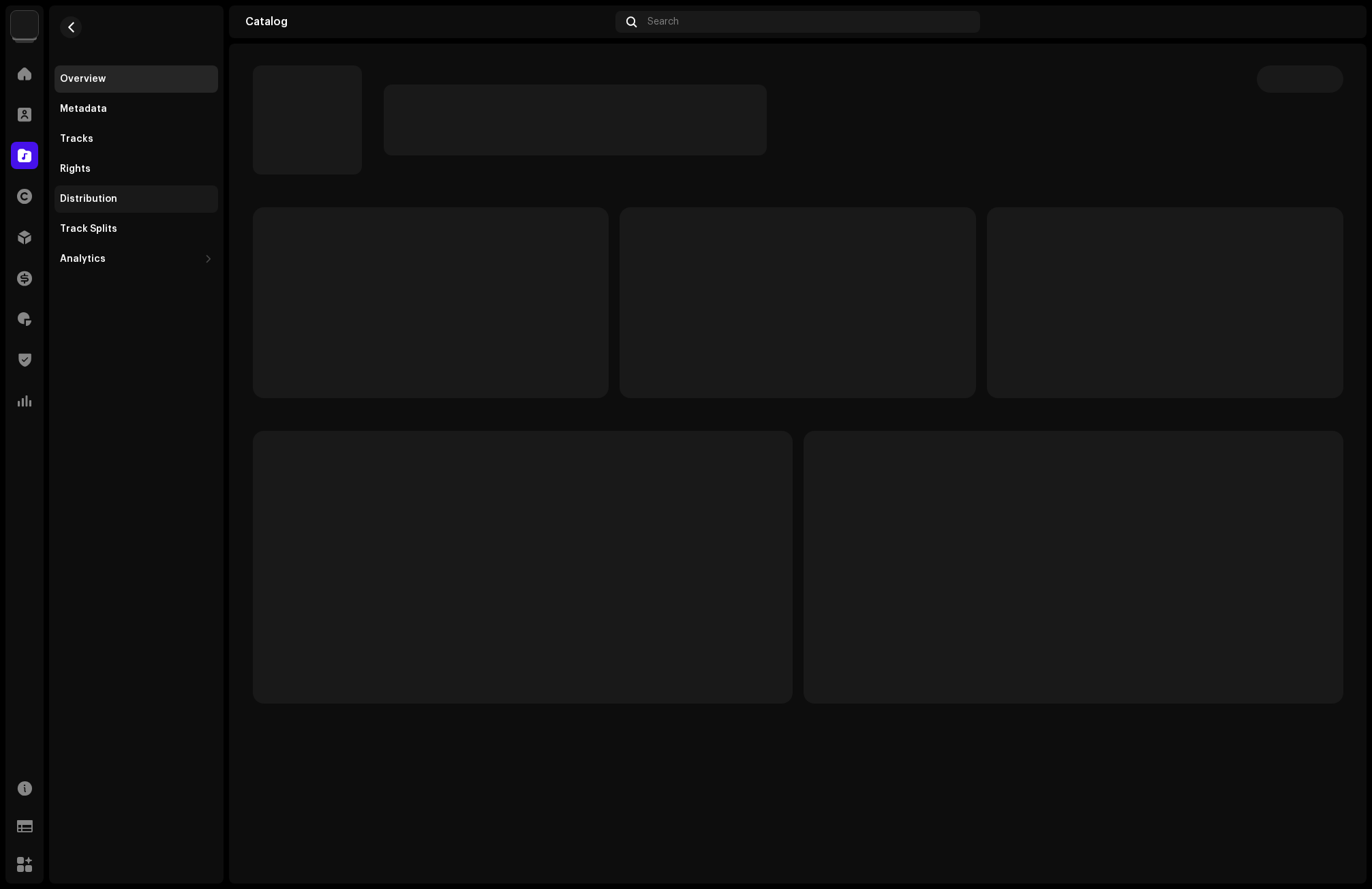
click at [116, 196] on div "Distribution" at bounding box center [136, 199] width 153 height 11
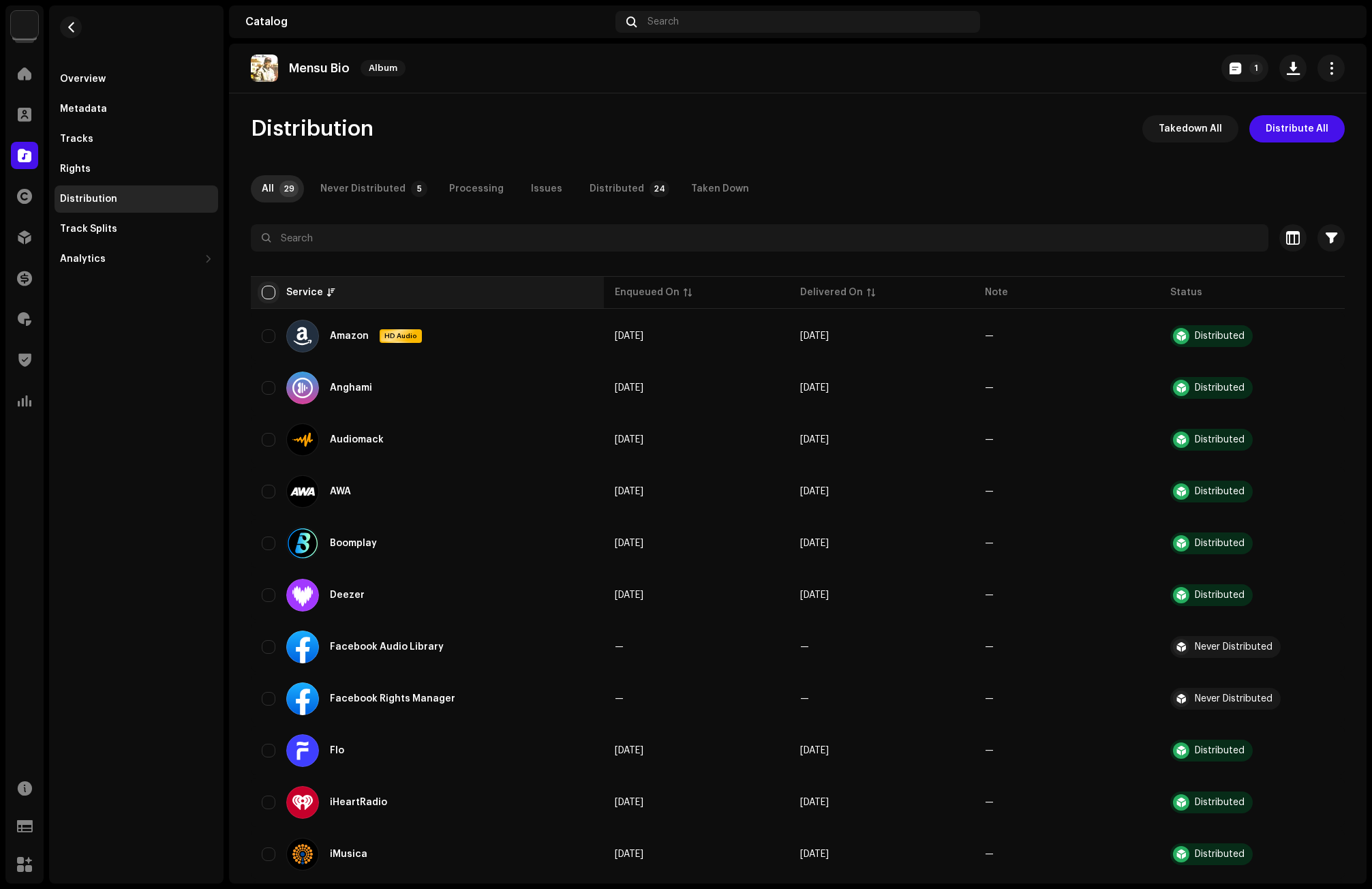
click at [266, 290] on input "checkbox" at bounding box center [269, 292] width 14 height 14
checkbox input "true"
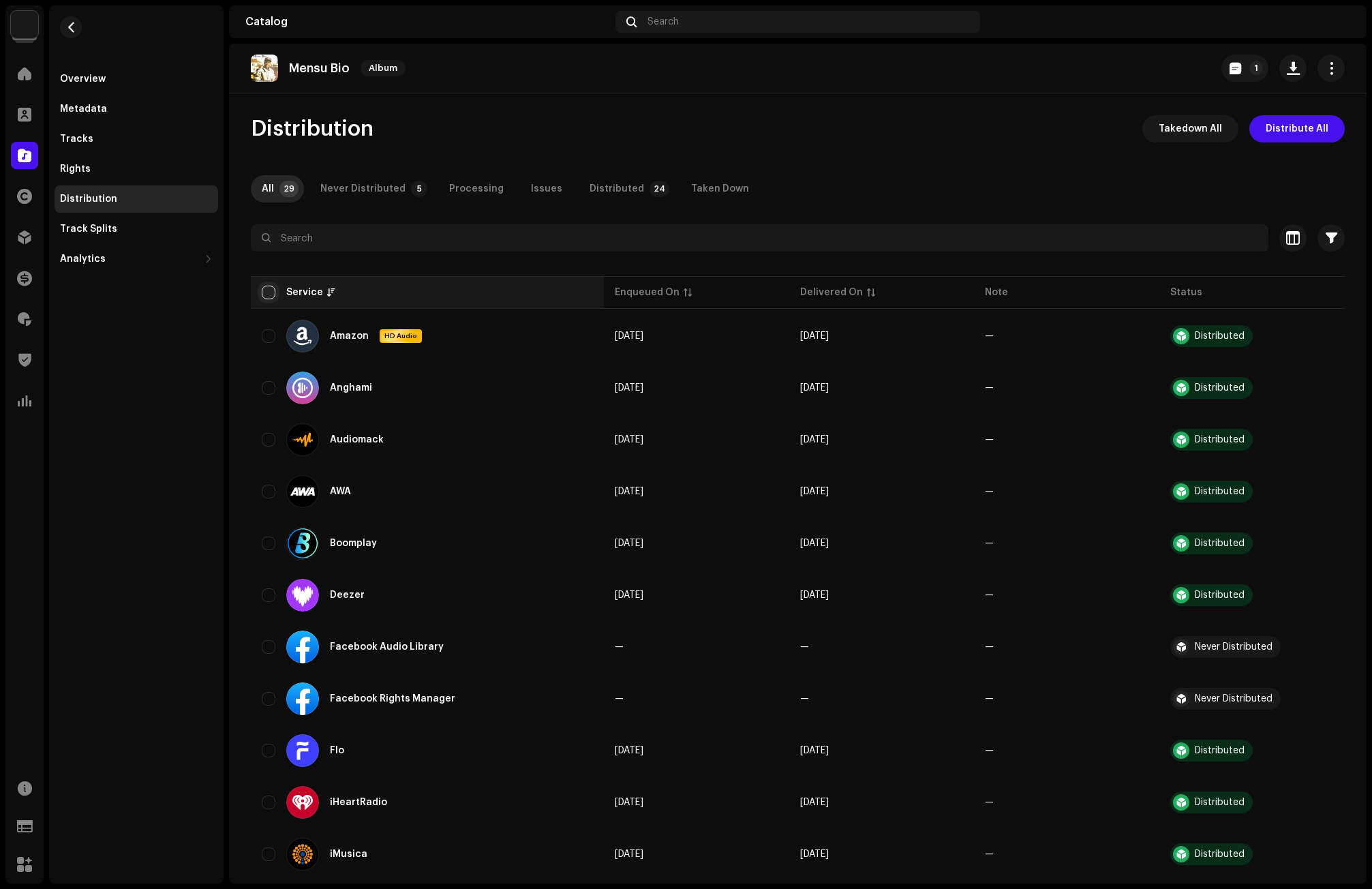
checkbox input "true"
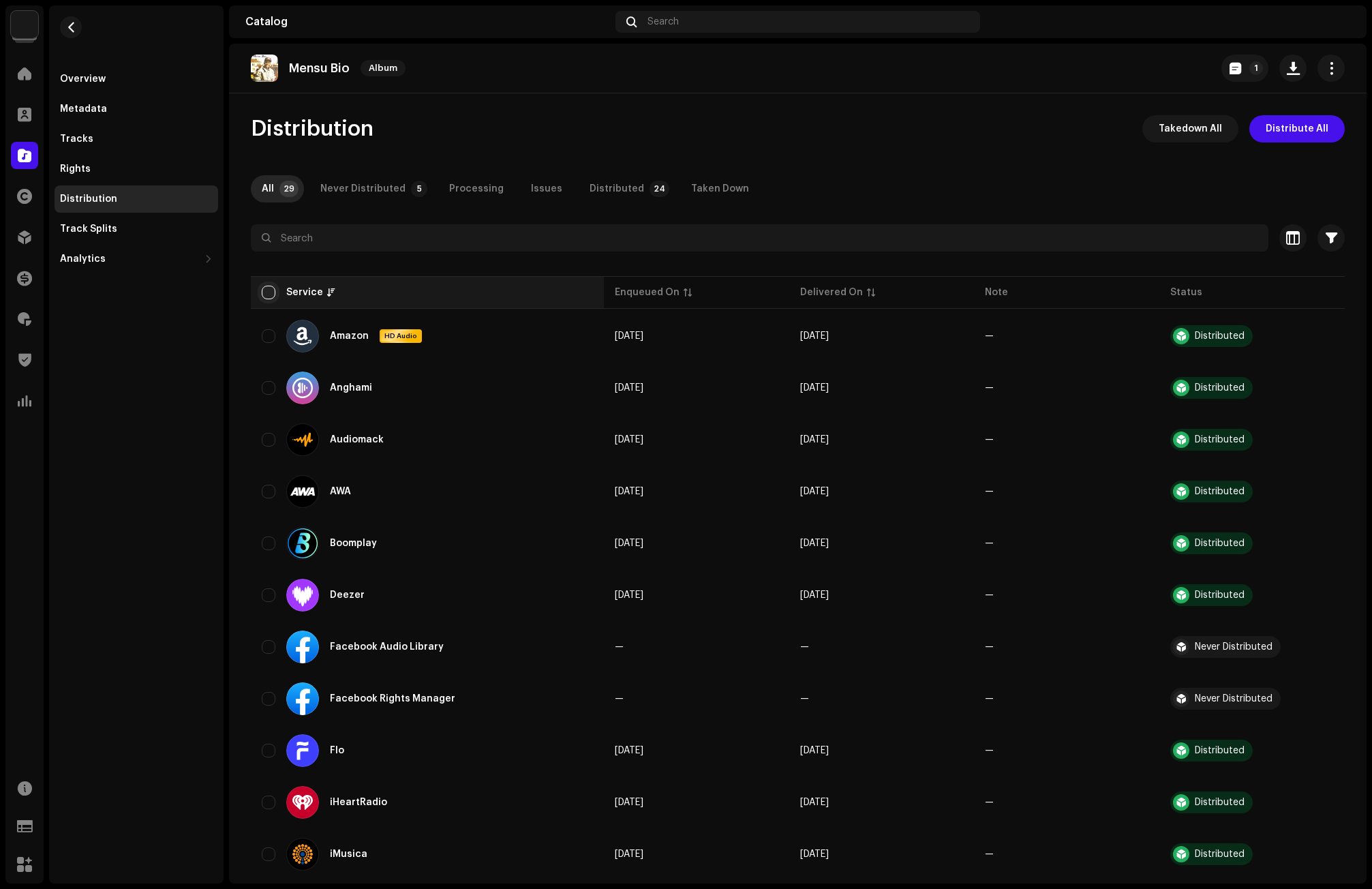
checkbox input "true"
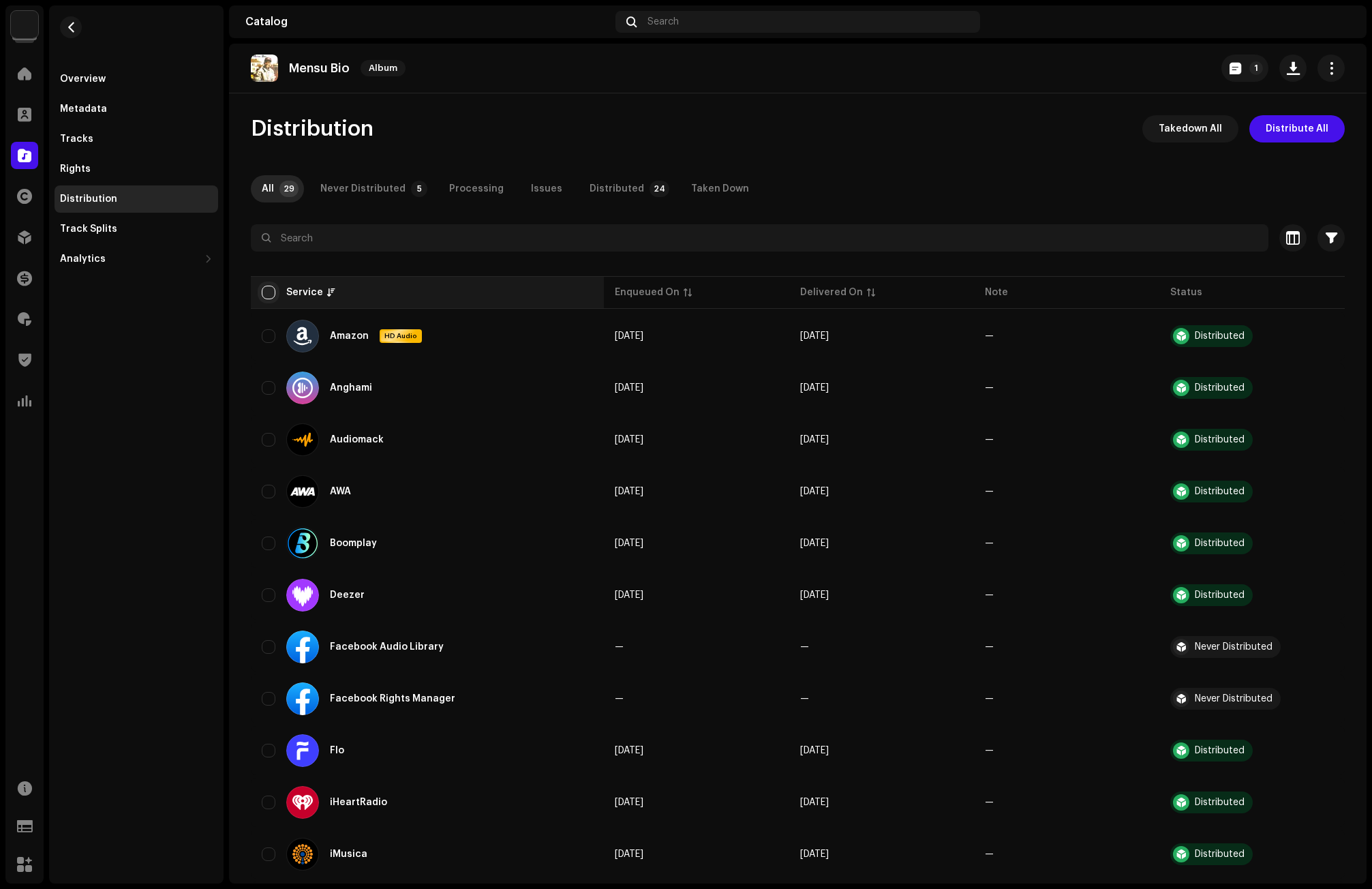
checkbox input "true"
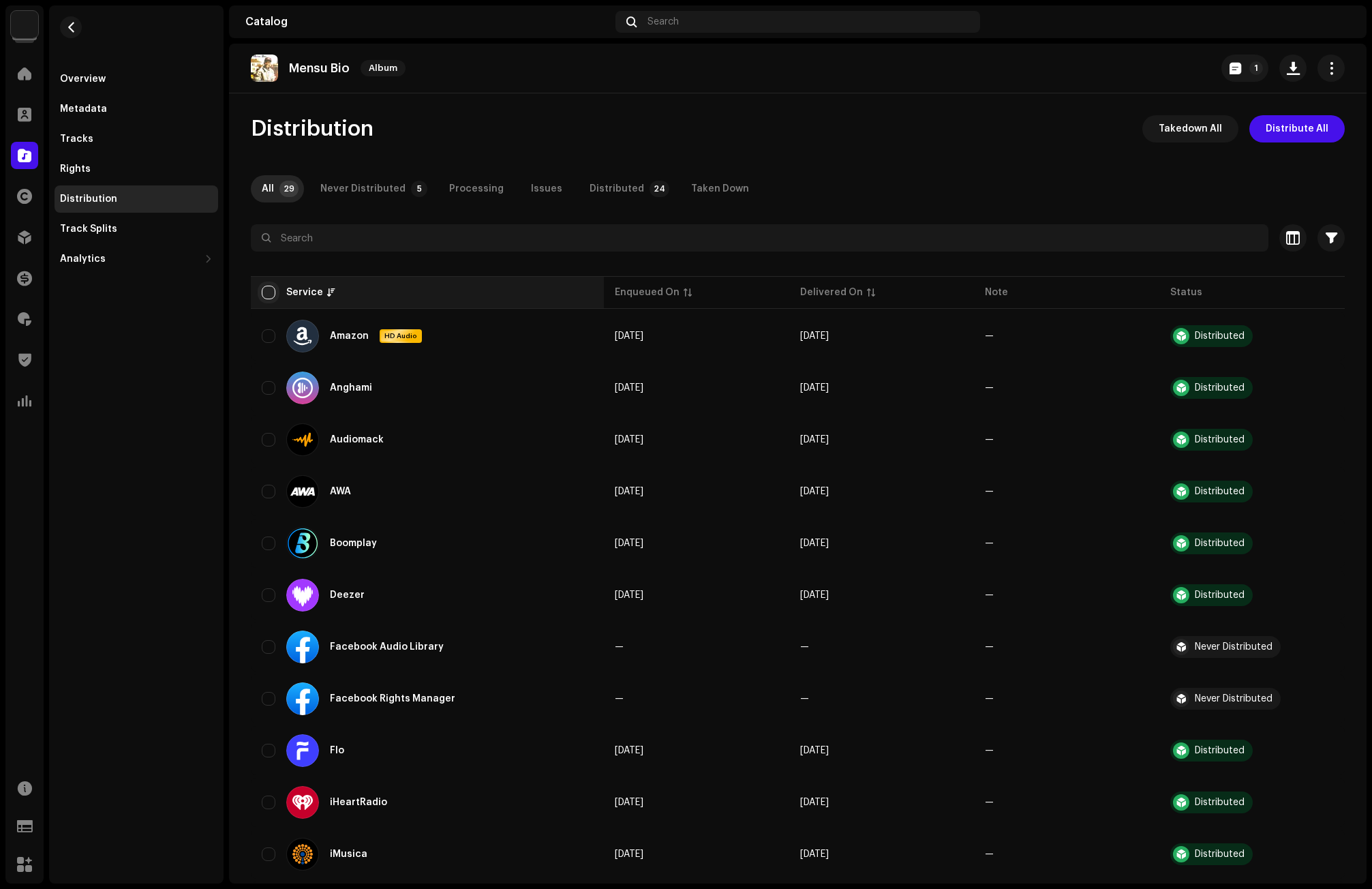
checkbox input "true"
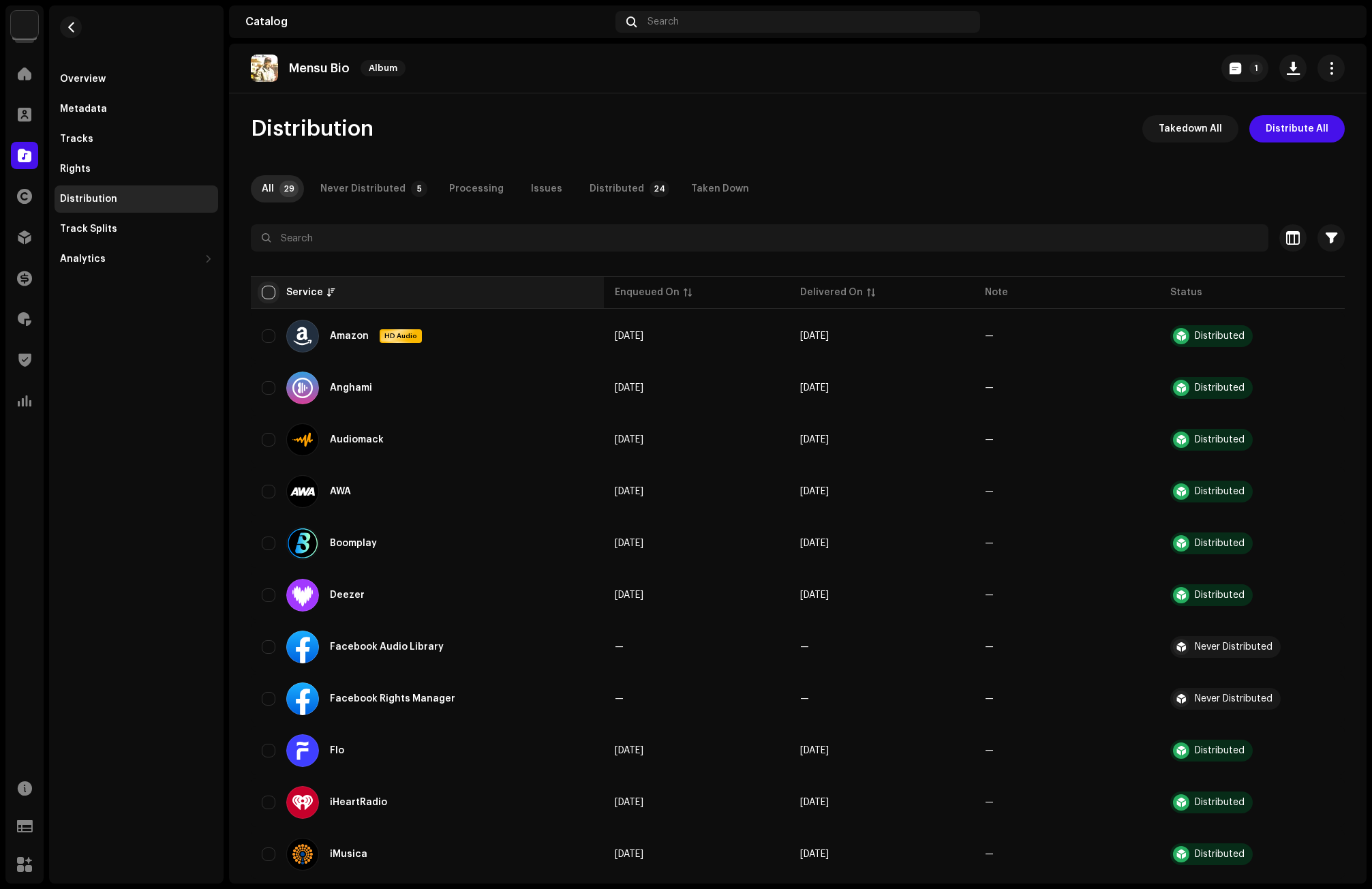
checkbox input "true"
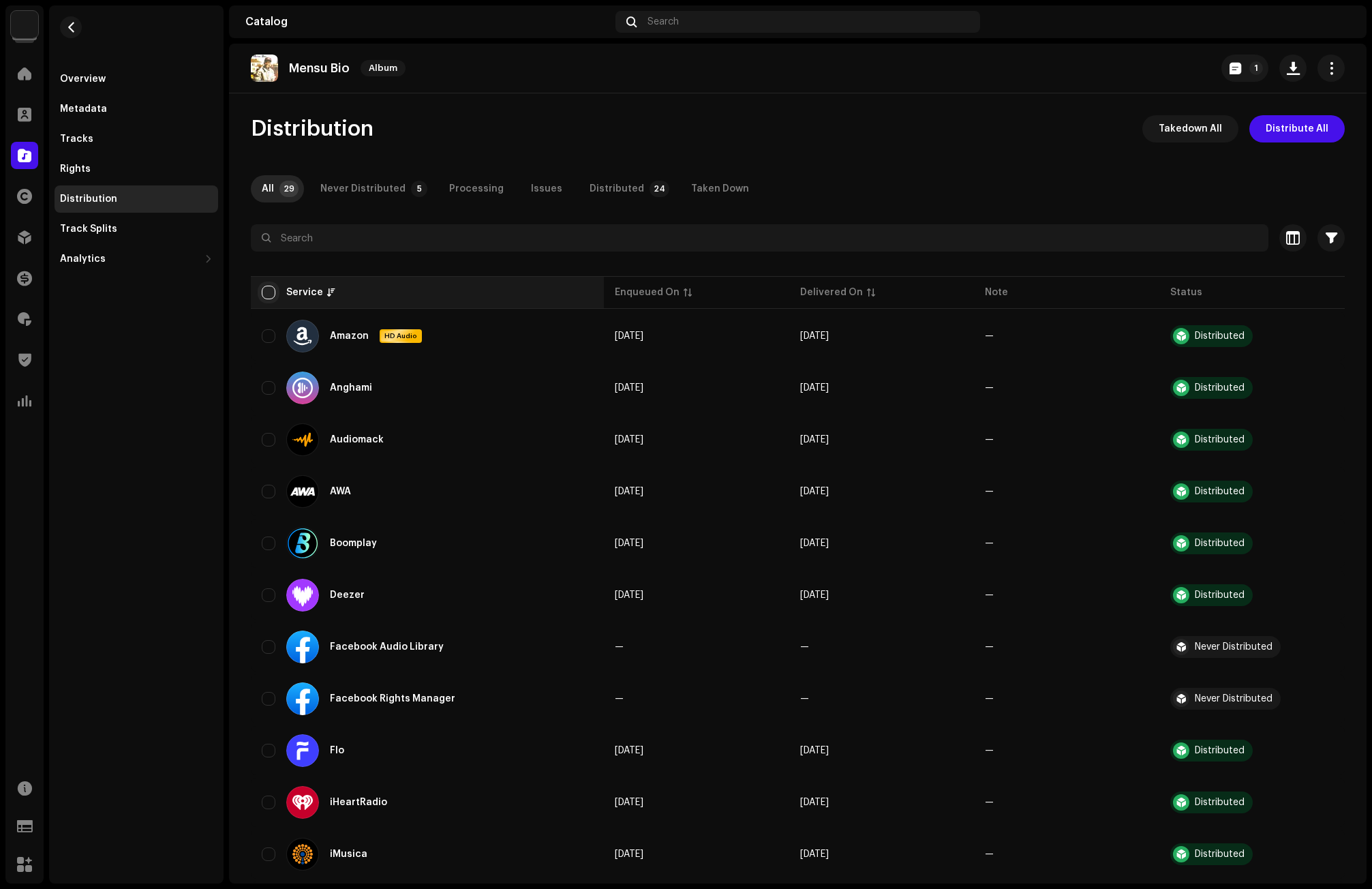
checkbox input "true"
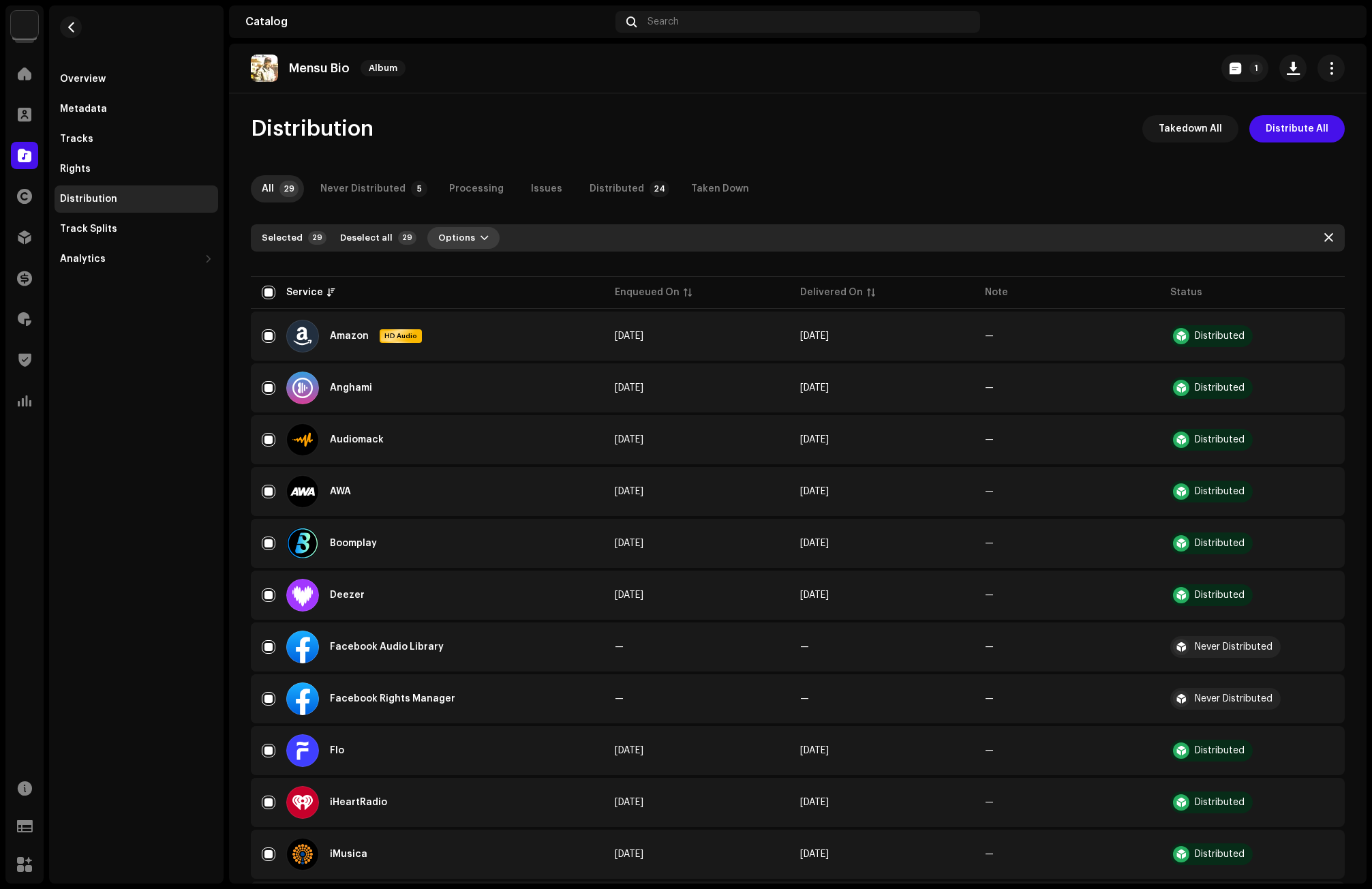
click at [481, 237] on span "button" at bounding box center [484, 238] width 8 height 11
click at [464, 294] on span "Takedown" at bounding box center [453, 296] width 49 height 11
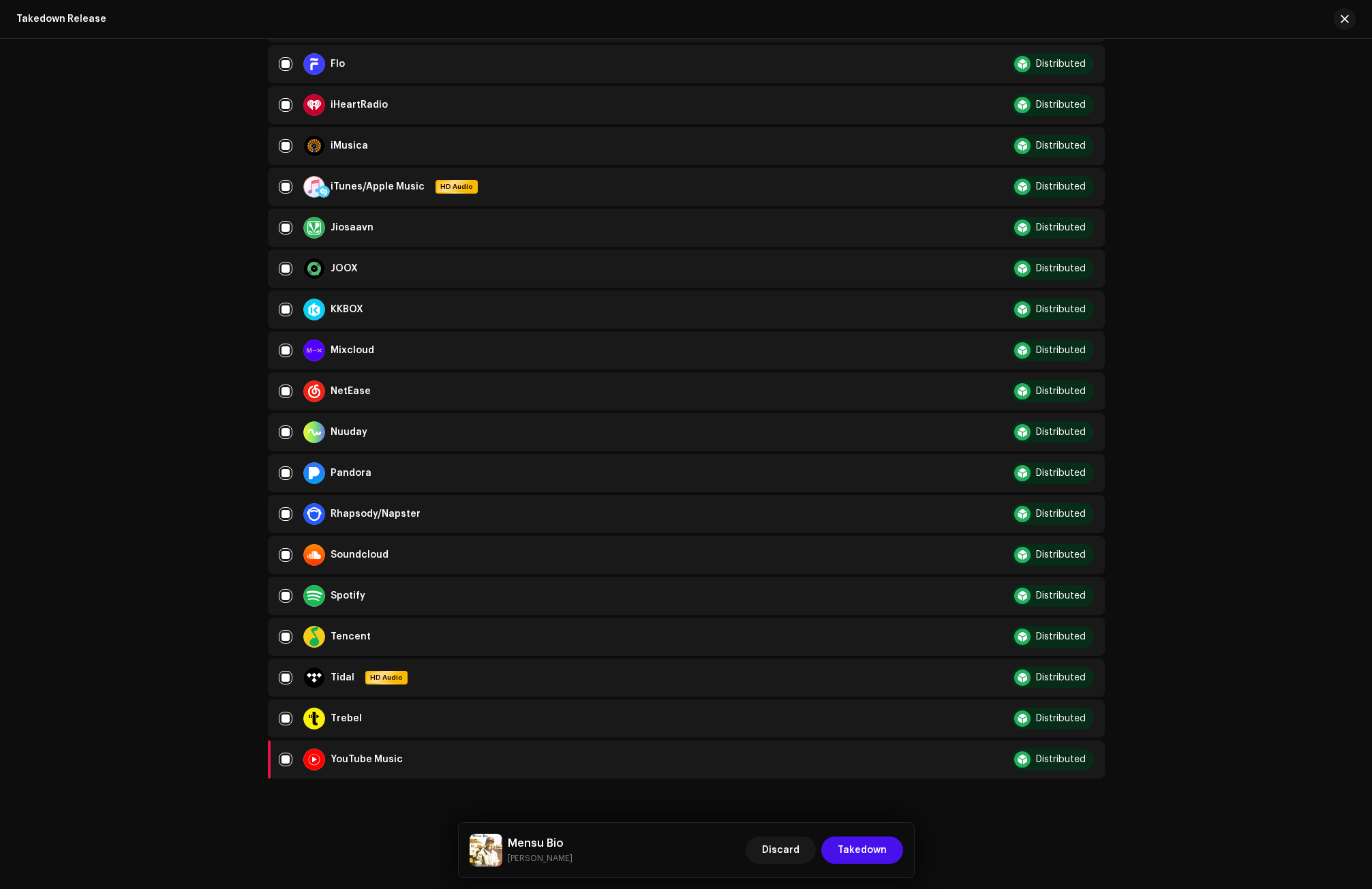
scroll to position [641, 0]
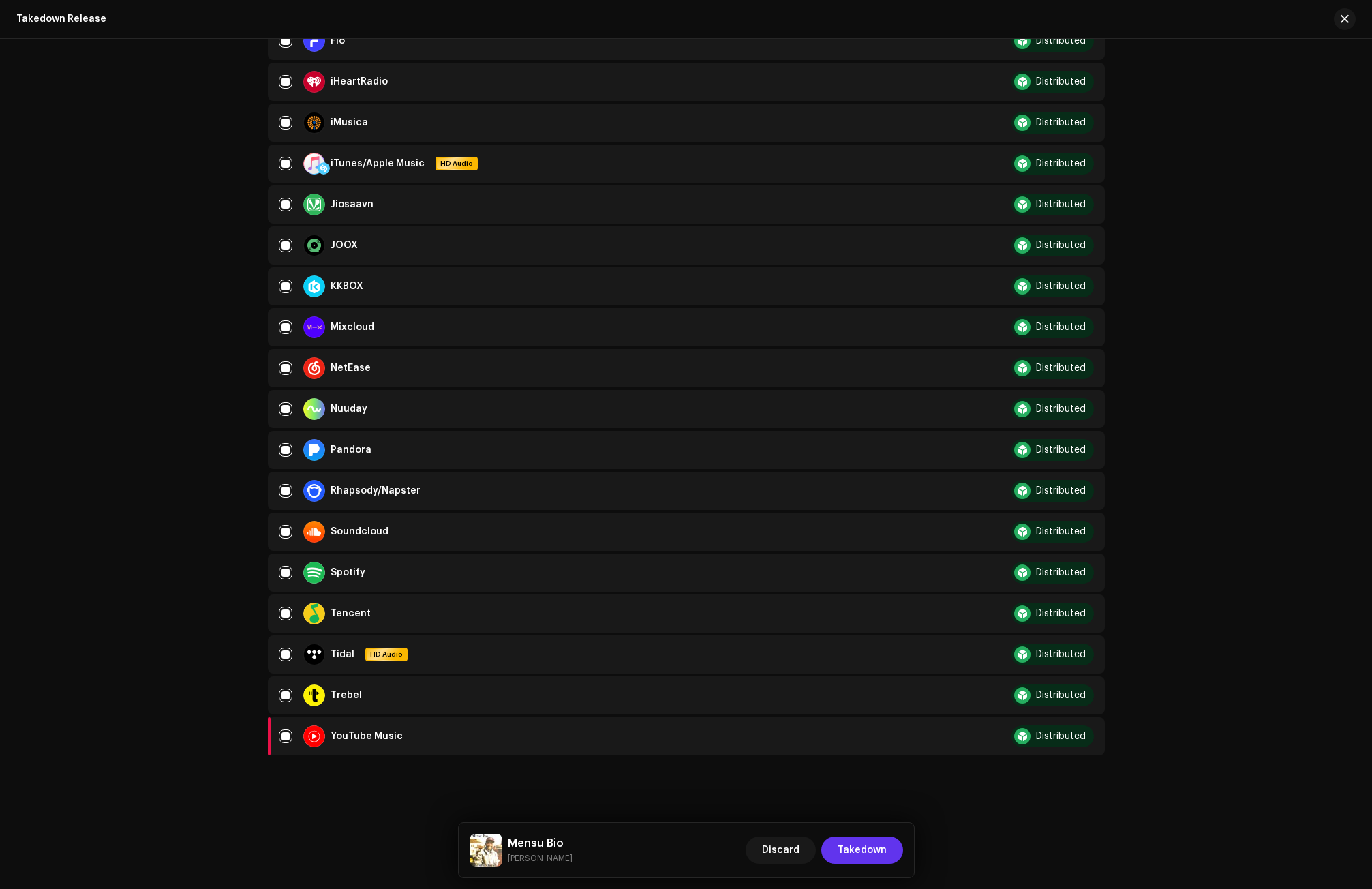
click at [853, 847] on span "Takedown" at bounding box center [862, 850] width 49 height 27
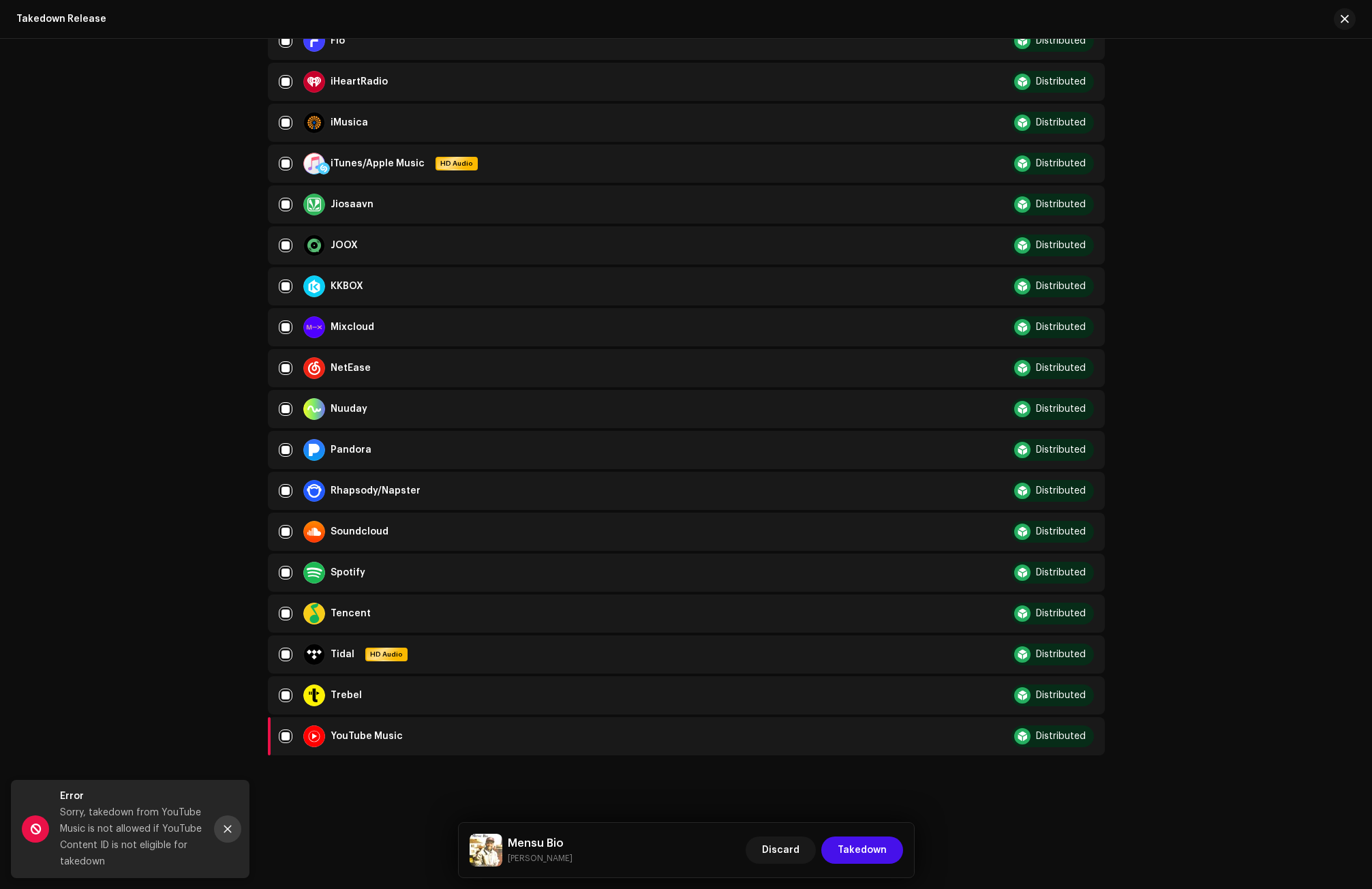
click at [216, 834] on button "Close" at bounding box center [228, 828] width 27 height 27
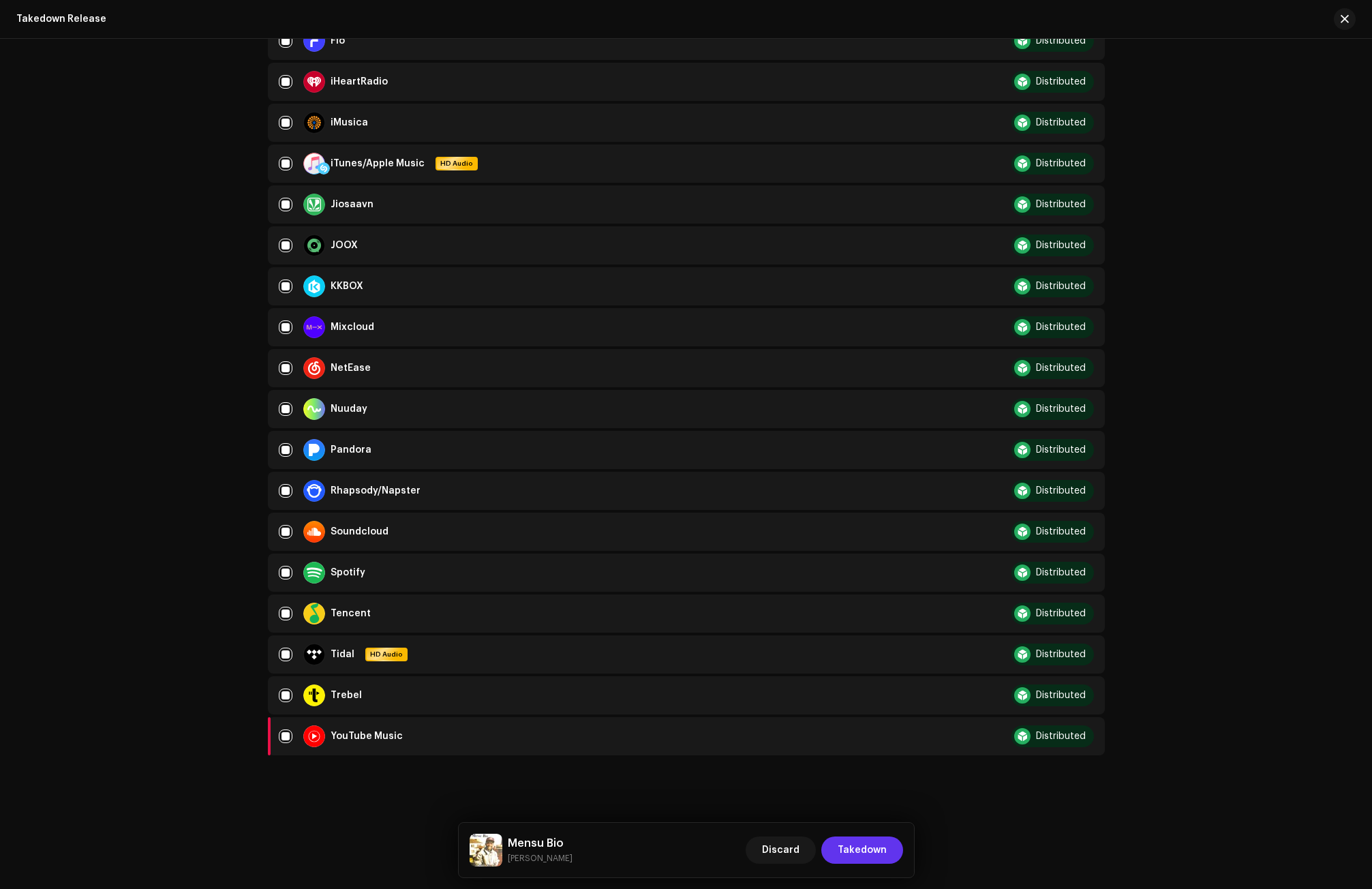
click at [879, 847] on span "Takedown" at bounding box center [862, 850] width 49 height 27
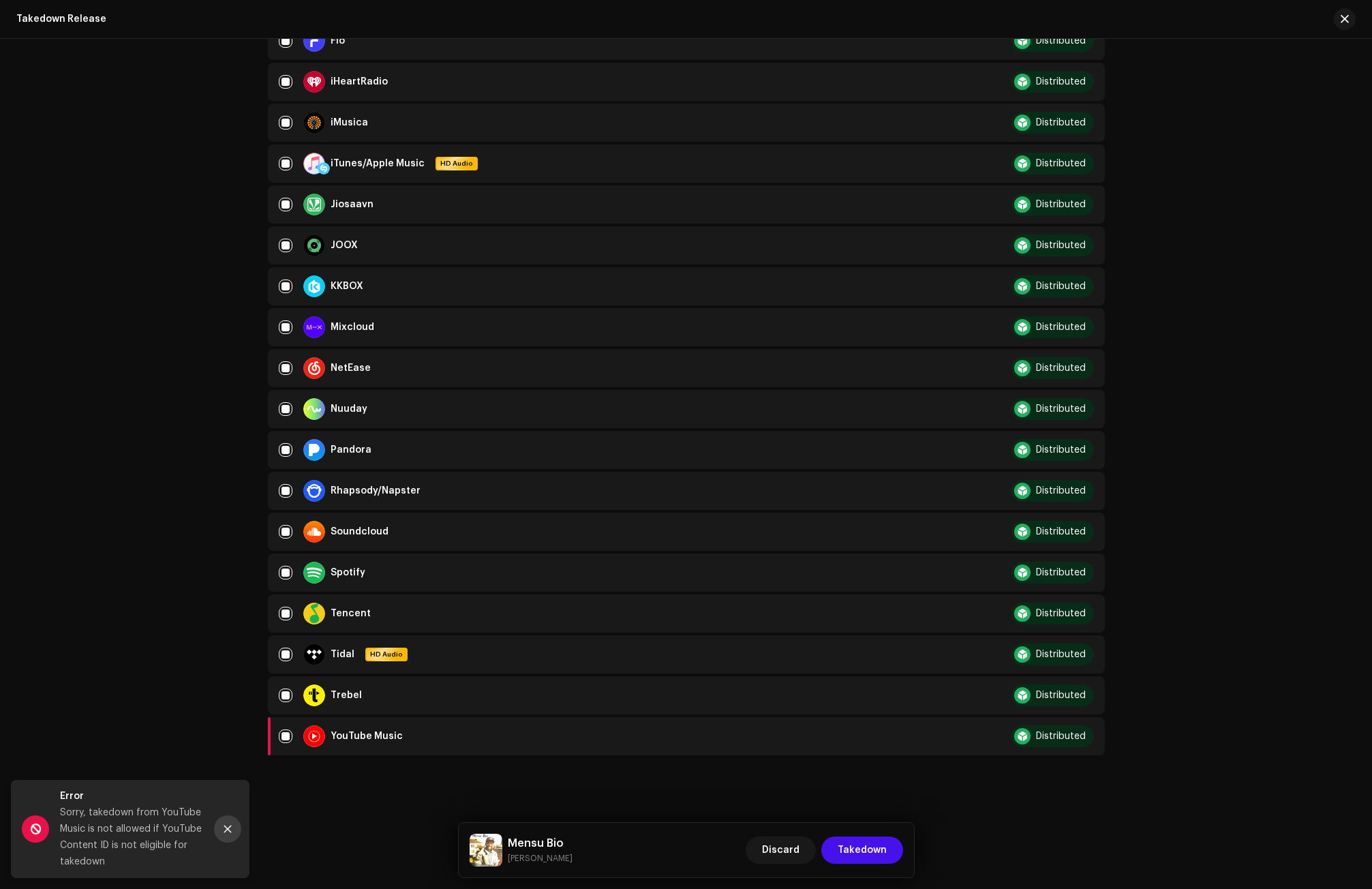
click at [235, 835] on button "Close" at bounding box center [228, 828] width 27 height 27
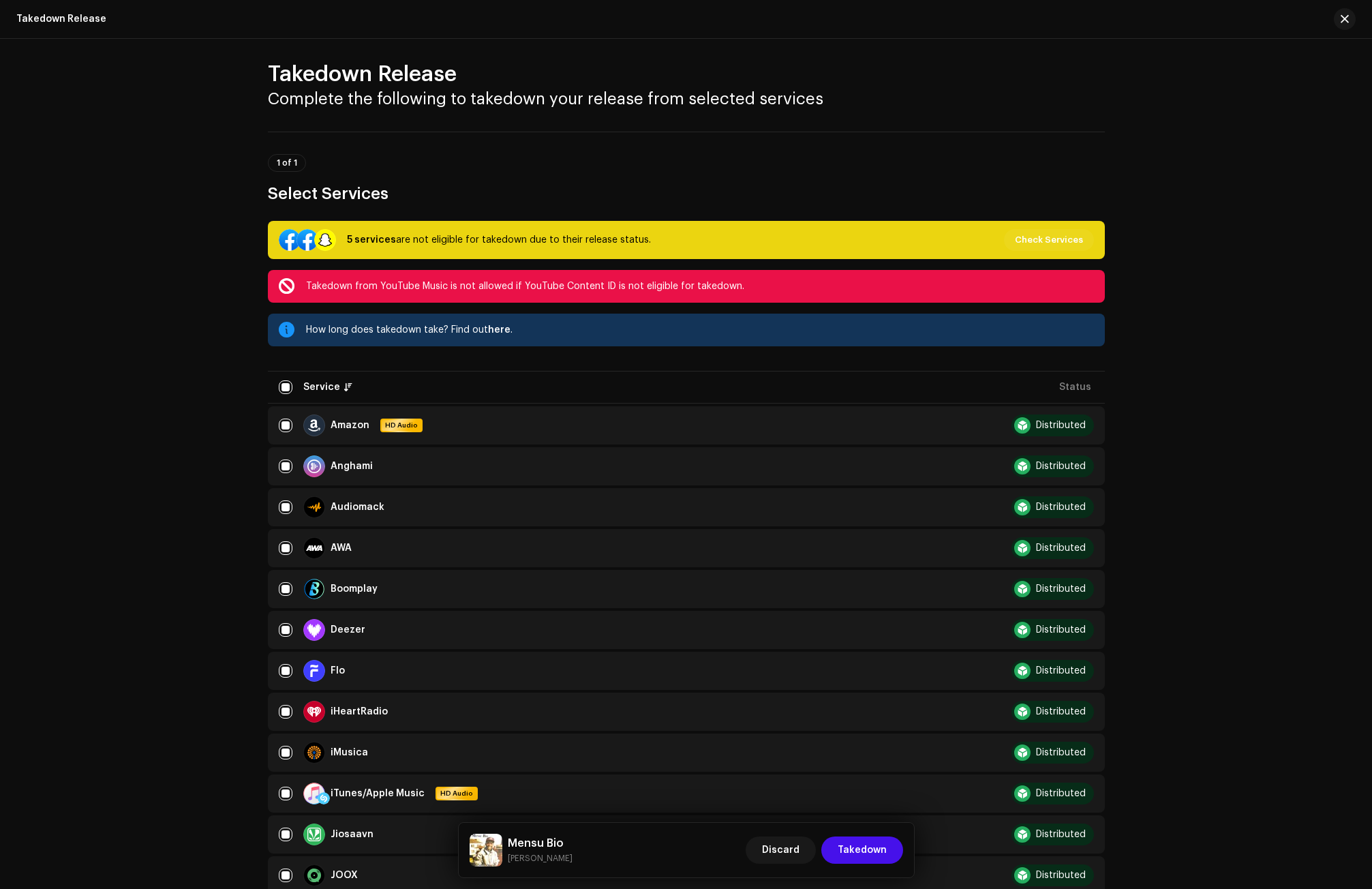
scroll to position [0, 0]
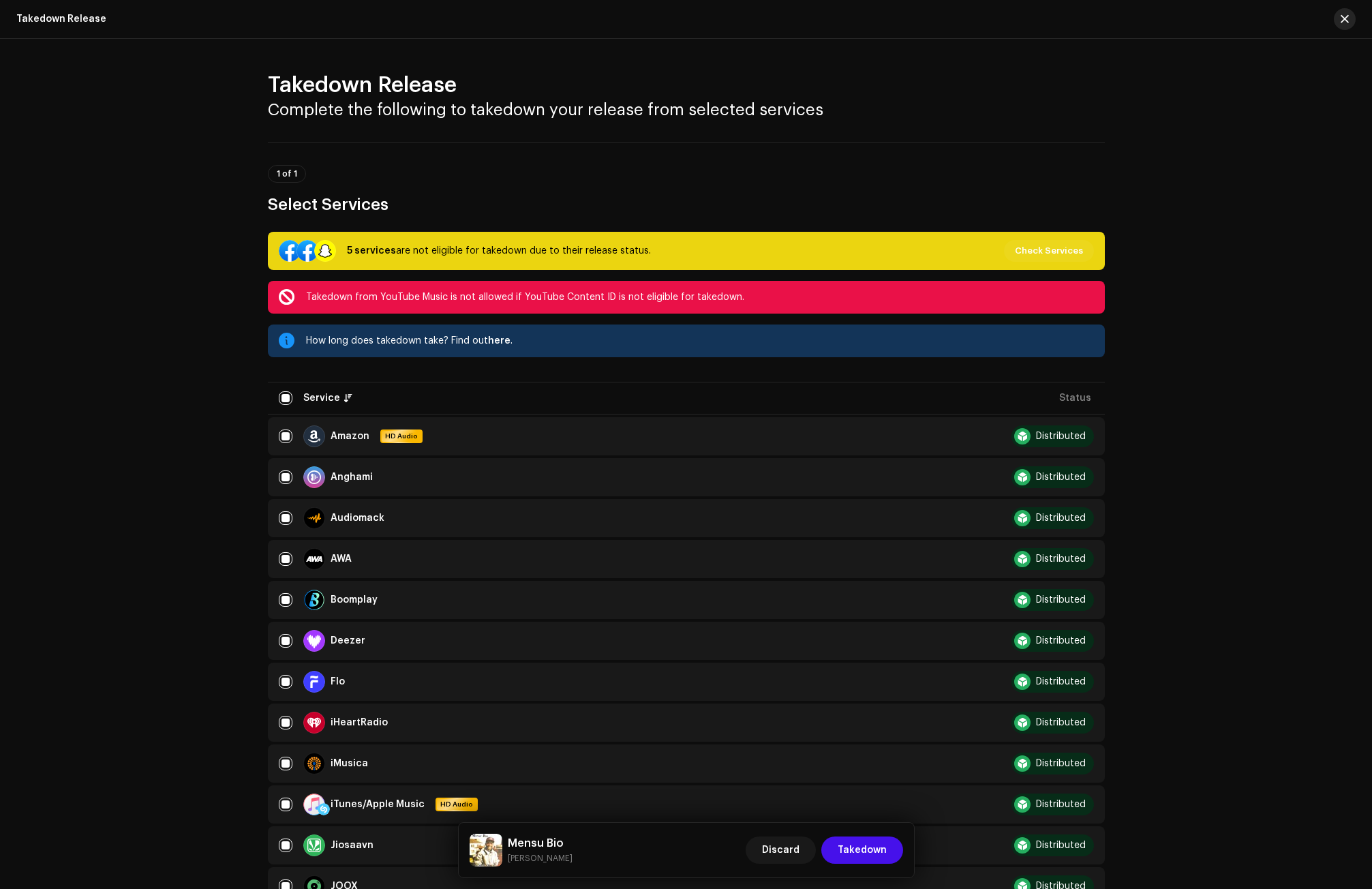
click at [1353, 17] on button "button" at bounding box center [1345, 19] width 22 height 22
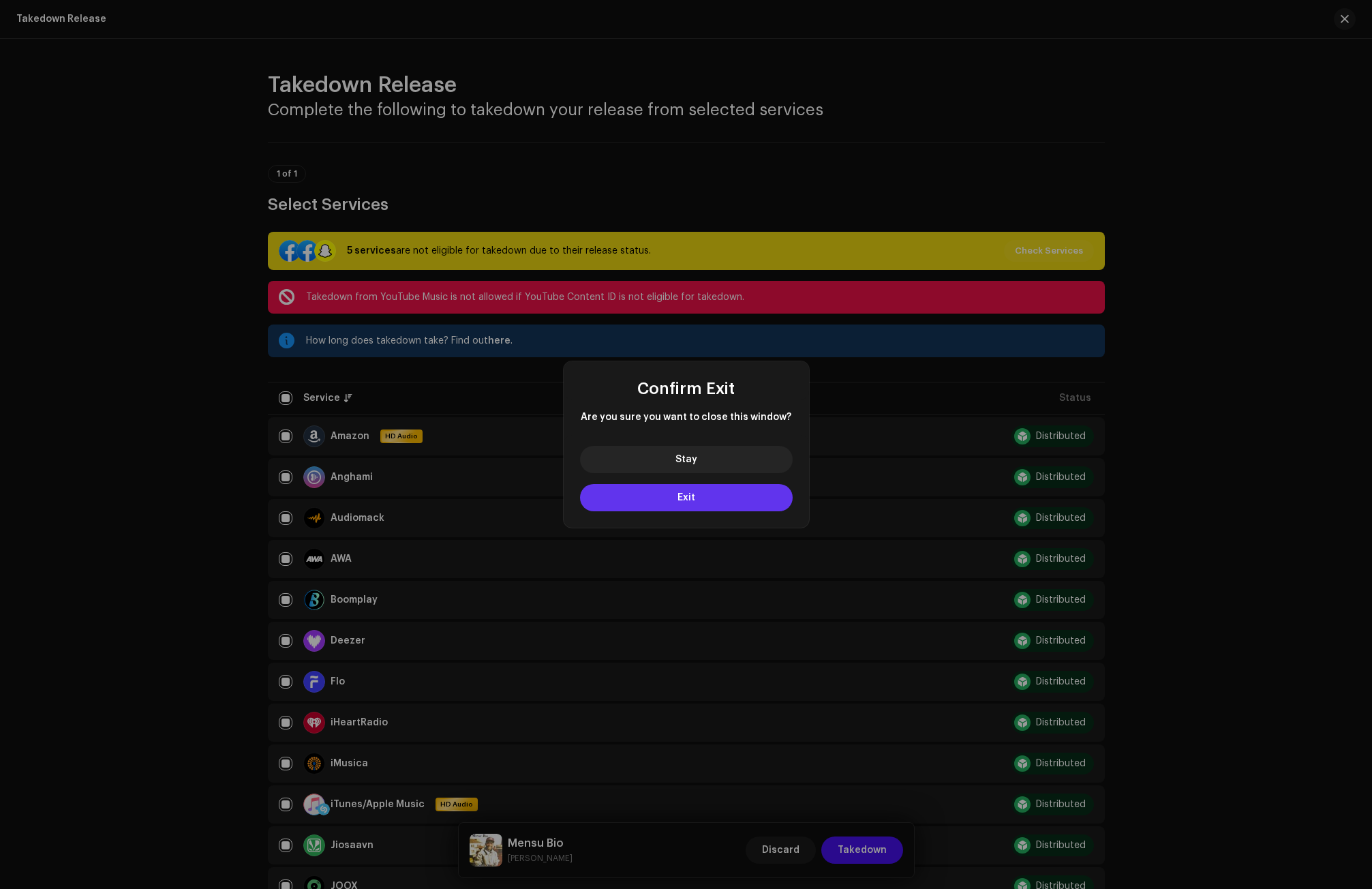
click at [674, 502] on button "Exit" at bounding box center [686, 498] width 213 height 27
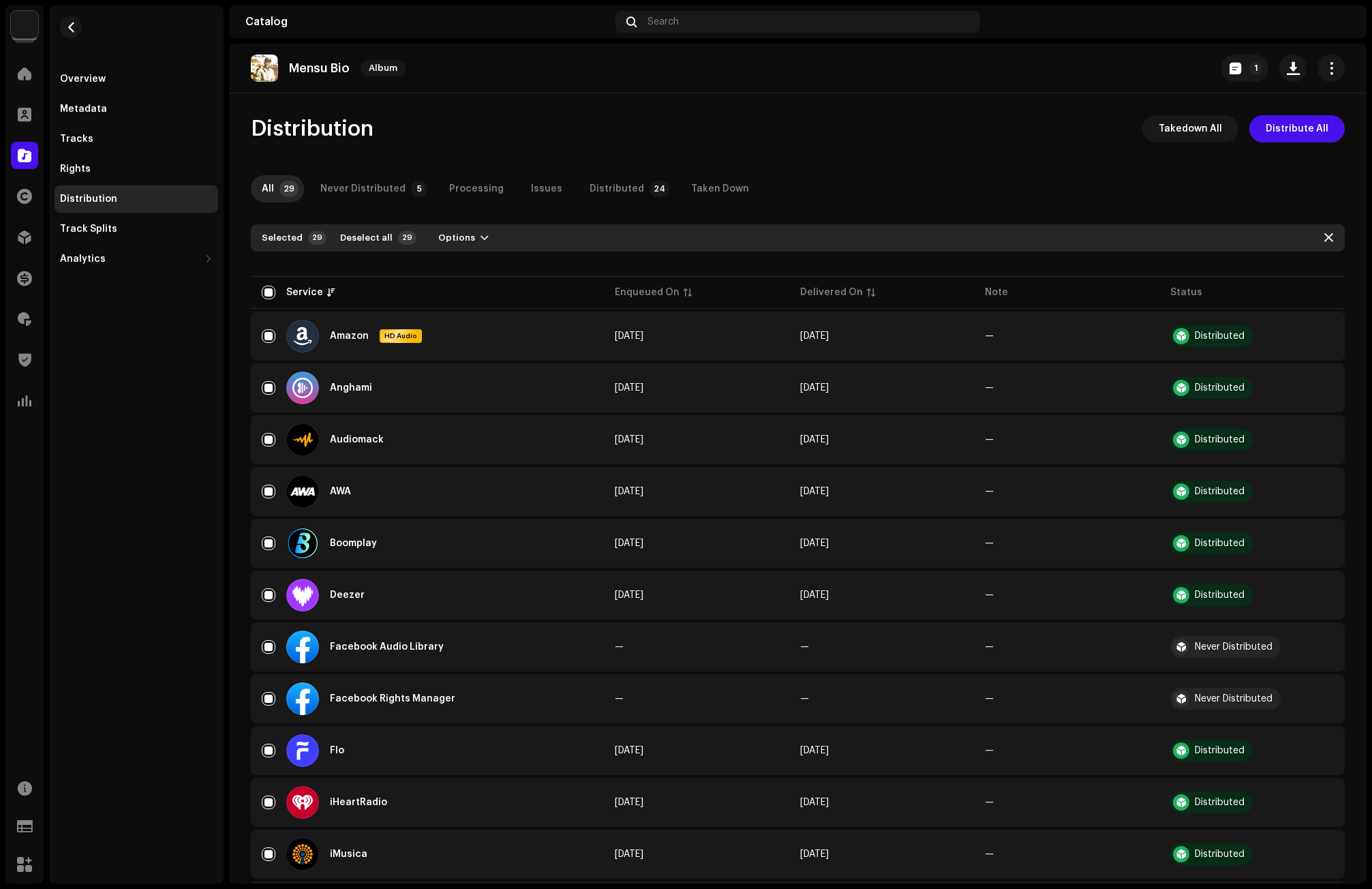
click at [1339, 17] on img at bounding box center [1339, 21] width 22 height 22
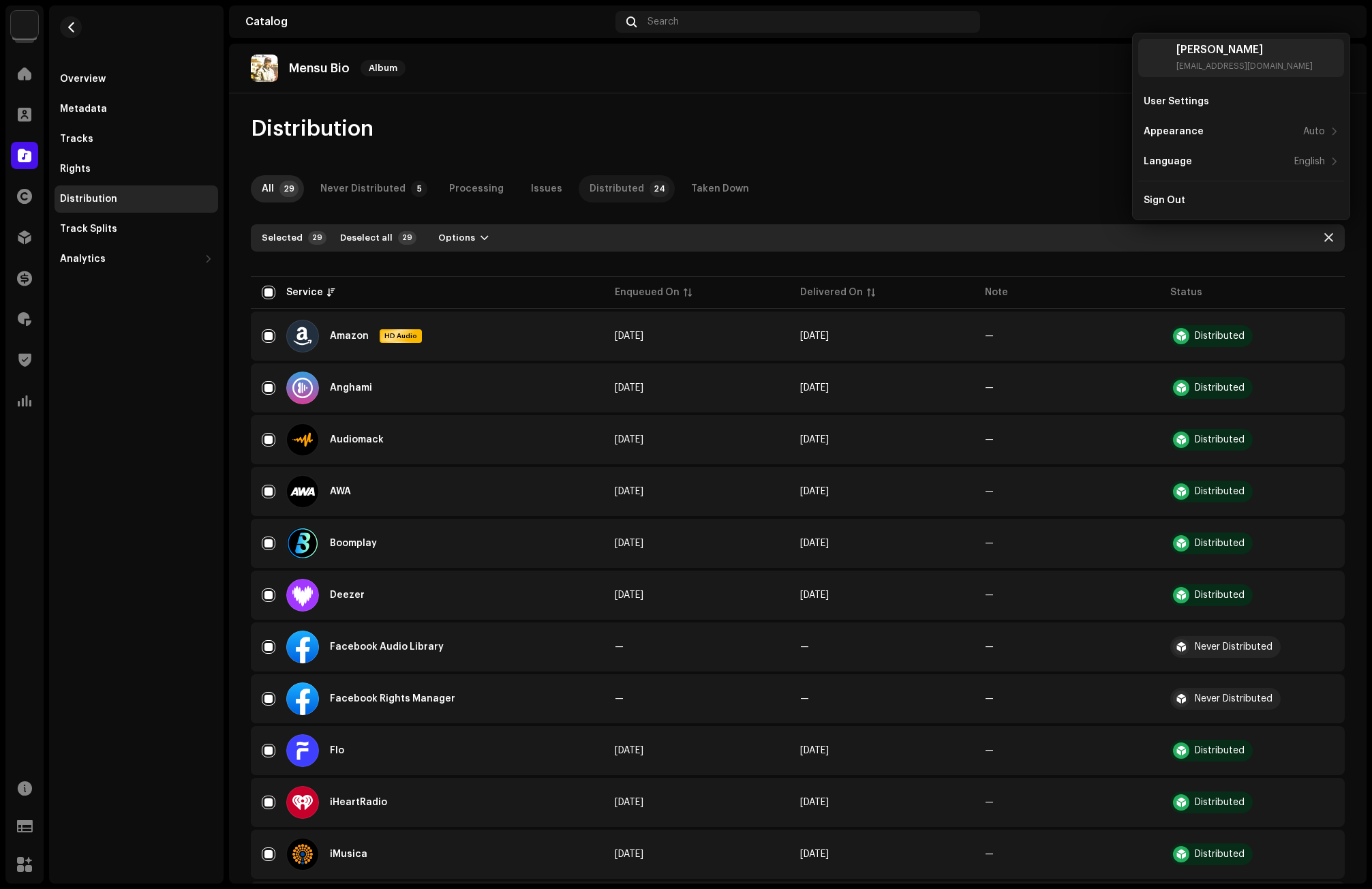
click at [598, 179] on div "Distributed" at bounding box center [617, 188] width 54 height 27
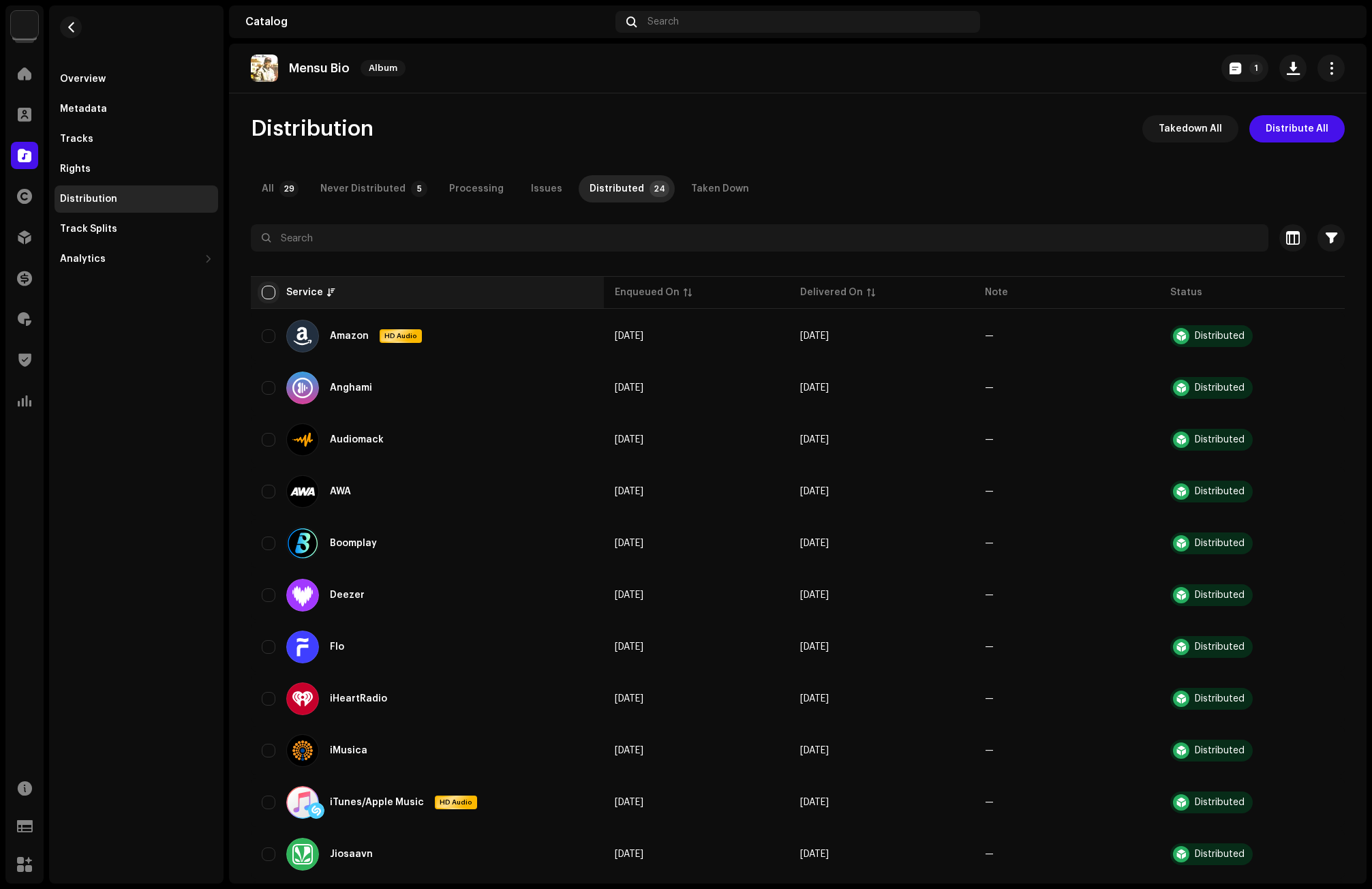
click at [269, 291] on input "checkbox" at bounding box center [269, 292] width 14 height 14
checkbox input "true"
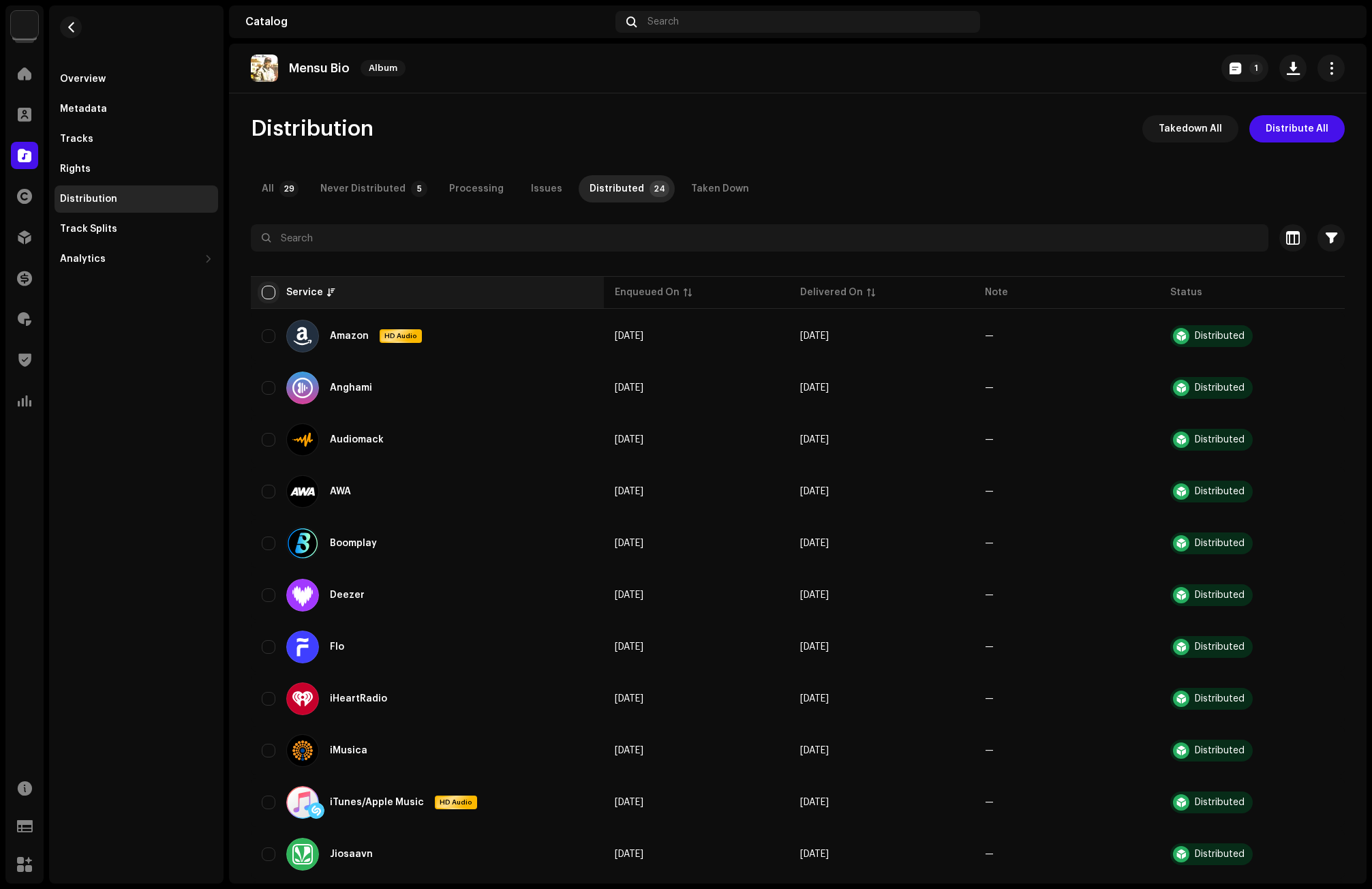
checkbox input "true"
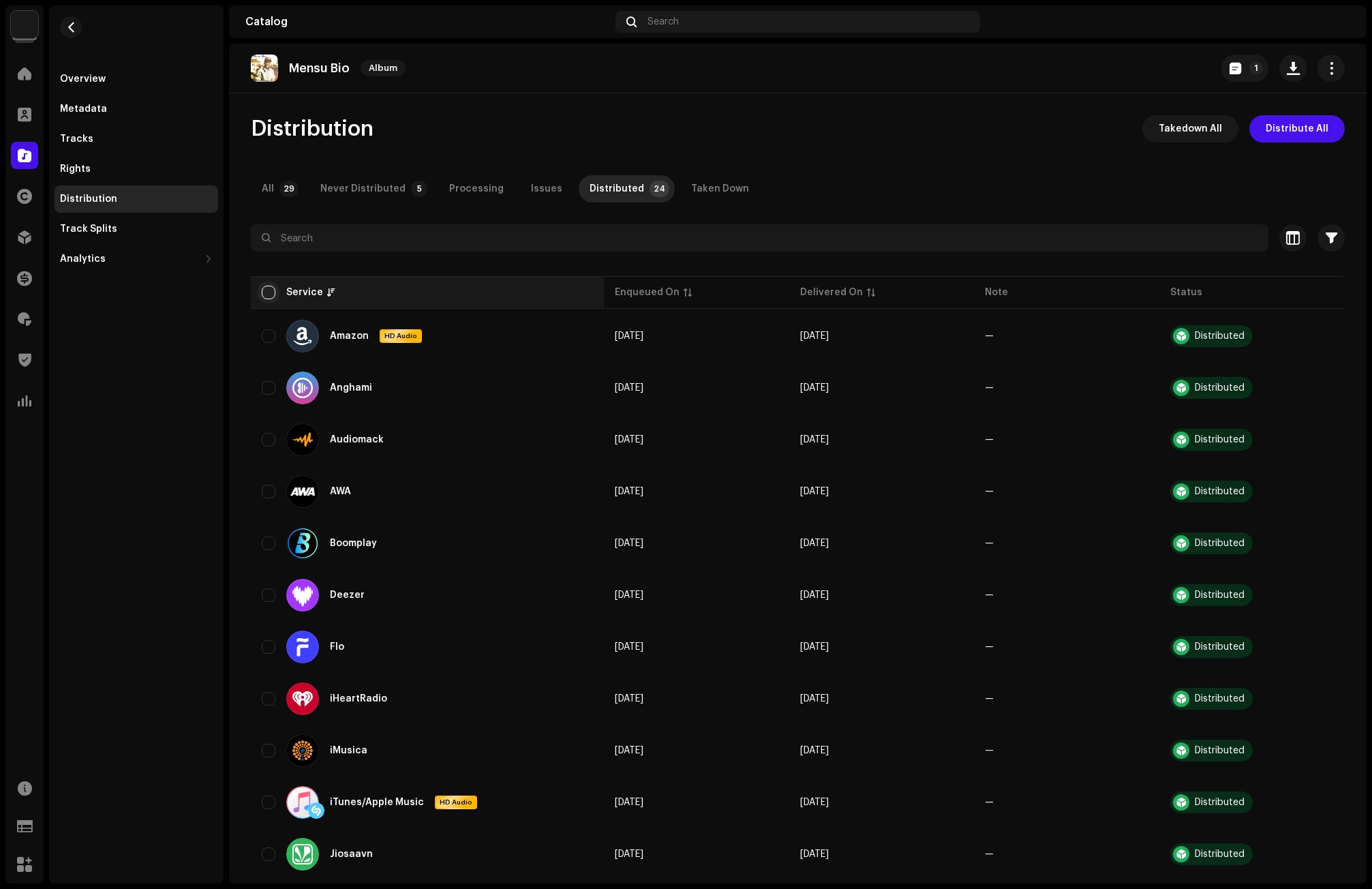
checkbox input "true"
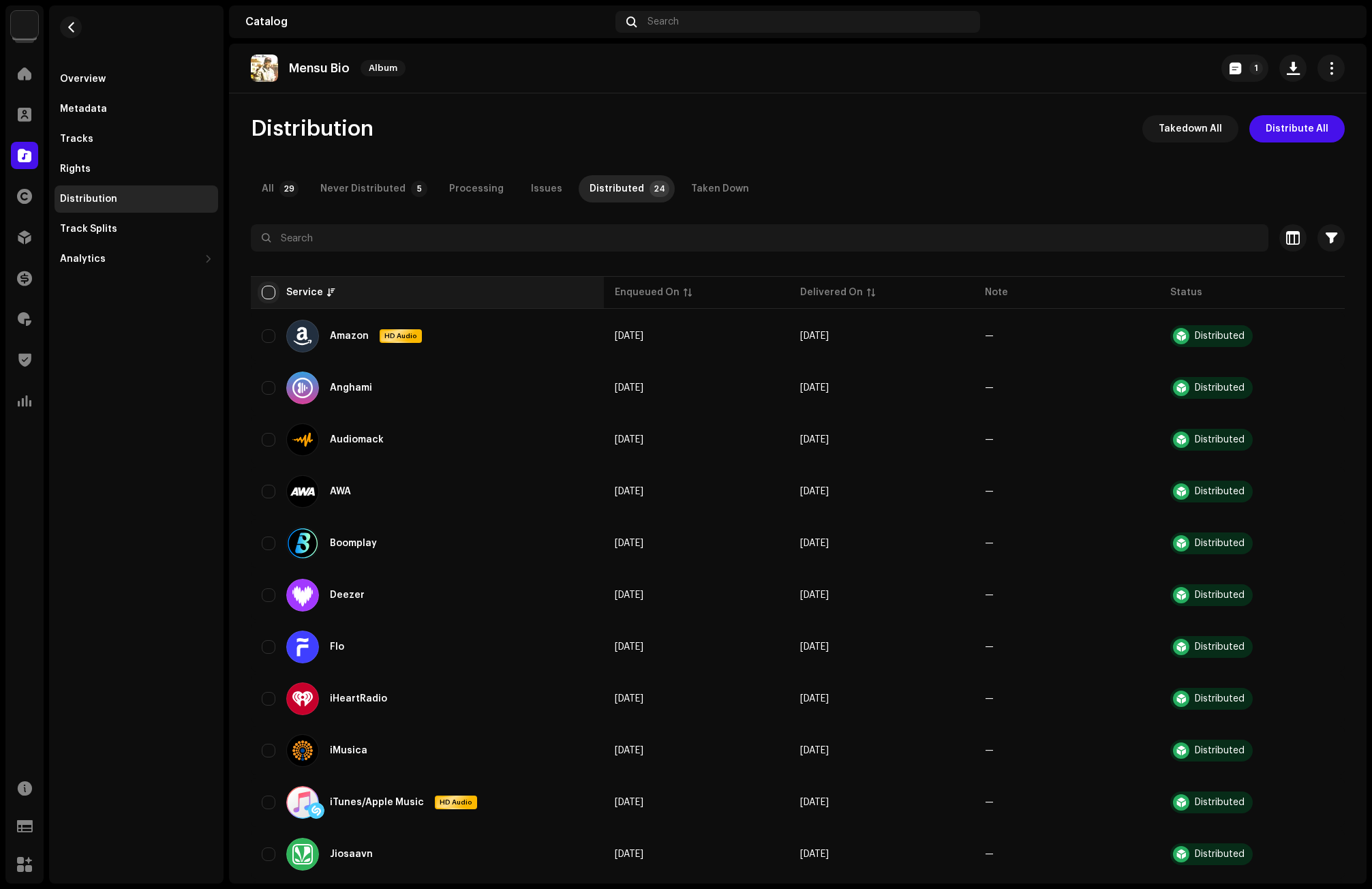
checkbox input "true"
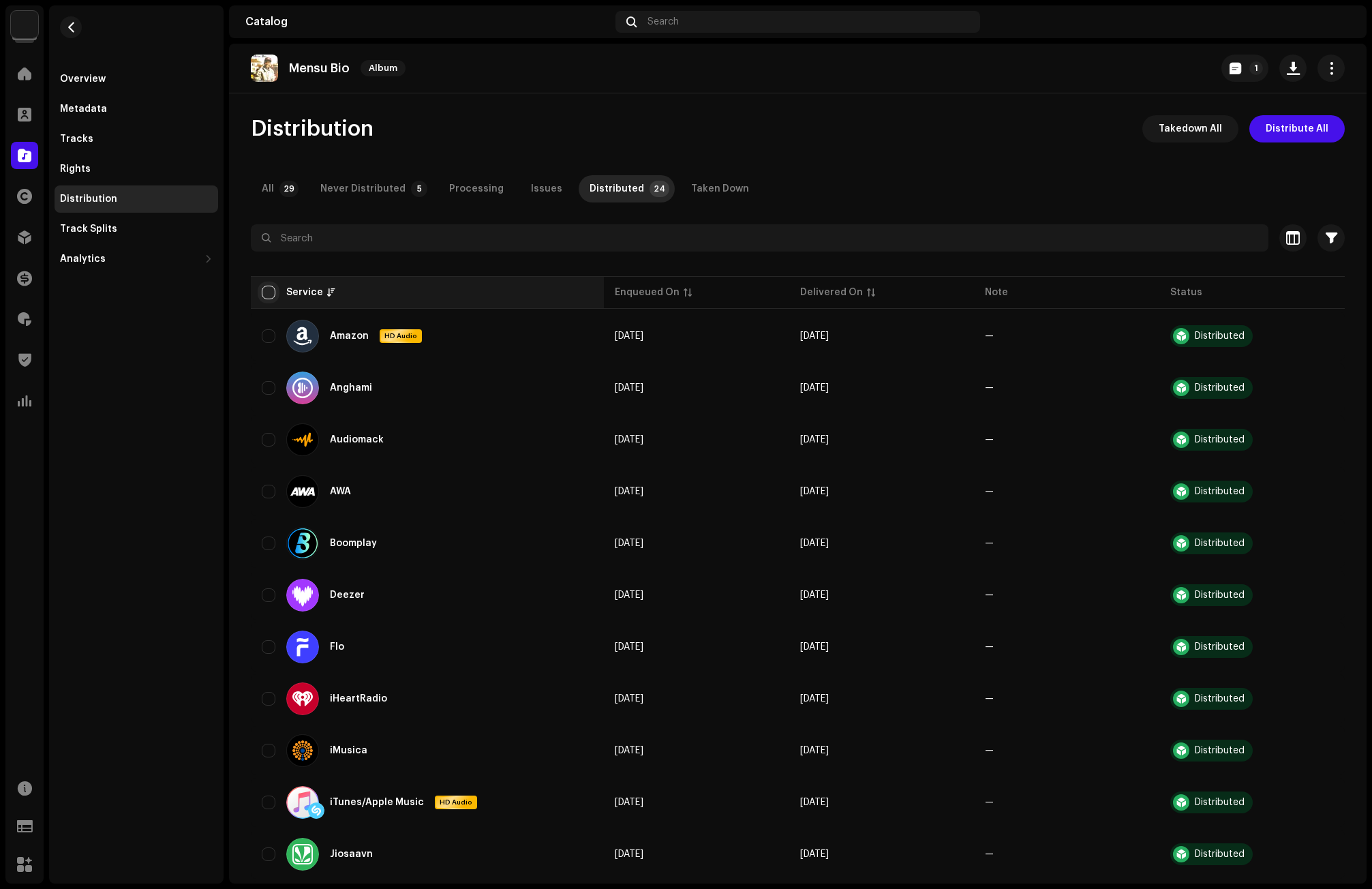
checkbox input "true"
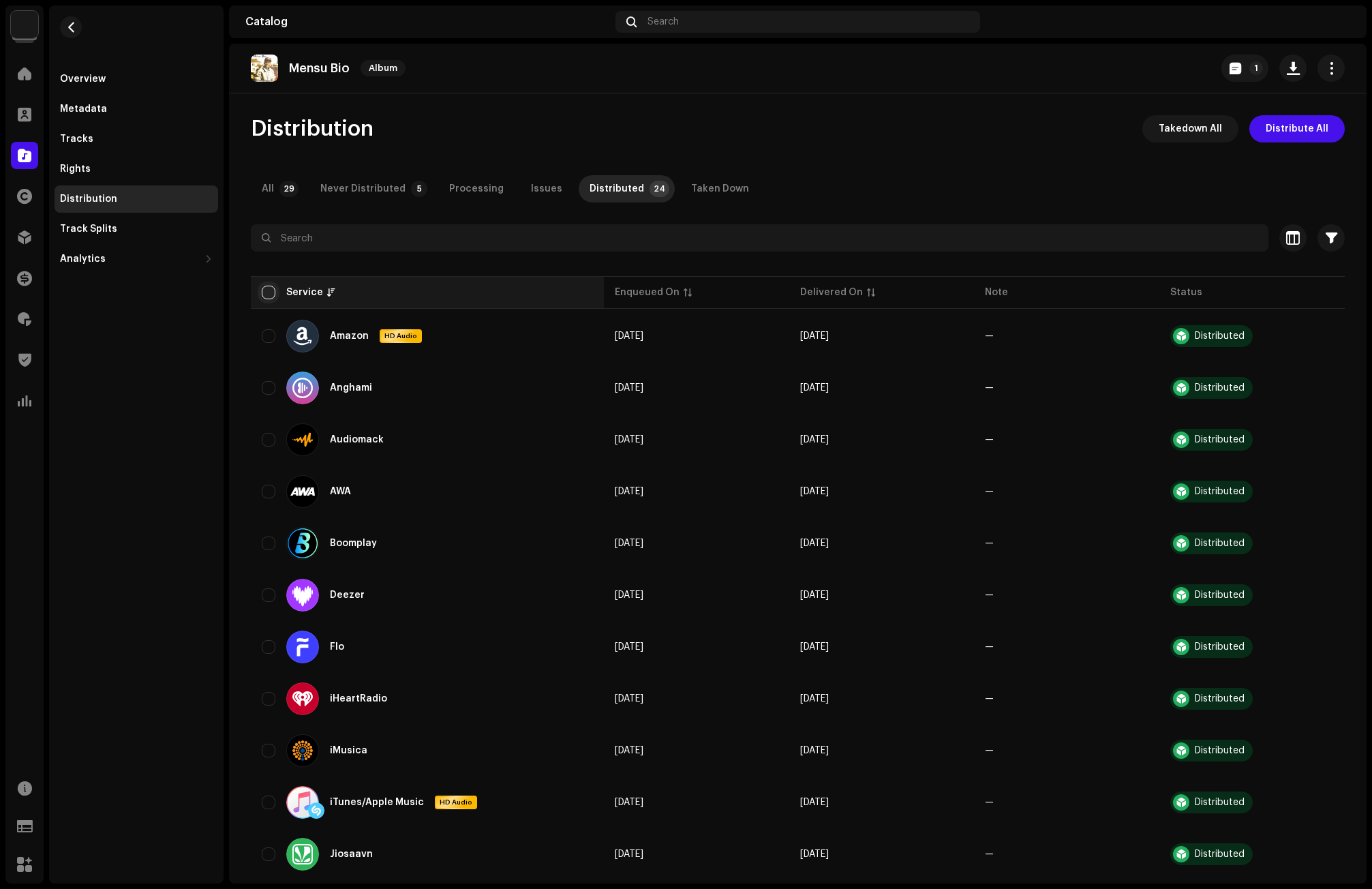
checkbox input "true"
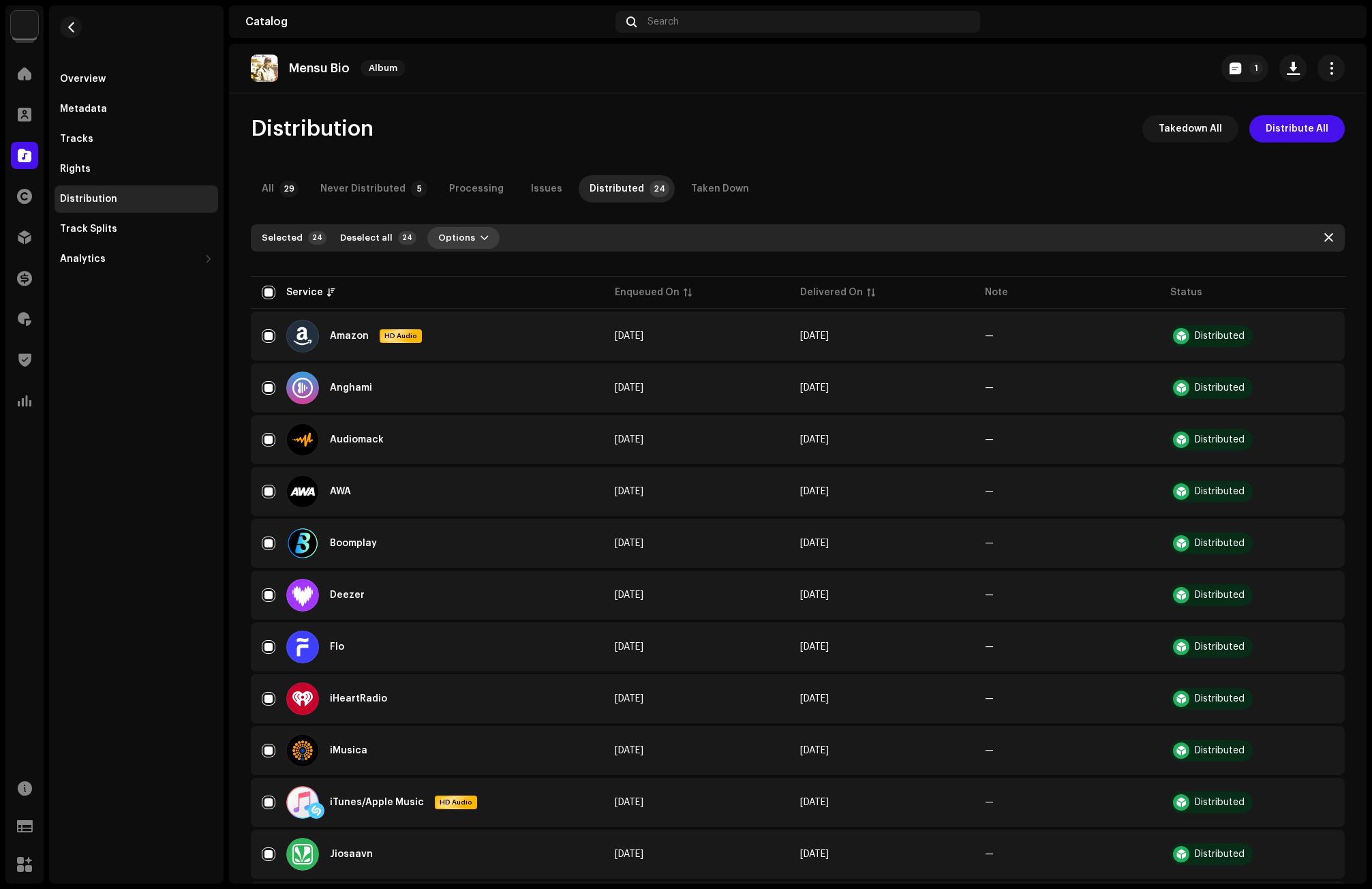
click at [467, 237] on button "Options" at bounding box center [463, 238] width 72 height 22
click at [458, 290] on div "Takedown" at bounding box center [493, 296] width 138 height 27
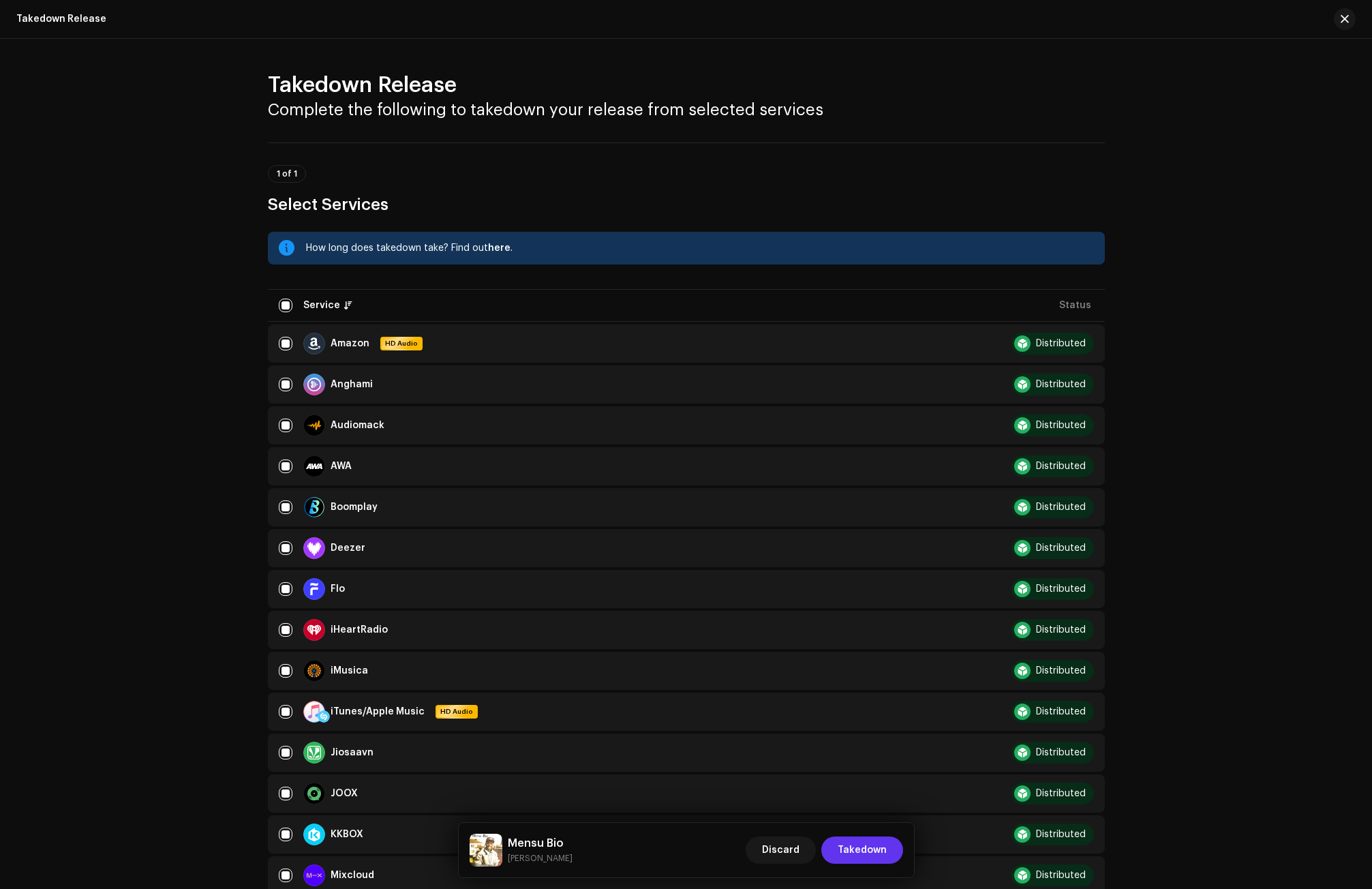
click at [876, 841] on span "Takedown" at bounding box center [862, 850] width 49 height 27
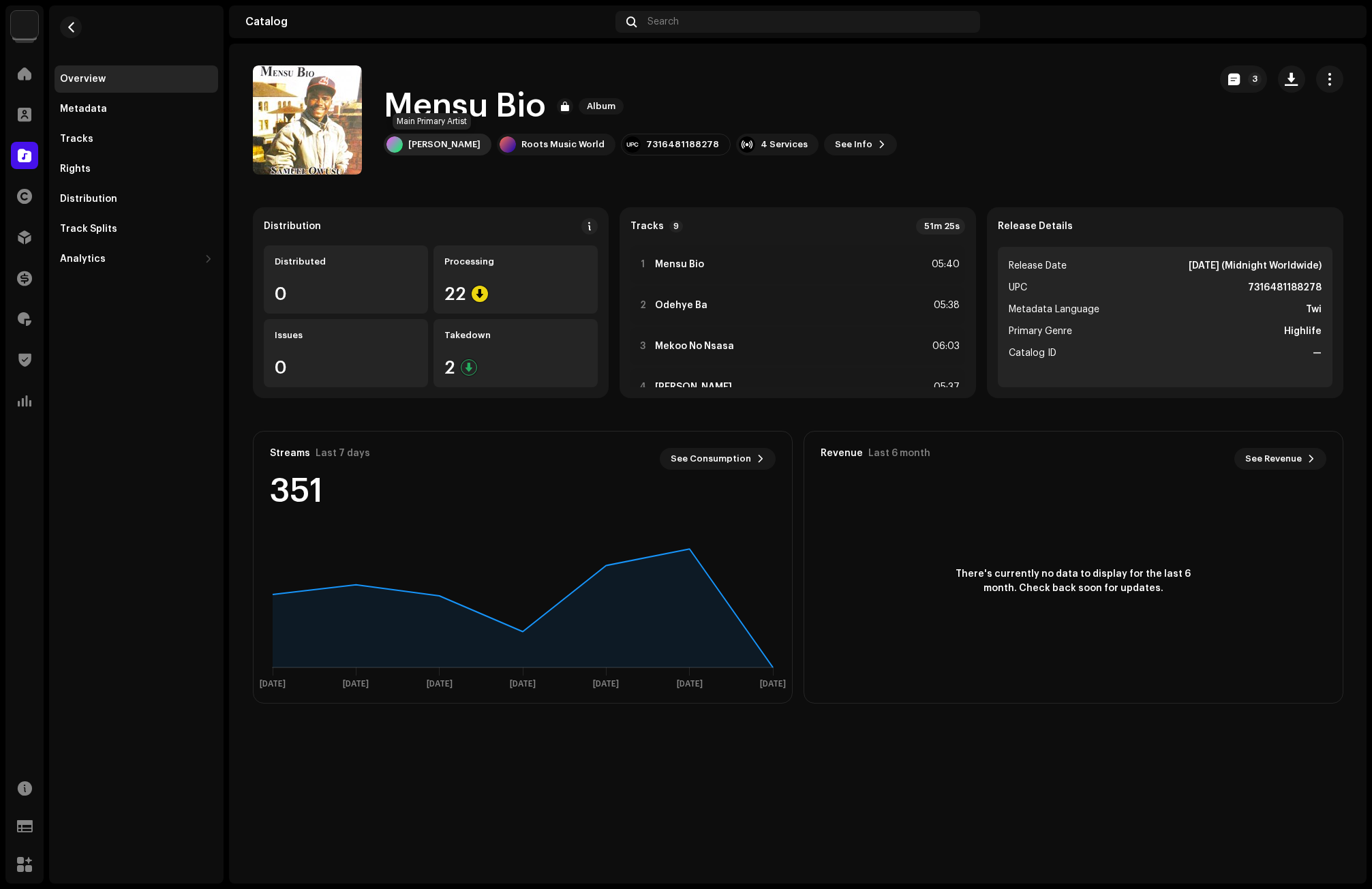
click at [440, 147] on div "[PERSON_NAME]" at bounding box center [444, 145] width 72 height 11
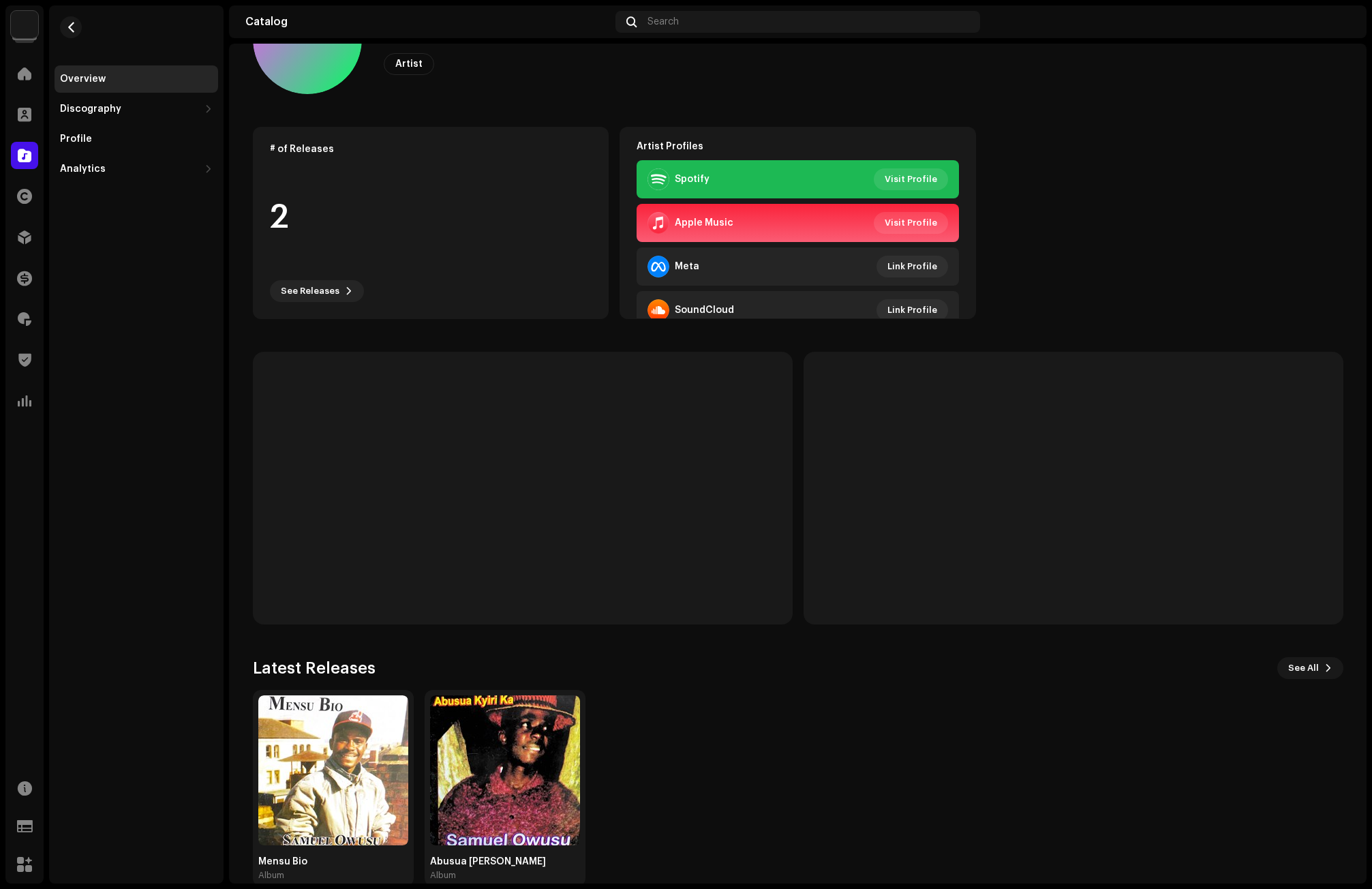
scroll to position [105, 0]
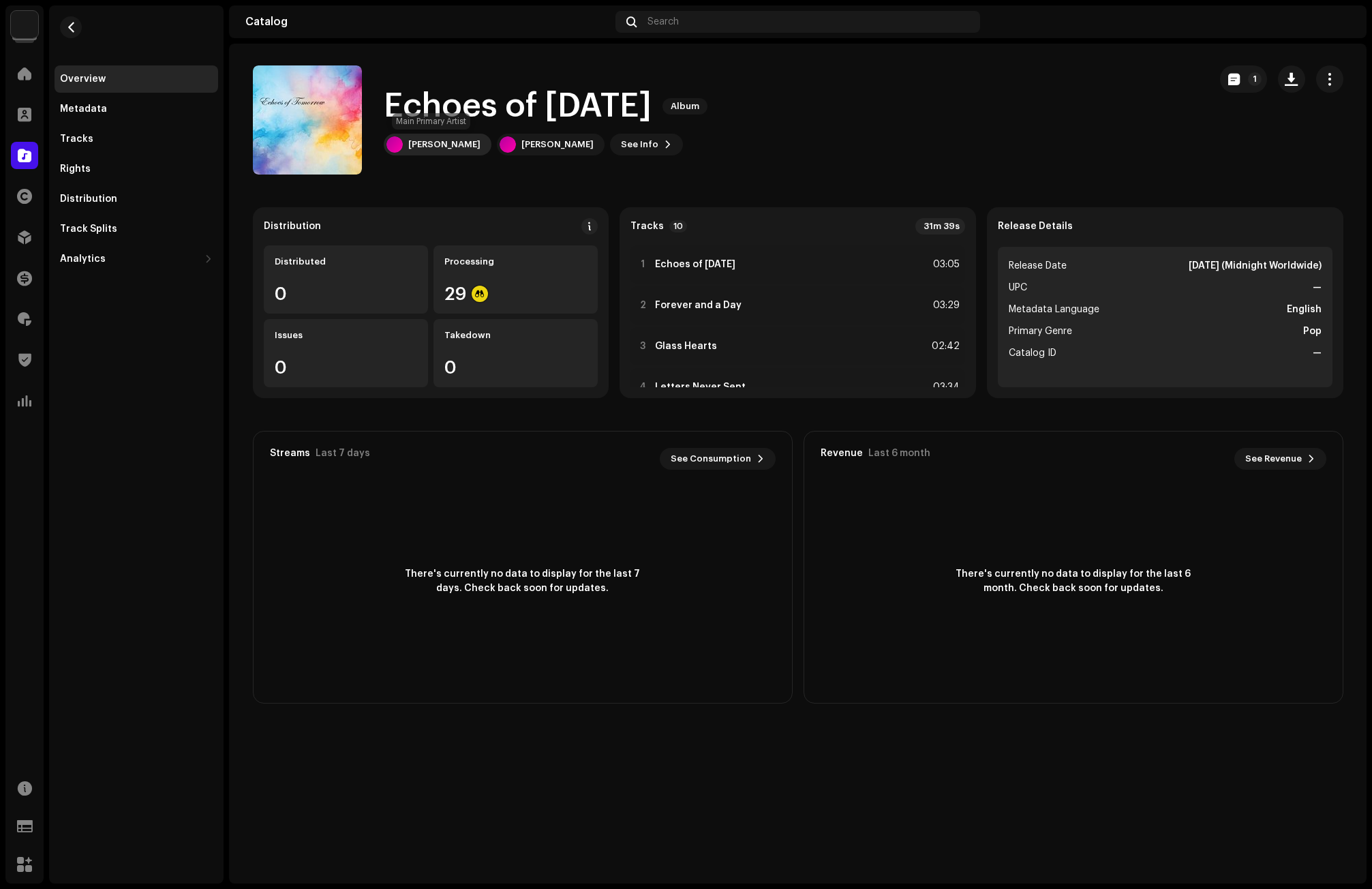
click at [449, 142] on div "[PERSON_NAME]" at bounding box center [444, 145] width 72 height 11
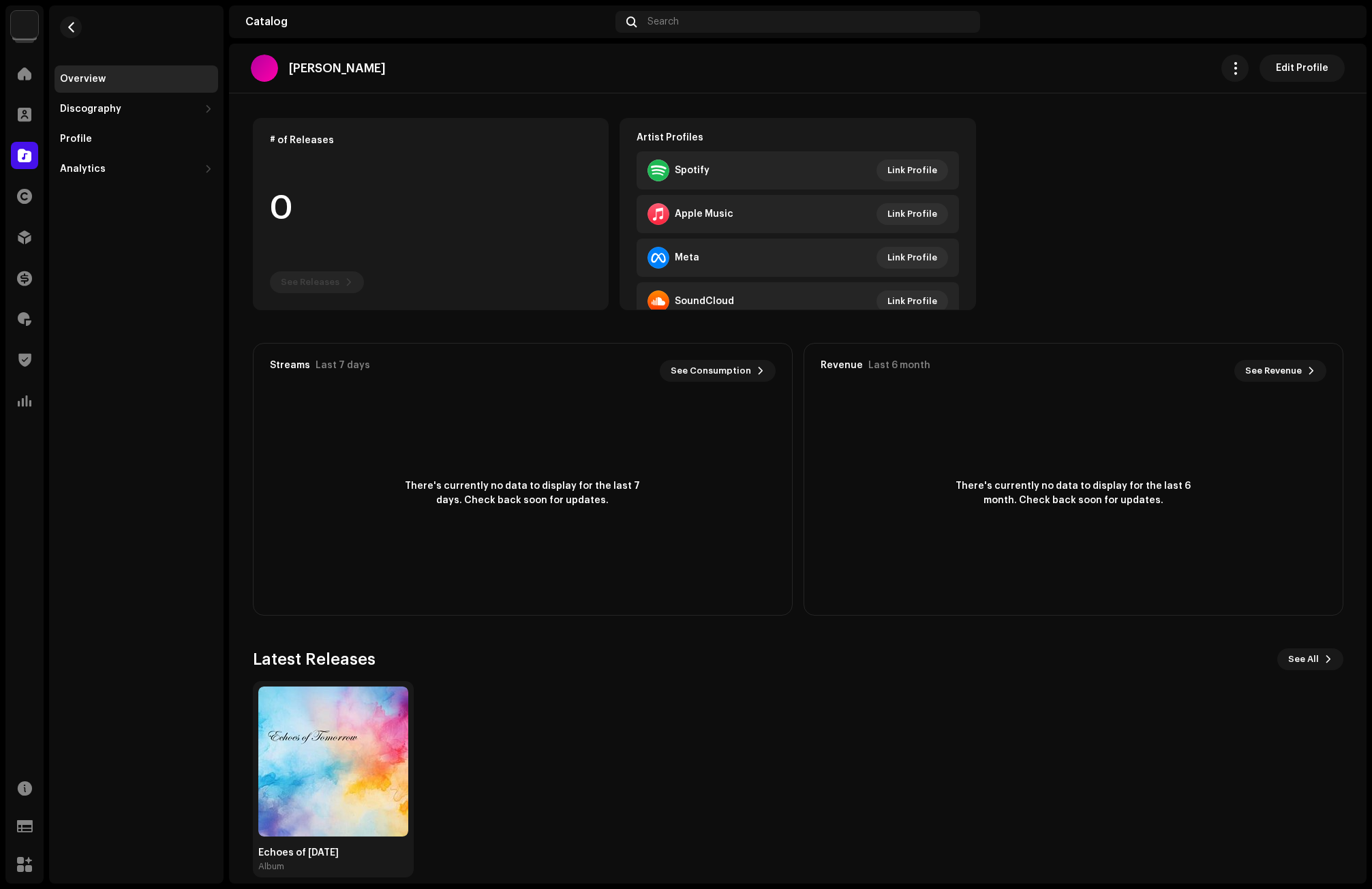
scroll to position [105, 0]
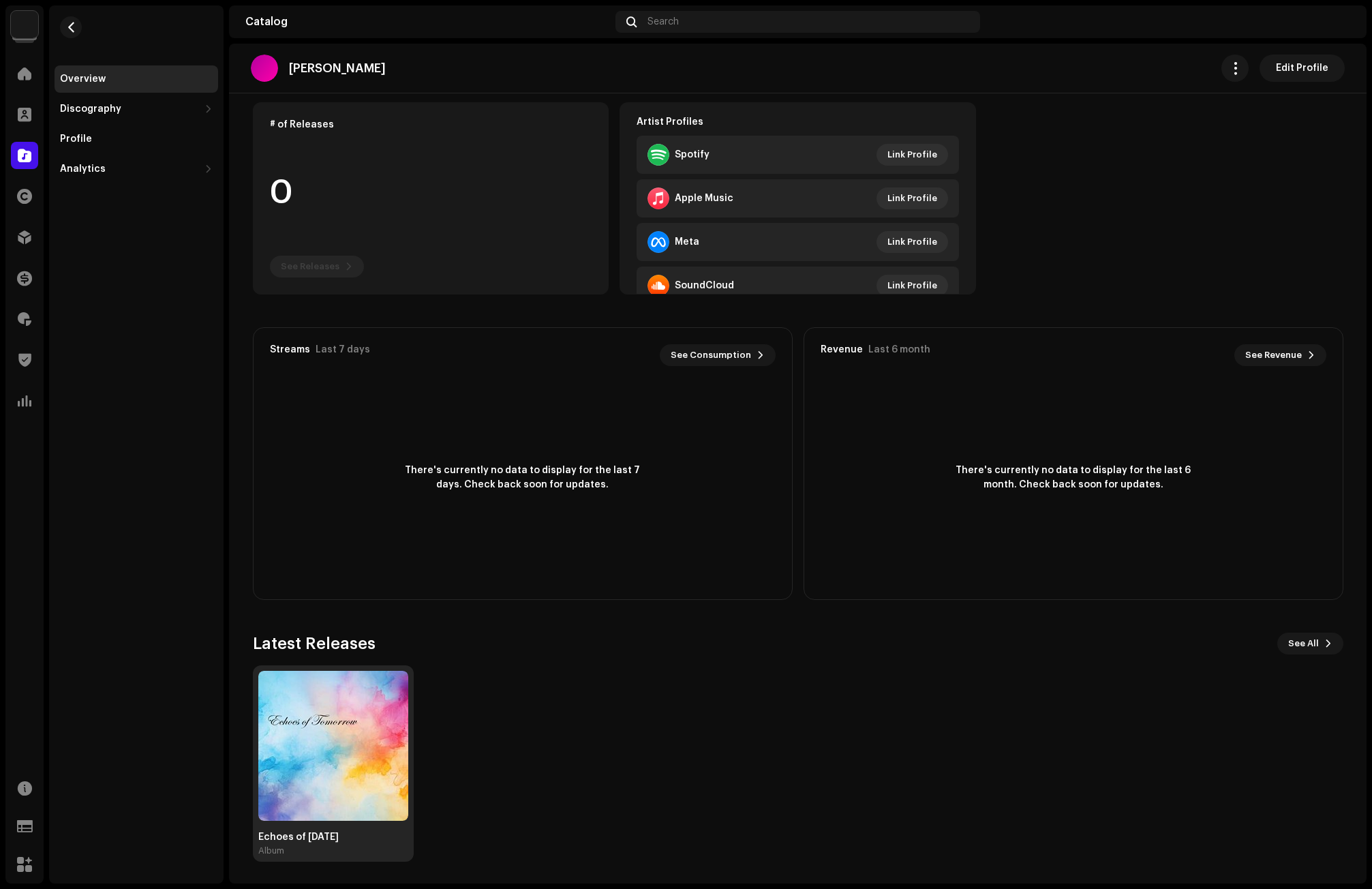
click at [318, 724] on img at bounding box center [333, 745] width 150 height 150
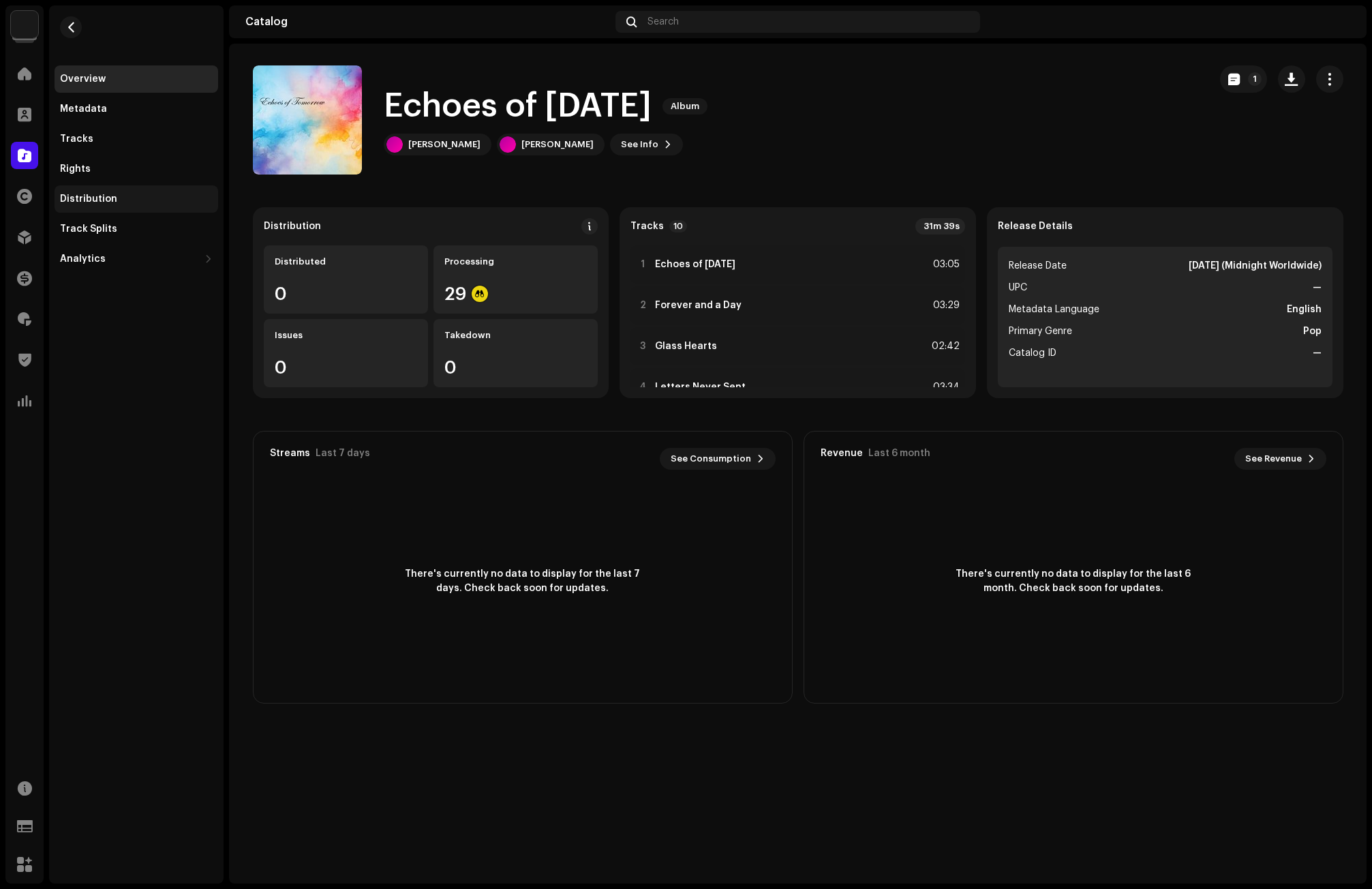
click at [110, 196] on div "Distribution" at bounding box center [89, 199] width 58 height 11
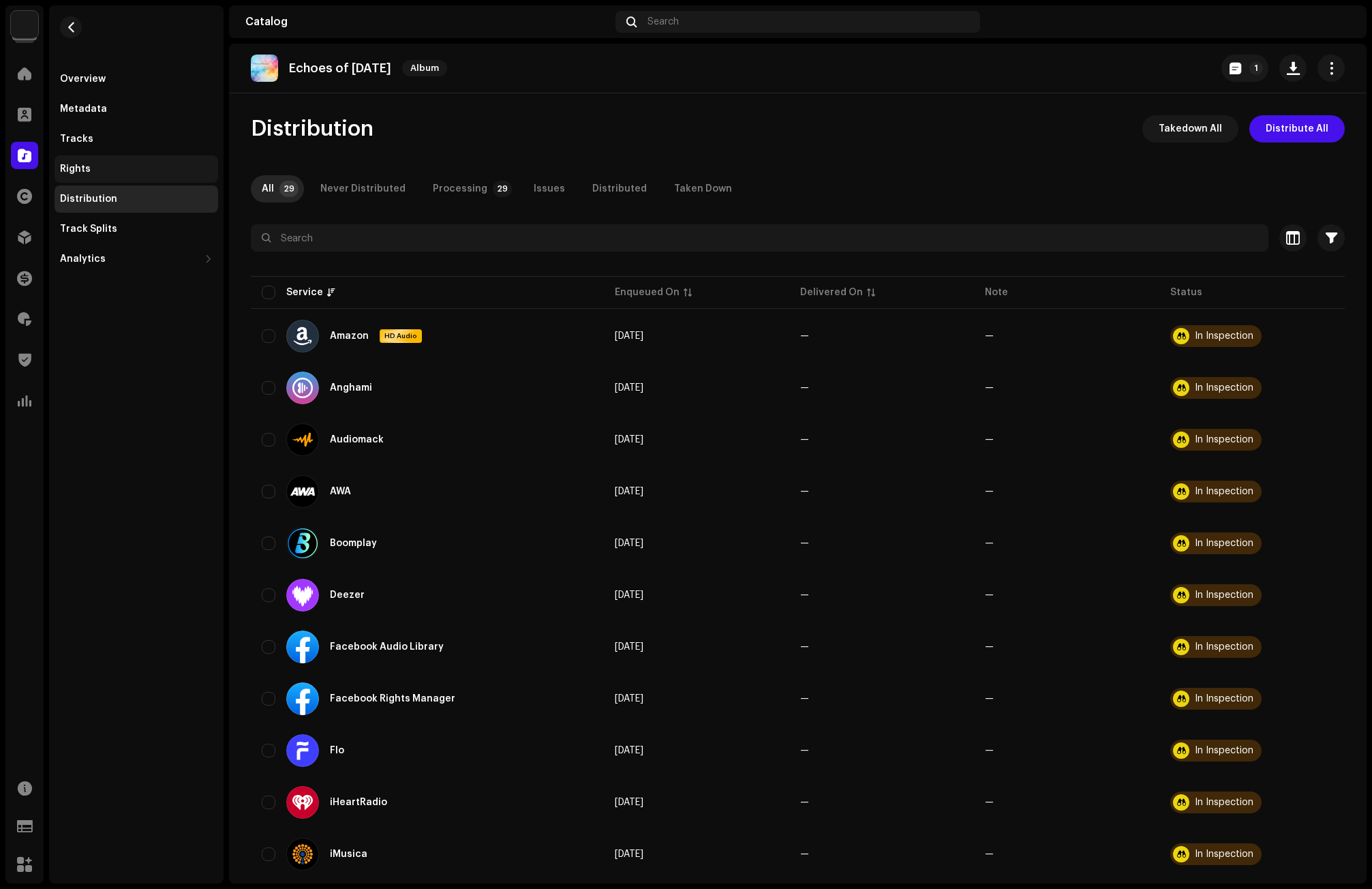
click at [86, 166] on div "Rights" at bounding box center [75, 169] width 31 height 11
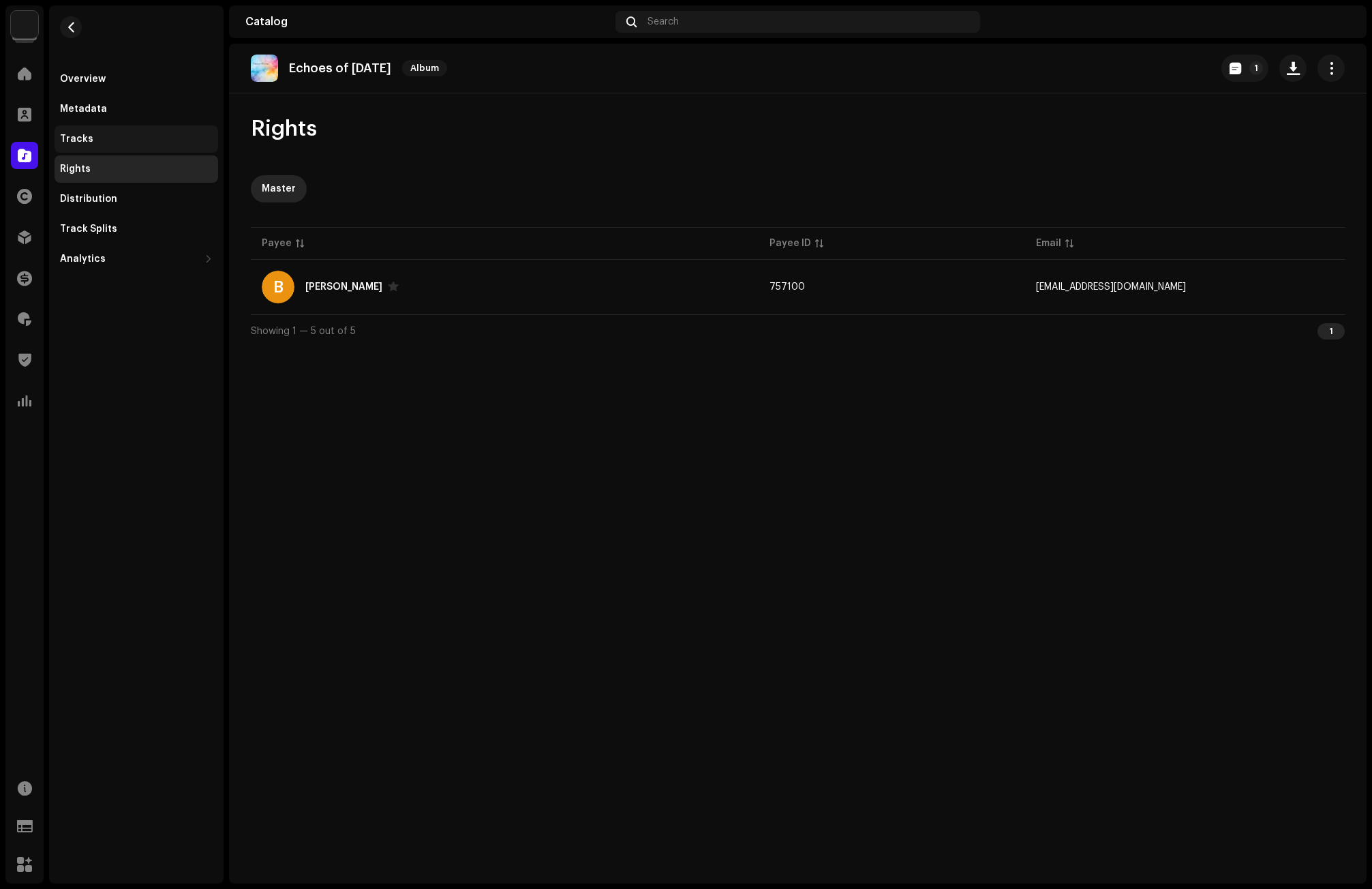
click at [82, 129] on div "Tracks" at bounding box center [136, 139] width 163 height 27
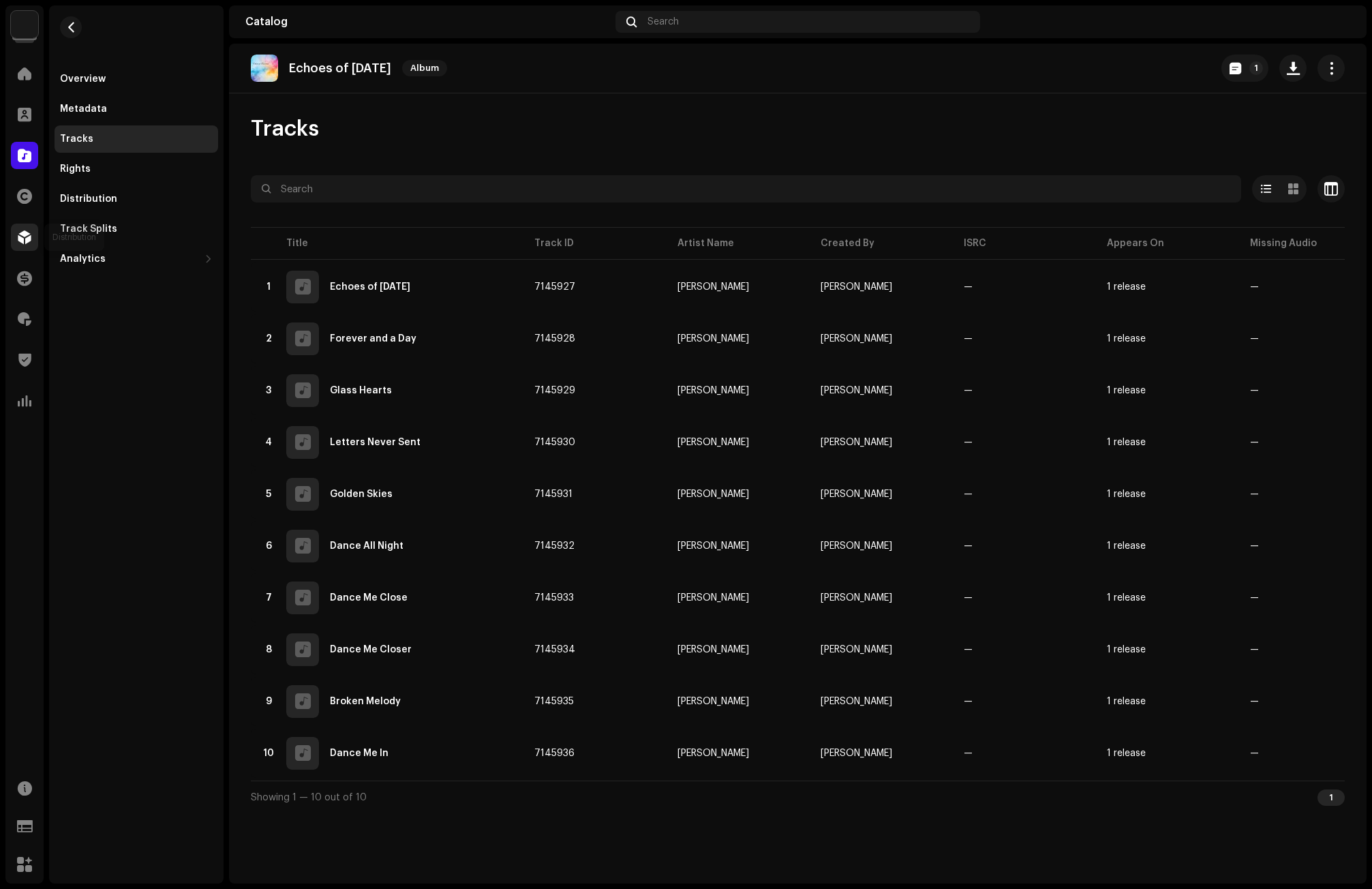
click at [24, 237] on span at bounding box center [24, 237] width 14 height 11
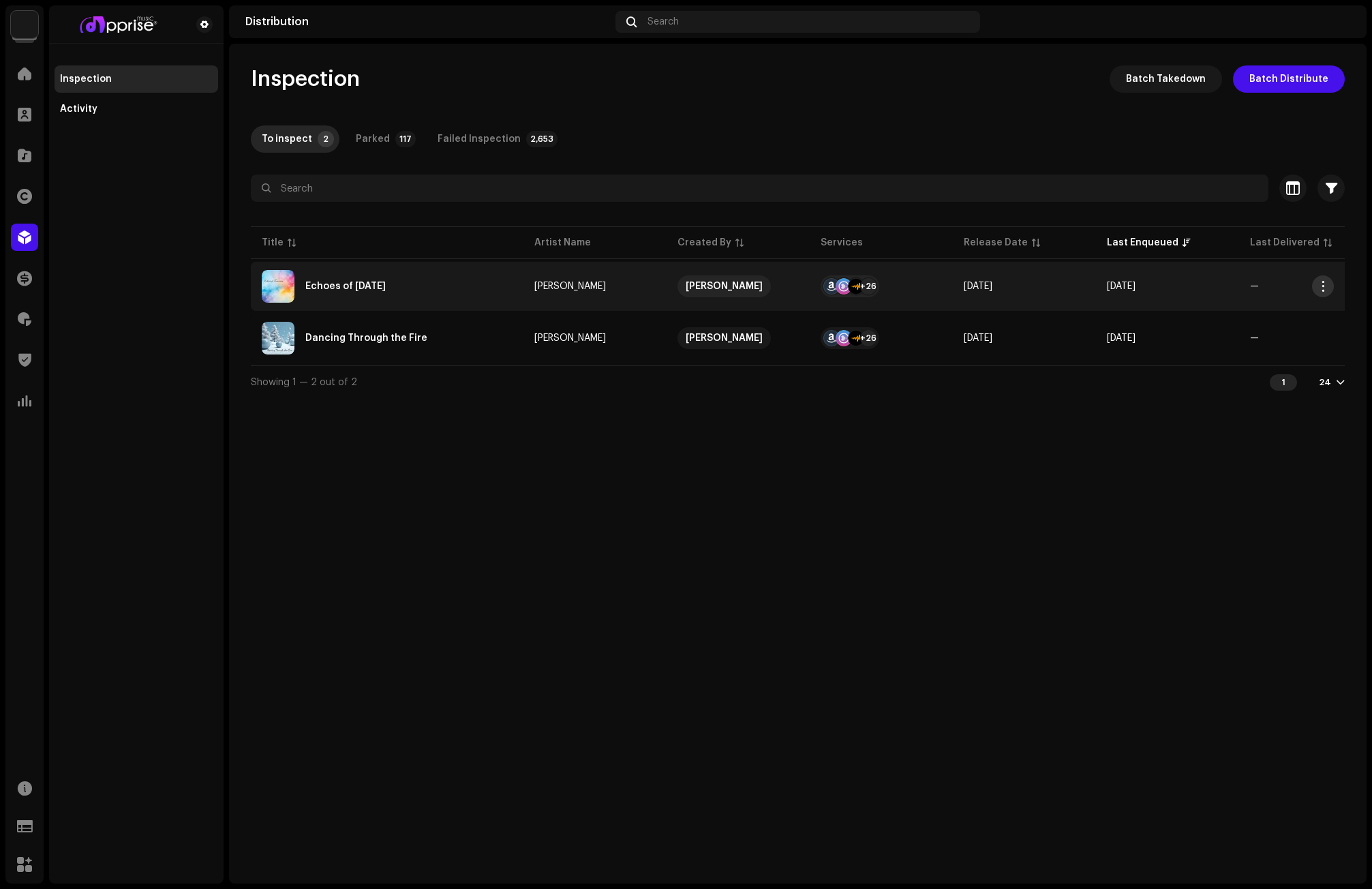
click at [1319, 287] on span "button" at bounding box center [1324, 286] width 11 height 11
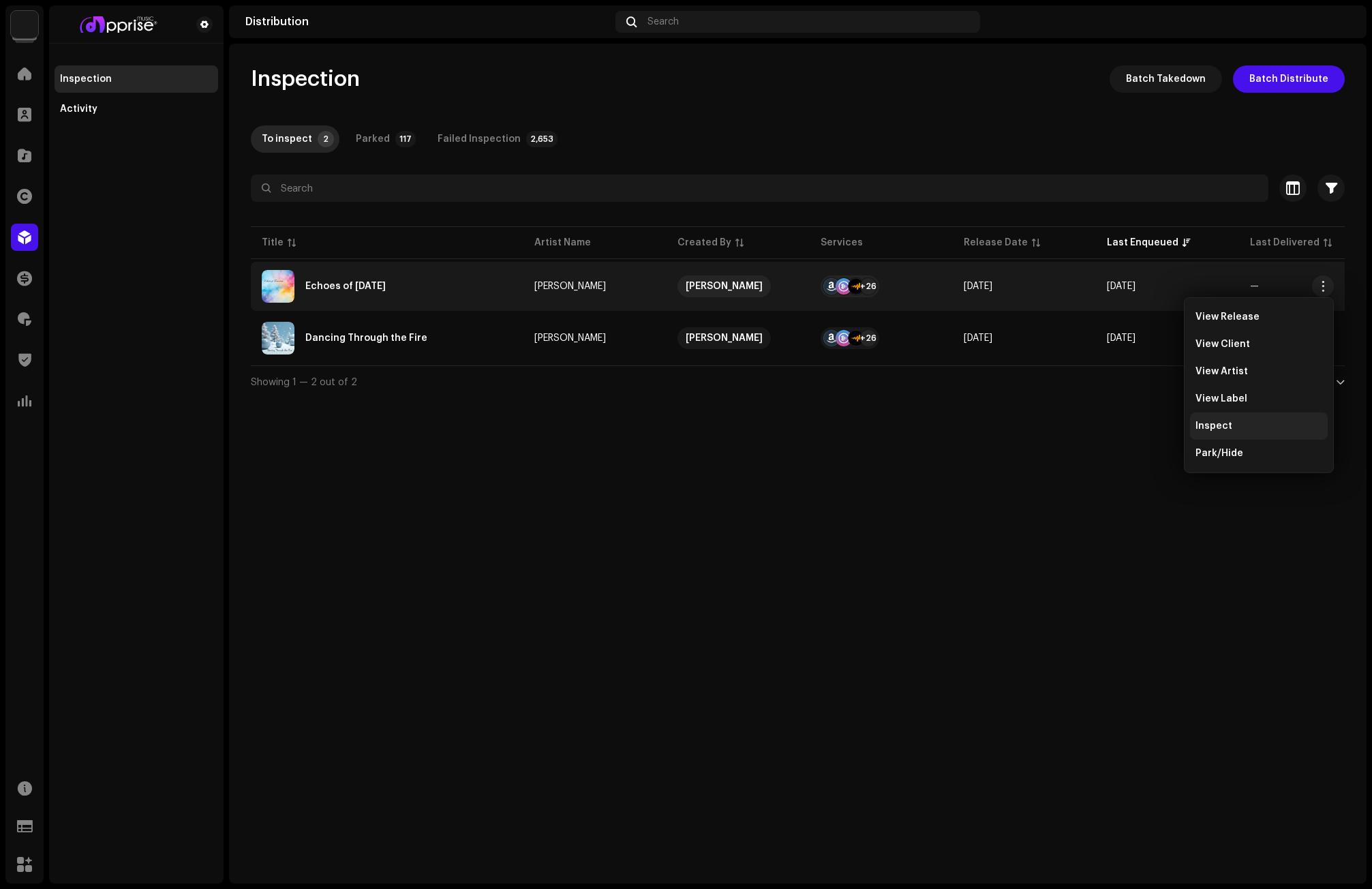
click at [1222, 426] on span "Inspect" at bounding box center [1214, 426] width 37 height 11
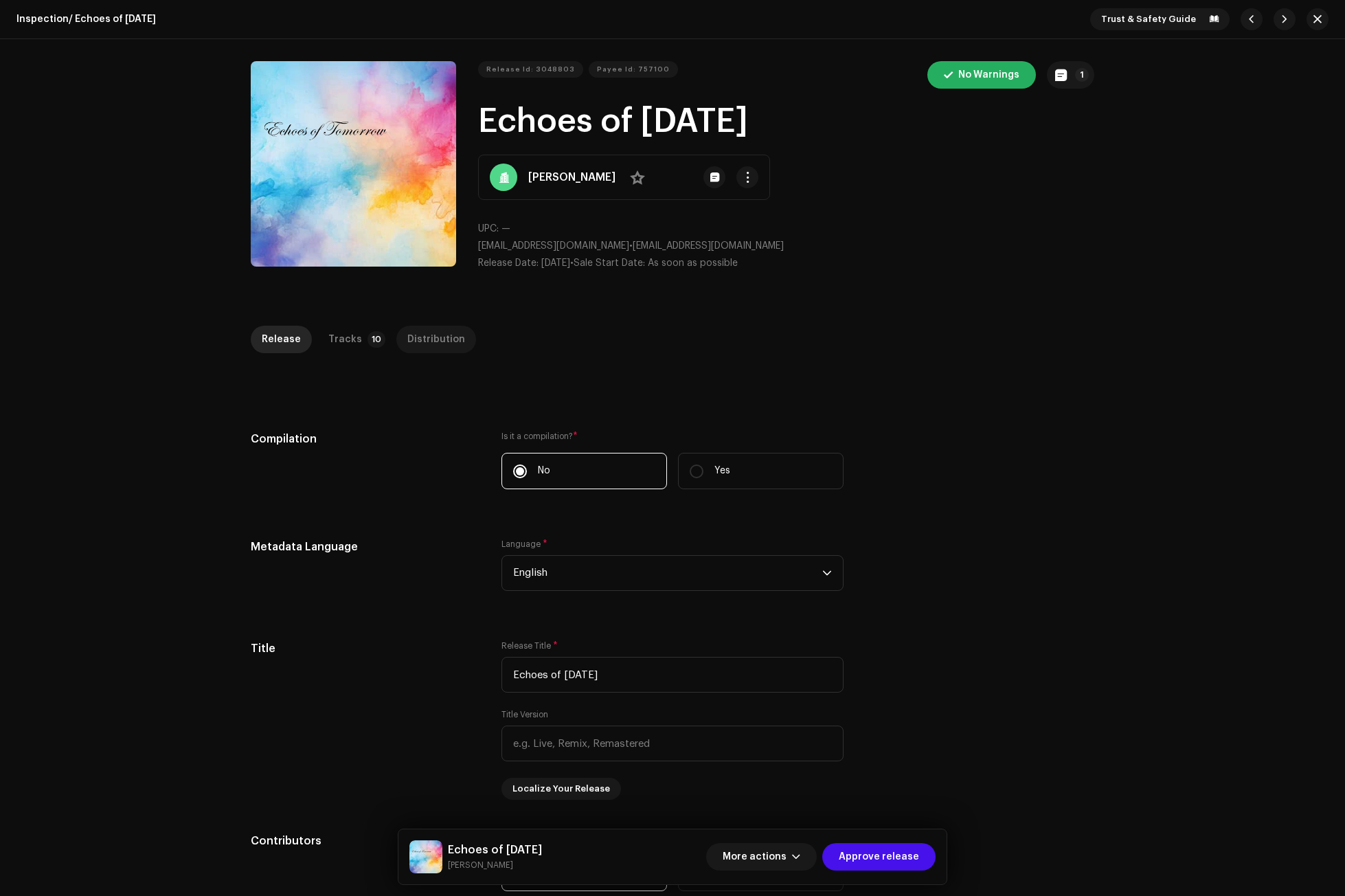
click at [421, 340] on div "Distribution" at bounding box center [436, 339] width 58 height 27
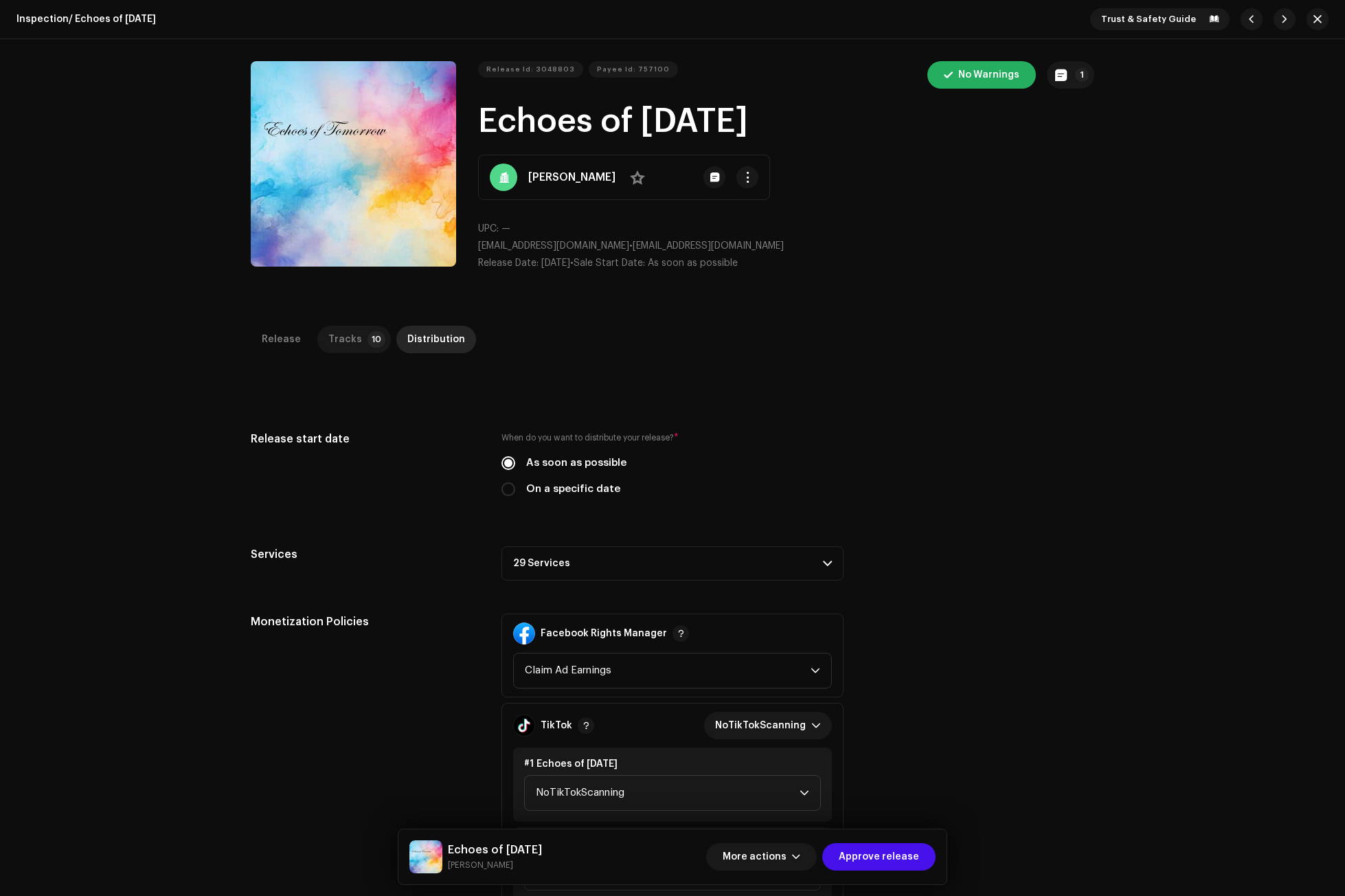
click at [344, 341] on div "Tracks" at bounding box center [345, 339] width 34 height 27
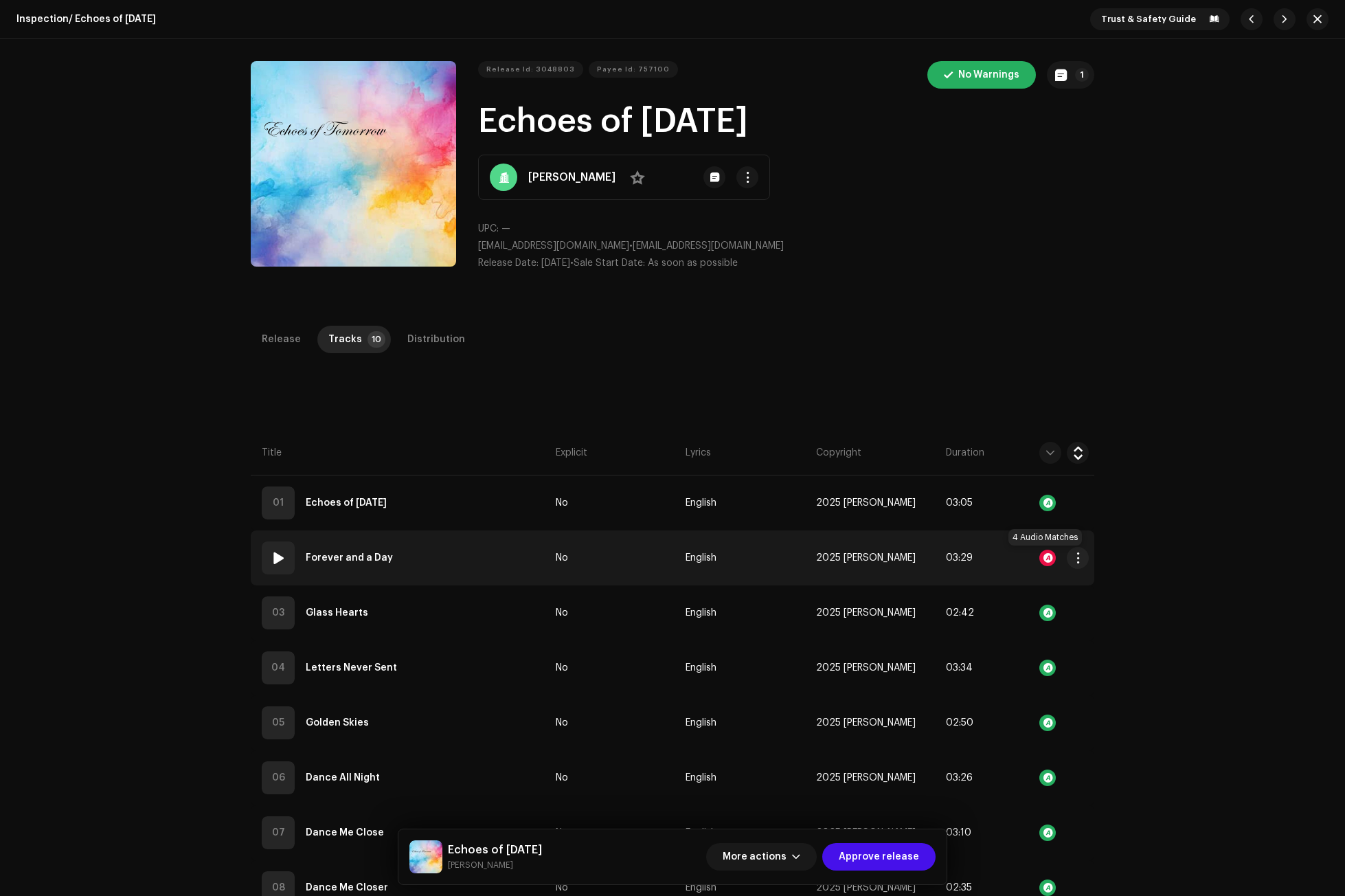
click at [1042, 553] on div at bounding box center [1048, 558] width 17 height 17
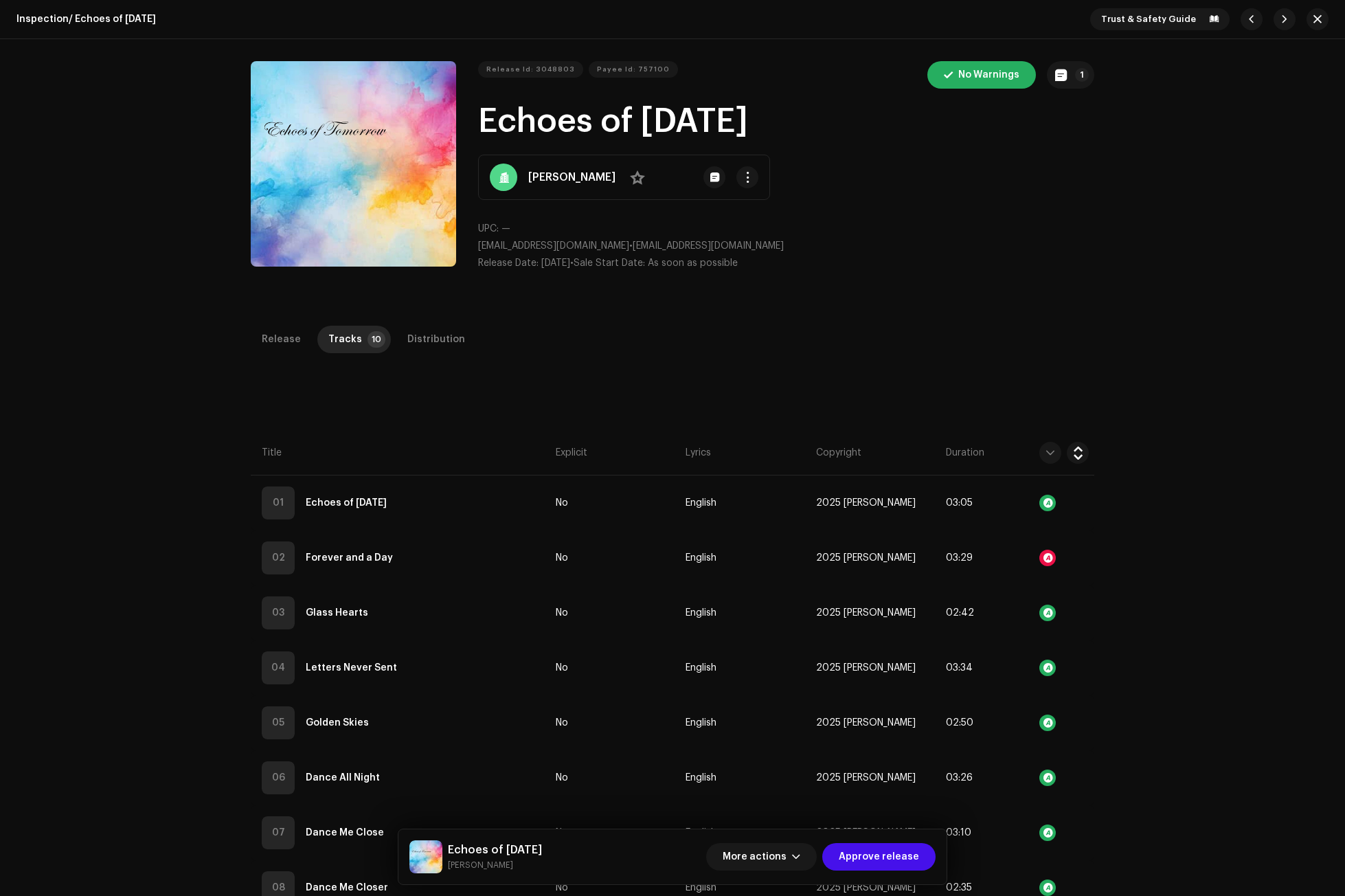
click at [405, 424] on div "Audio Recognition by Cover Song 4 All results require review/listening to avoid…" at bounding box center [672, 448] width 1345 height 896
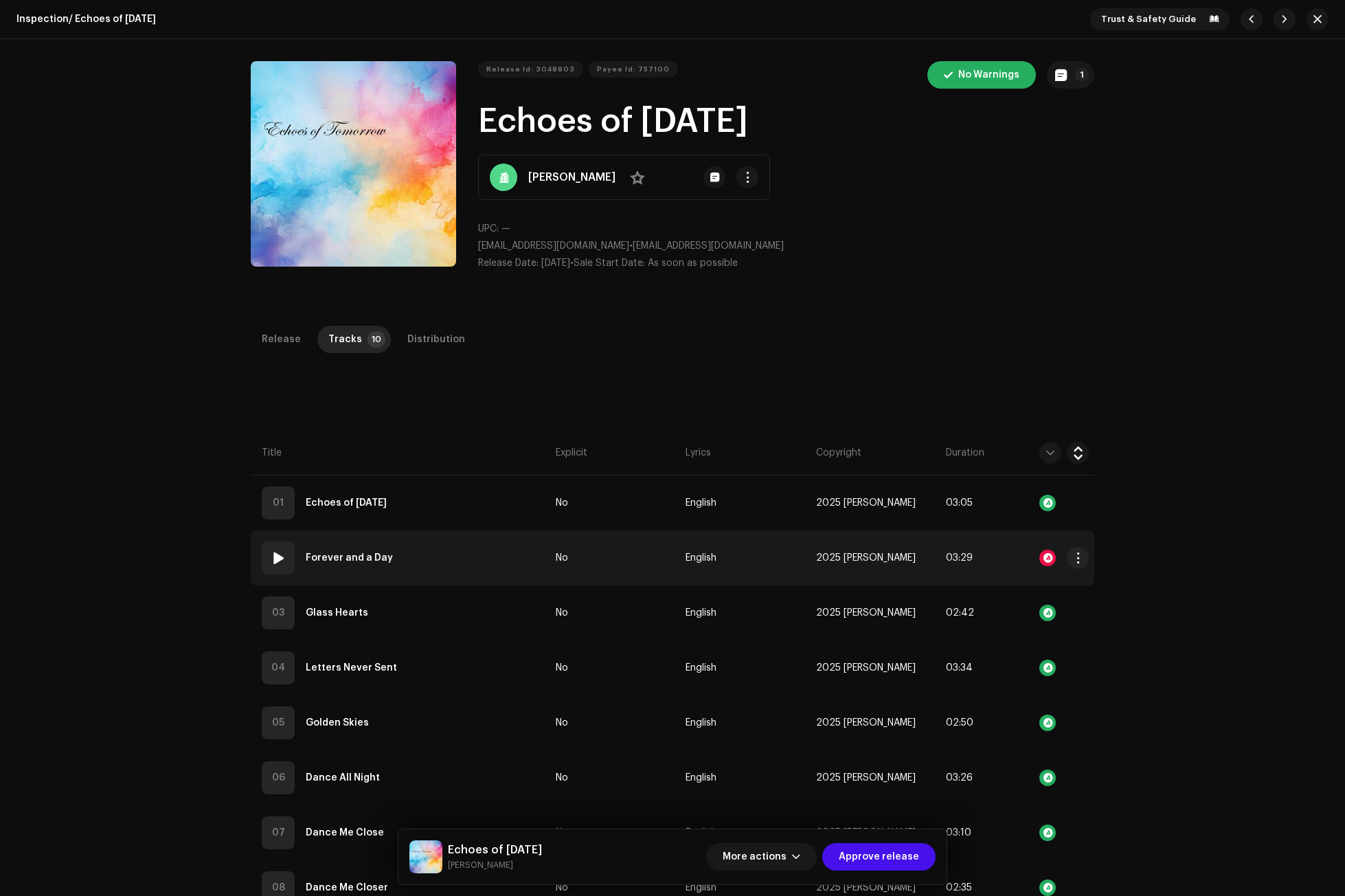
click at [277, 555] on span at bounding box center [278, 558] width 17 height 17
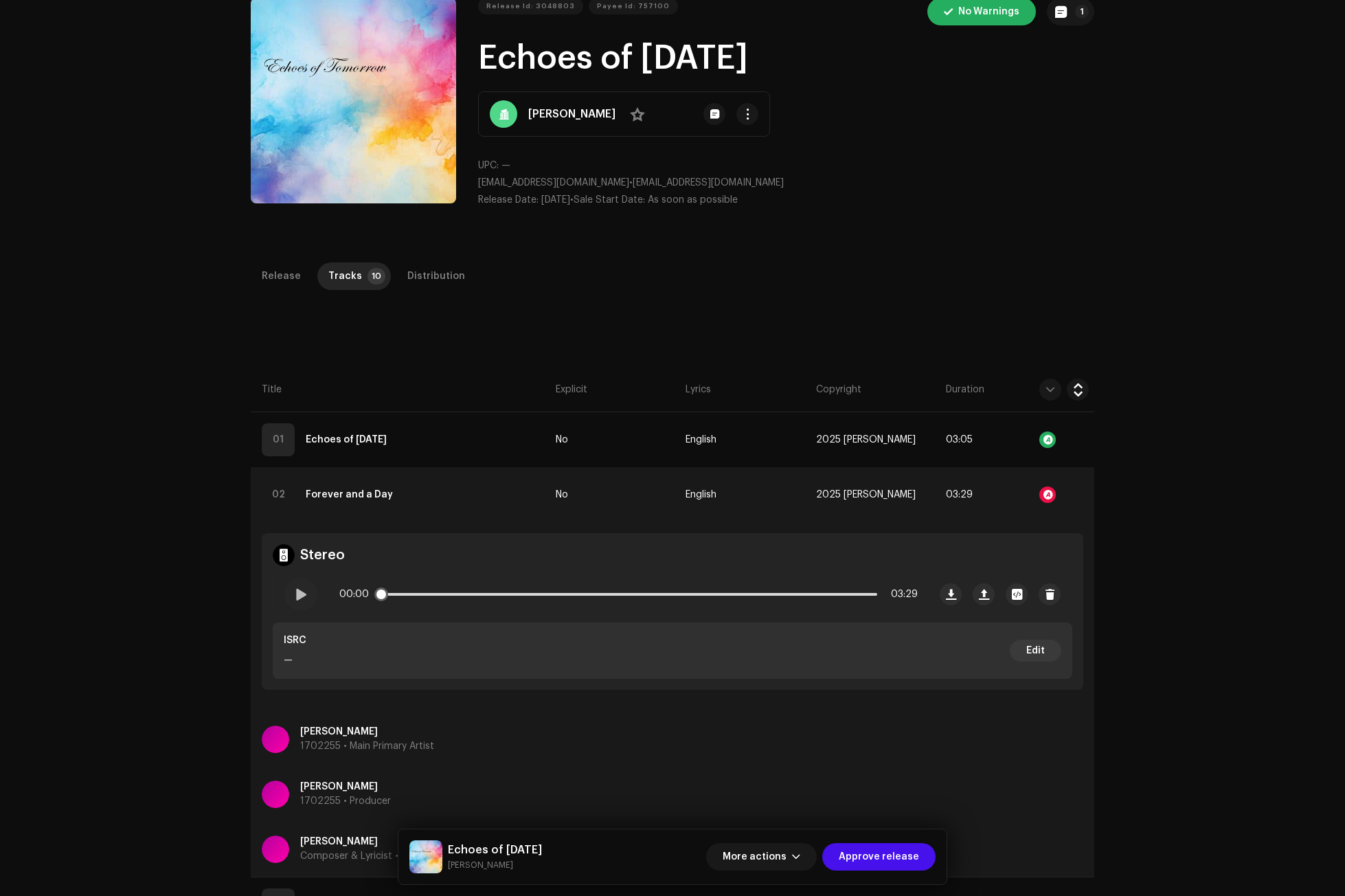
scroll to position [69, 0]
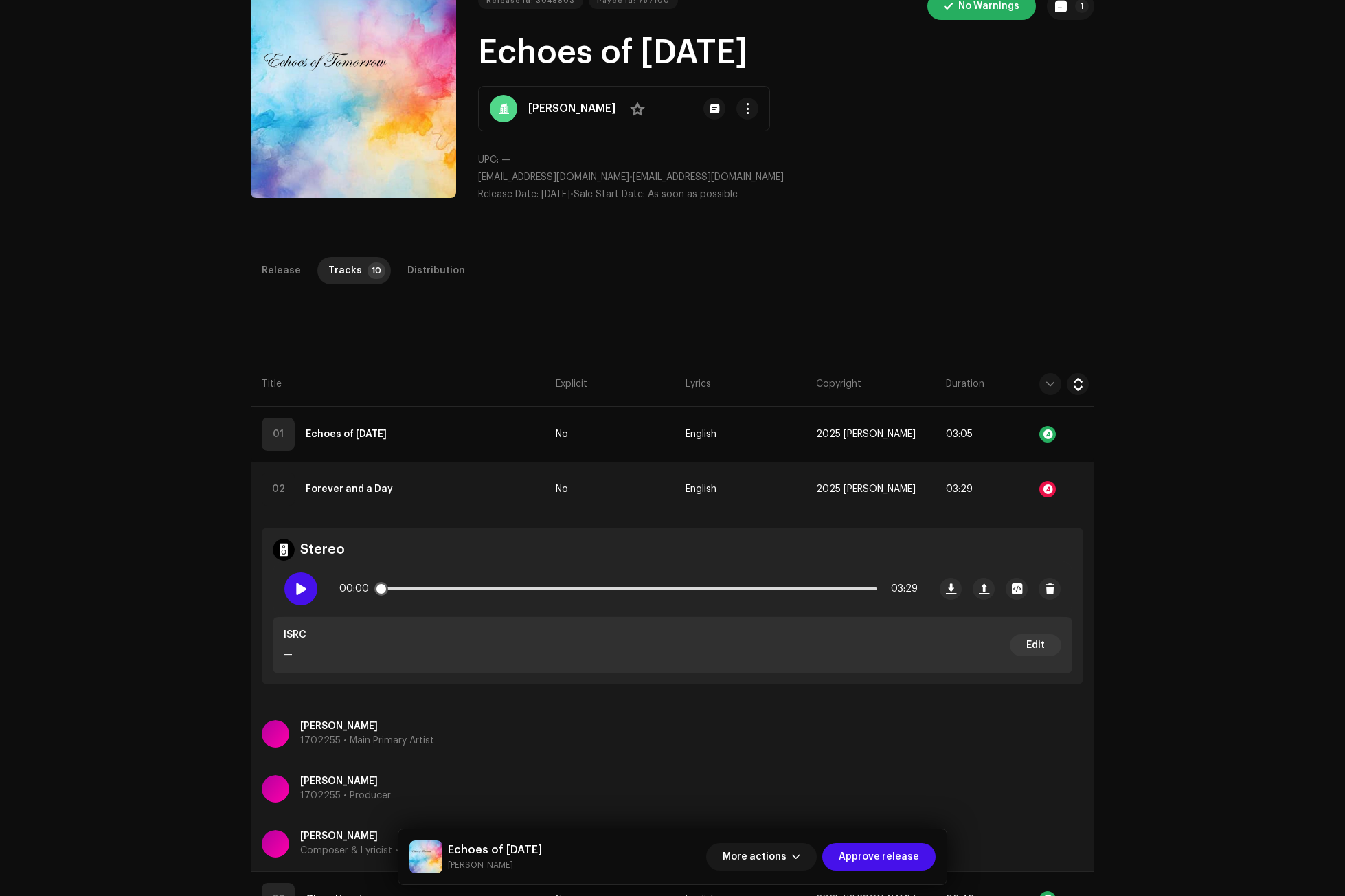
click at [298, 581] on div at bounding box center [300, 588] width 33 height 33
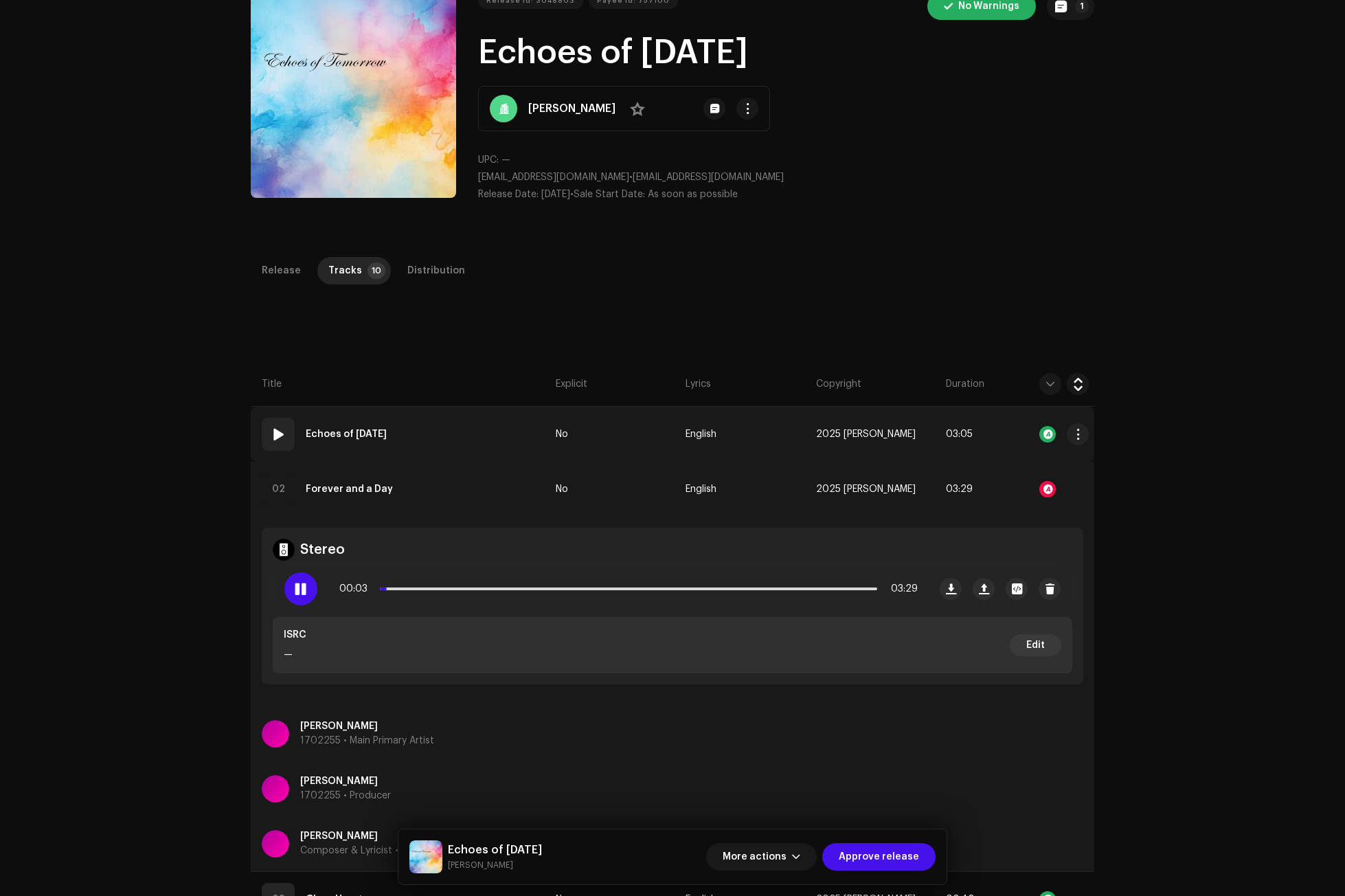
click at [272, 432] on span at bounding box center [278, 434] width 17 height 17
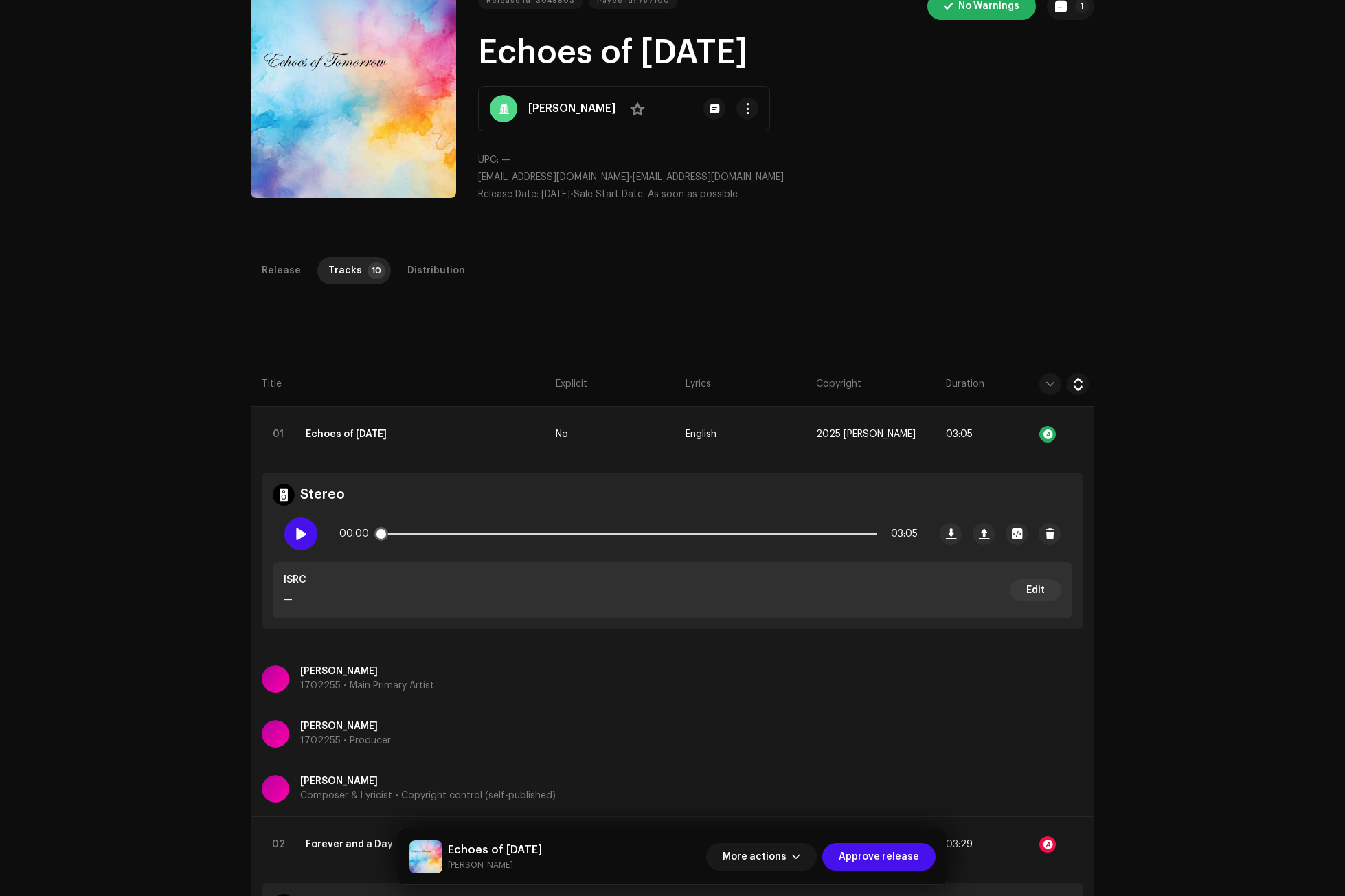
click at [297, 535] on span at bounding box center [300, 534] width 11 height 11
click at [300, 528] on span at bounding box center [300, 534] width 11 height 11
click at [418, 435] on td "01 Echoes of [DATE]" at bounding box center [400, 434] width 300 height 55
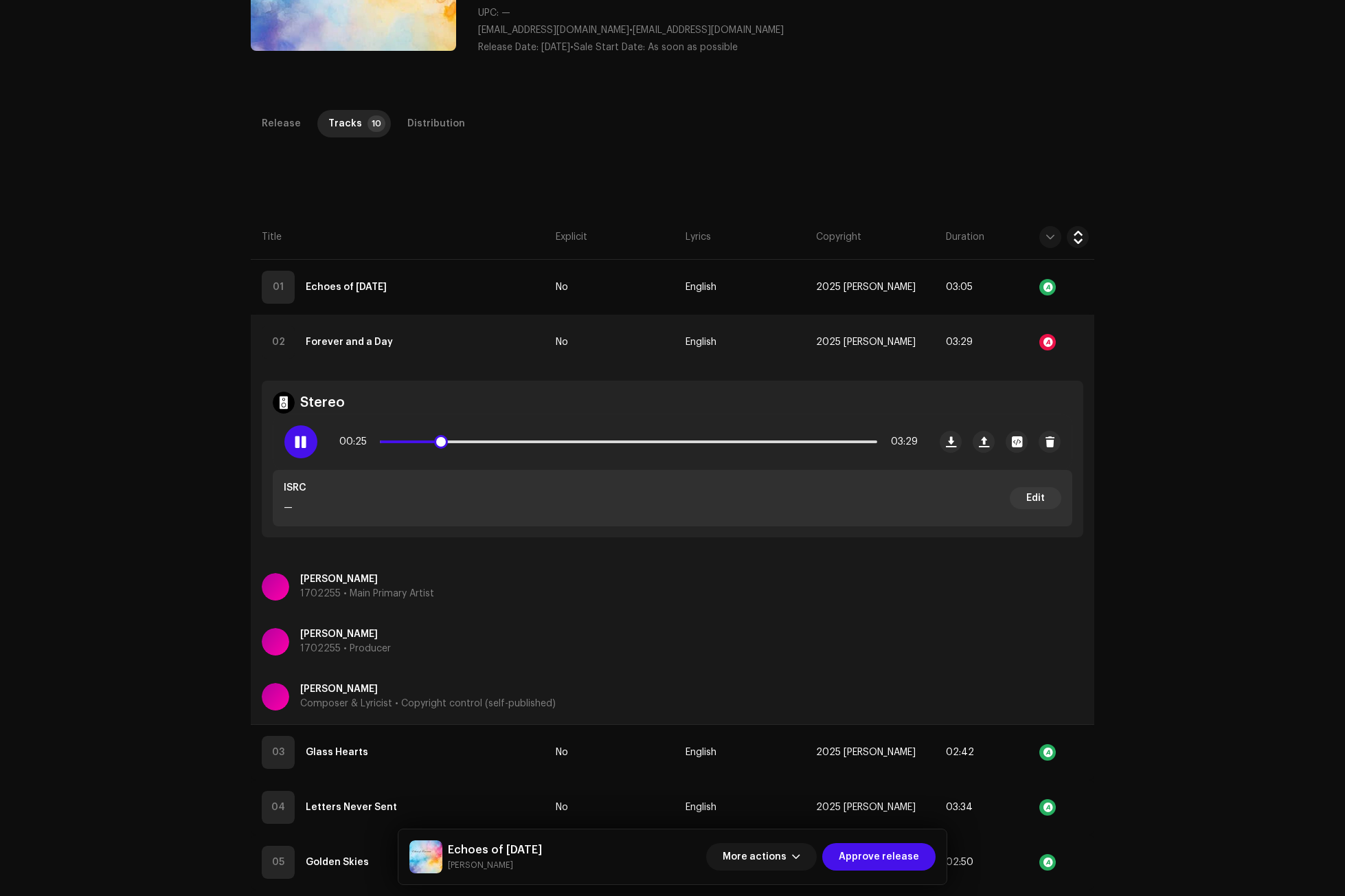
scroll to position [275, 0]
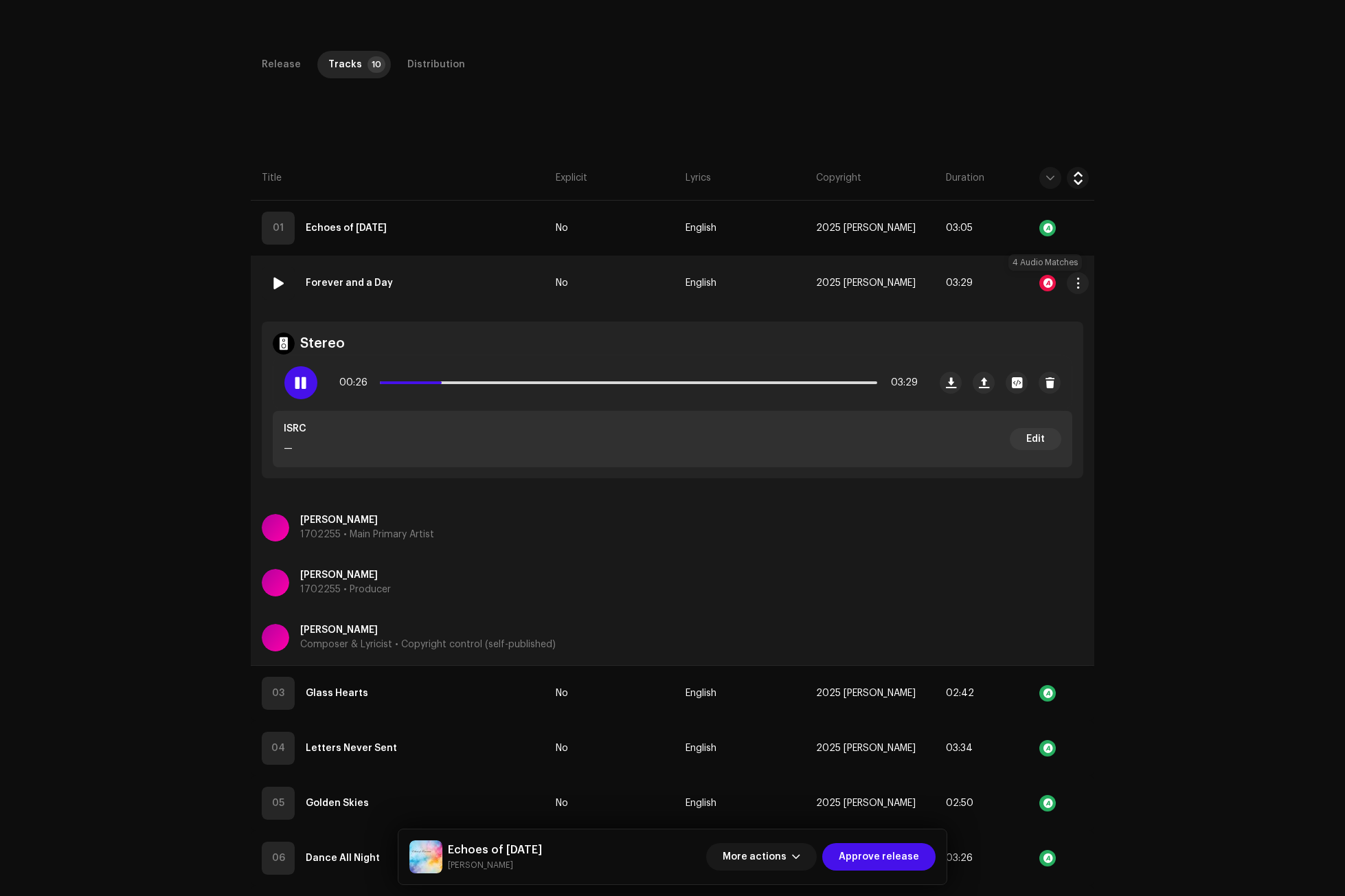
click at [1045, 280] on div at bounding box center [1048, 283] width 17 height 17
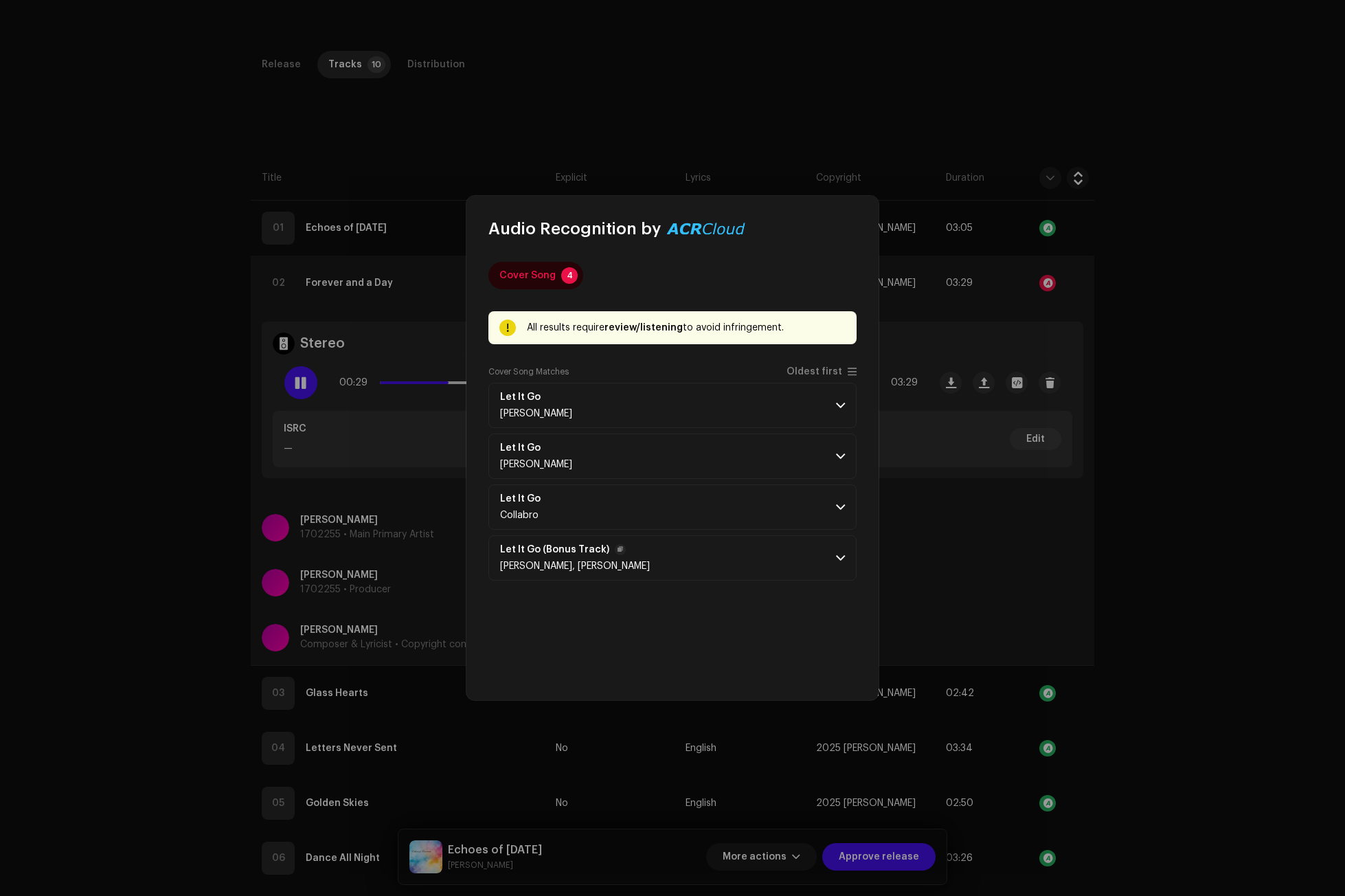
click at [846, 550] on p-accordion-header "Let It Go (Bonus Track) [PERSON_NAME], [PERSON_NAME]" at bounding box center [672, 557] width 368 height 45
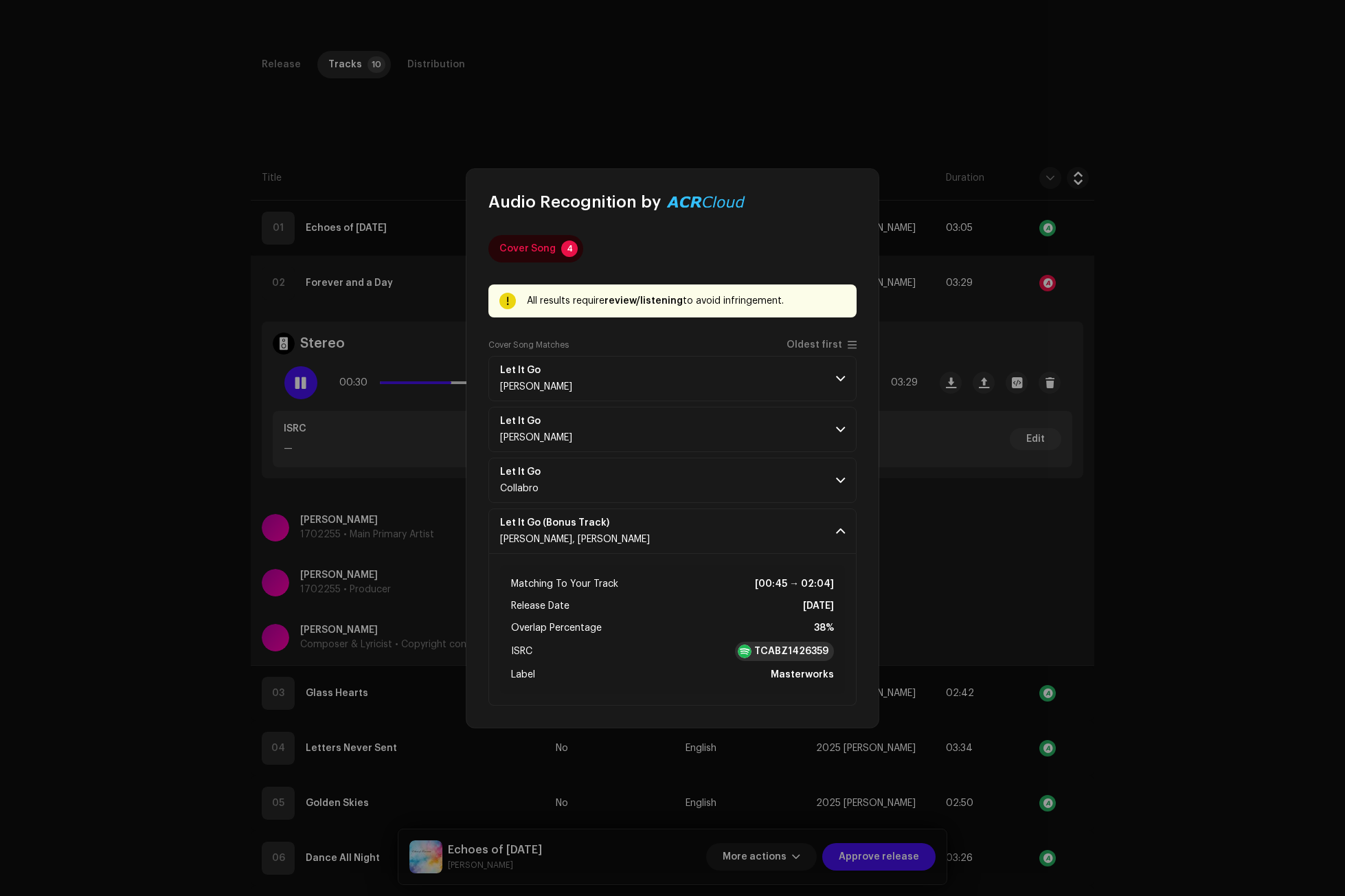
click at [793, 647] on strong "TCABZ1426359" at bounding box center [791, 651] width 74 height 14
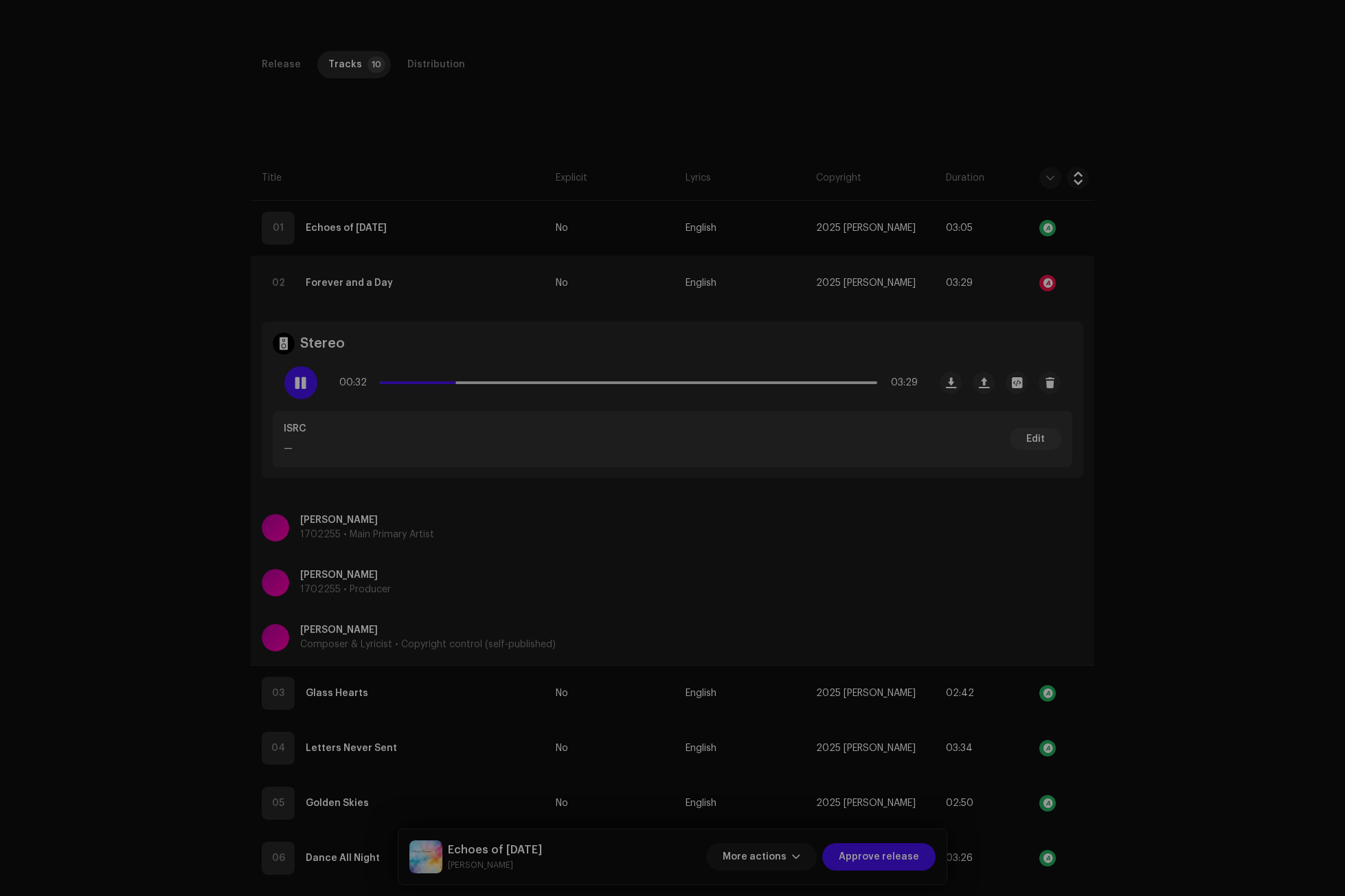
click at [1172, 393] on div "Audio Recognition by Cover Song 4 All results require review/listening to avoid…" at bounding box center [672, 448] width 1345 height 896
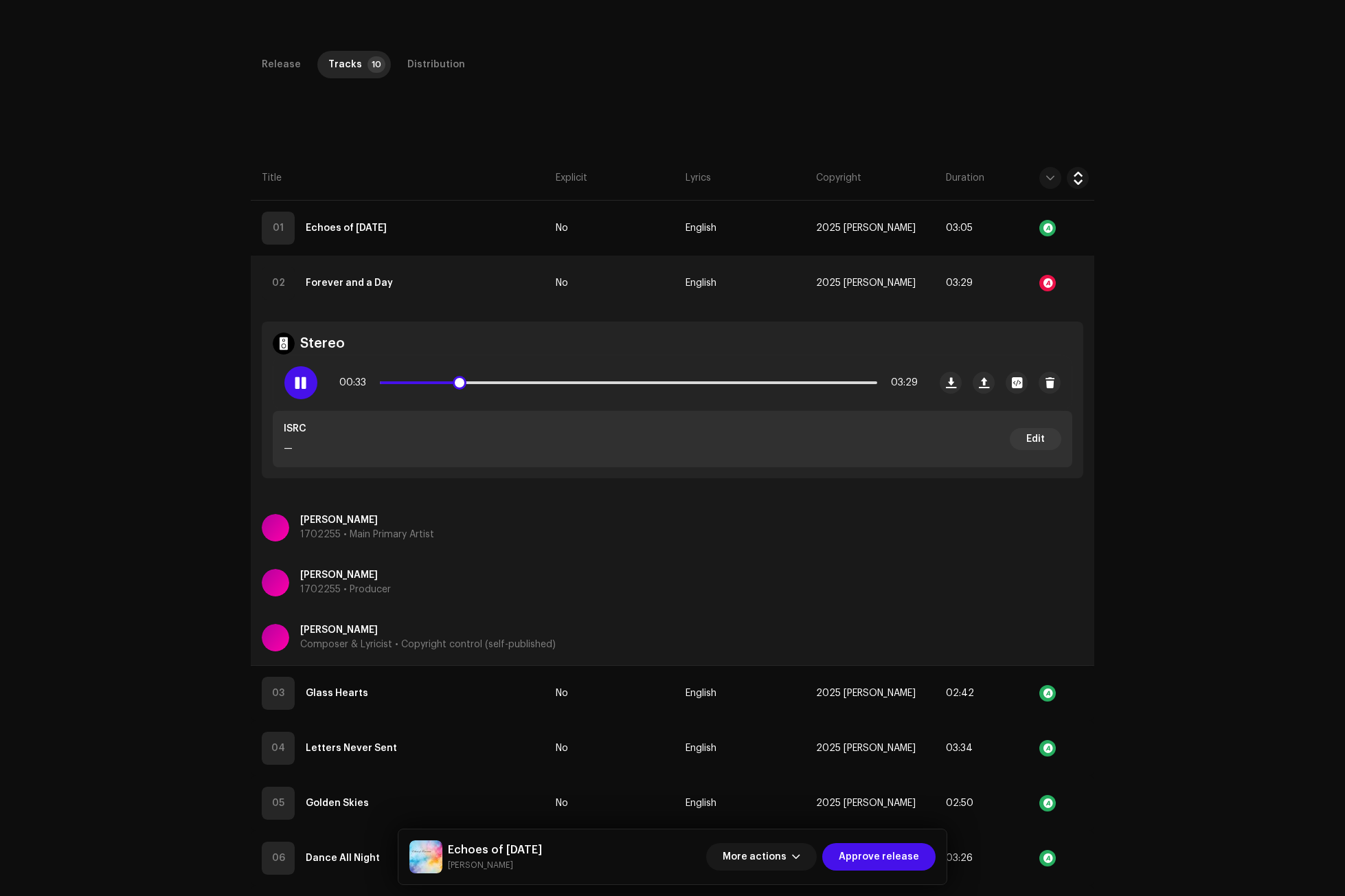
click at [297, 379] on span at bounding box center [300, 382] width 11 height 11
click at [1047, 287] on div at bounding box center [1048, 283] width 17 height 17
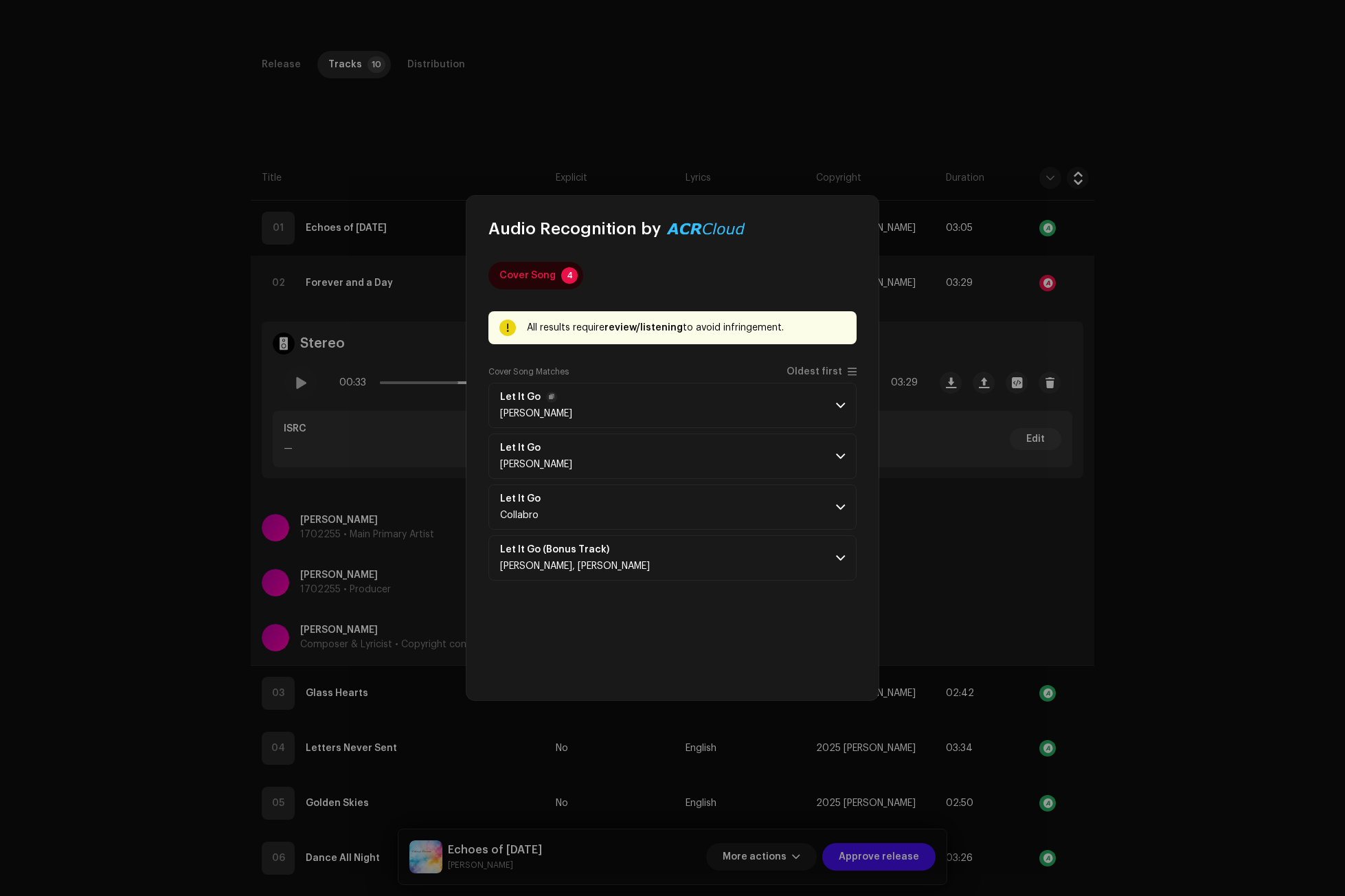
click at [835, 397] on p-accordion-header "Let It Go [PERSON_NAME]" at bounding box center [672, 405] width 368 height 45
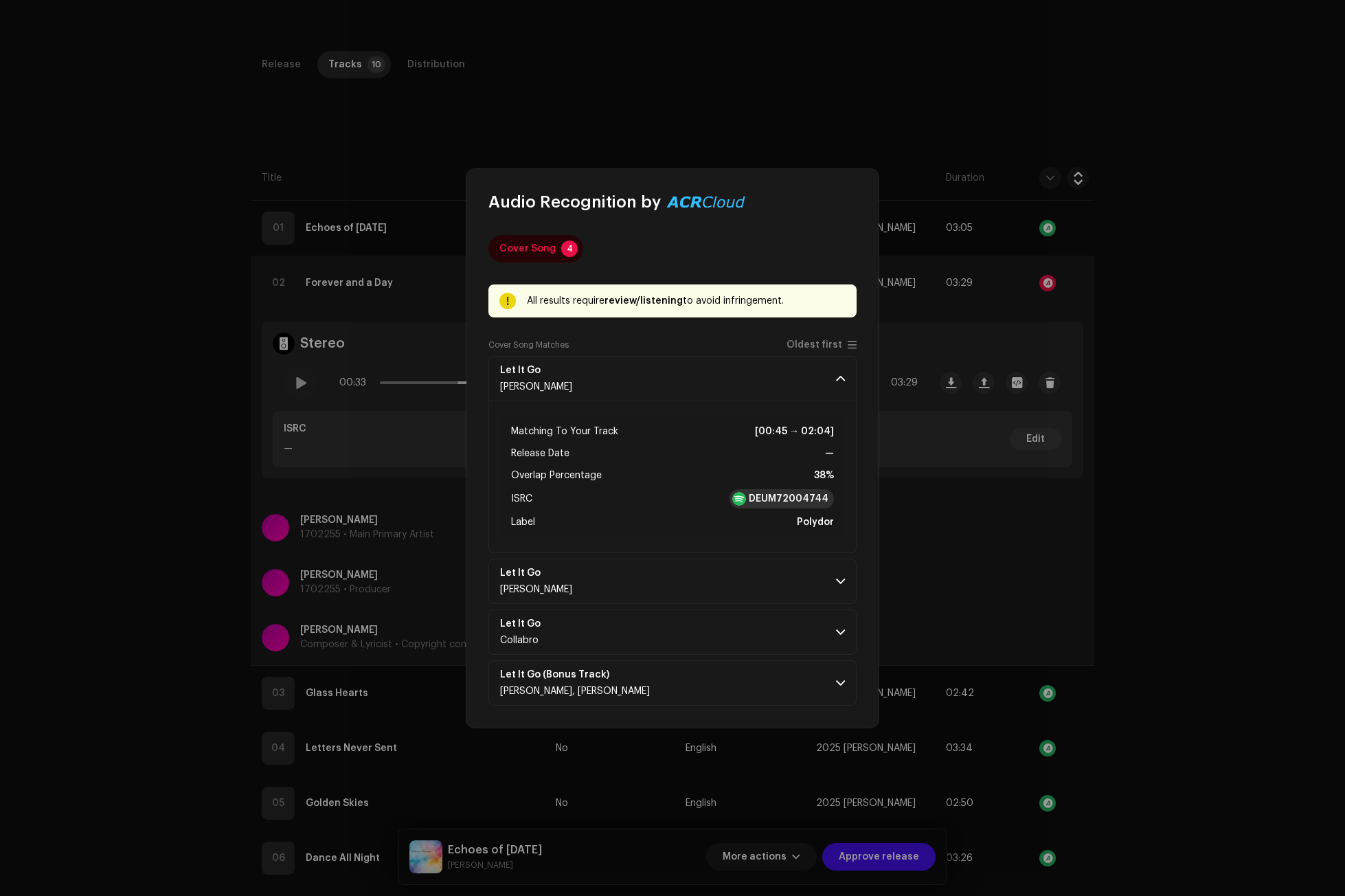
click at [778, 502] on strong "DEUM72004744" at bounding box center [788, 499] width 79 height 14
click at [843, 370] on p-accordion-header "Let It Go [PERSON_NAME]" at bounding box center [672, 378] width 368 height 45
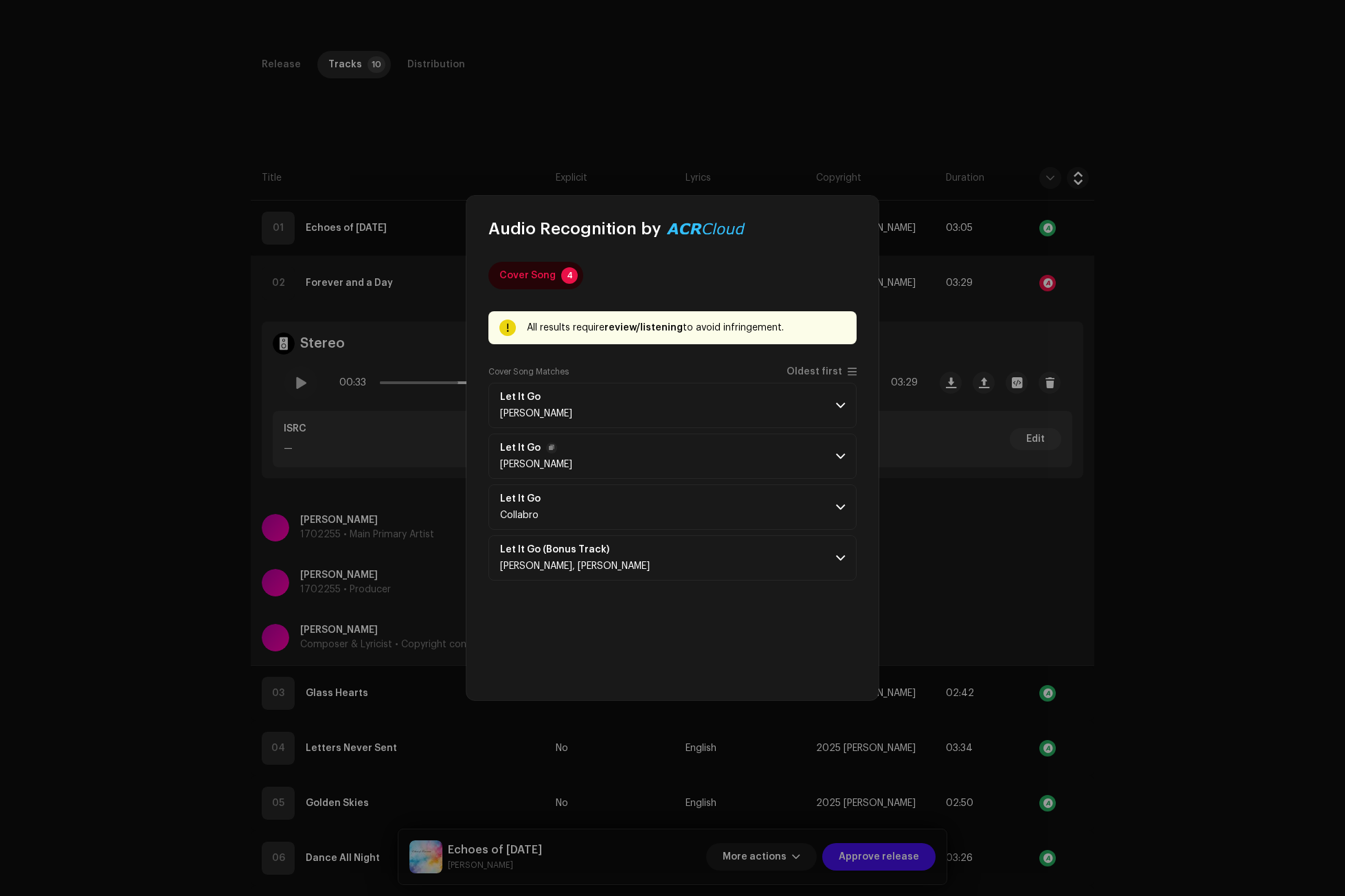
click at [842, 448] on p-accordion-header "Let It Go [PERSON_NAME]" at bounding box center [672, 455] width 368 height 45
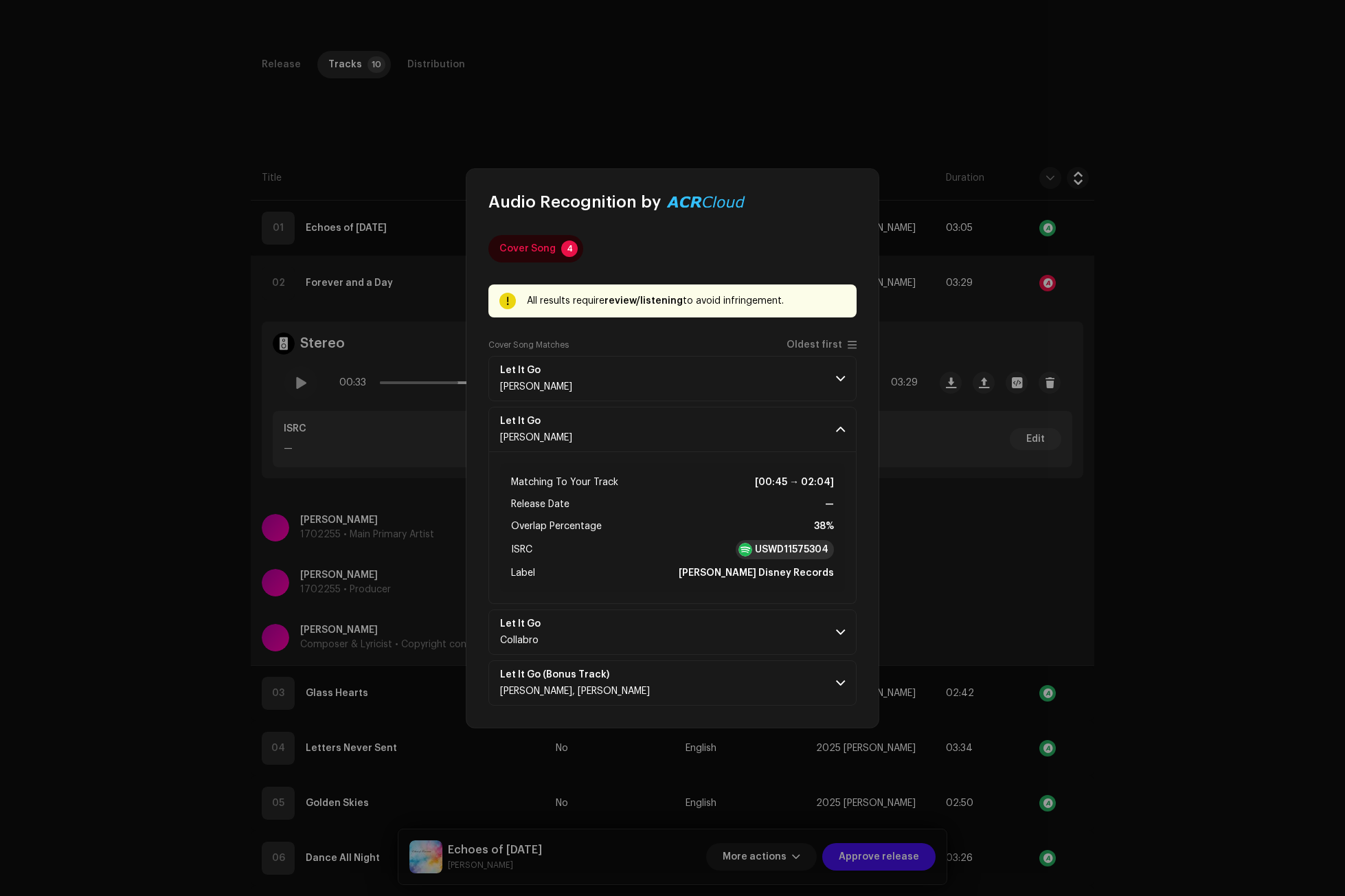
click at [794, 547] on strong "USWD11575304" at bounding box center [791, 550] width 73 height 14
click at [836, 433] on span at bounding box center [840, 429] width 9 height 11
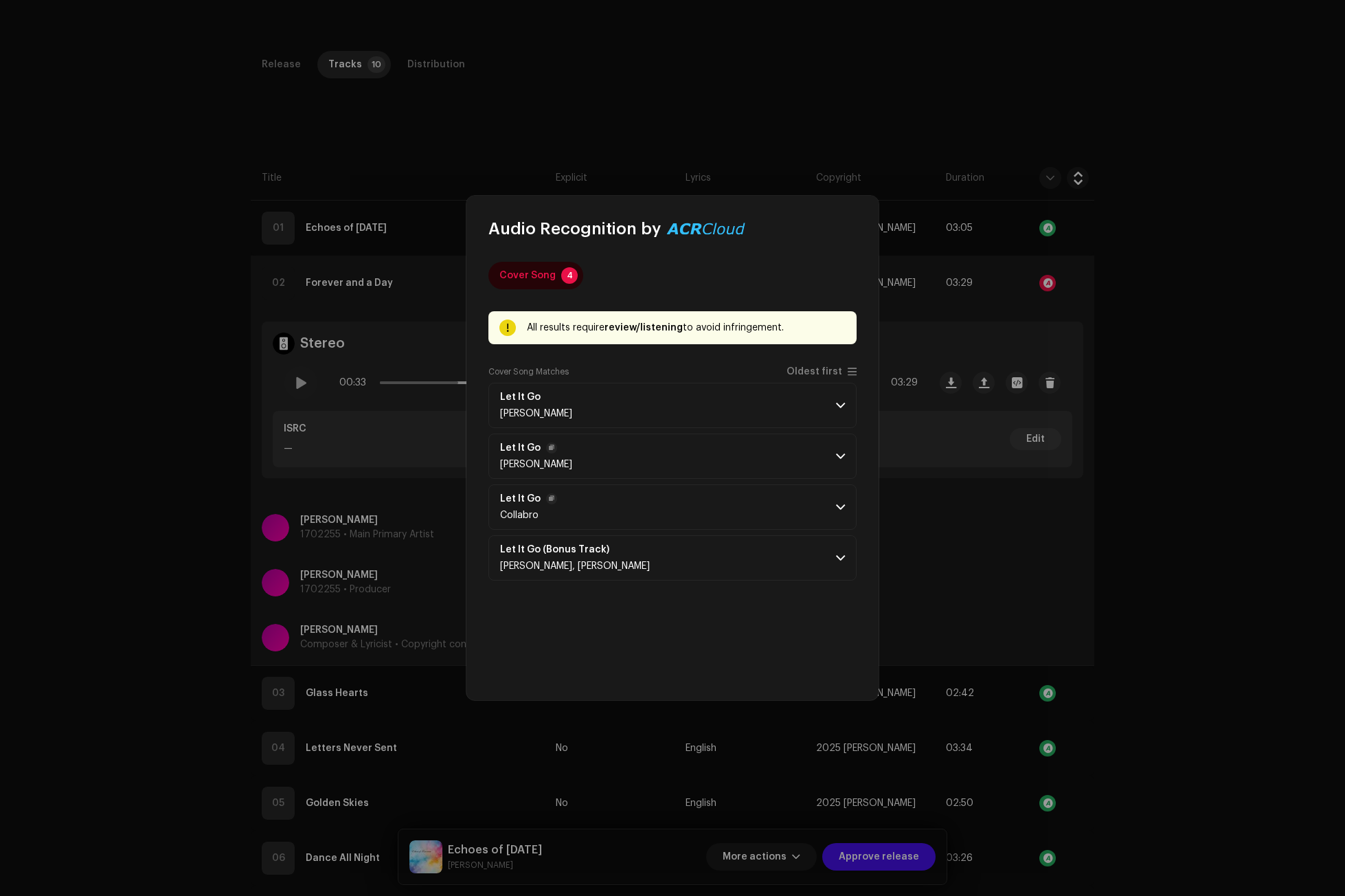
click at [843, 503] on span at bounding box center [840, 507] width 9 height 11
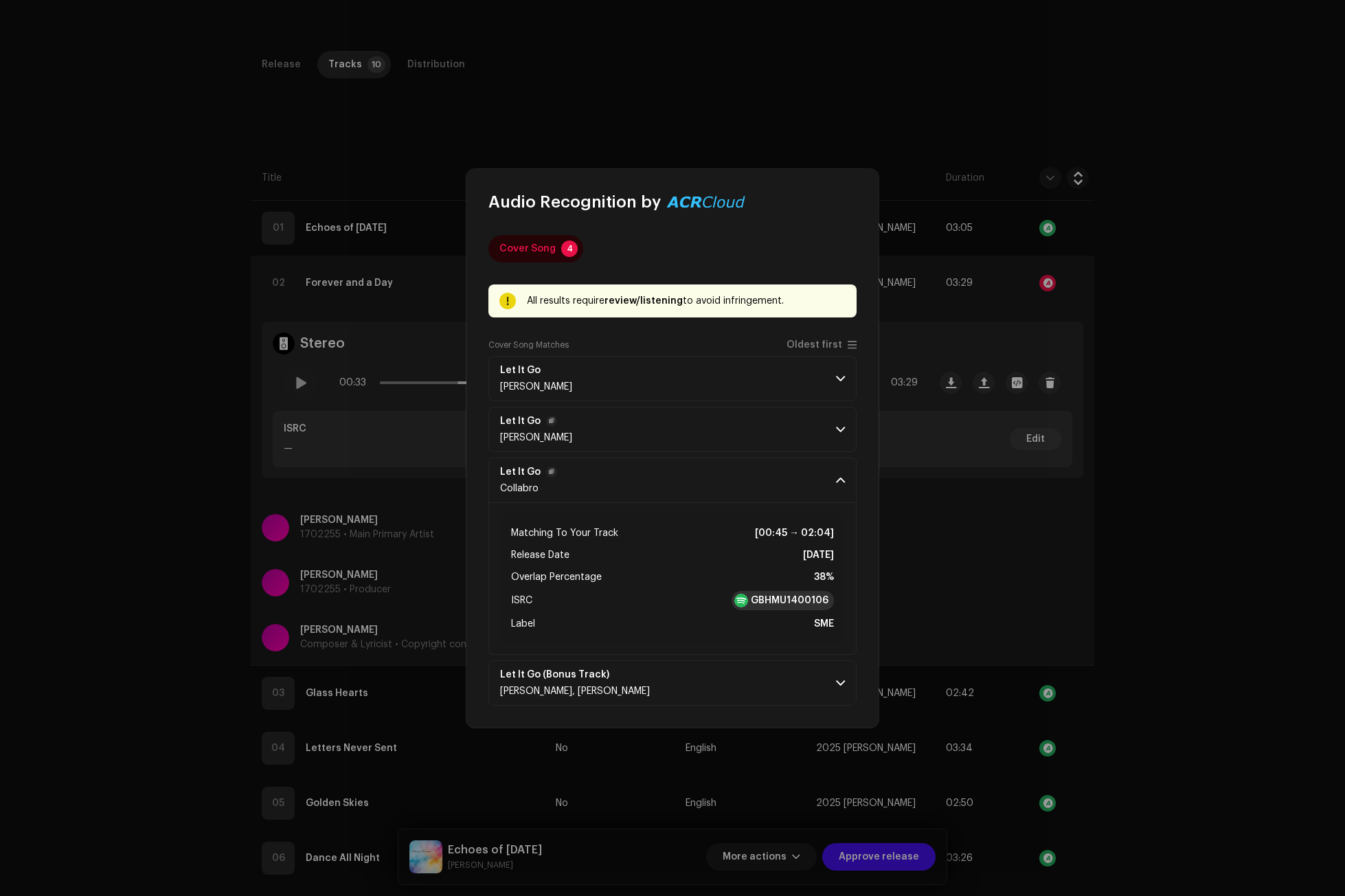
click at [806, 599] on strong "GBHMU1400106" at bounding box center [789, 600] width 78 height 14
click at [841, 478] on span at bounding box center [840, 480] width 9 height 11
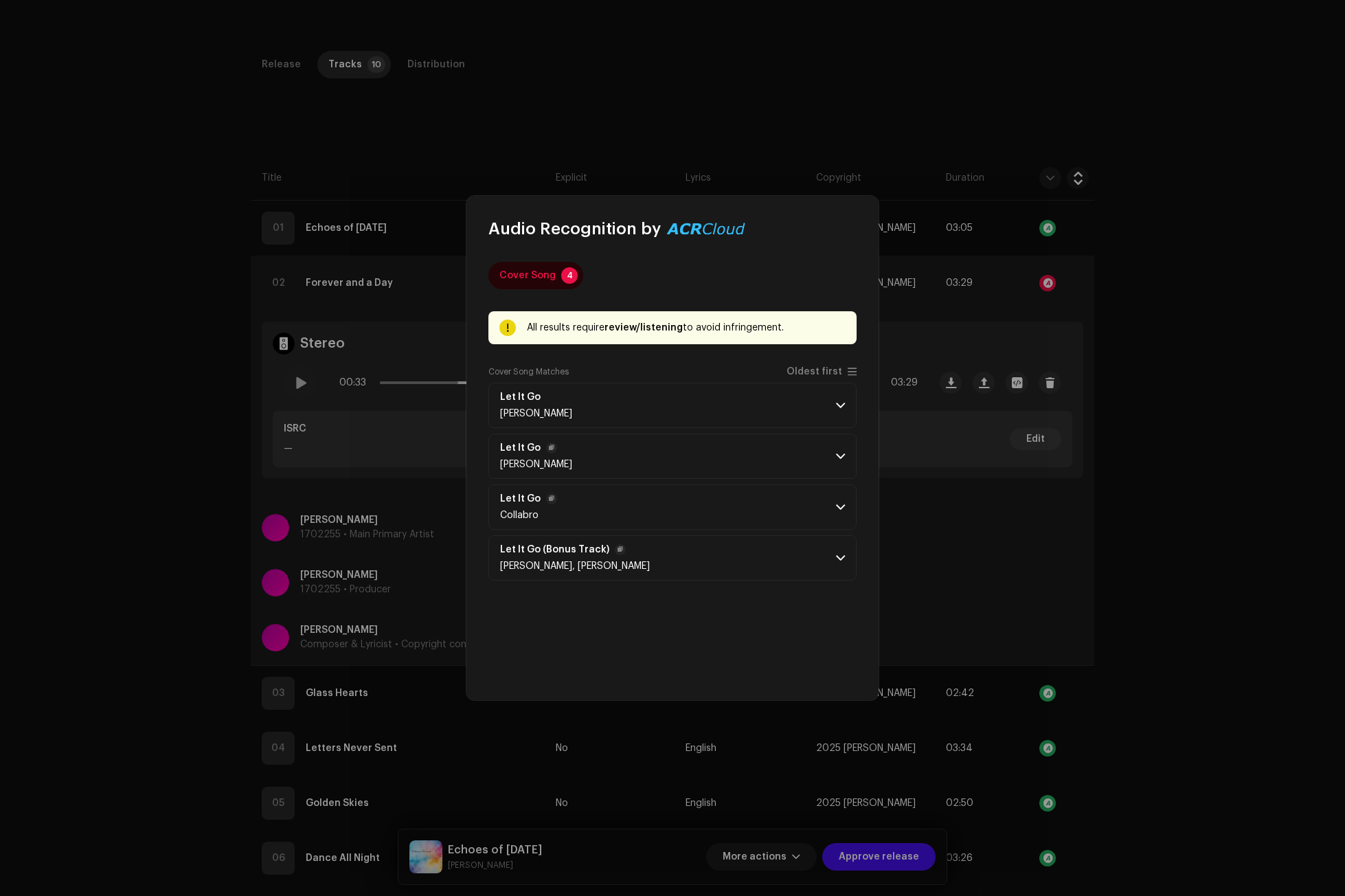
click at [839, 555] on span at bounding box center [840, 557] width 9 height 11
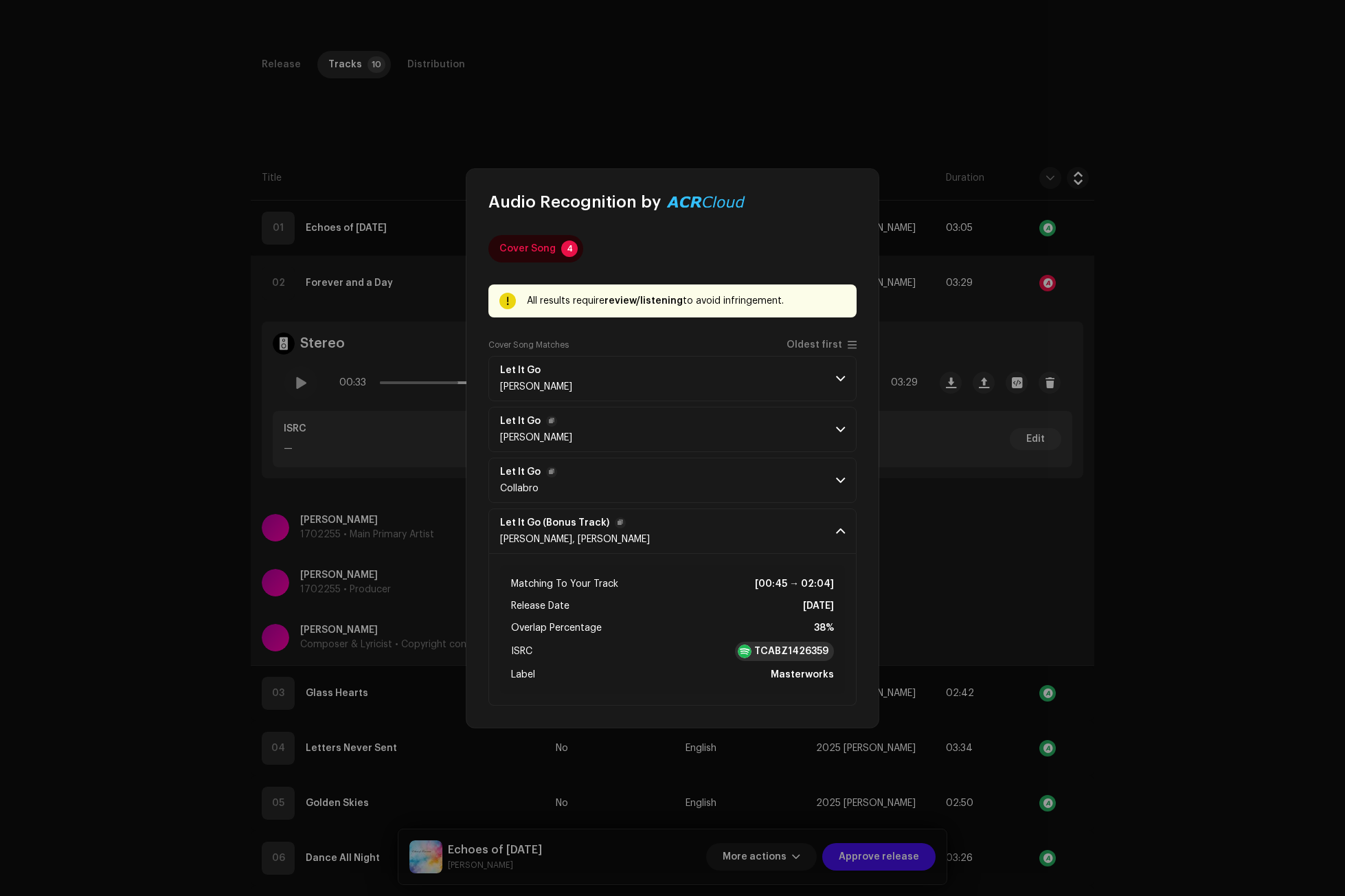
click at [808, 643] on div "TCABZ1426359" at bounding box center [785, 650] width 99 height 19
click at [839, 532] on span at bounding box center [840, 531] width 9 height 11
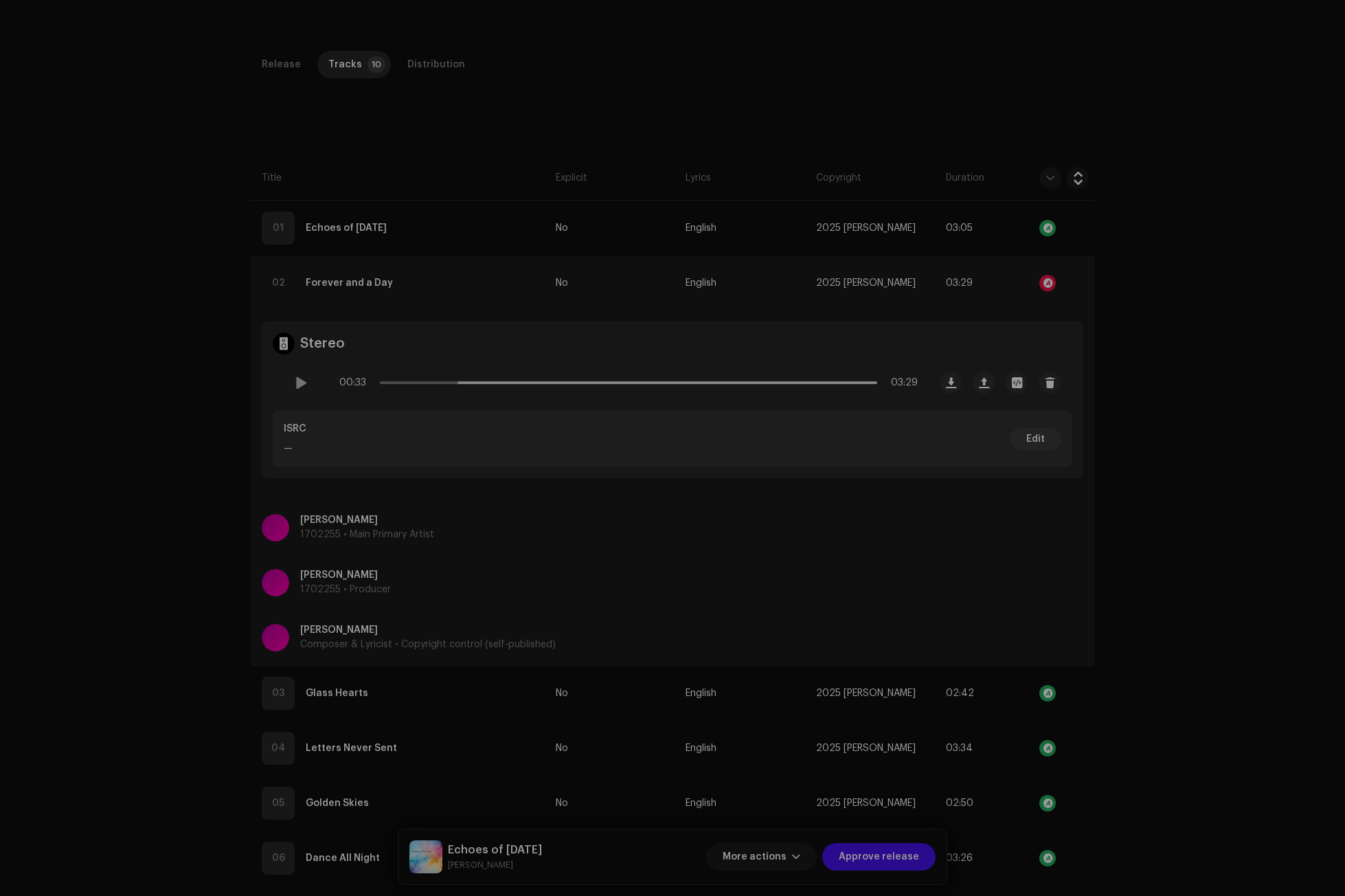
click at [1181, 298] on div "Audio Recognition by Cover Song 4 All results require review/listening to avoid…" at bounding box center [672, 448] width 1345 height 896
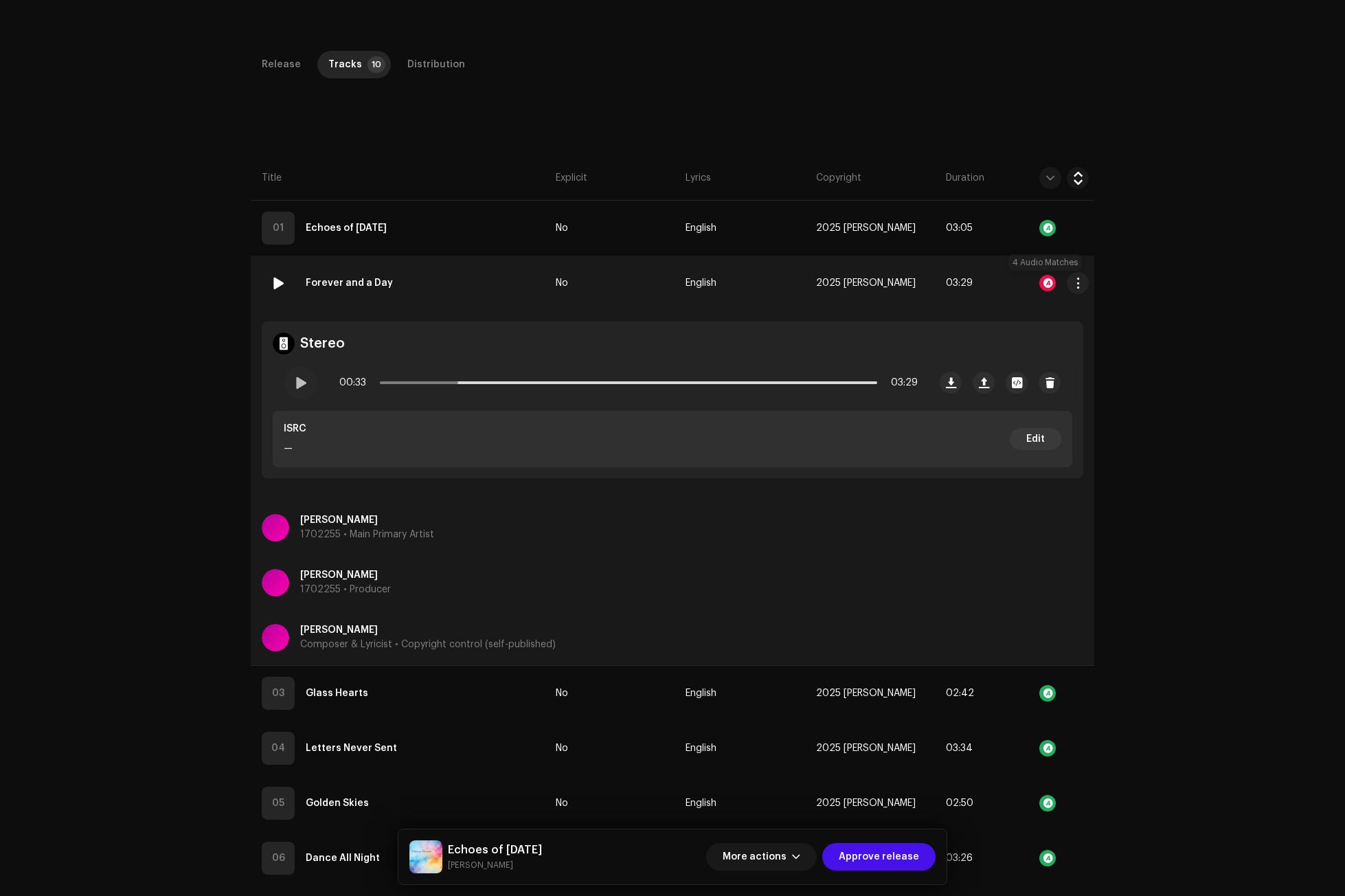
click at [1049, 281] on div at bounding box center [1048, 283] width 17 height 17
click at [1237, 294] on div "Audio Recognition by Cover Song 4 All results require review/listening to avoid…" at bounding box center [672, 448] width 1345 height 896
click at [461, 287] on td "02 Forever and a Day" at bounding box center [400, 283] width 300 height 55
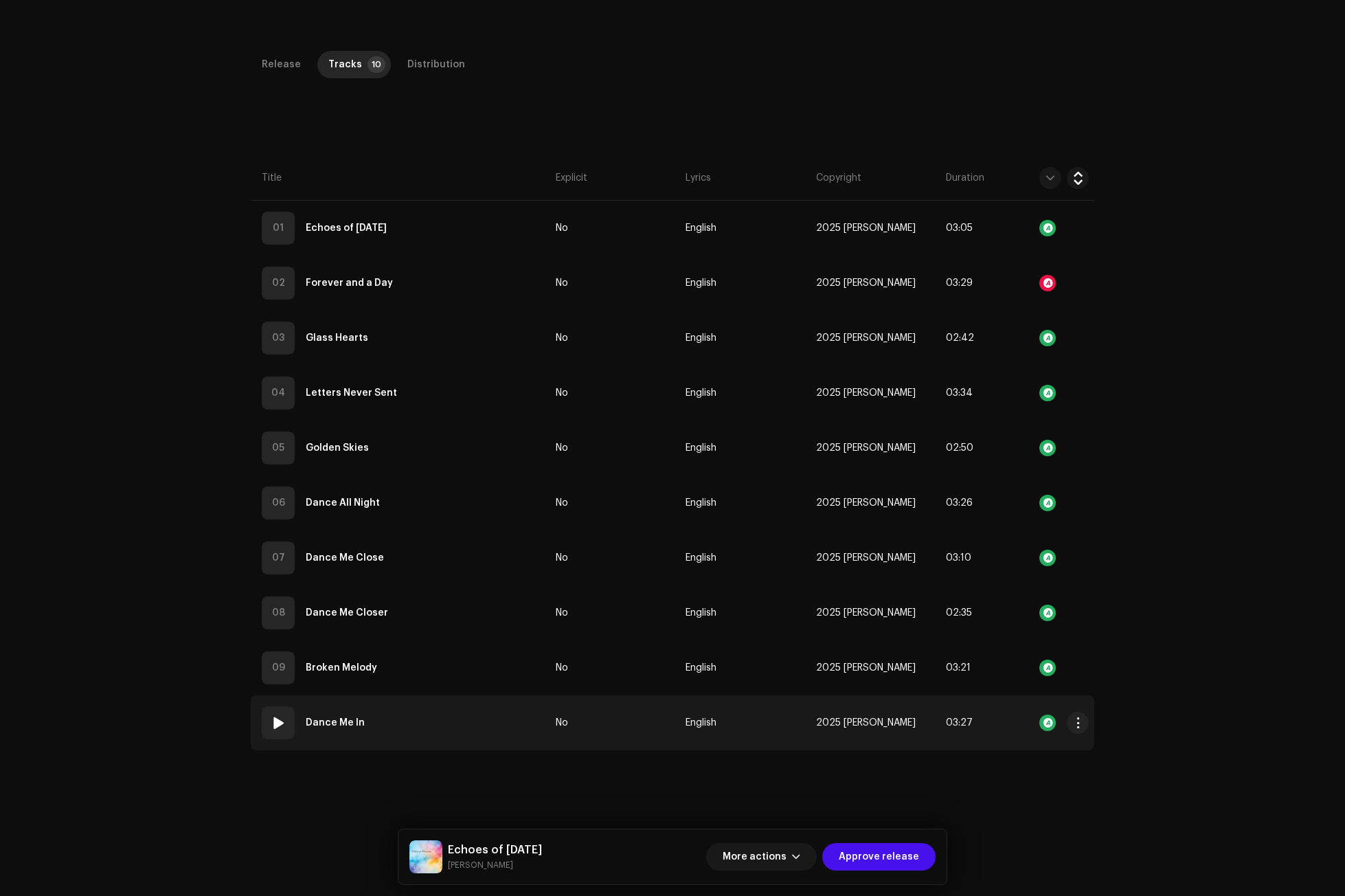
click at [271, 721] on span at bounding box center [278, 723] width 17 height 17
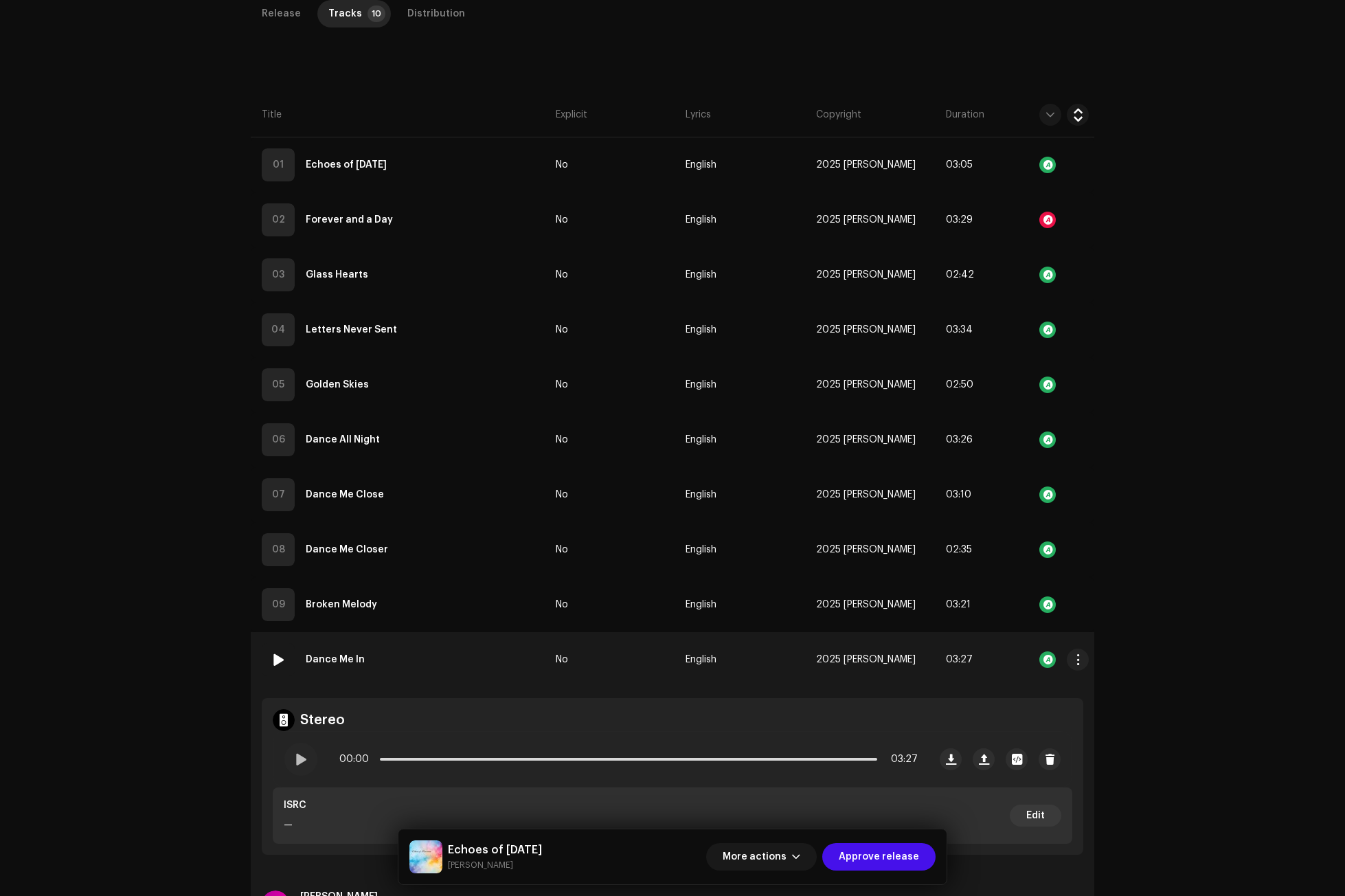
scroll to position [343, 0]
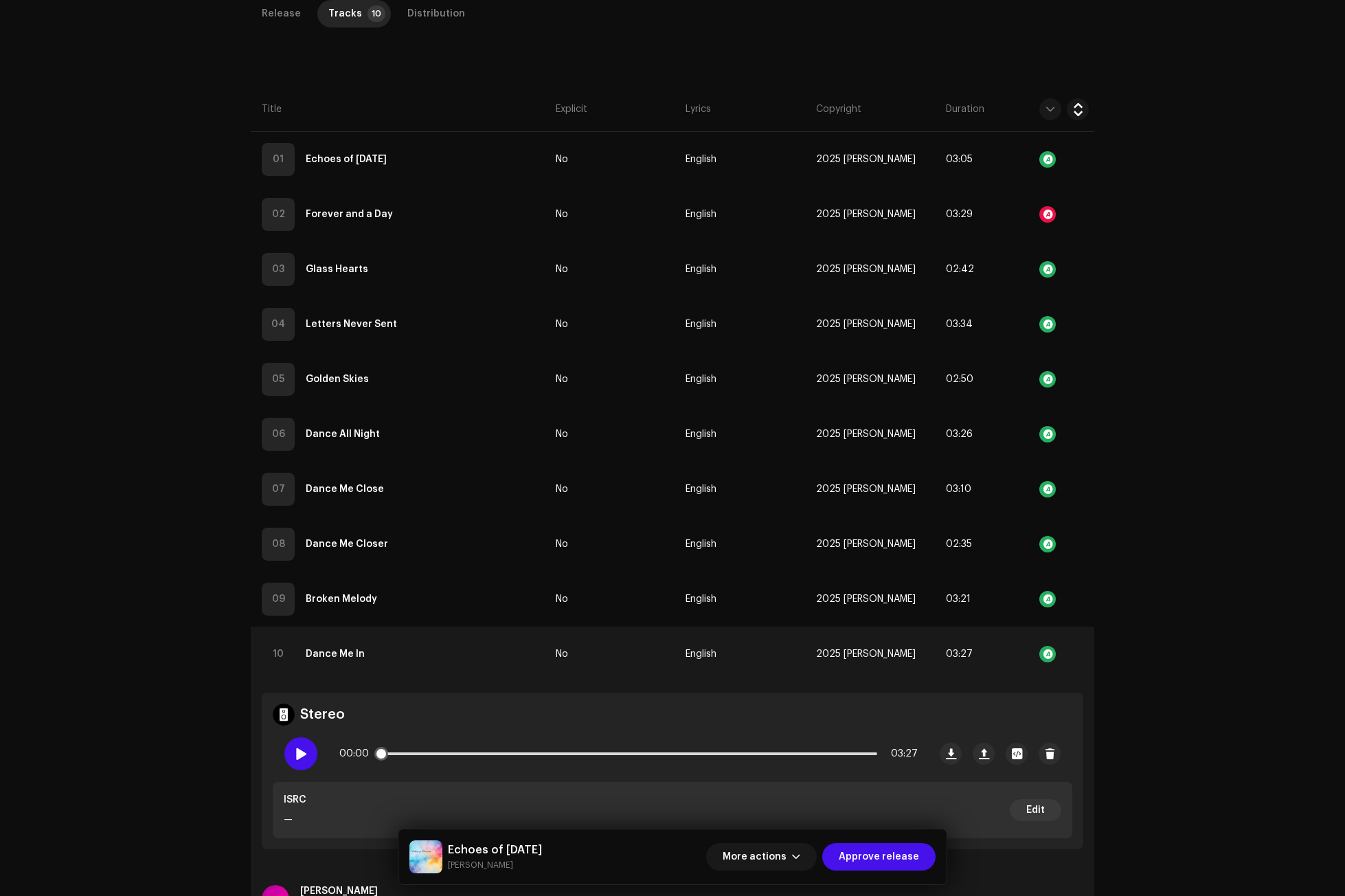
click at [296, 757] on span at bounding box center [300, 753] width 11 height 11
drag, startPoint x: 371, startPoint y: 654, endPoint x: 304, endPoint y: 657, distance: 67.1
click at [304, 657] on td "10 Dance Me In" at bounding box center [400, 654] width 300 height 55
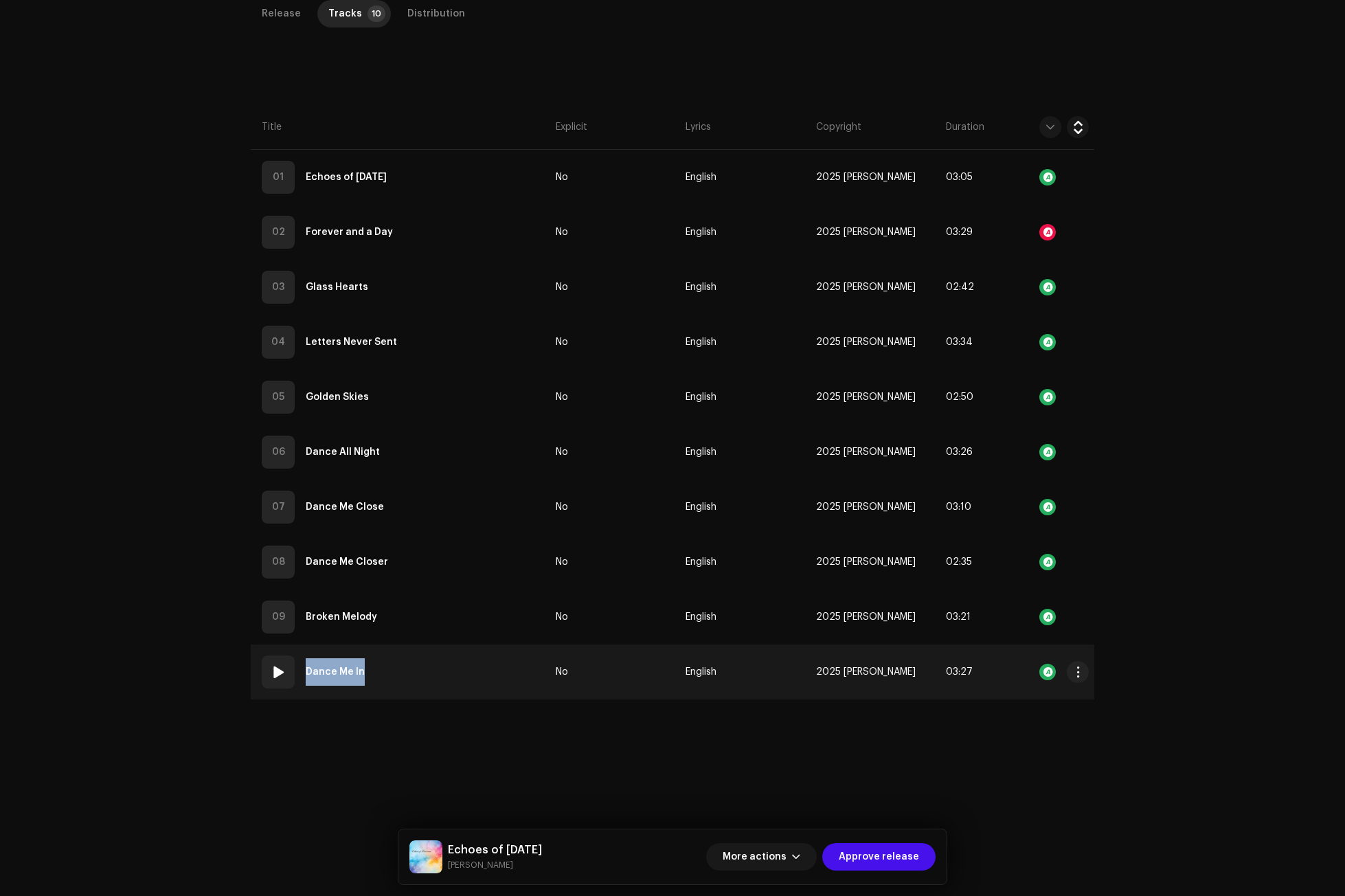
scroll to position [326, 0]
copy strong "Dance Me In"
click at [282, 676] on span at bounding box center [278, 672] width 17 height 17
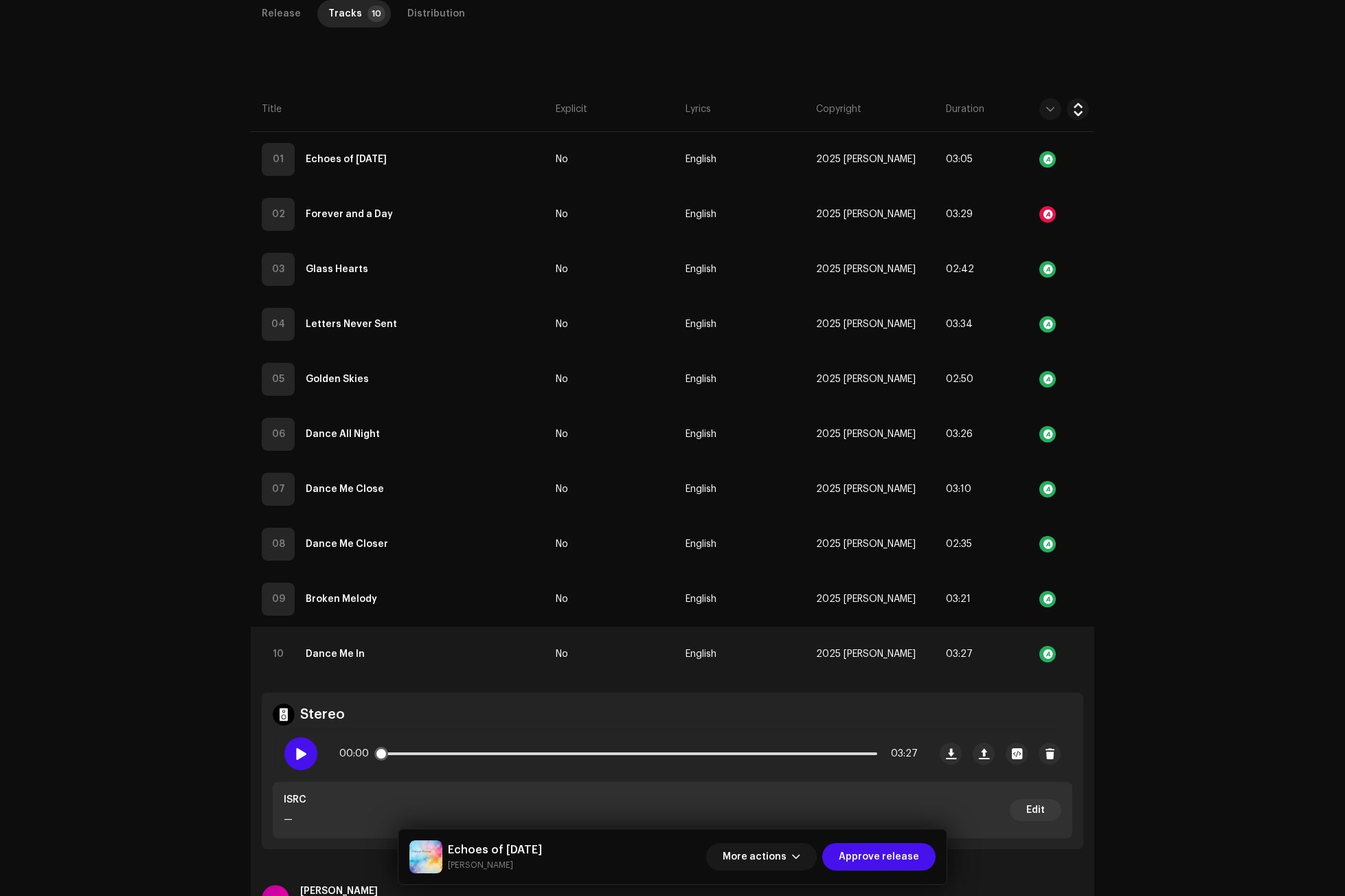
click at [298, 754] on span at bounding box center [300, 753] width 11 height 11
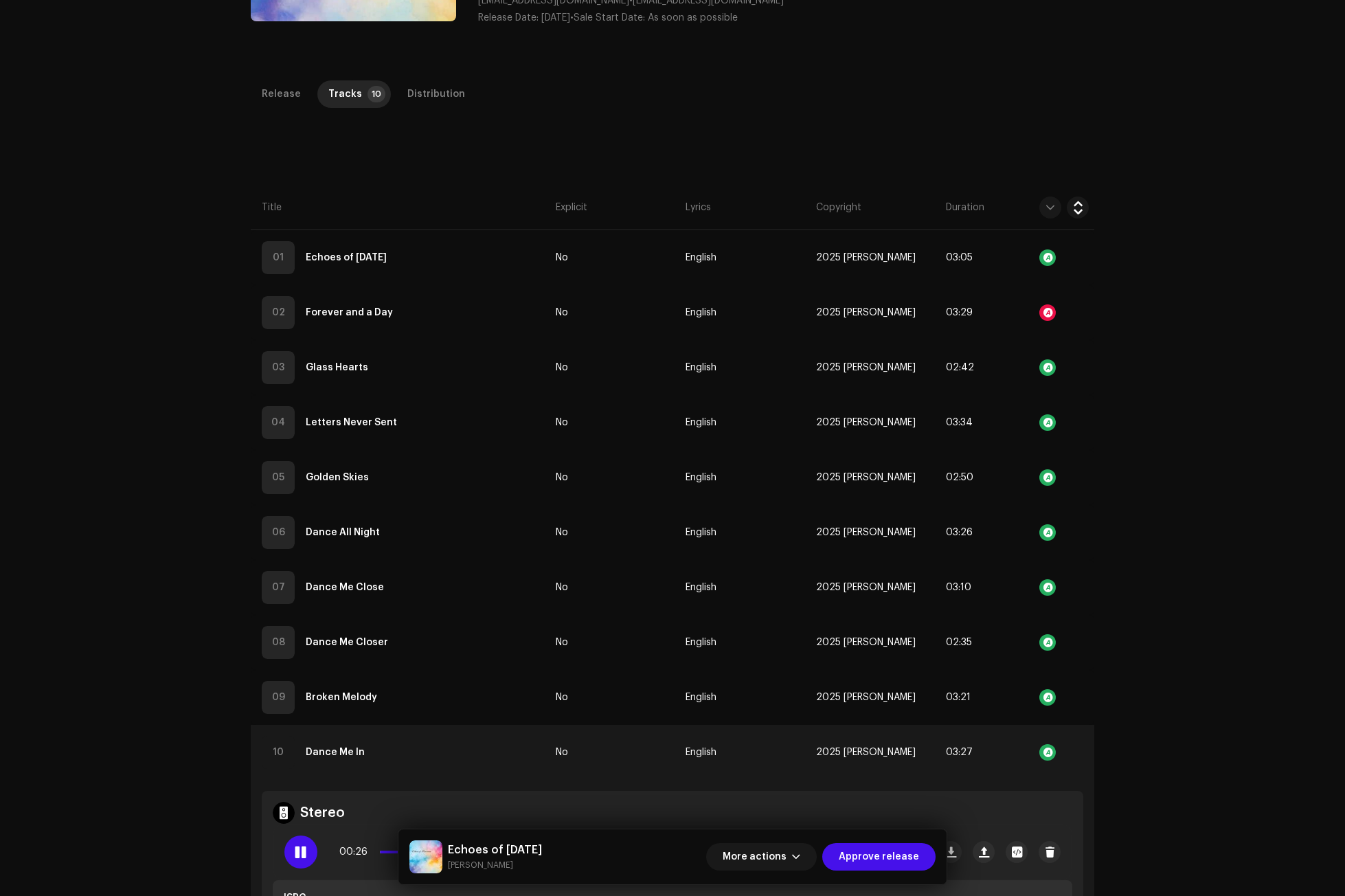
scroll to position [239, 0]
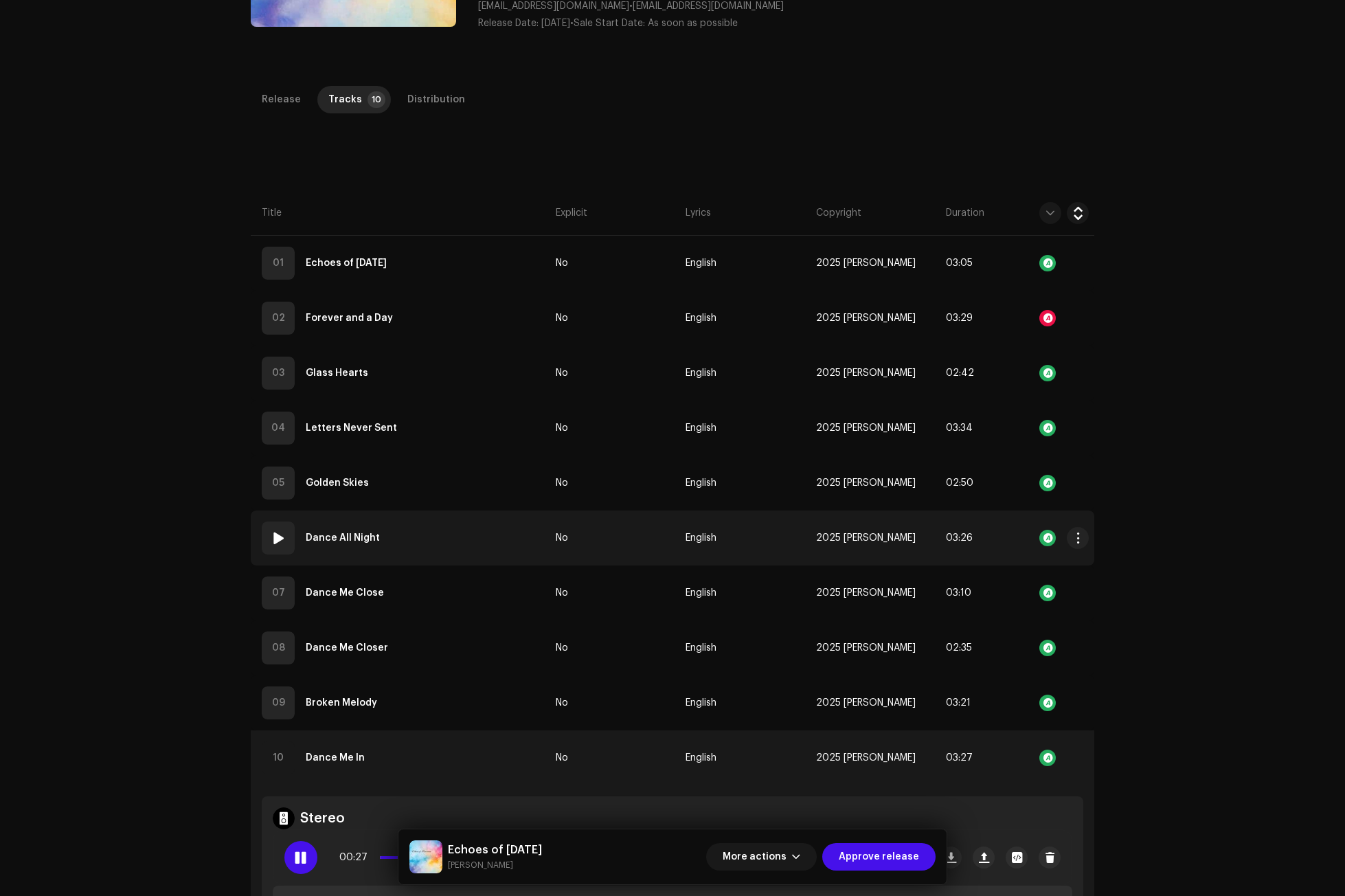
click at [275, 543] on span at bounding box center [278, 538] width 17 height 17
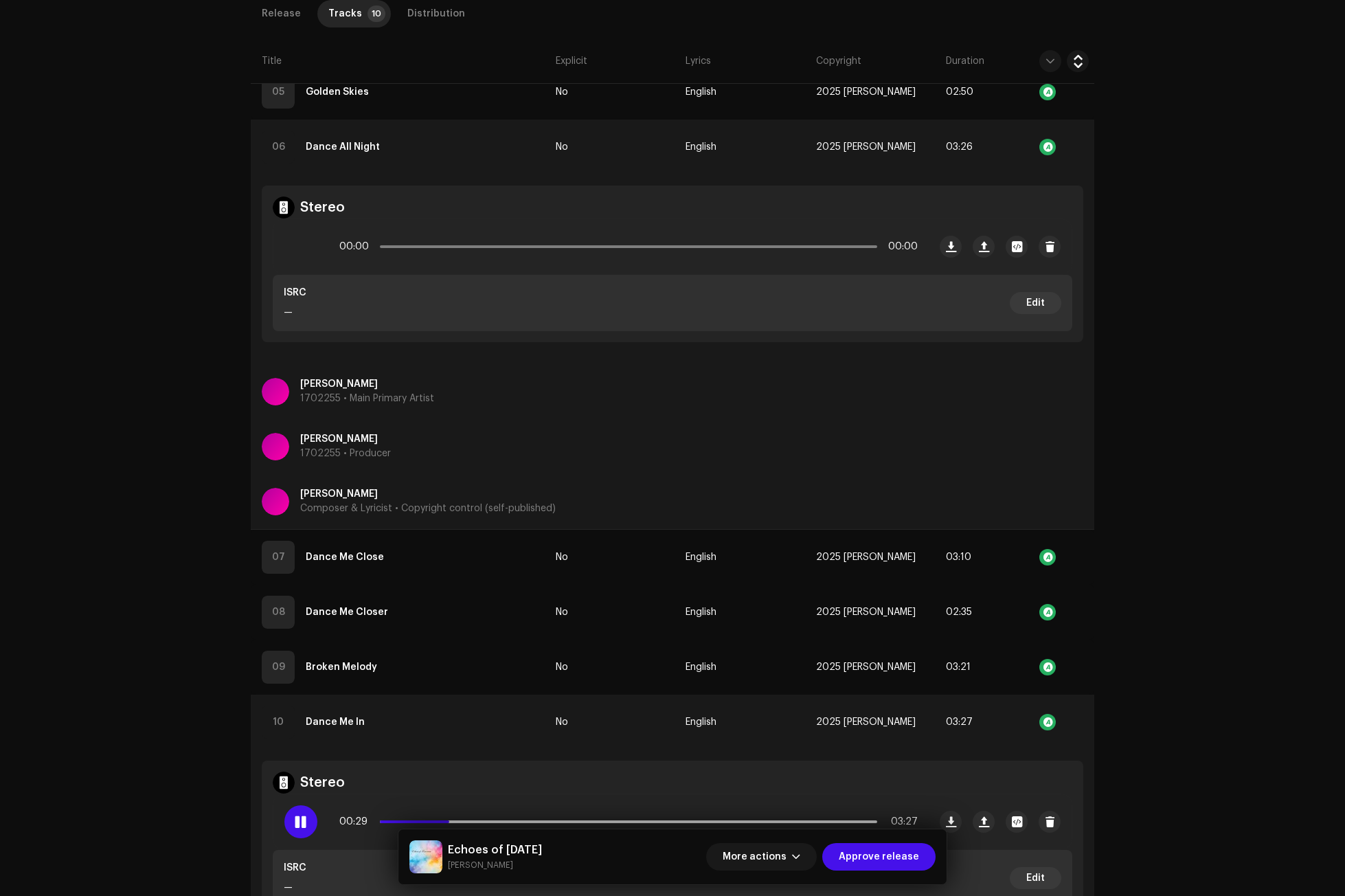
scroll to position [721, 0]
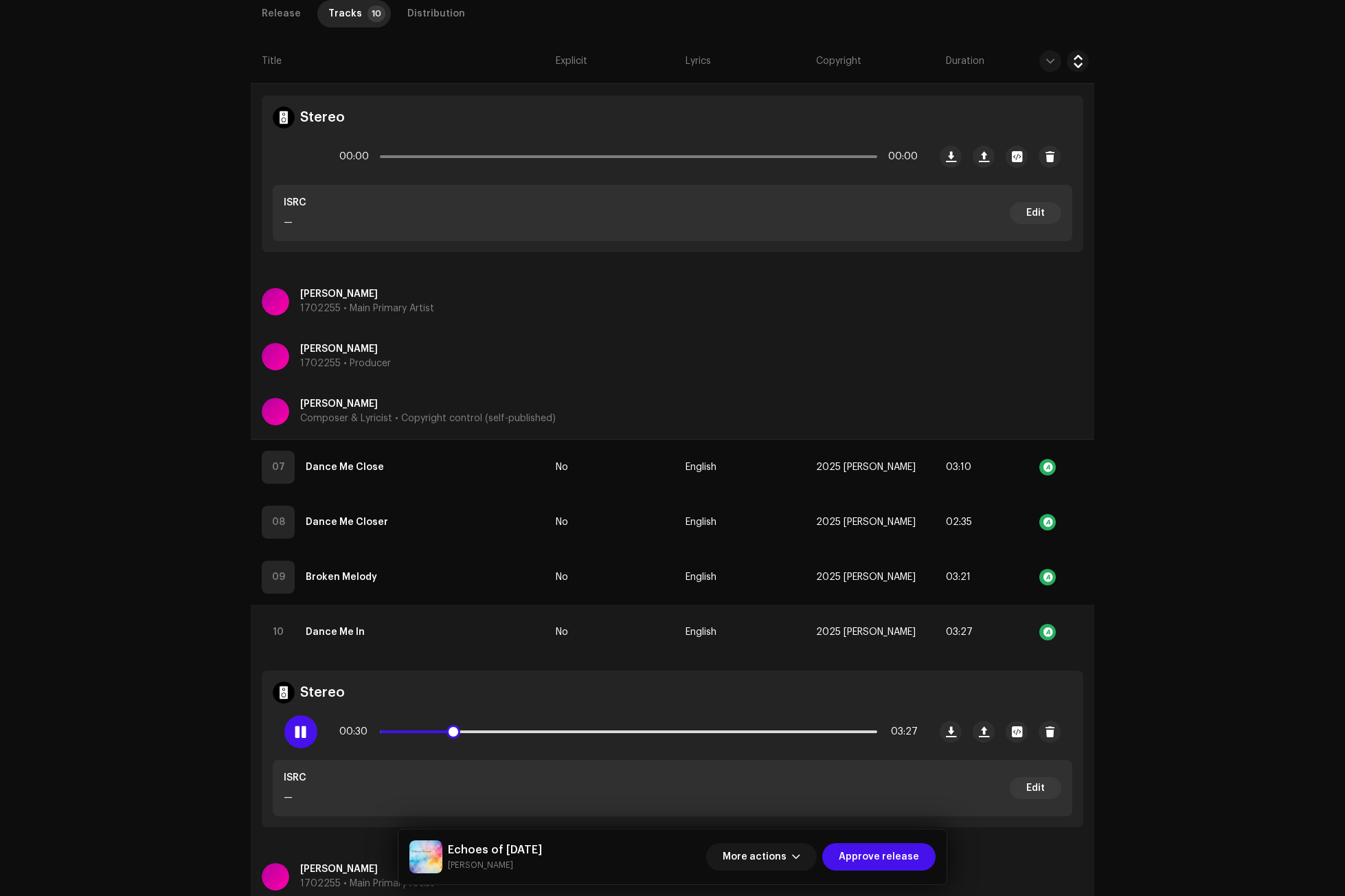
click at [298, 736] on span at bounding box center [300, 731] width 11 height 11
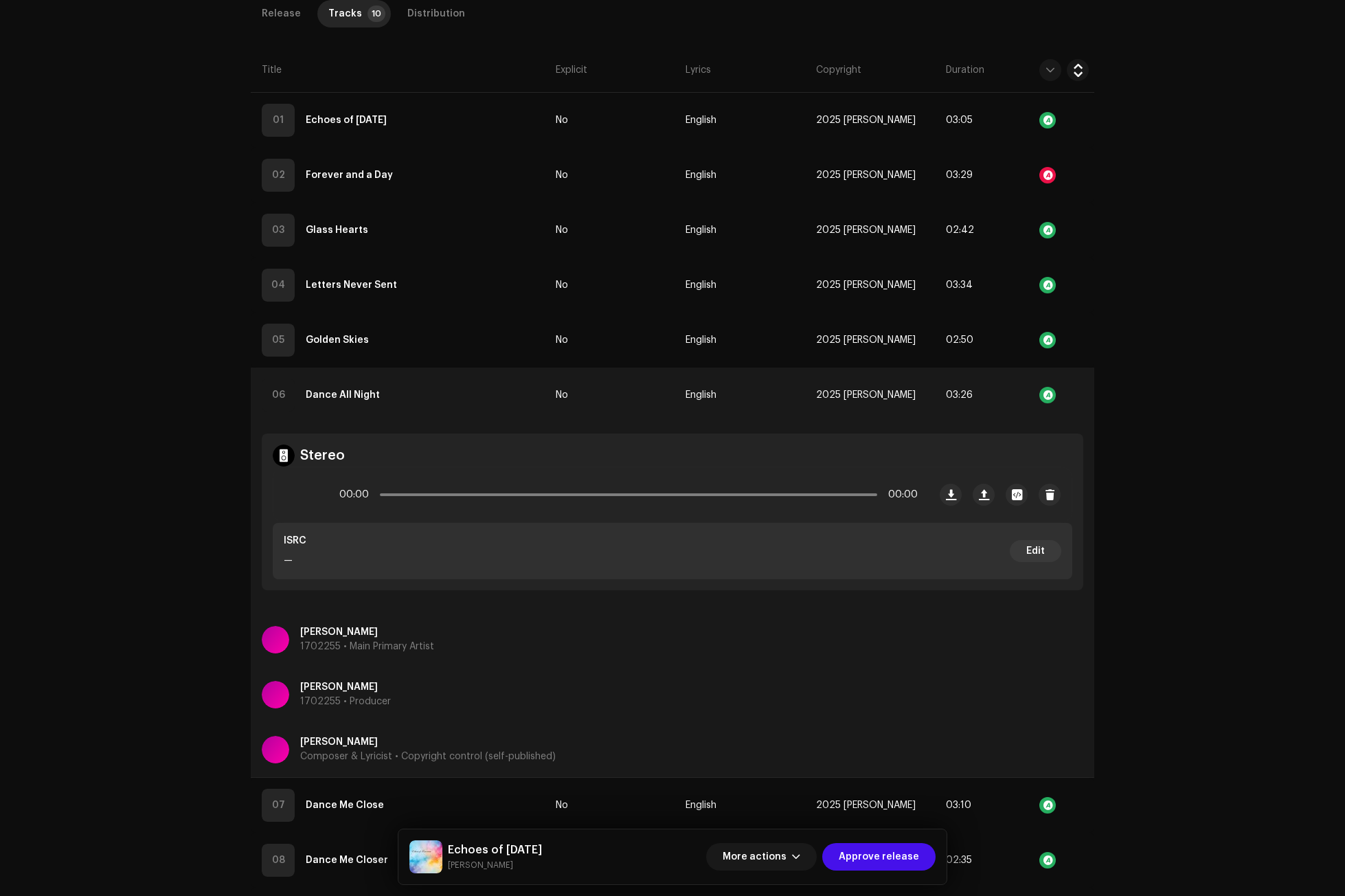
scroll to position [377, 0]
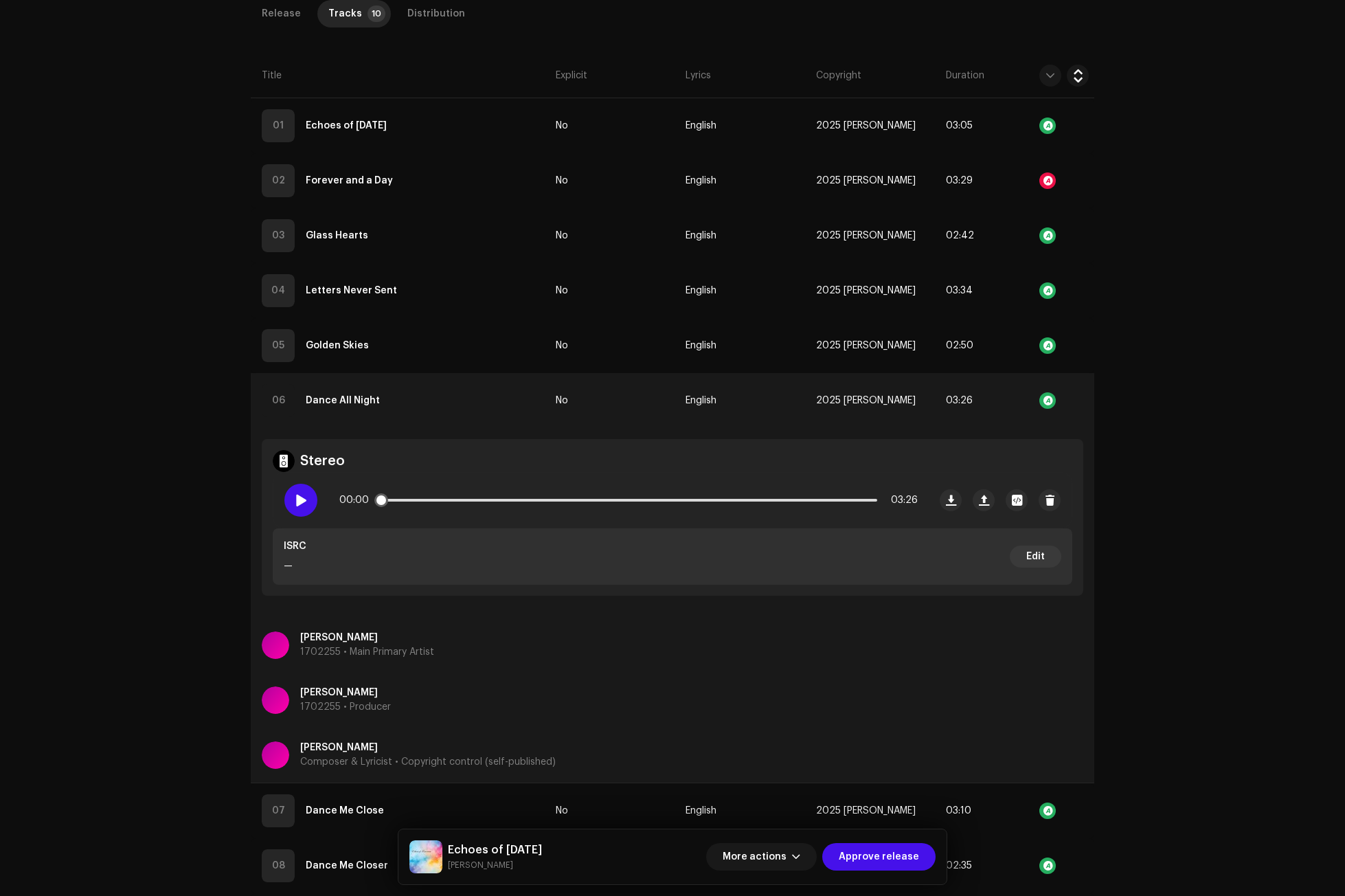
click at [307, 500] on div at bounding box center [300, 499] width 33 height 33
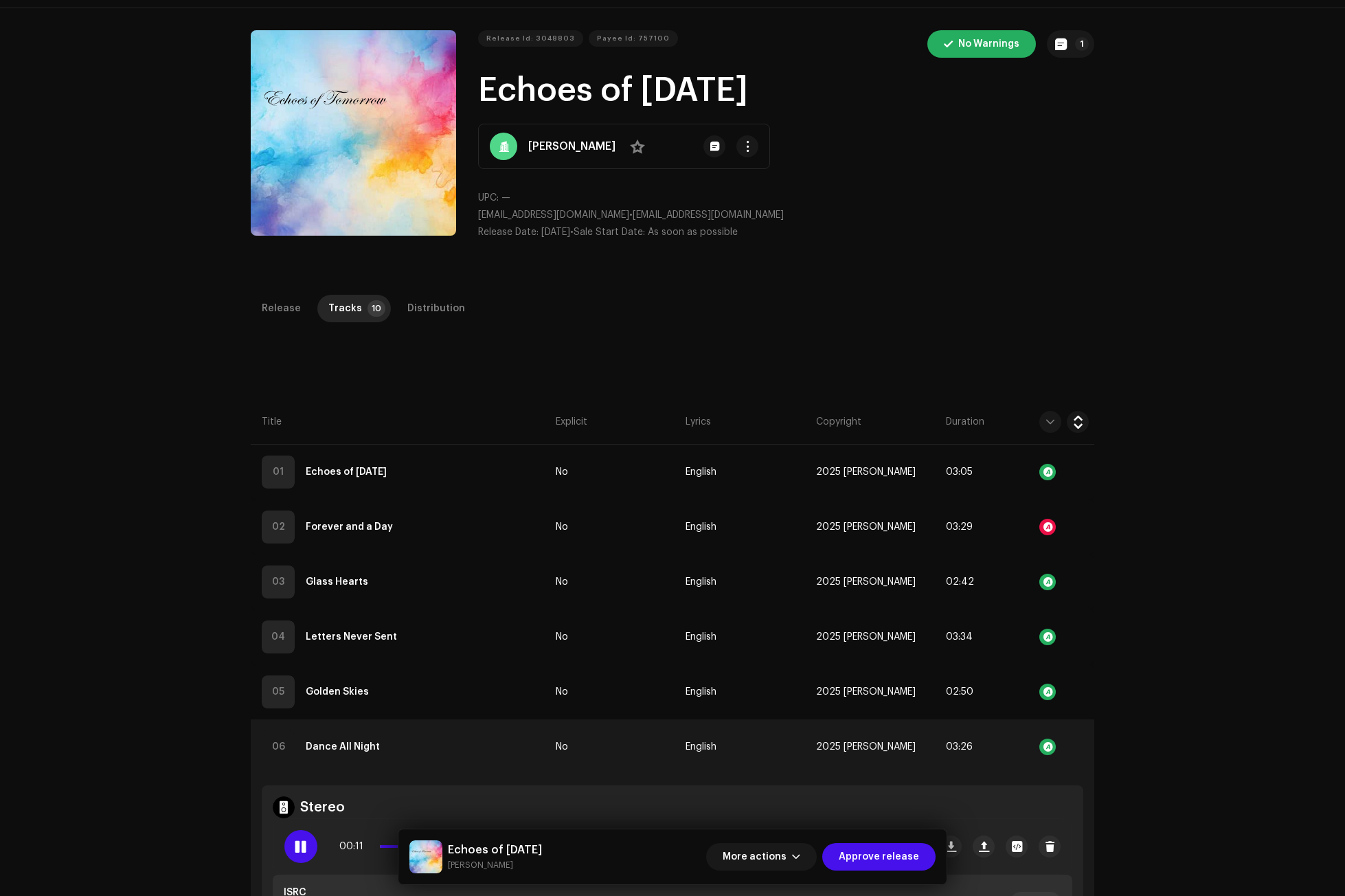
scroll to position [0, 0]
